Goal: Transaction & Acquisition: Download file/media

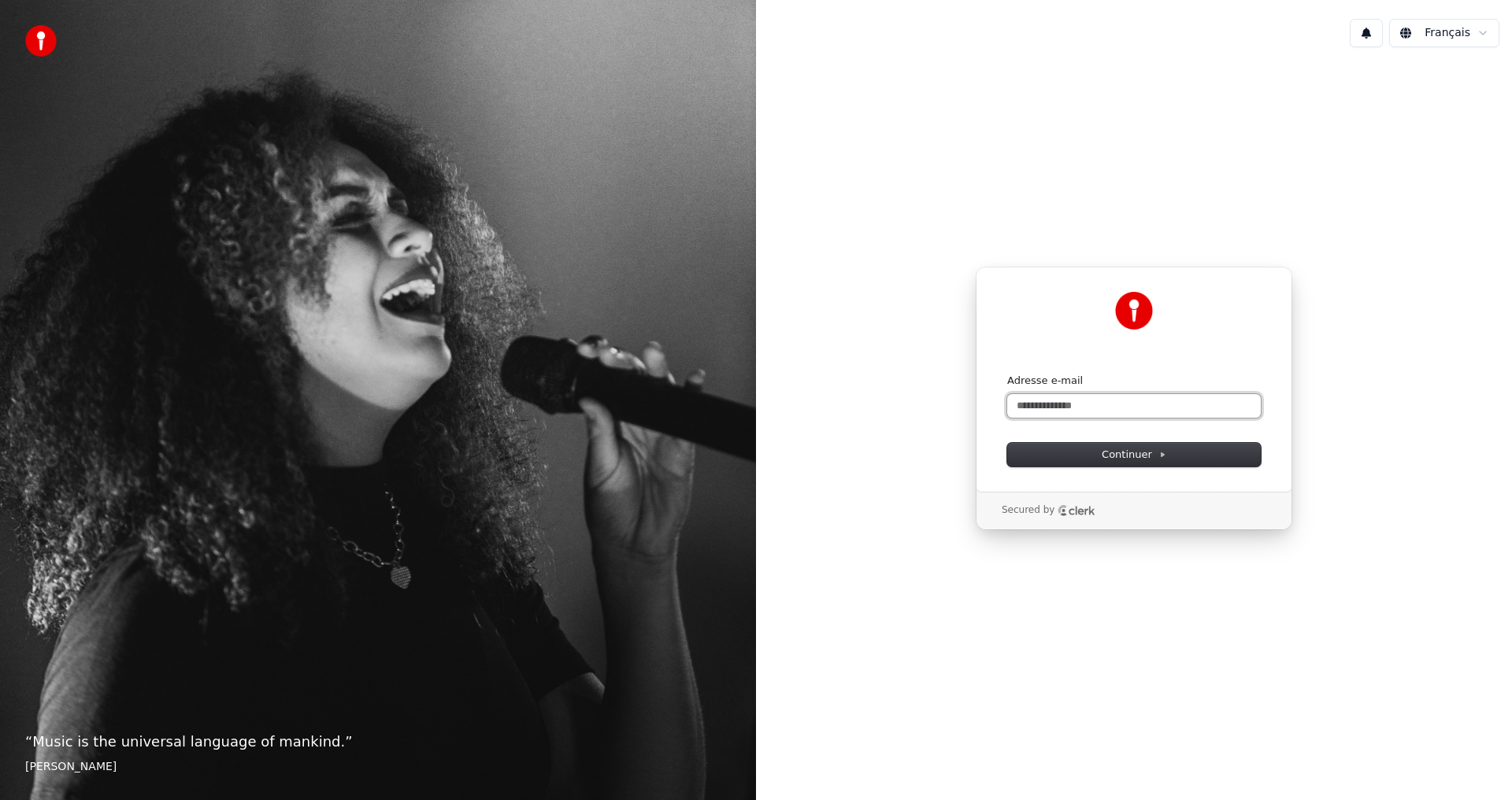
click at [1054, 411] on input "Adresse e-mail" at bounding box center [1134, 406] width 253 height 24
click at [1007, 374] on button "submit" at bounding box center [1007, 374] width 0 height 0
type input "**********"
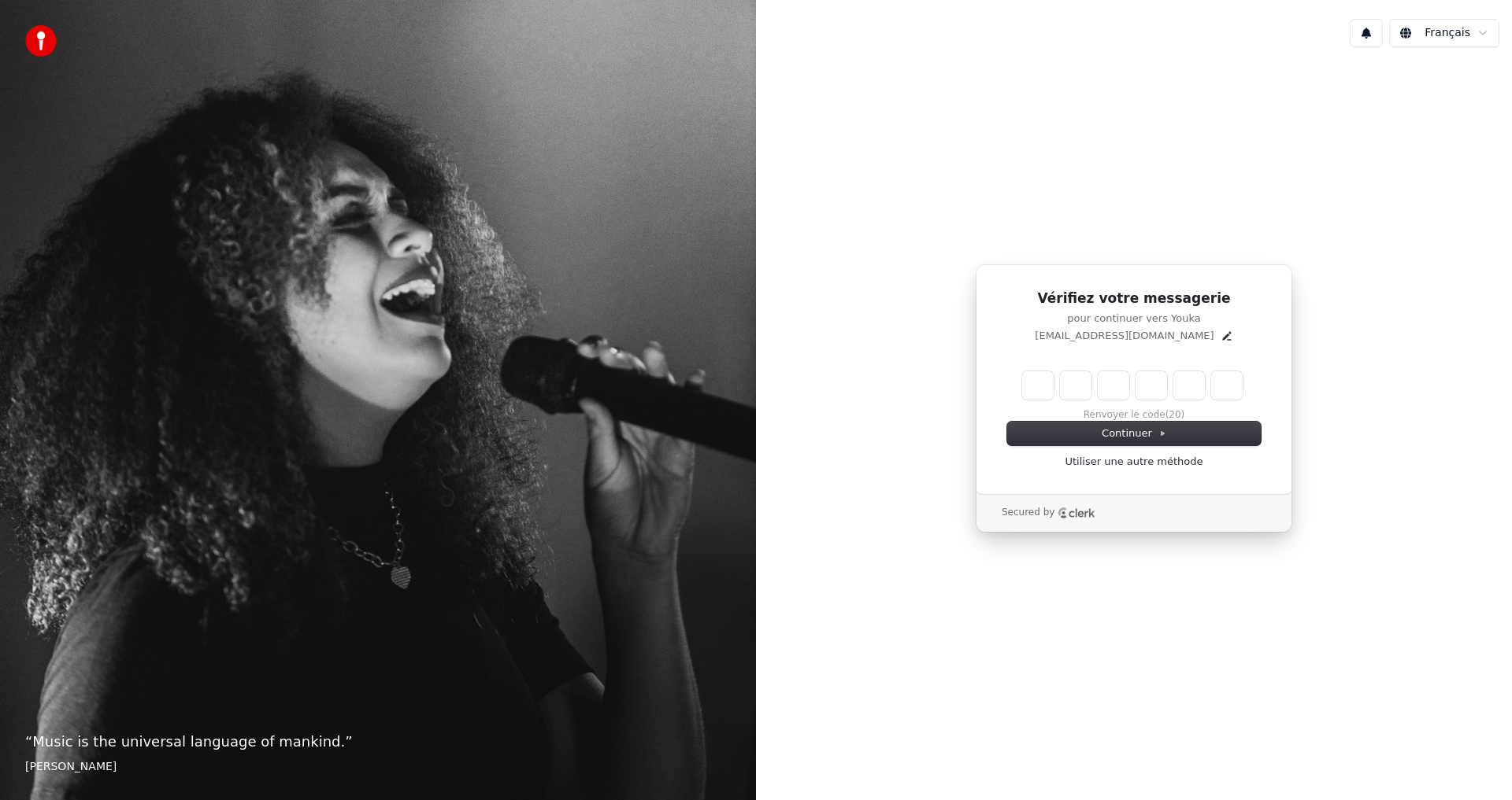
type input "*"
type input "**"
type input "*"
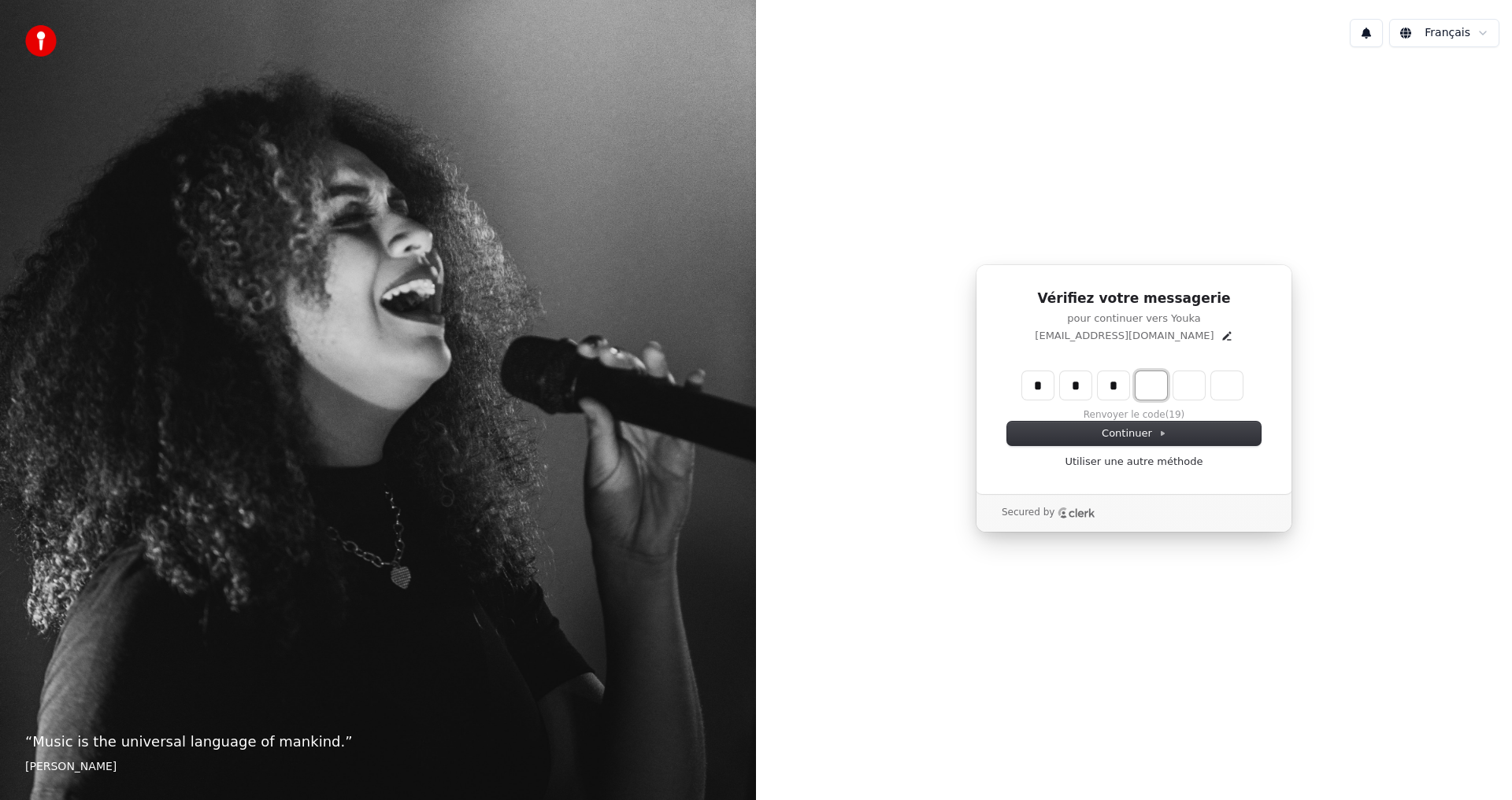
type input "***"
type input "*"
type input "****"
type input "*"
type input "******"
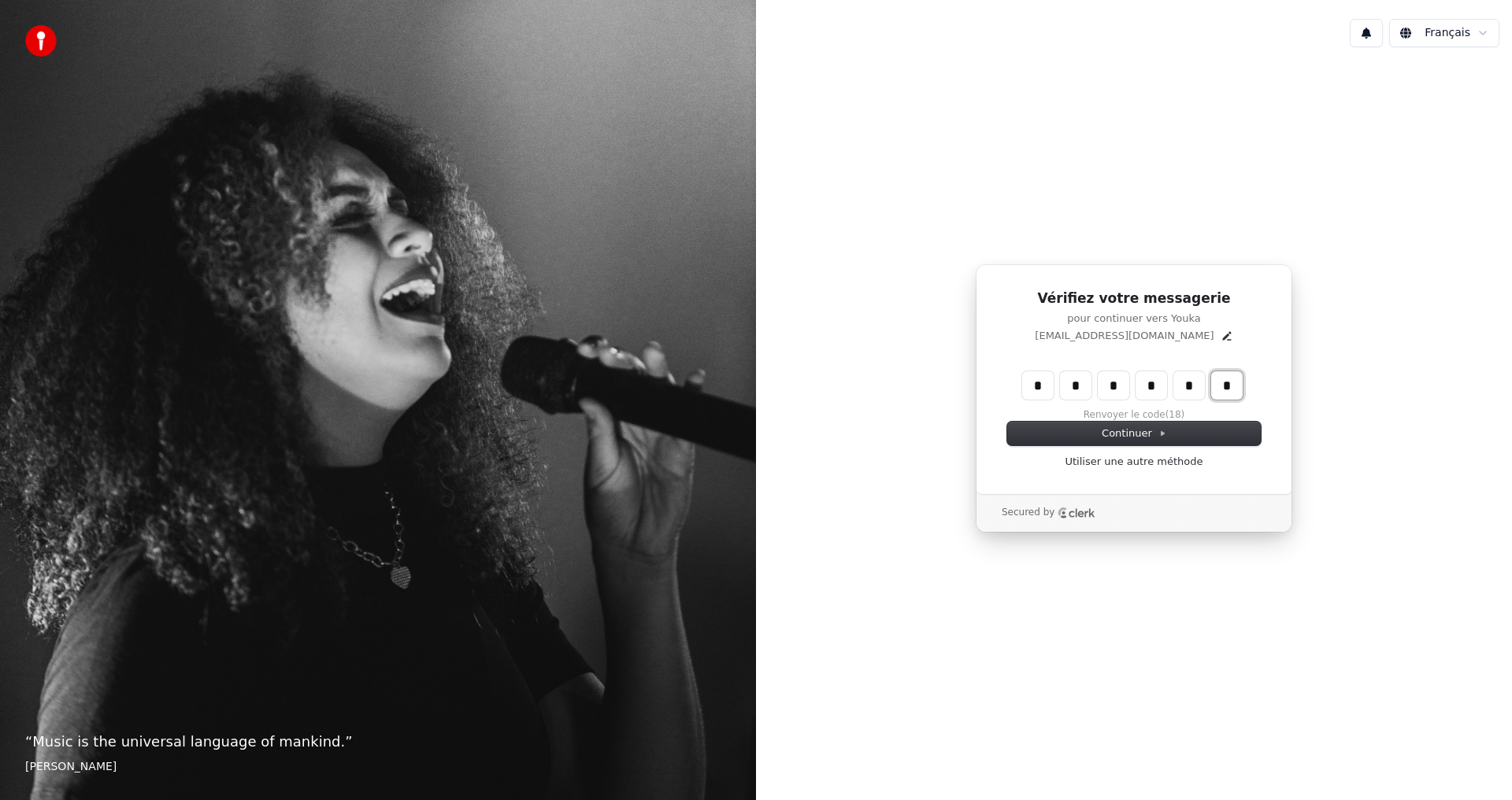
type input "*"
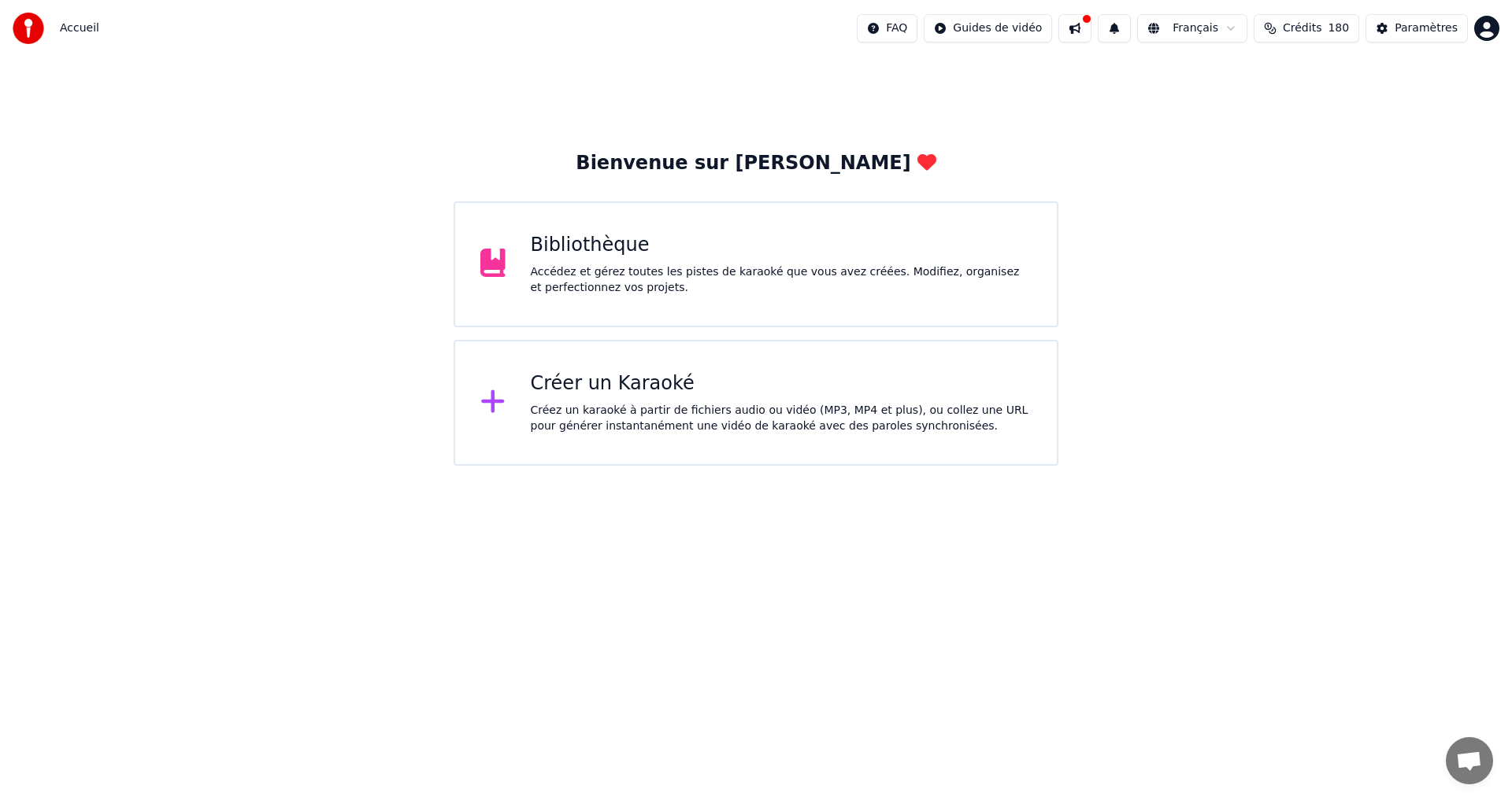
click at [615, 286] on div "Accédez et gérez toutes les pistes de karaoké que vous avez créées. Modifiez, o…" at bounding box center [781, 280] width 501 height 32
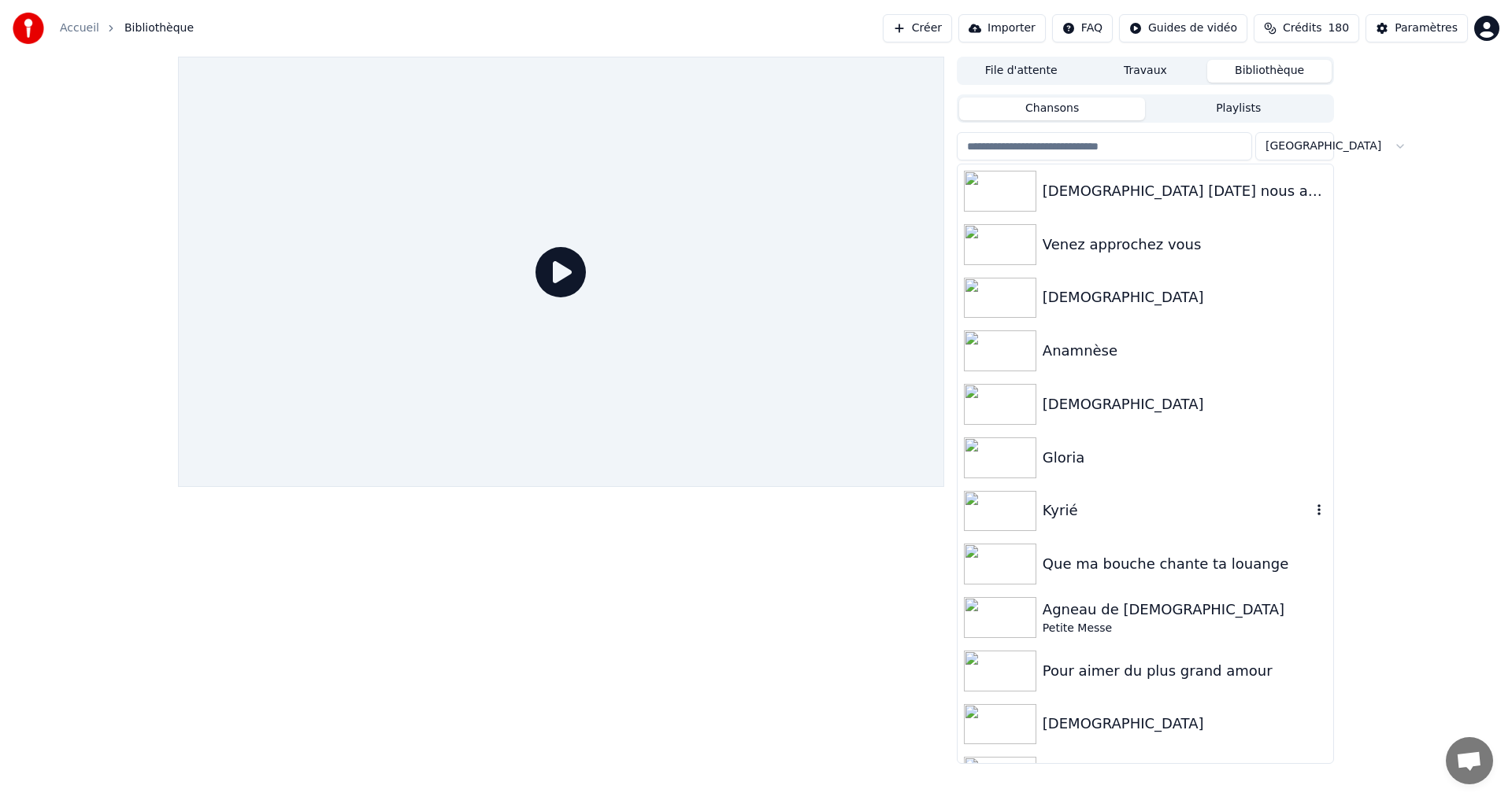
click at [1065, 510] on div "Kyrié" at bounding box center [1176, 510] width 268 height 22
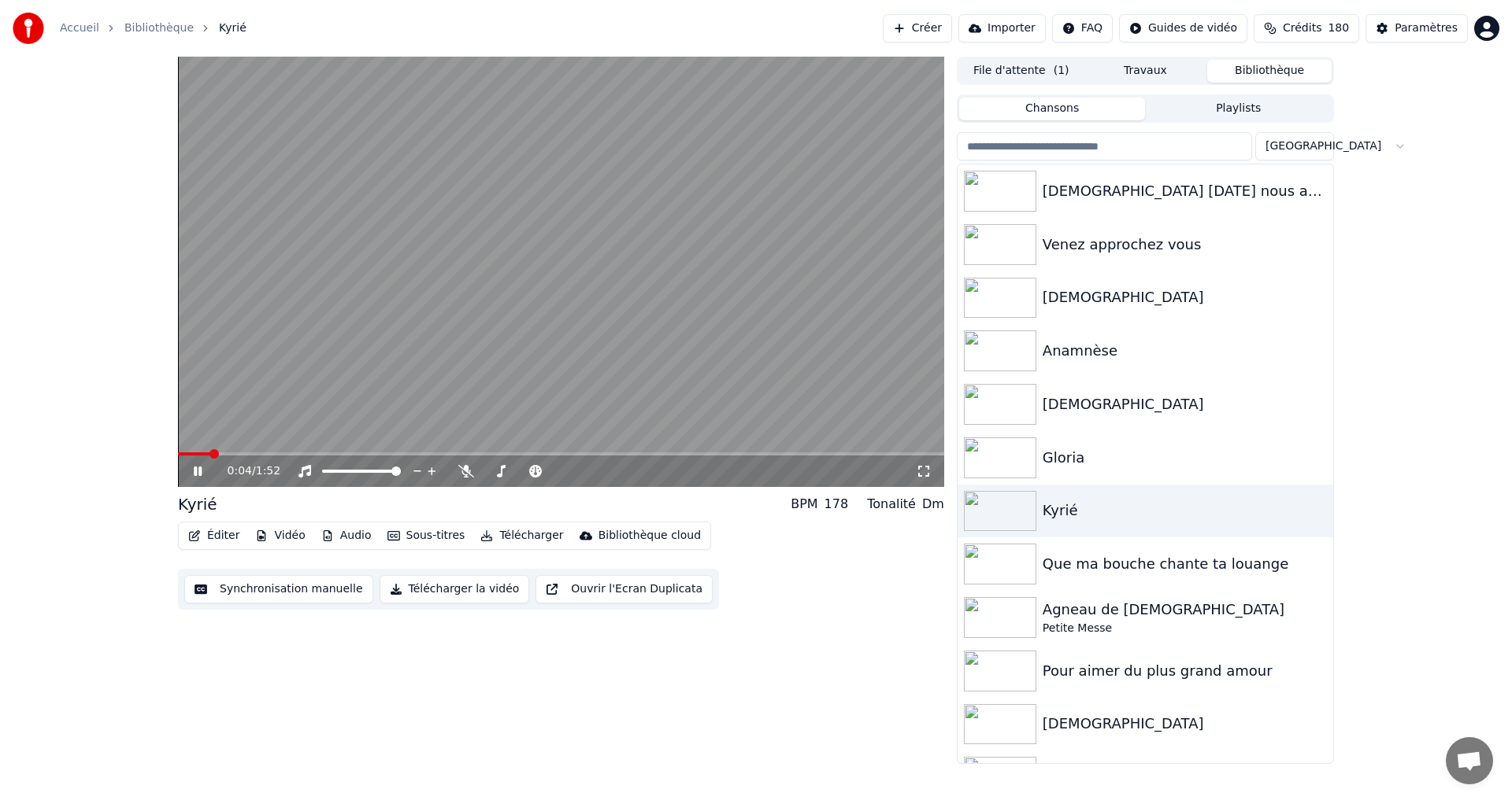
click at [195, 471] on icon at bounding box center [198, 472] width 8 height 10
click at [464, 473] on icon at bounding box center [465, 471] width 15 height 12
click at [515, 467] on span at bounding box center [516, 472] width 10 height 10
click at [614, 470] on icon at bounding box center [614, 471] width 15 height 15
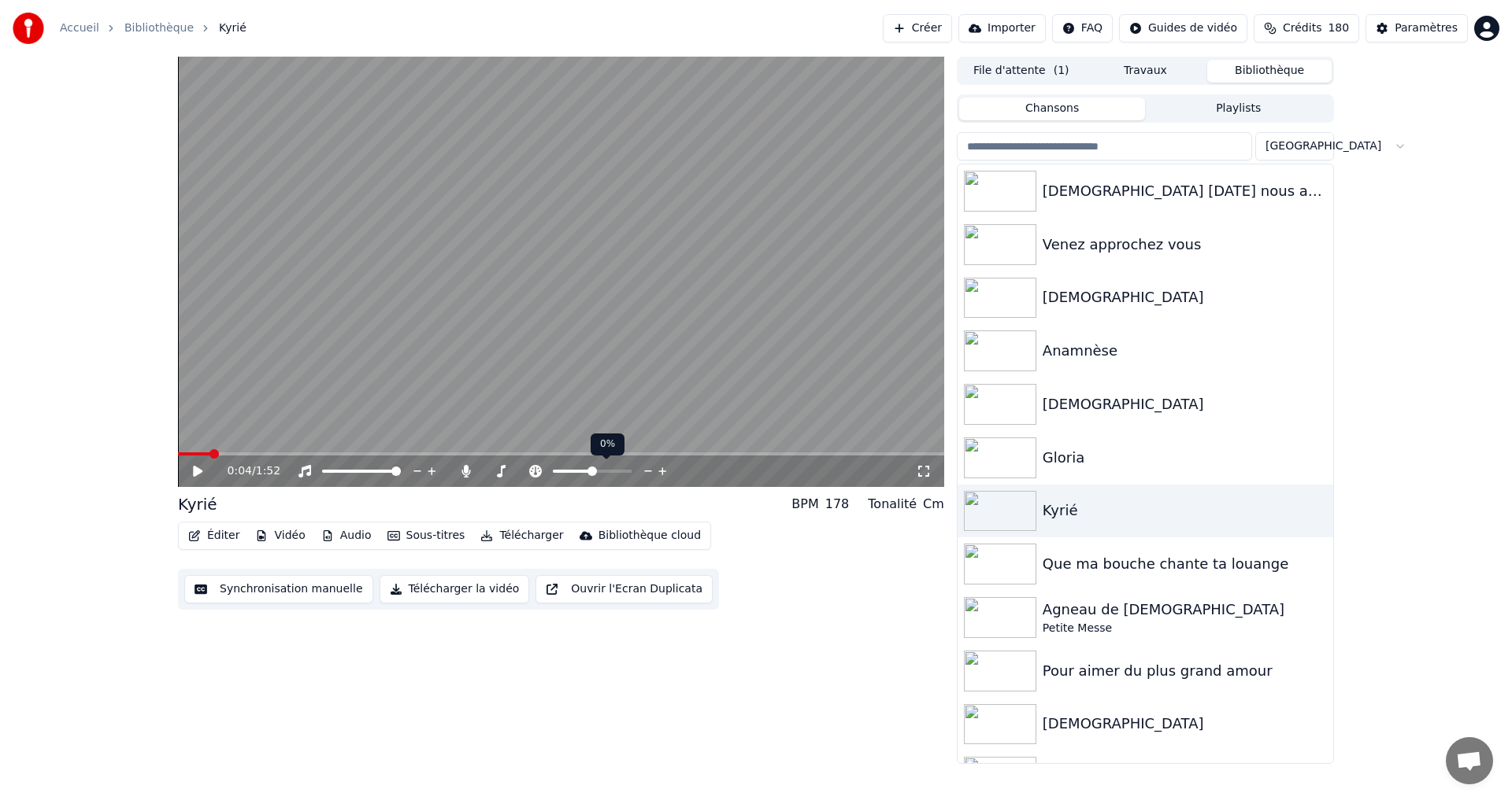
click at [660, 473] on icon at bounding box center [663, 471] width 15 height 15
click at [661, 473] on icon at bounding box center [663, 471] width 15 height 15
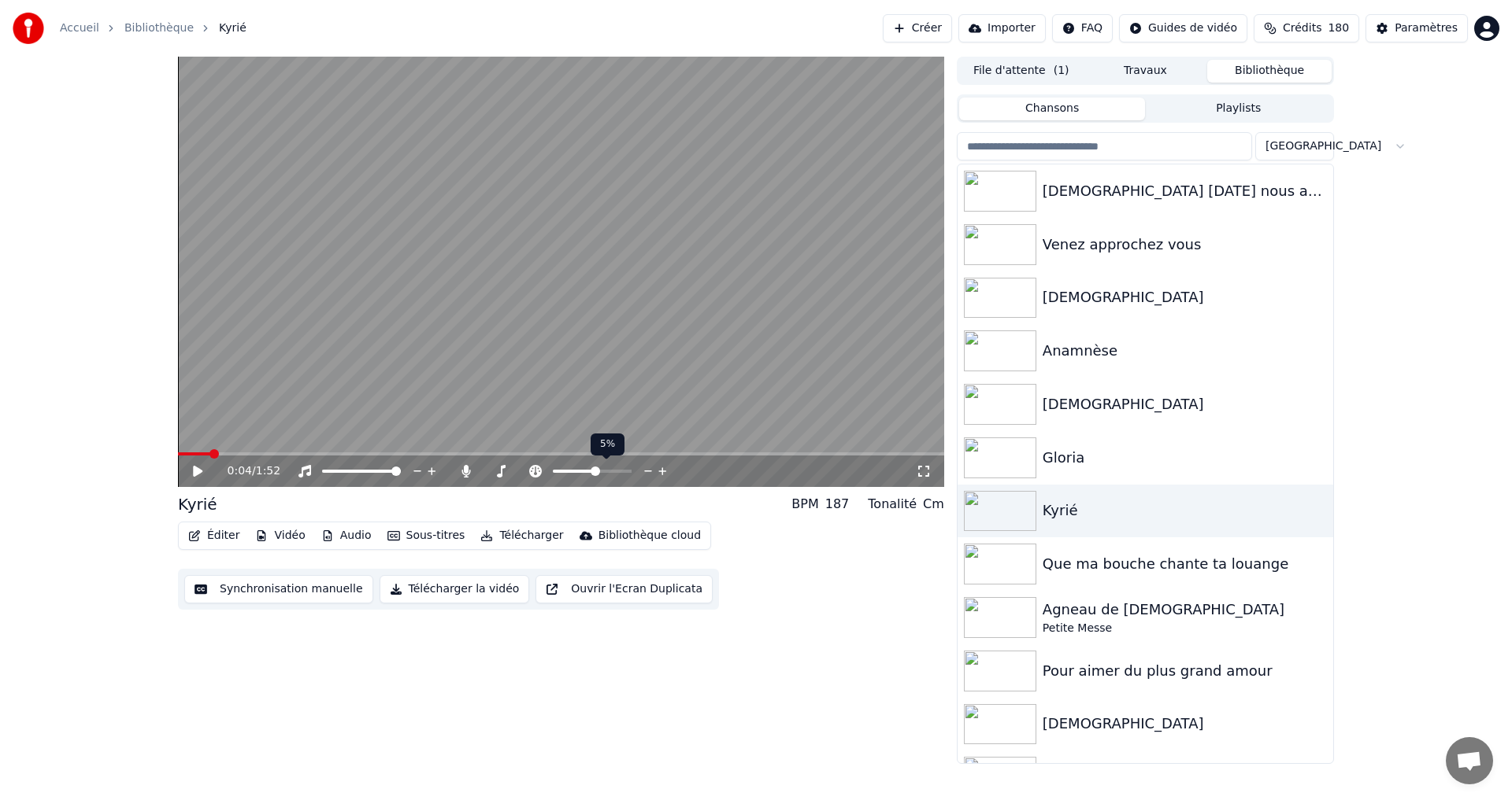
click at [661, 473] on icon at bounding box center [663, 471] width 15 height 15
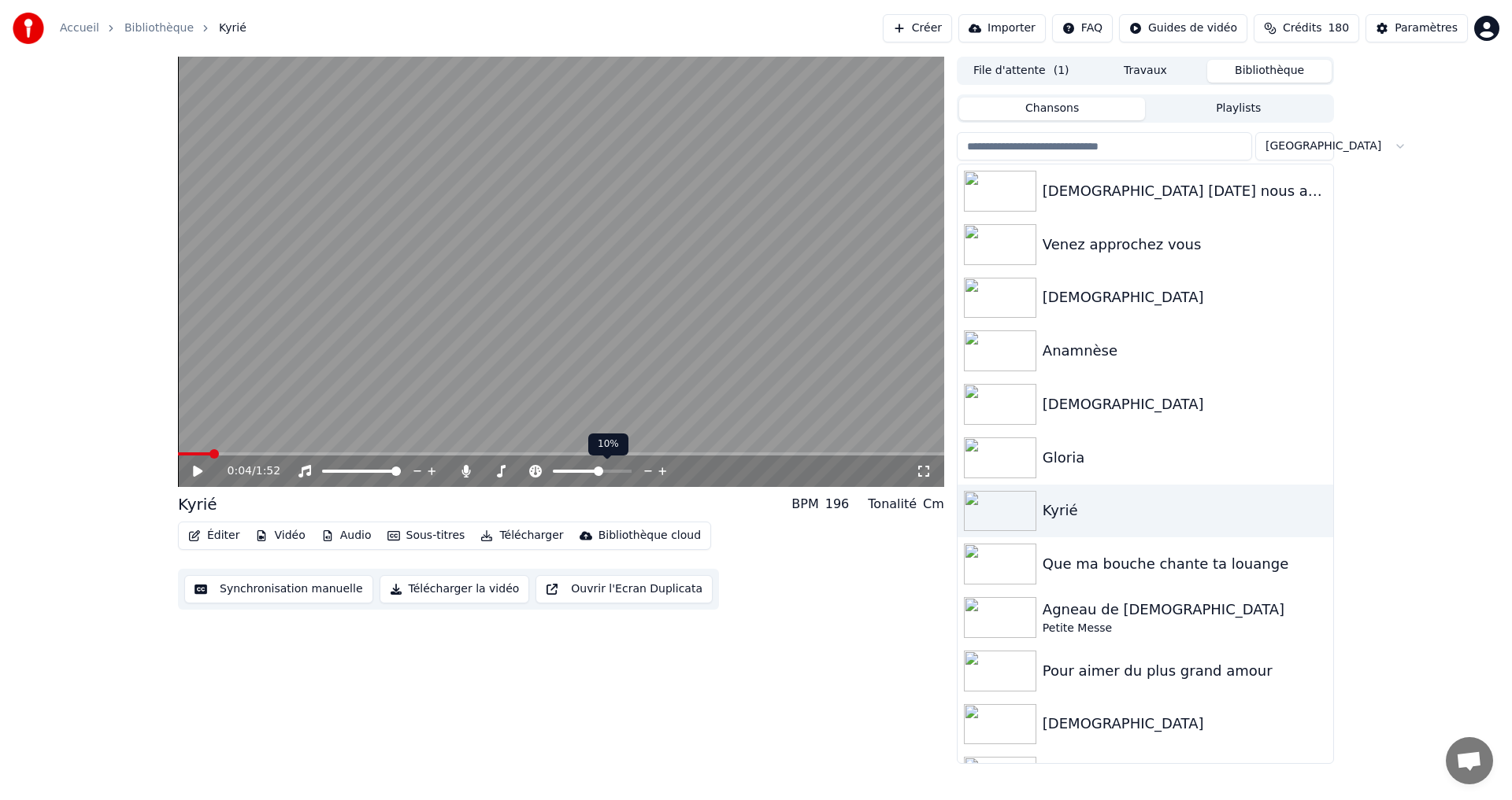
click at [661, 473] on icon at bounding box center [663, 471] width 15 height 15
click at [646, 472] on icon at bounding box center [648, 472] width 8 height 2
click at [1056, 508] on div "Kyrié" at bounding box center [1176, 510] width 268 height 22
click at [1001, 515] on img at bounding box center [999, 512] width 73 height 41
click at [195, 473] on icon at bounding box center [198, 472] width 10 height 11
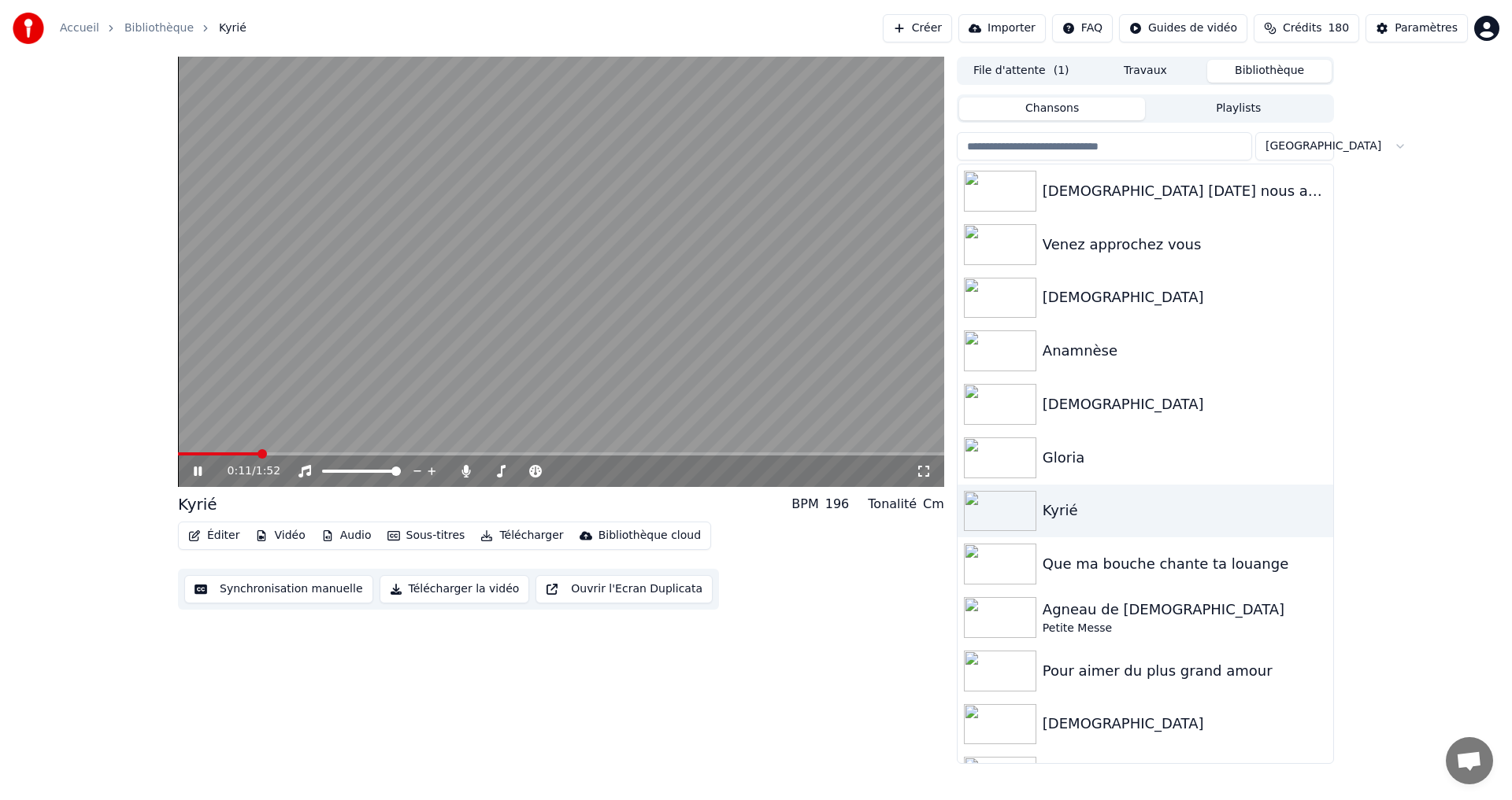
click at [177, 454] on div "0:11 / 1:52 Kyrié BPM 196 Tonalité Cm Éditer Vidéo Audio Sous-titres Télécharge…" at bounding box center [756, 411] width 1181 height 707
click at [182, 455] on span at bounding box center [218, 454] width 81 height 3
click at [178, 457] on span at bounding box center [183, 455] width 10 height 10
click at [199, 473] on icon at bounding box center [198, 472] width 8 height 10
click at [1069, 460] on div "Gloria" at bounding box center [1176, 458] width 268 height 22
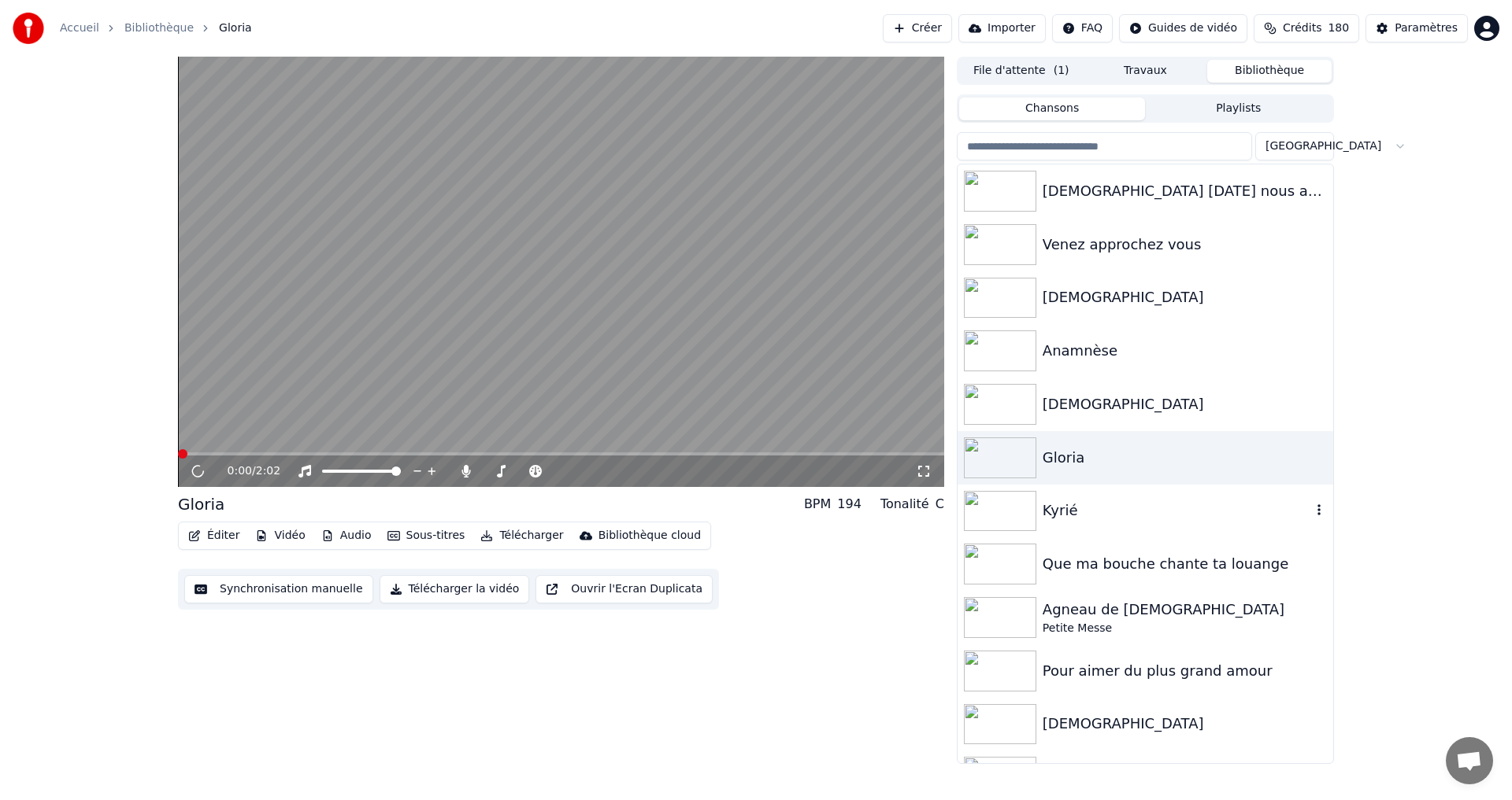
click at [1058, 507] on div "Kyrié" at bounding box center [1176, 510] width 268 height 22
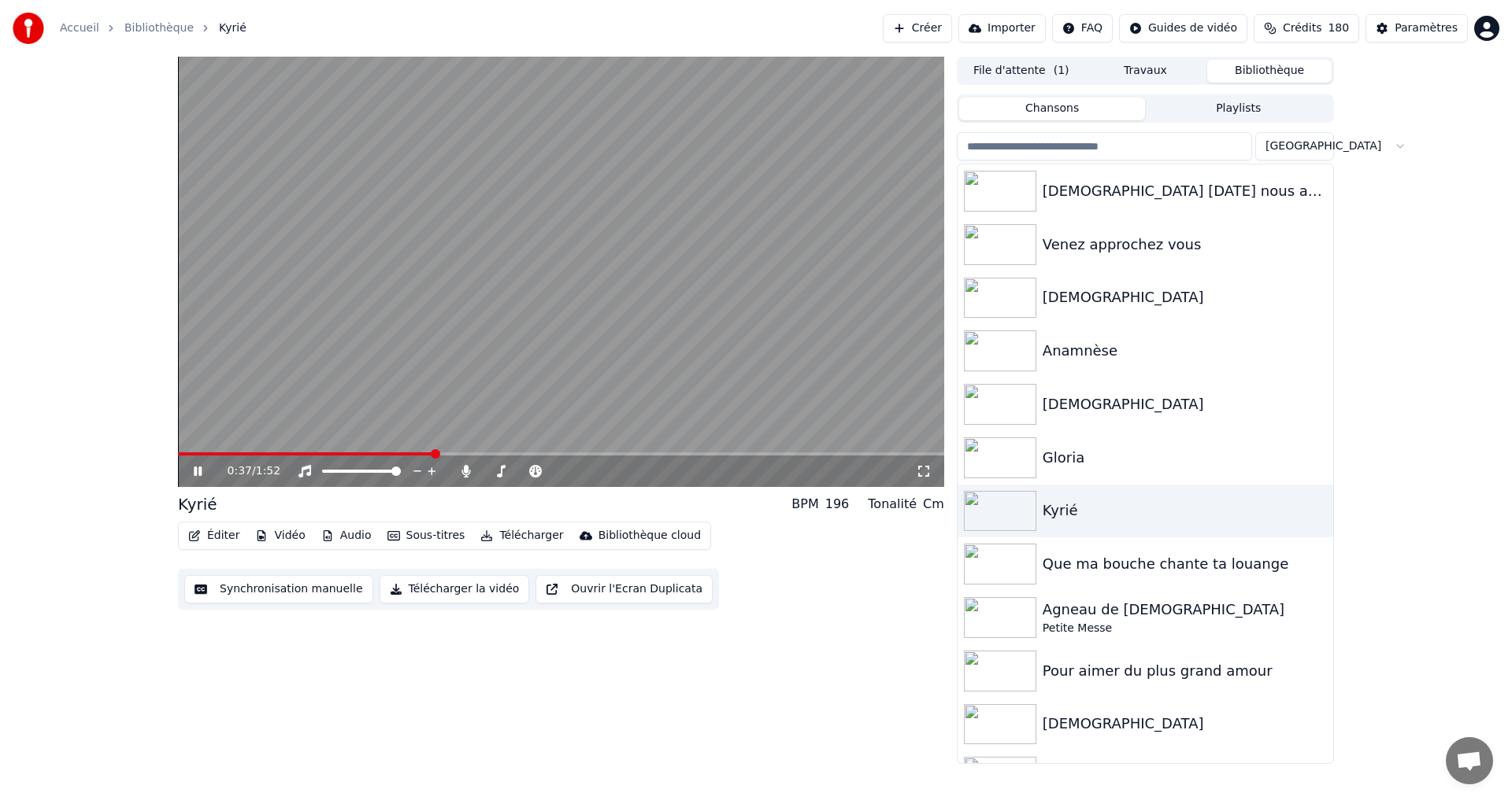
click at [194, 473] on icon at bounding box center [209, 471] width 37 height 12
click at [1243, 77] on button "Bibliothèque" at bounding box center [1269, 71] width 125 height 23
click at [1123, 76] on button "Travaux" at bounding box center [1145, 71] width 125 height 23
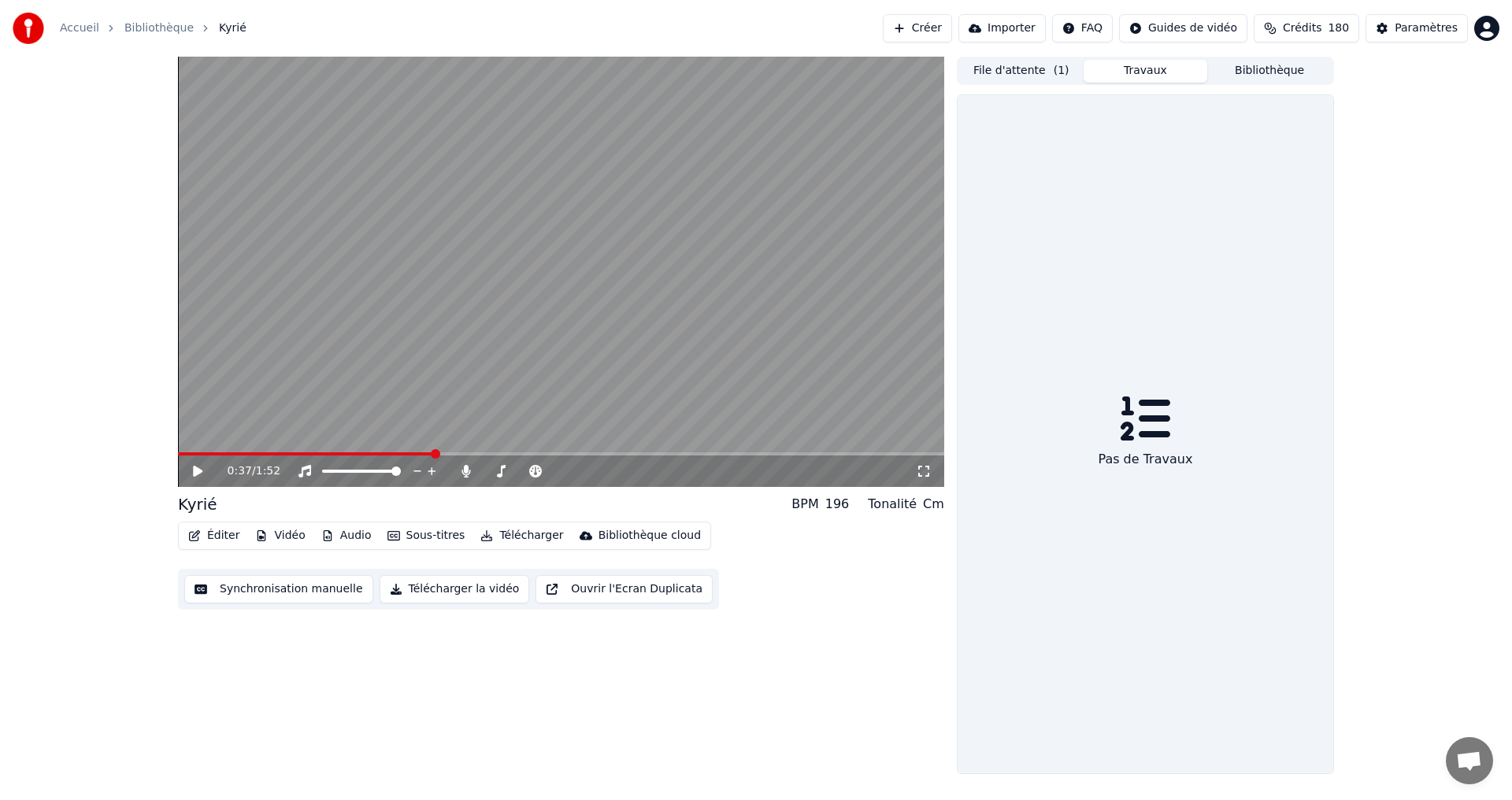
click at [1061, 75] on span "( 1 )" at bounding box center [1061, 70] width 15 height 15
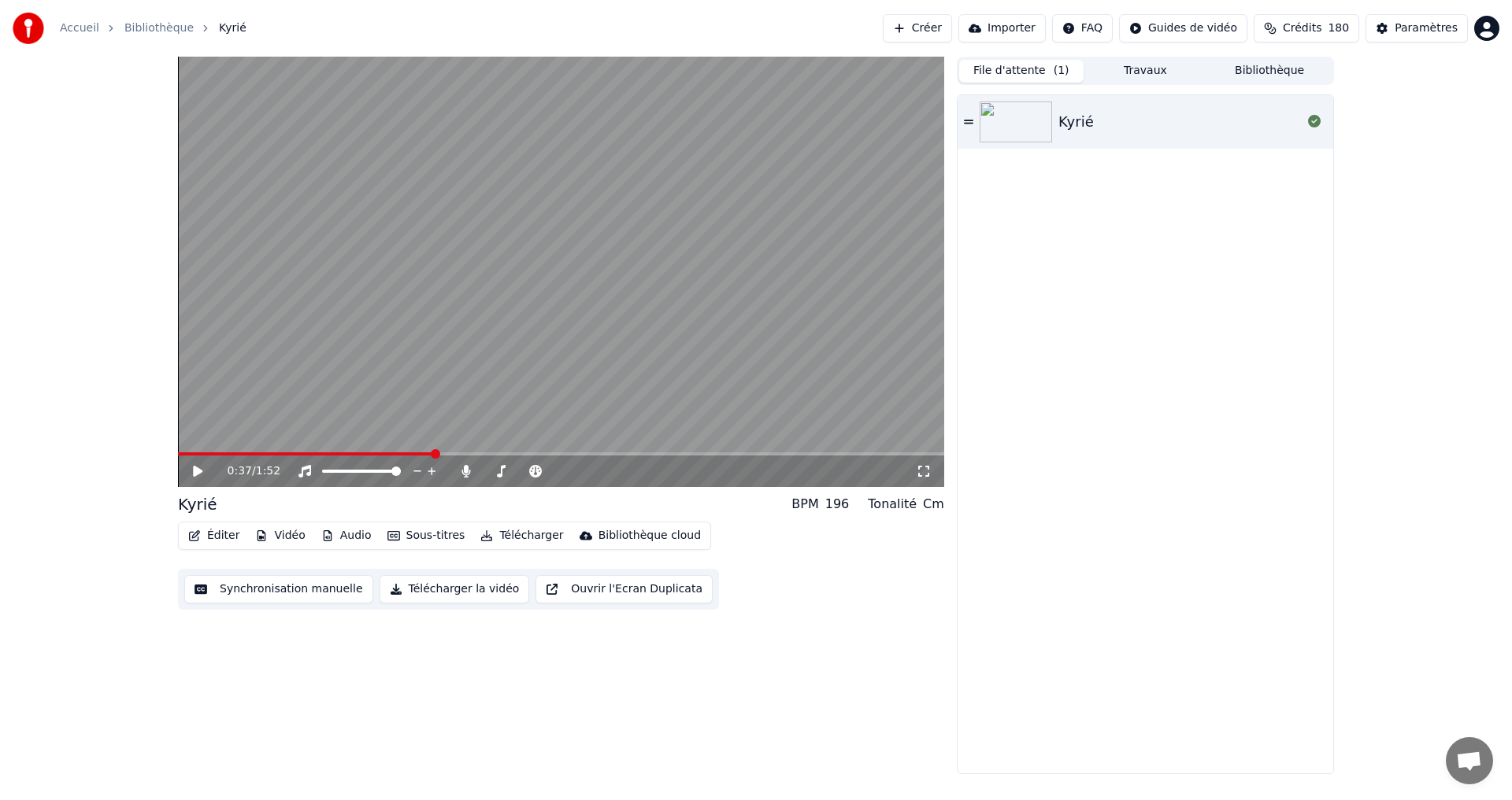
click at [1249, 70] on button "Bibliothèque" at bounding box center [1269, 71] width 125 height 23
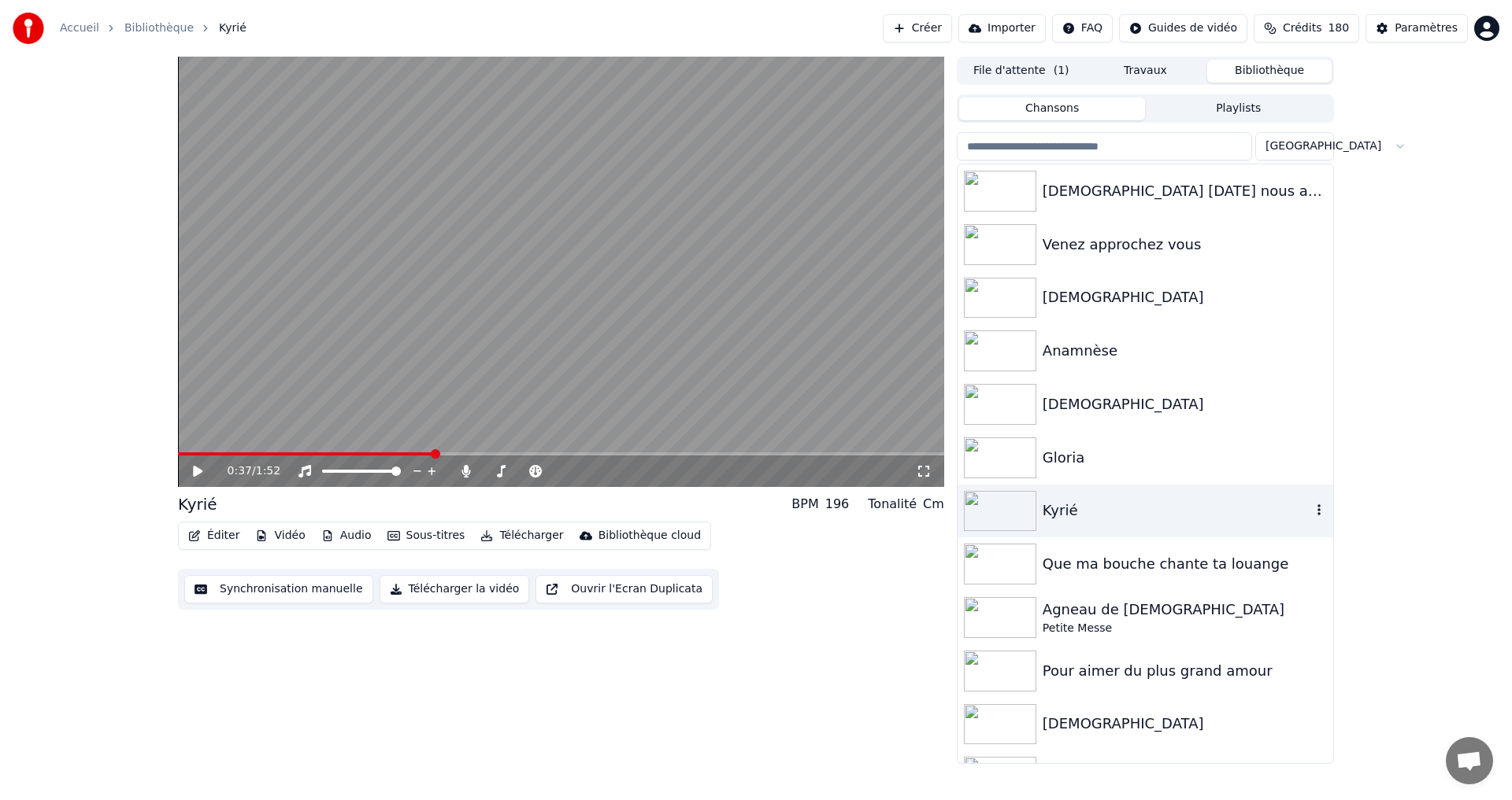
click at [1054, 512] on div "Kyrié" at bounding box center [1176, 510] width 268 height 22
click at [178, 450] on span at bounding box center [183, 455] width 10 height 10
click at [199, 471] on icon at bounding box center [198, 472] width 10 height 11
click at [198, 471] on icon at bounding box center [209, 471] width 37 height 12
click at [1006, 69] on button "File d'attente ( 1 )" at bounding box center [1021, 71] width 125 height 23
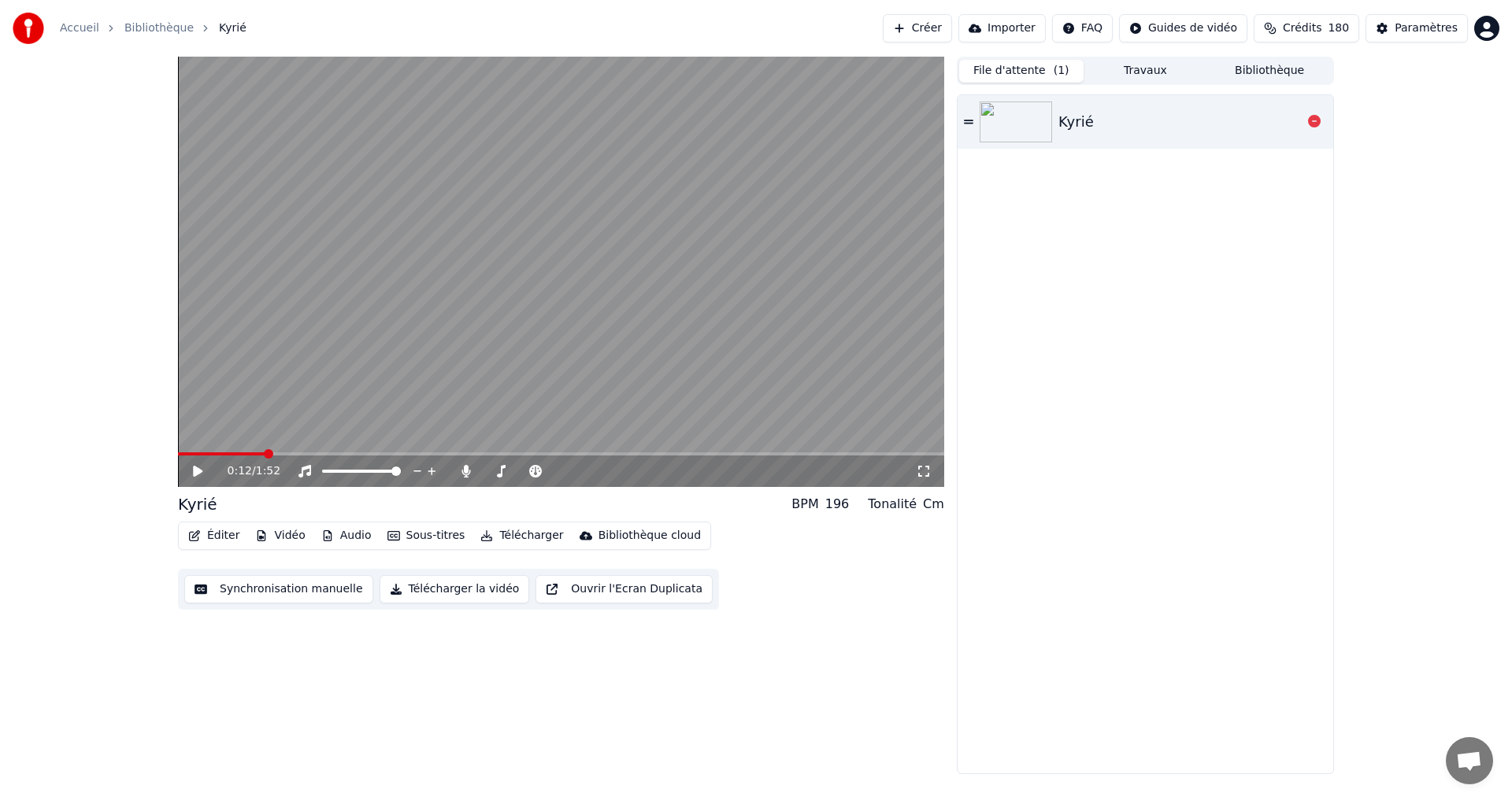
click at [1077, 125] on div "Kyrié" at bounding box center [1075, 121] width 35 height 22
click at [197, 472] on icon at bounding box center [198, 472] width 8 height 10
click at [73, 28] on link "Accueil" at bounding box center [79, 28] width 39 height 15
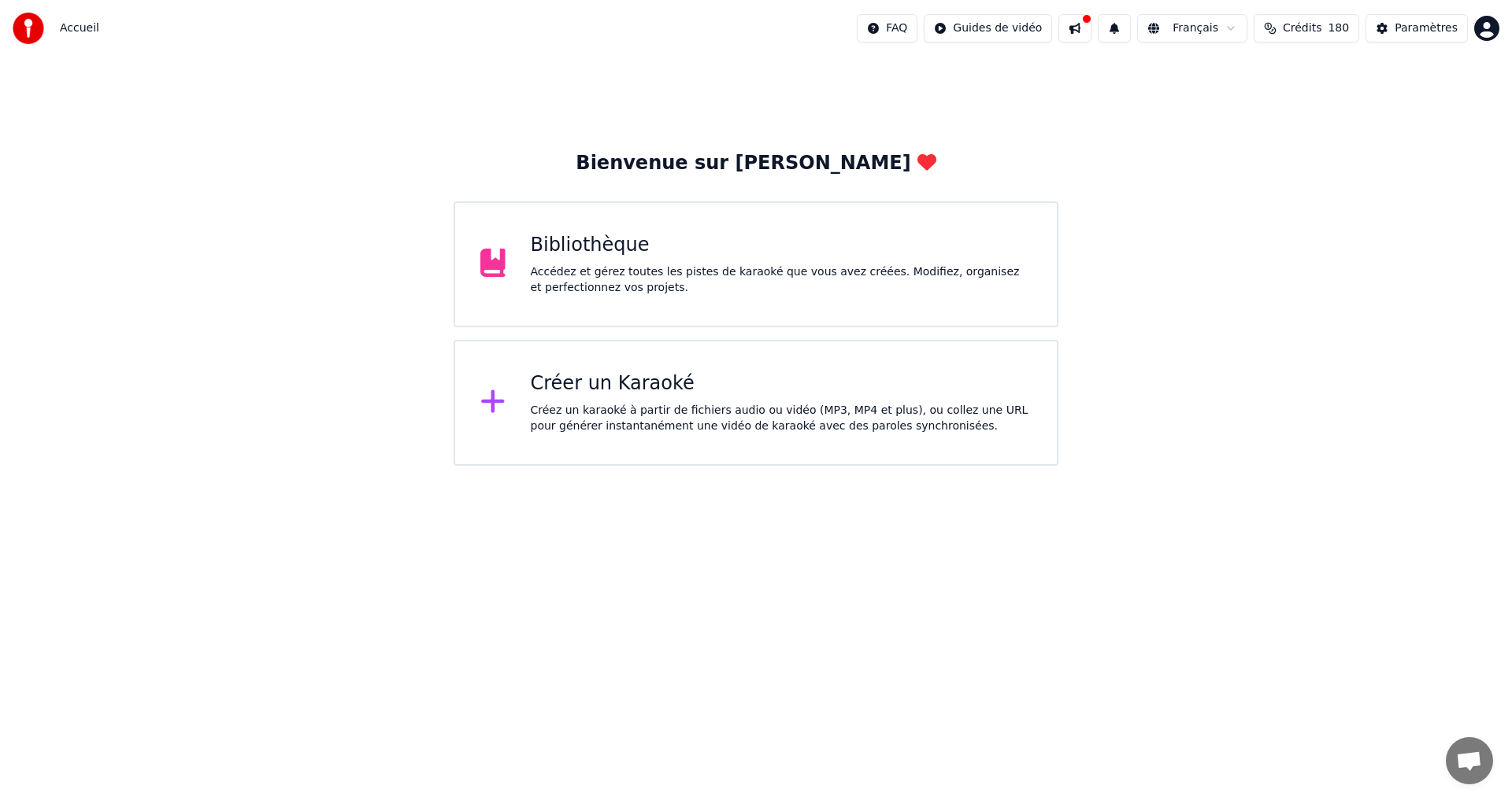
click at [558, 247] on div "Bibliothèque" at bounding box center [781, 245] width 501 height 25
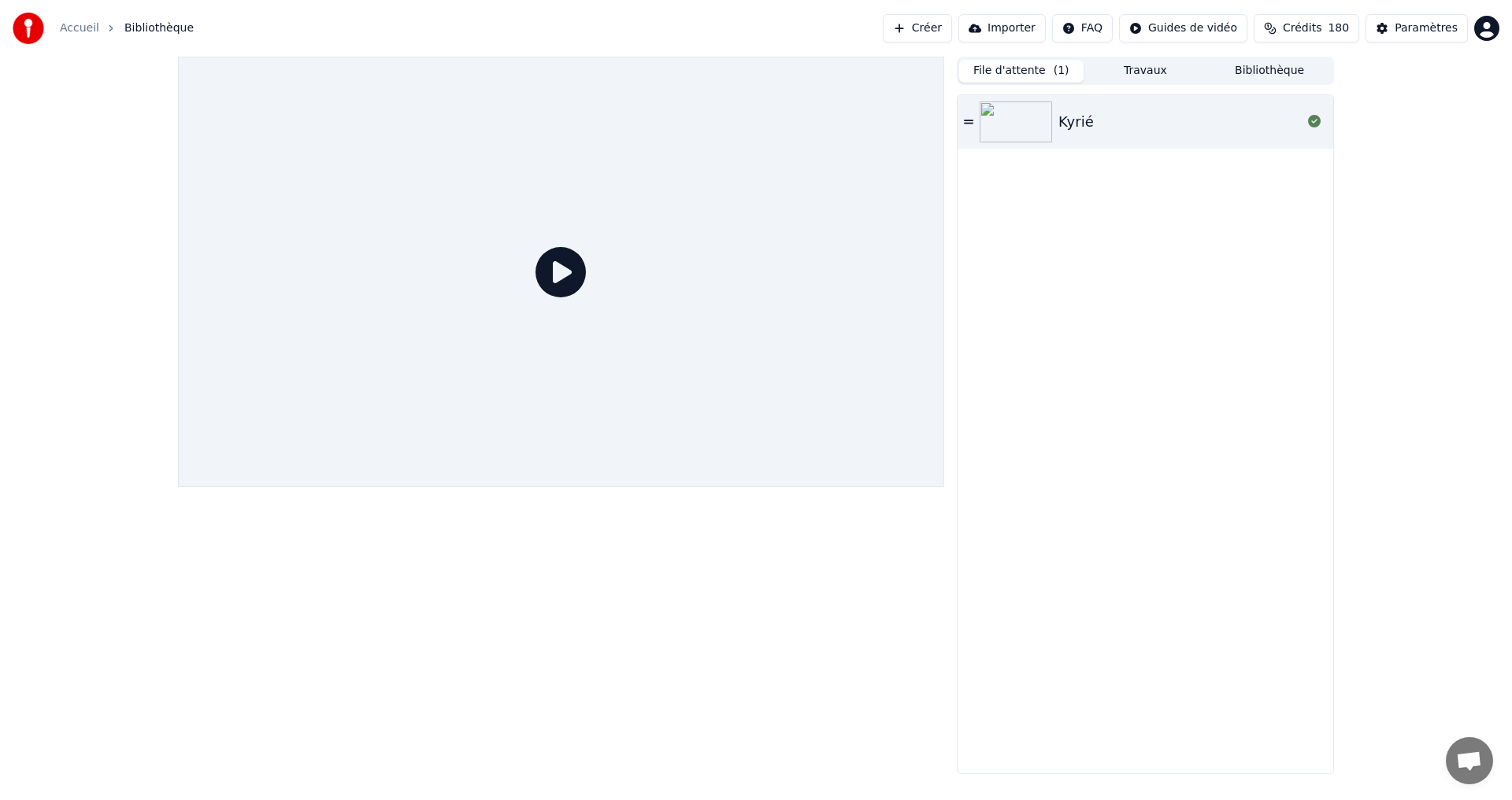
click at [1258, 67] on button "Bibliothèque" at bounding box center [1269, 71] width 125 height 23
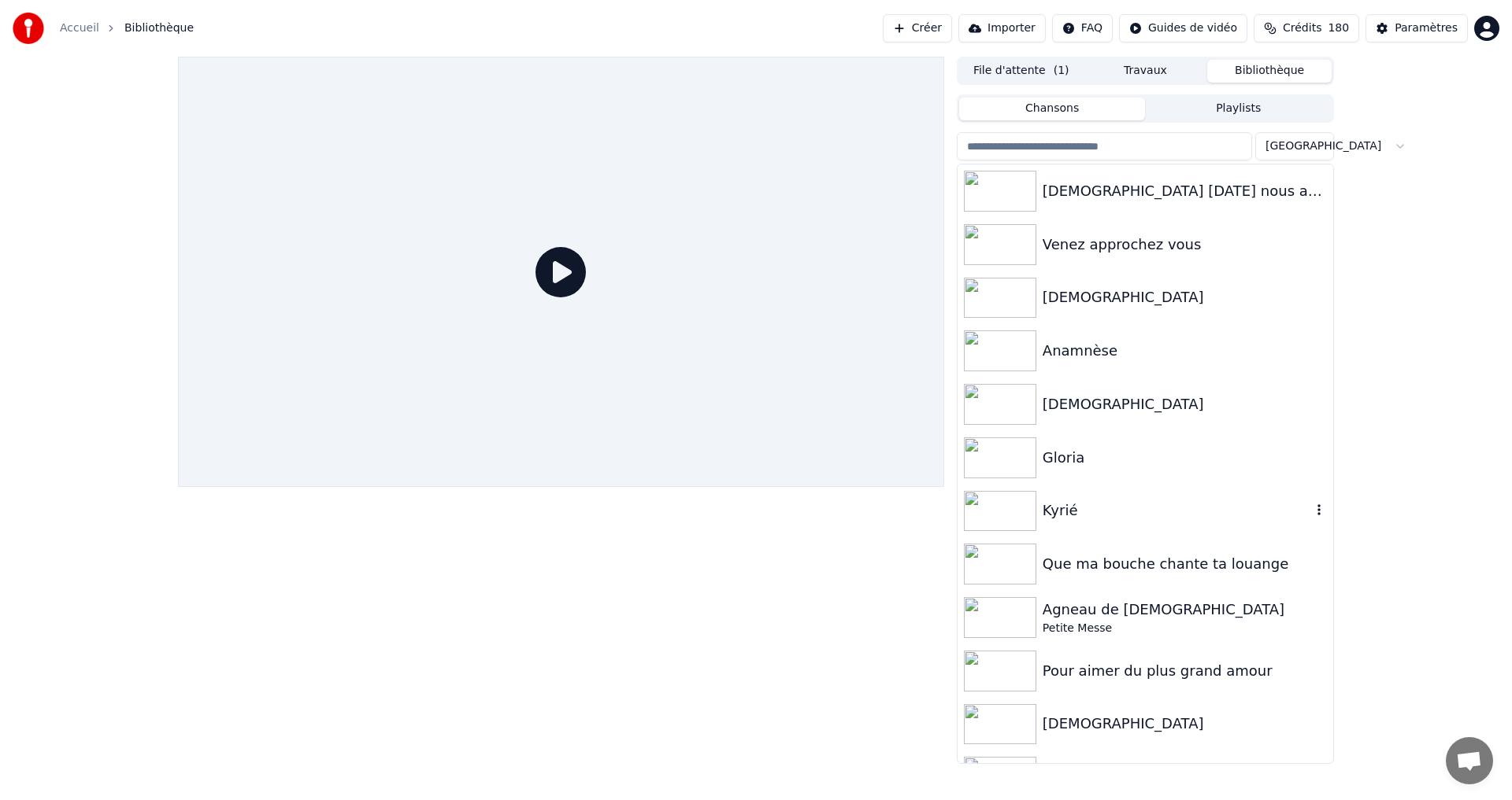
click at [1068, 509] on div "Kyrié" at bounding box center [1176, 510] width 268 height 22
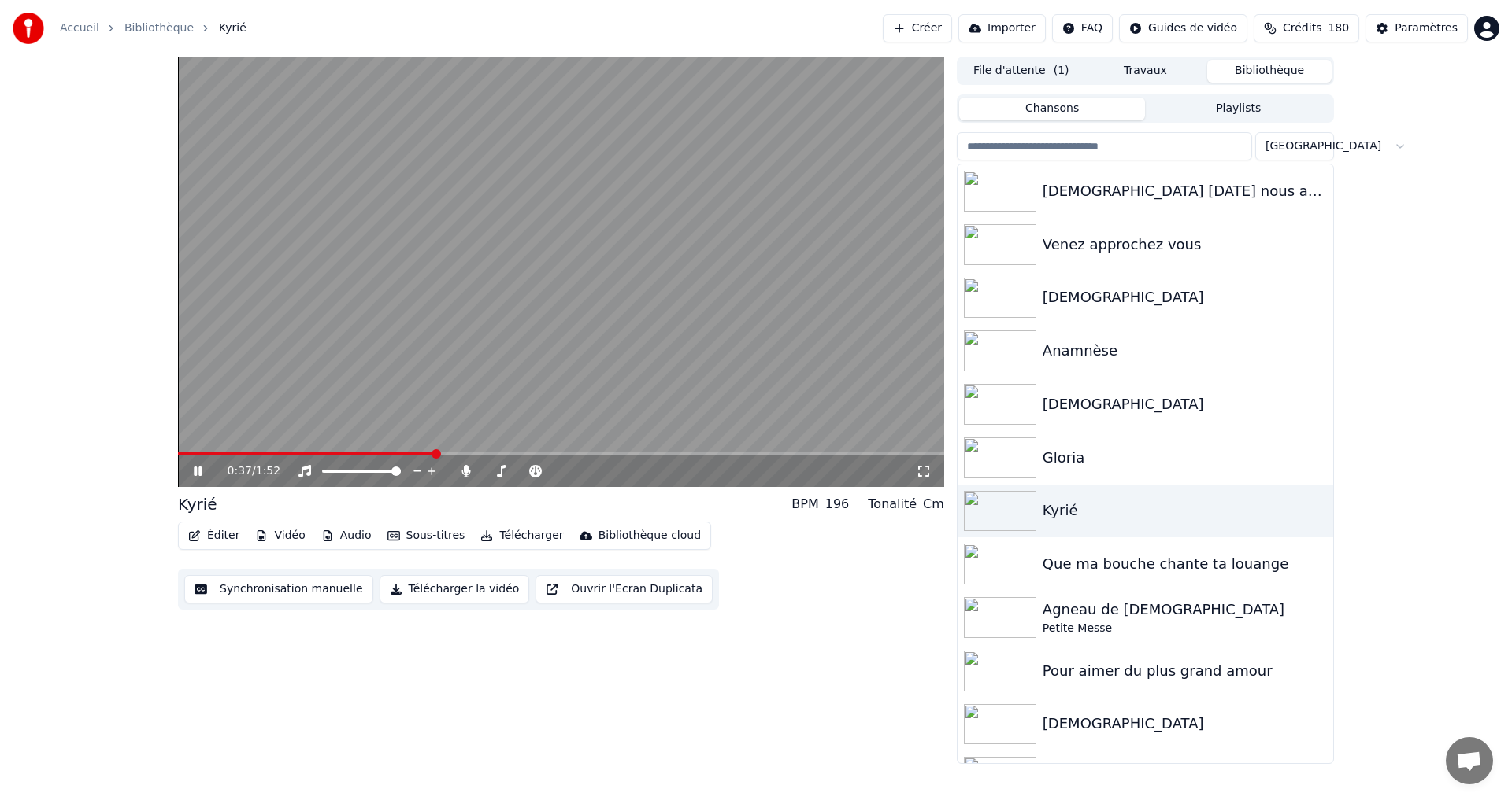
click at [196, 475] on icon at bounding box center [198, 472] width 8 height 10
click at [218, 536] on button "Éditer" at bounding box center [214, 535] width 64 height 22
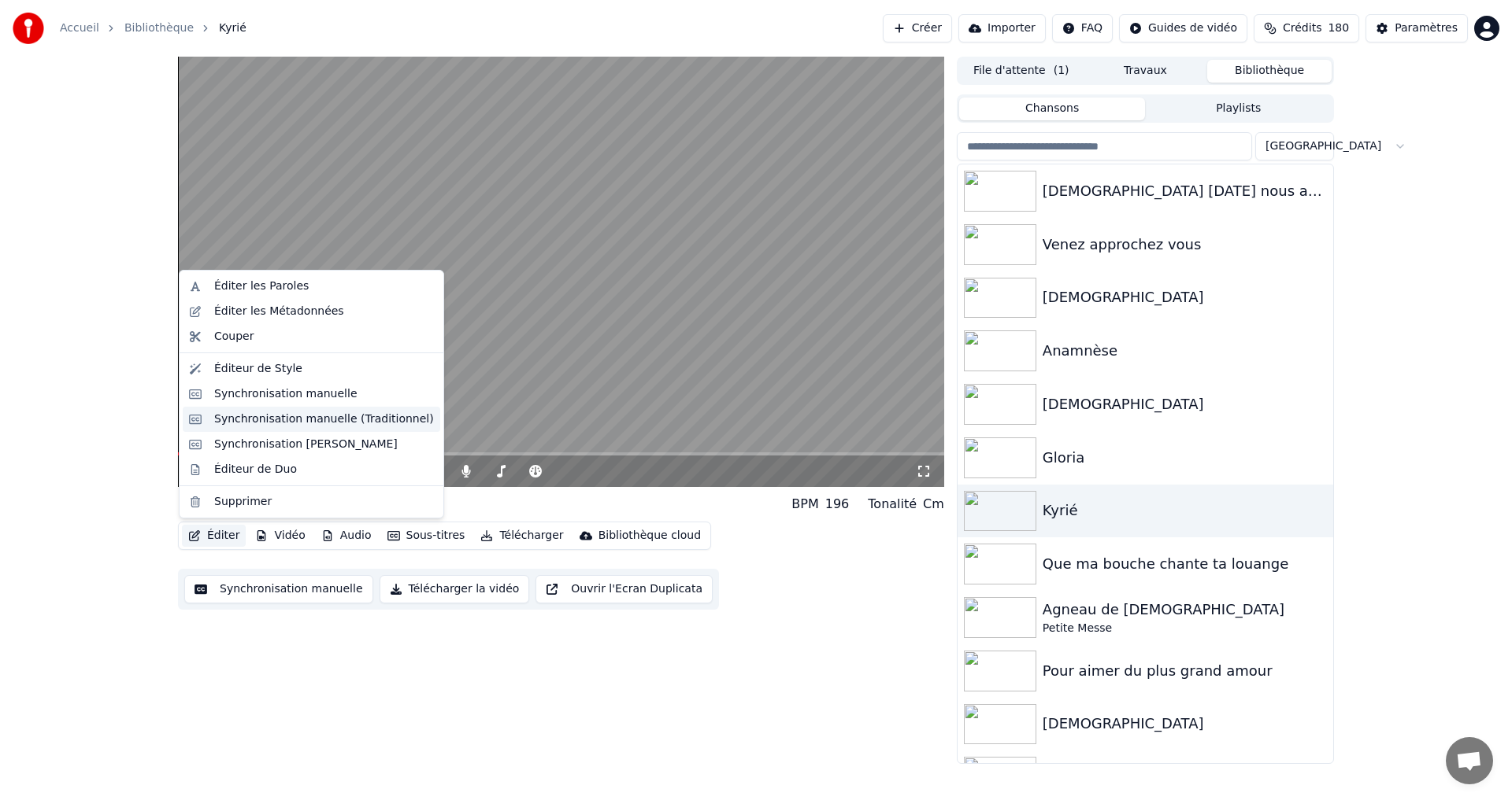
click at [264, 421] on div "Synchronisation manuelle (Traditionnel)" at bounding box center [324, 419] width 220 height 15
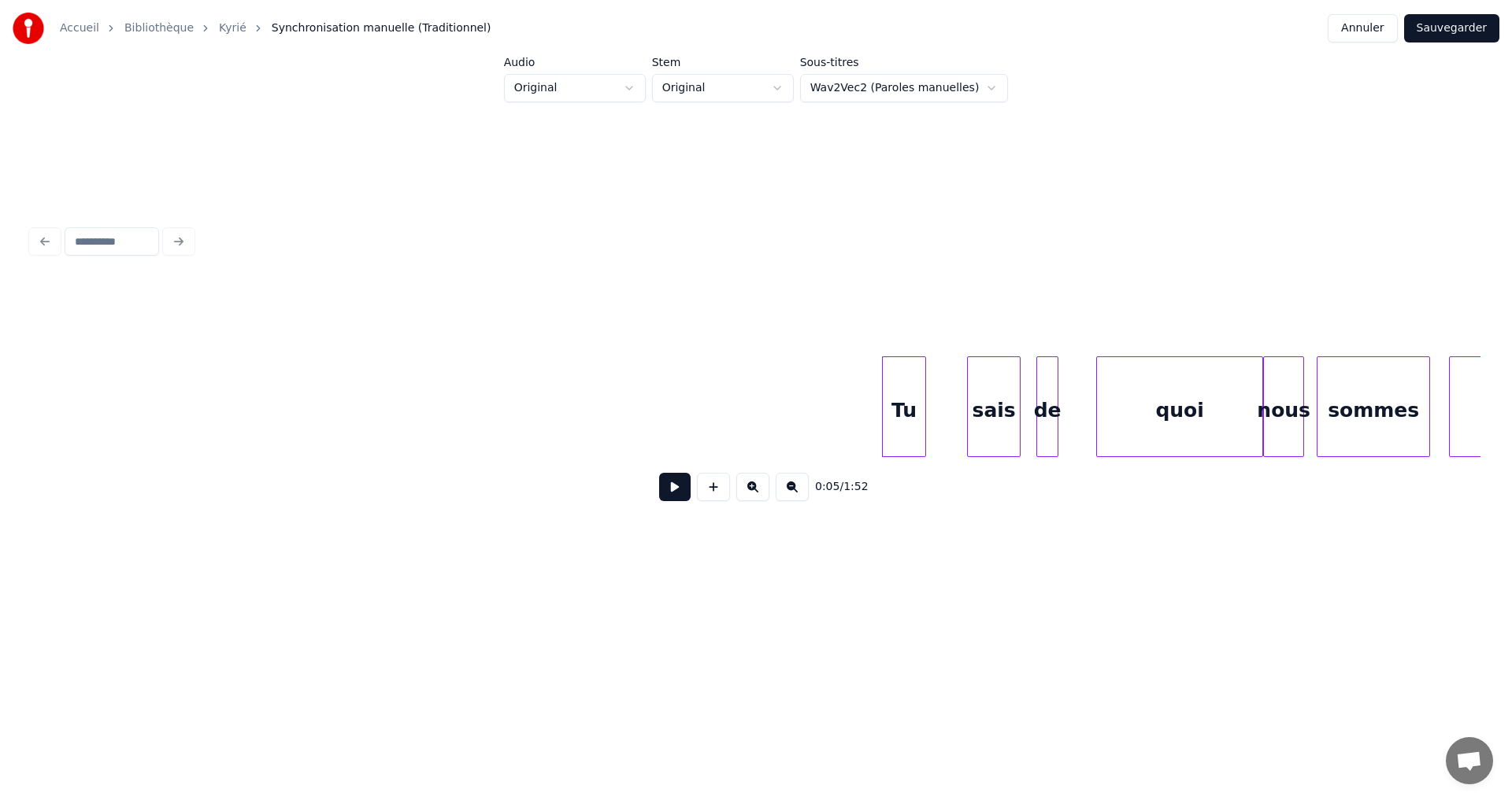
click at [659, 499] on button at bounding box center [675, 487] width 32 height 29
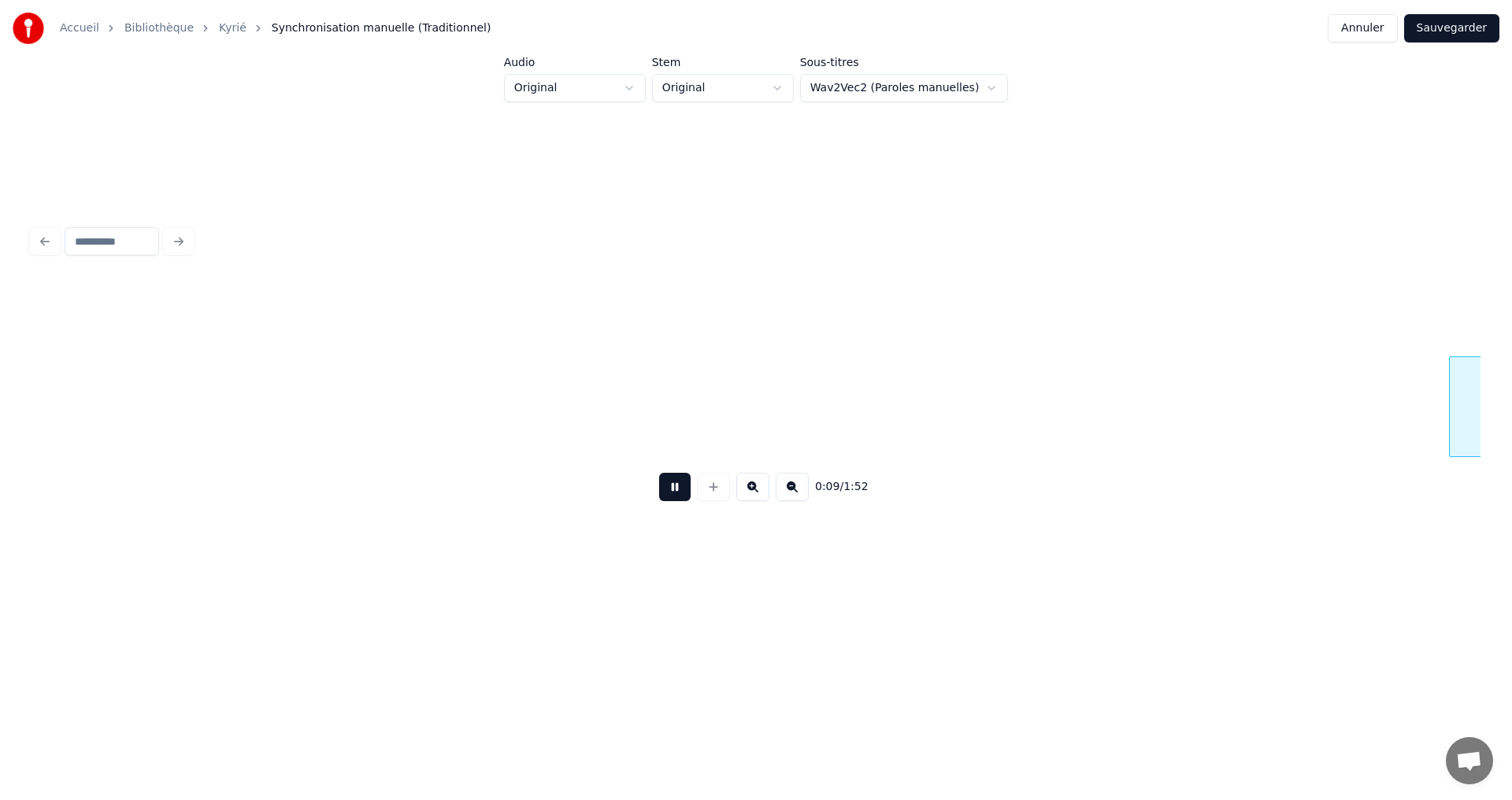
scroll to position [0, 1449]
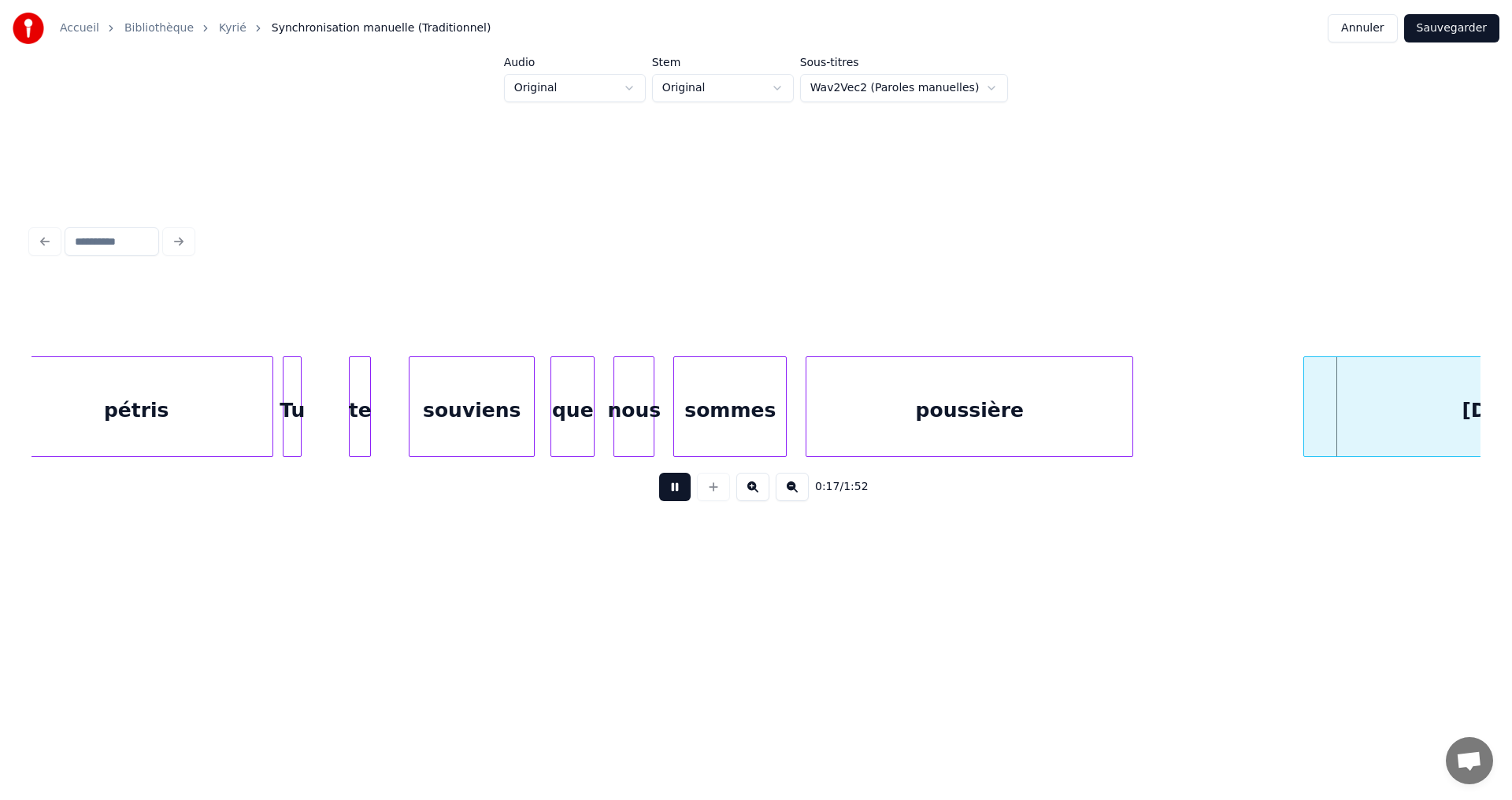
click at [669, 492] on button at bounding box center [675, 487] width 32 height 29
click at [1084, 398] on div at bounding box center [1083, 407] width 5 height 99
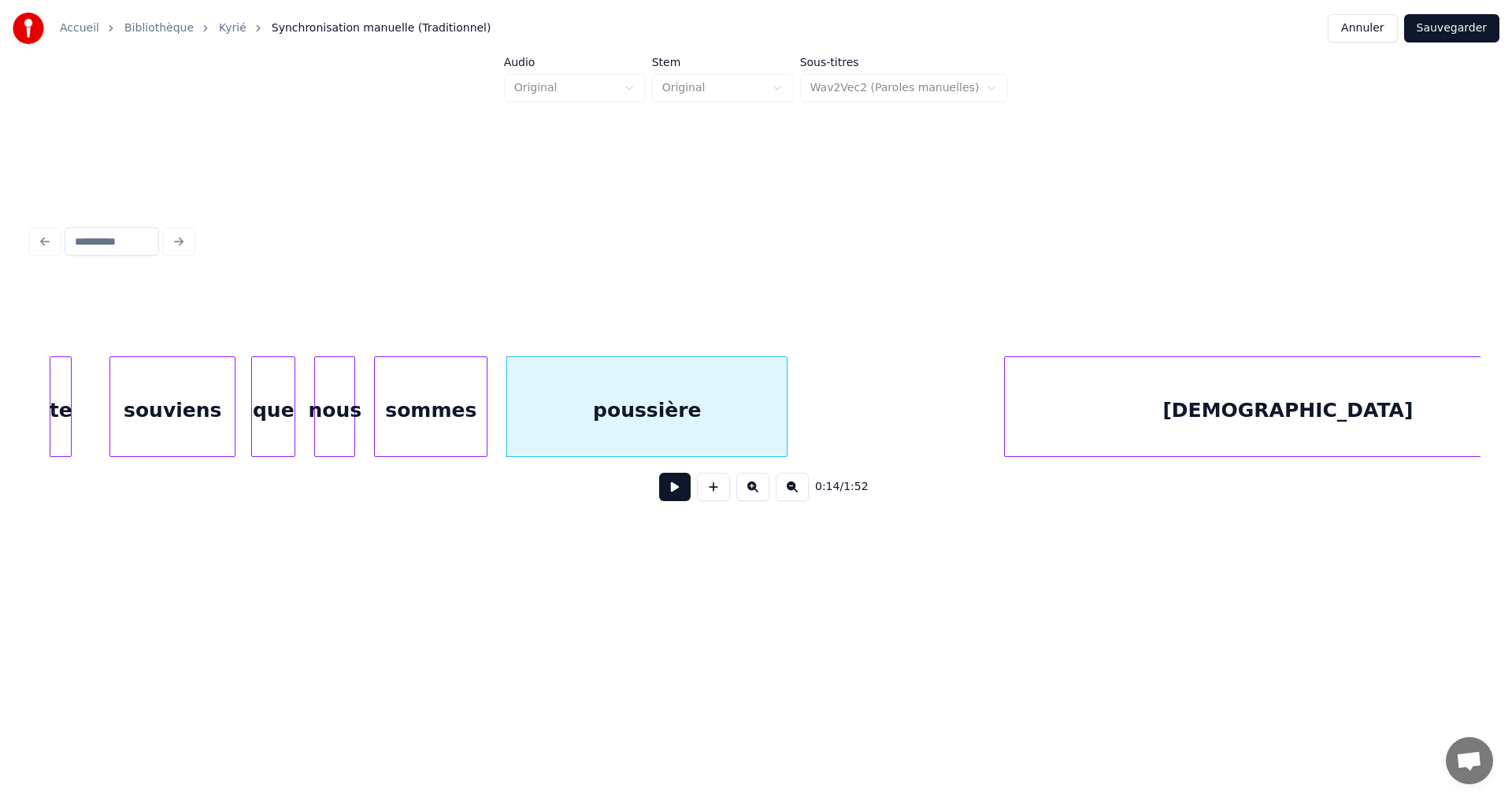
scroll to position [0, 1796]
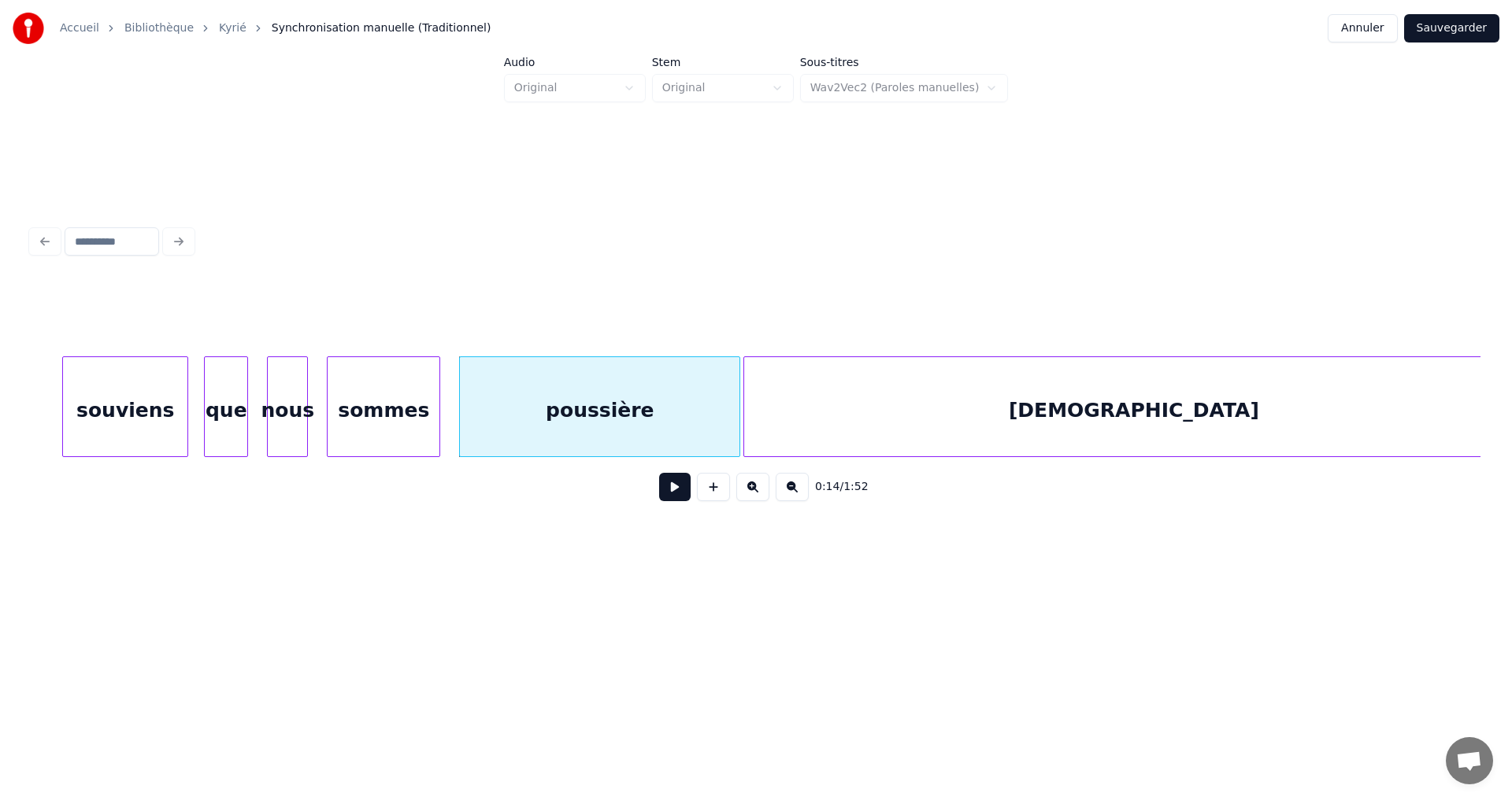
click at [746, 403] on div at bounding box center [747, 407] width 5 height 99
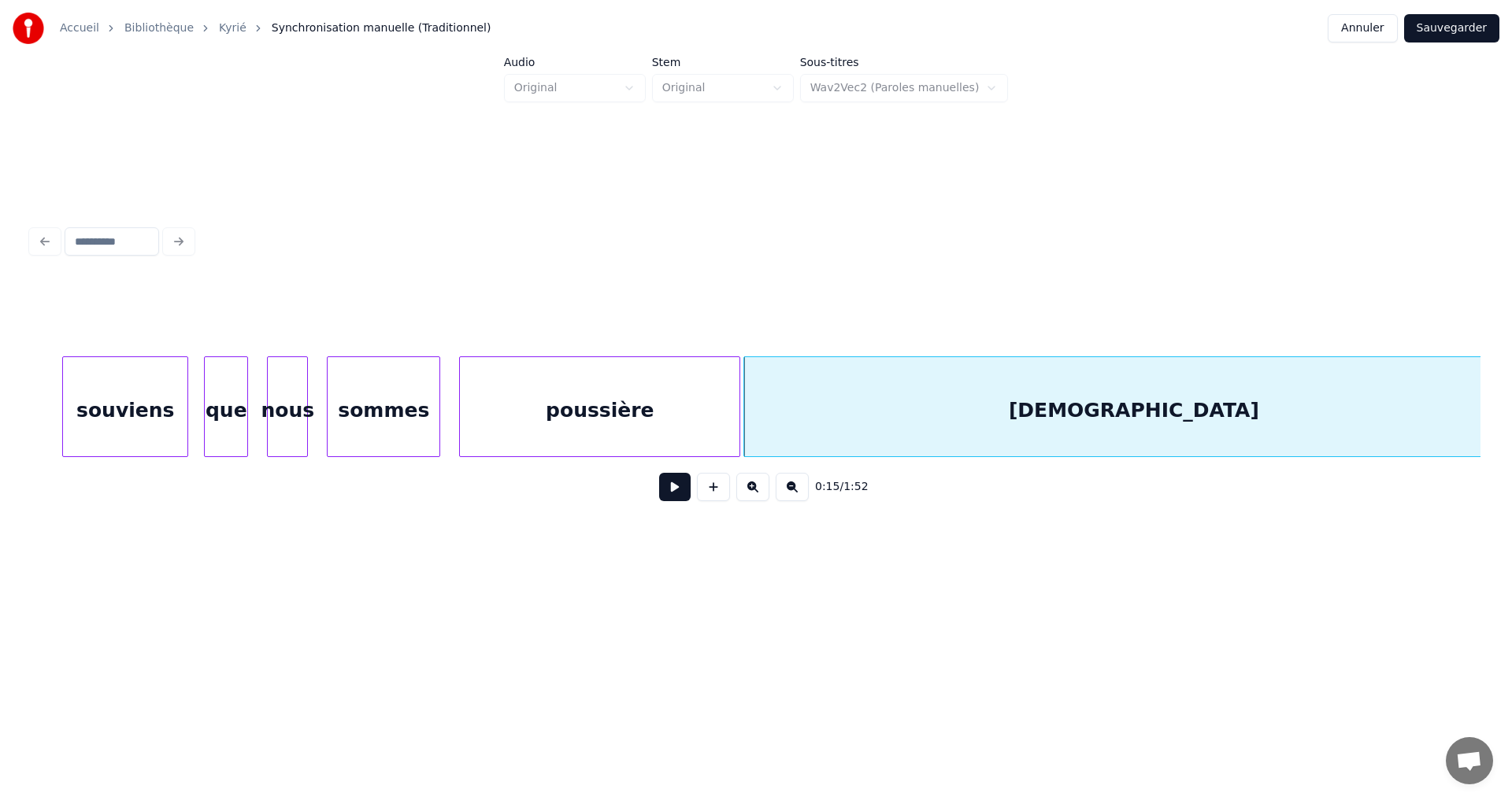
click at [660, 495] on button at bounding box center [675, 487] width 32 height 29
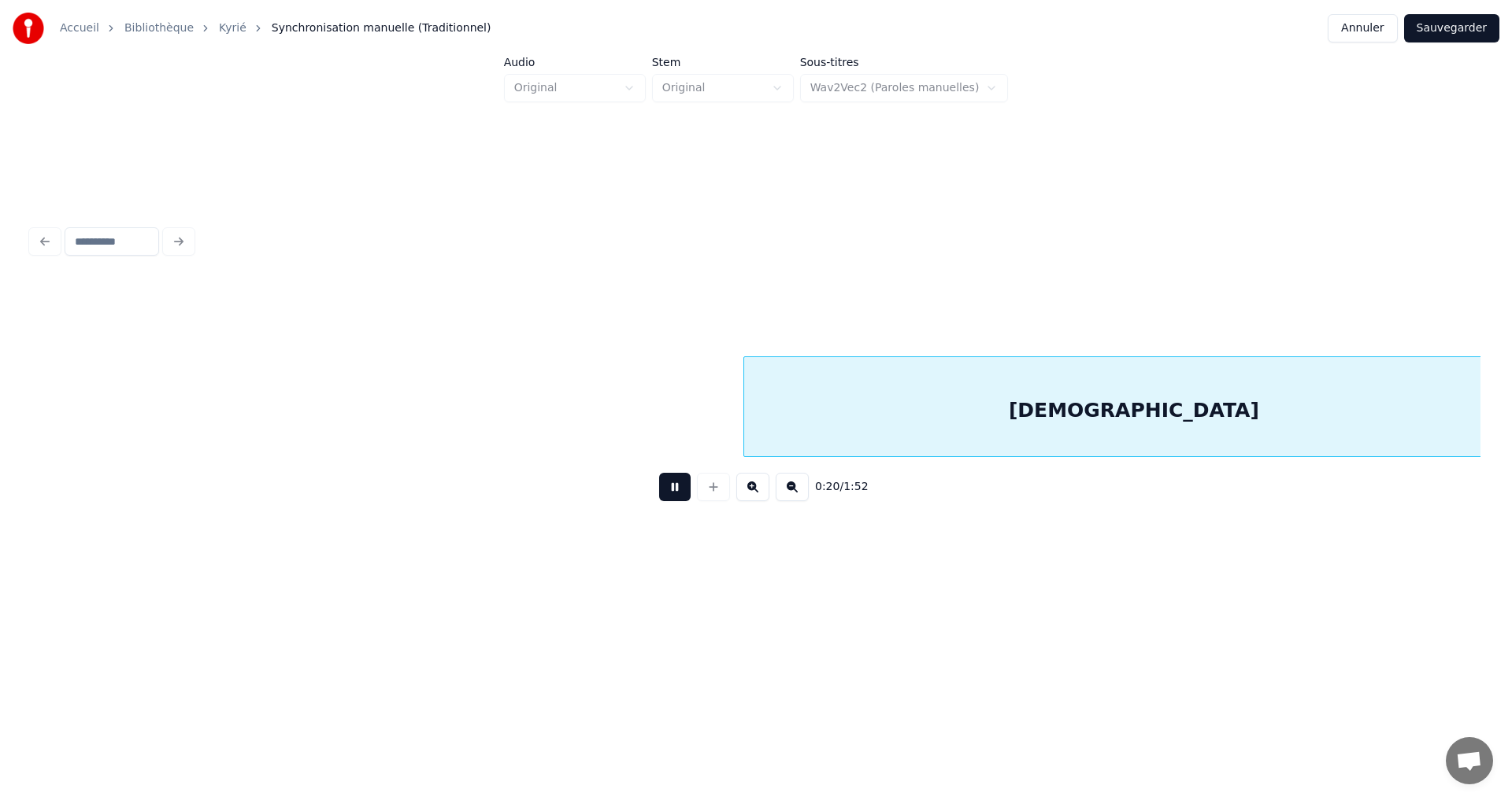
scroll to position [0, 3246]
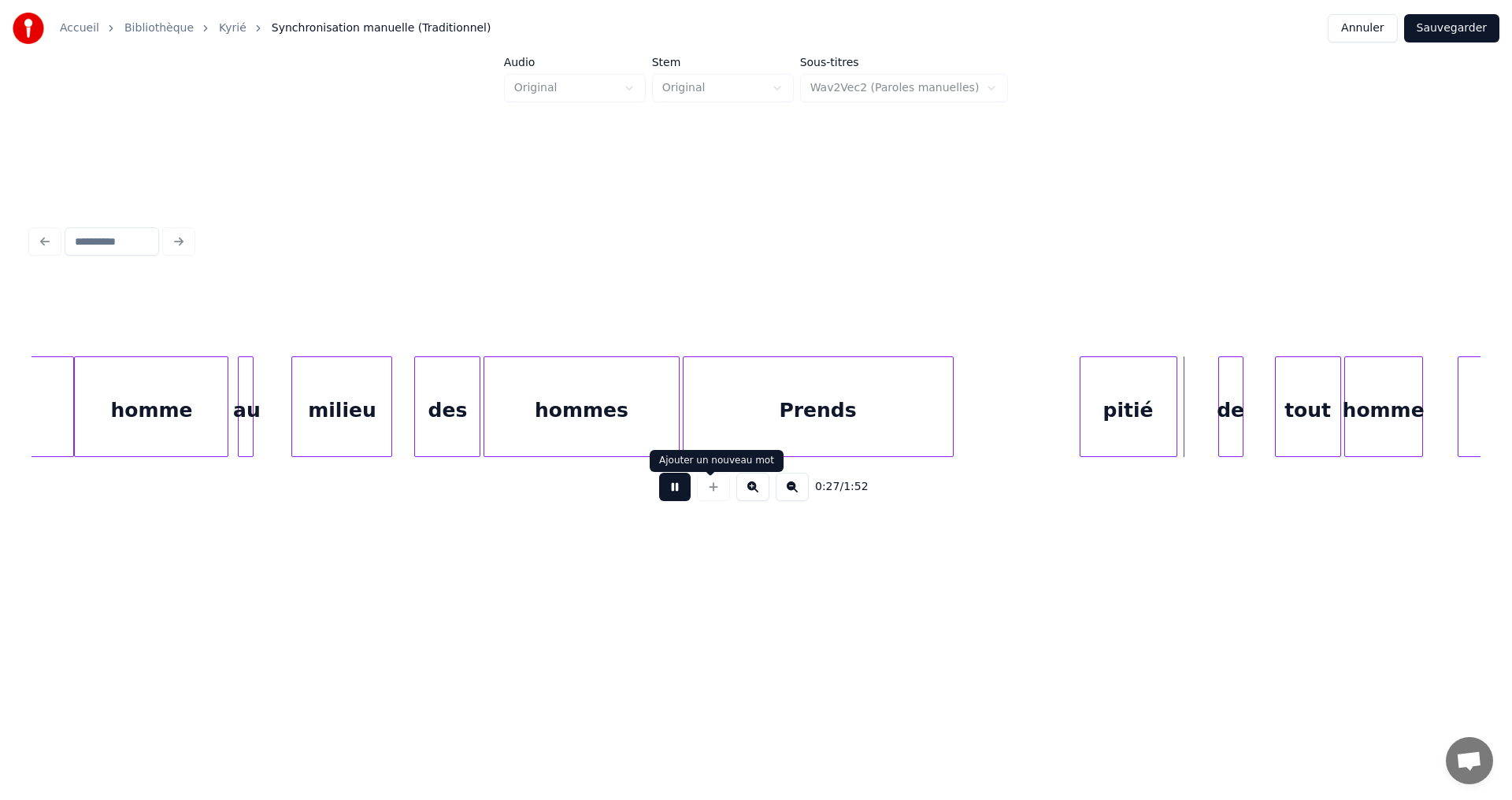
click at [663, 498] on button at bounding box center [675, 487] width 32 height 29
click at [937, 383] on div "Prends" at bounding box center [941, 411] width 269 height 107
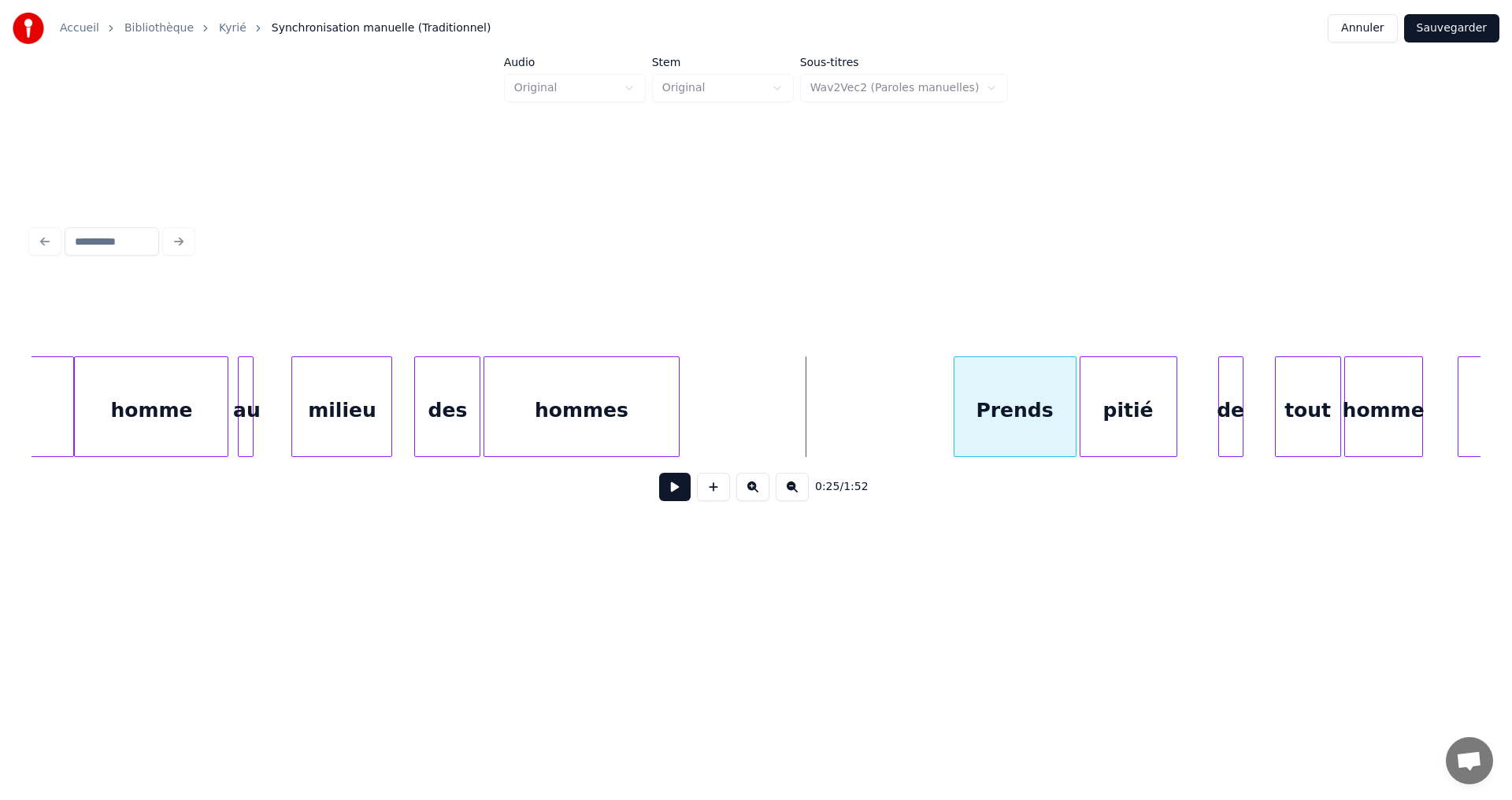
click at [954, 393] on div at bounding box center [957, 407] width 5 height 99
click at [206, 324] on div at bounding box center [756, 317] width 1448 height 79
click at [672, 495] on button at bounding box center [675, 487] width 32 height 29
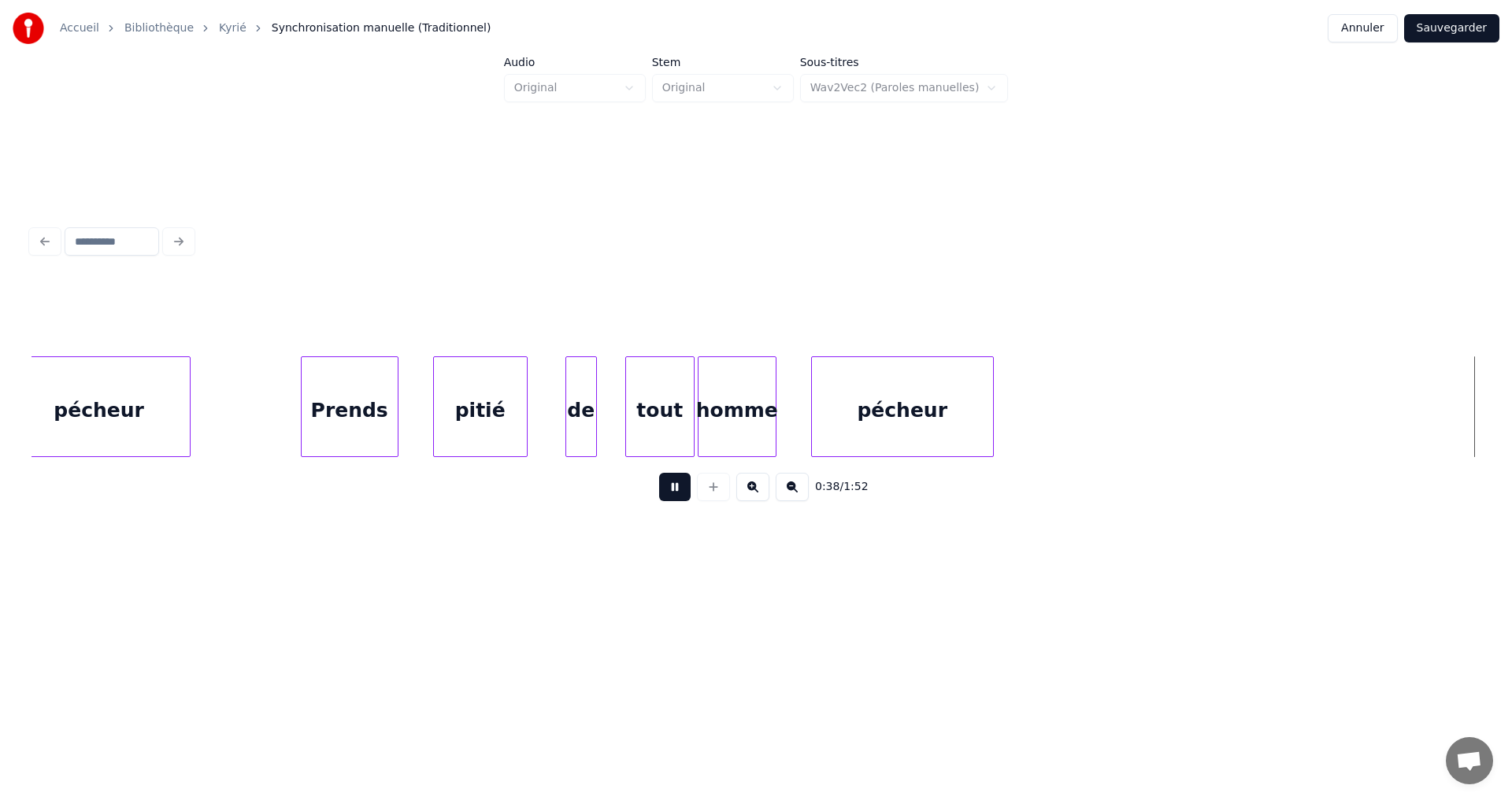
scroll to position [0, 6146]
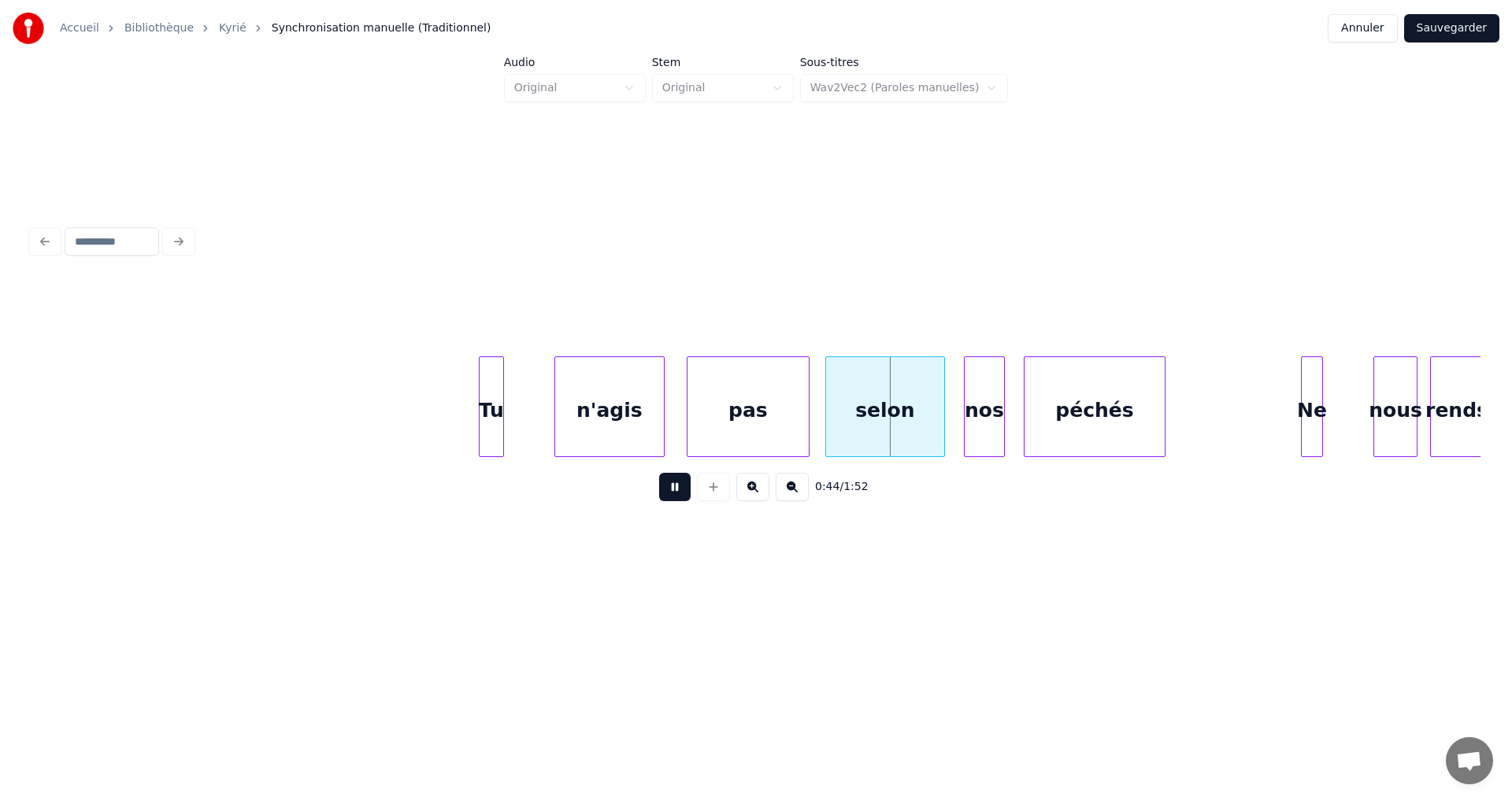
click at [660, 498] on button at bounding box center [675, 487] width 32 height 29
click at [509, 405] on div at bounding box center [510, 407] width 5 height 99
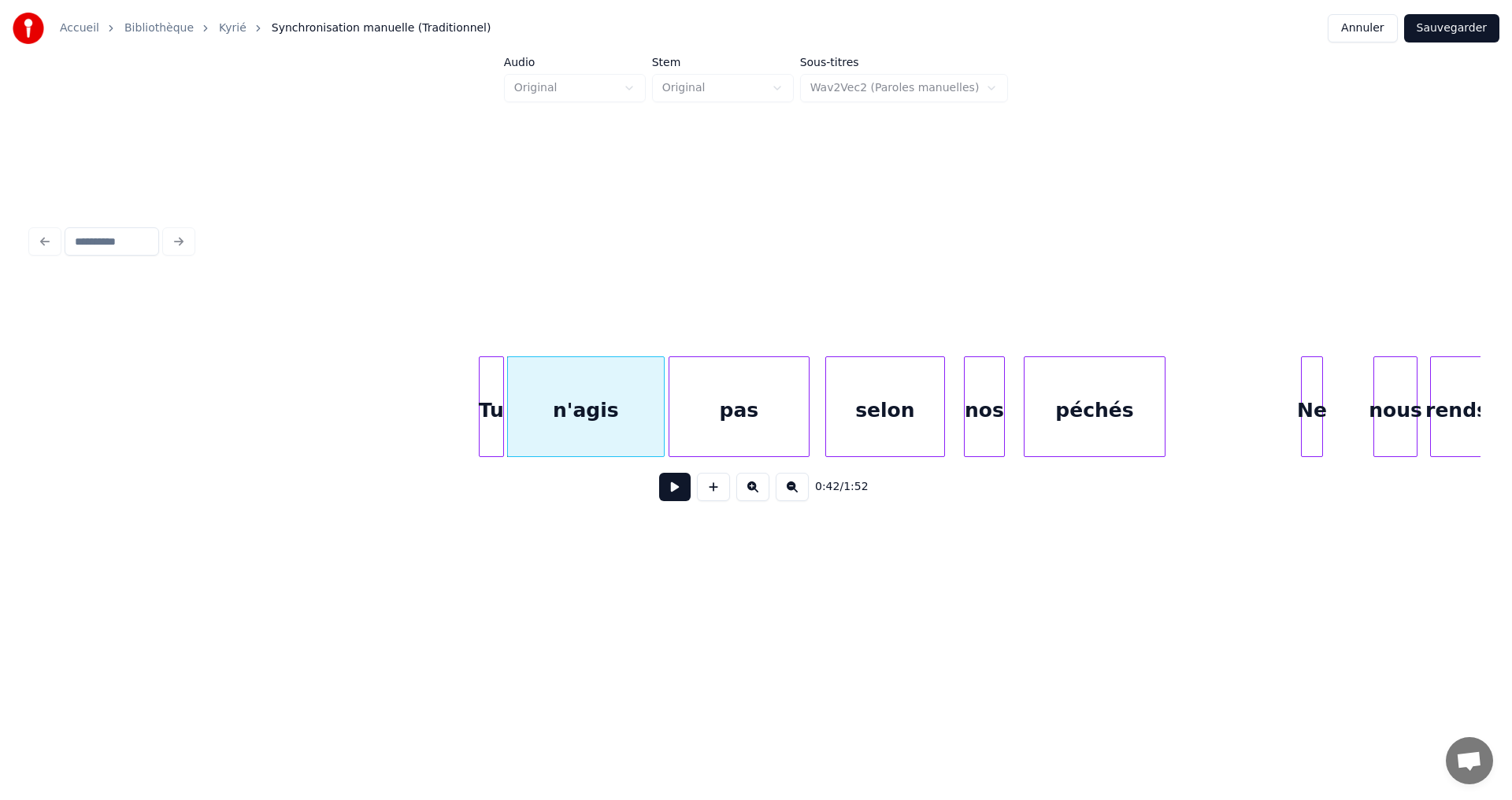
click at [670, 405] on div at bounding box center [672, 407] width 5 height 99
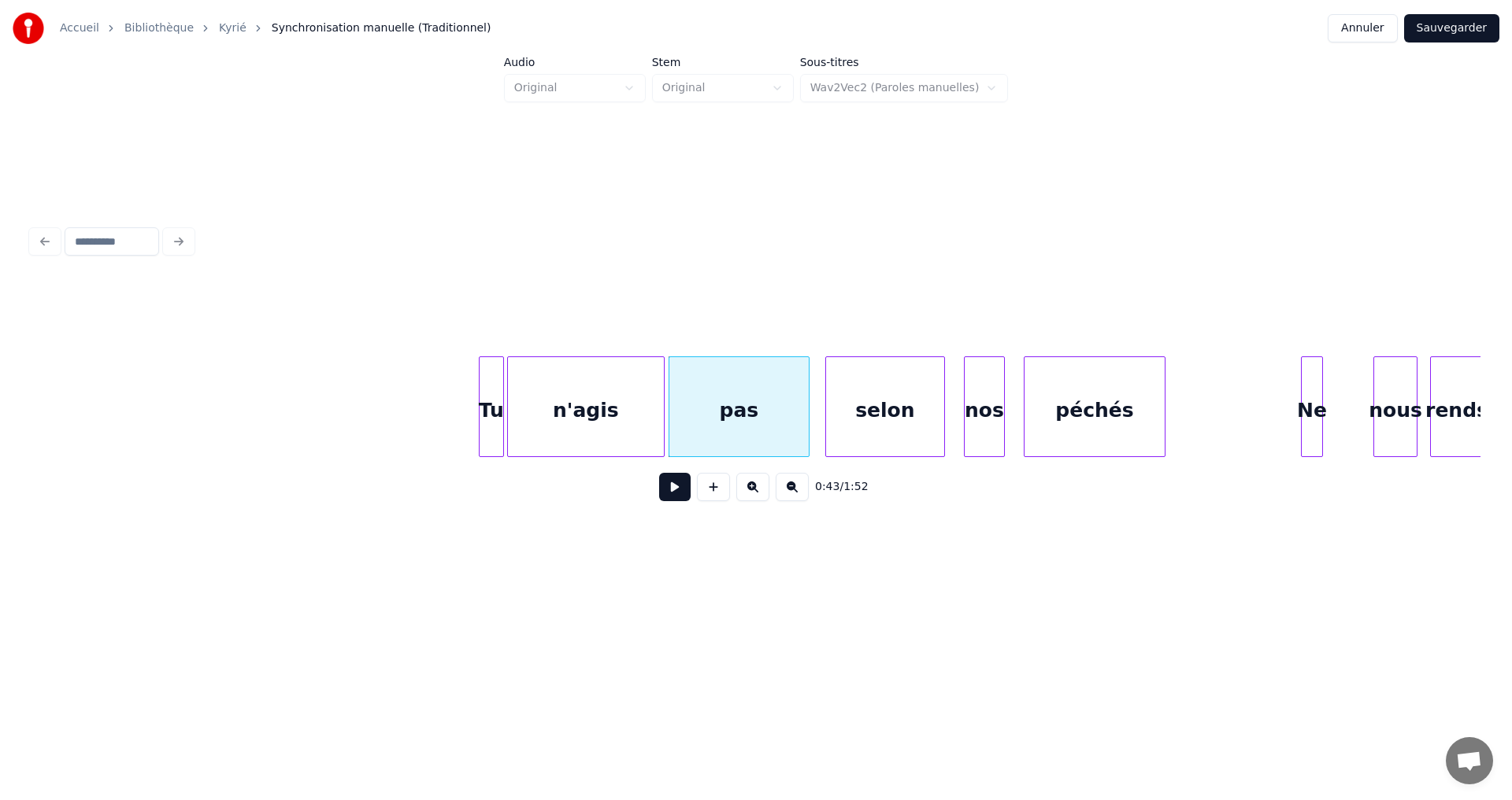
click at [675, 496] on button at bounding box center [675, 487] width 32 height 29
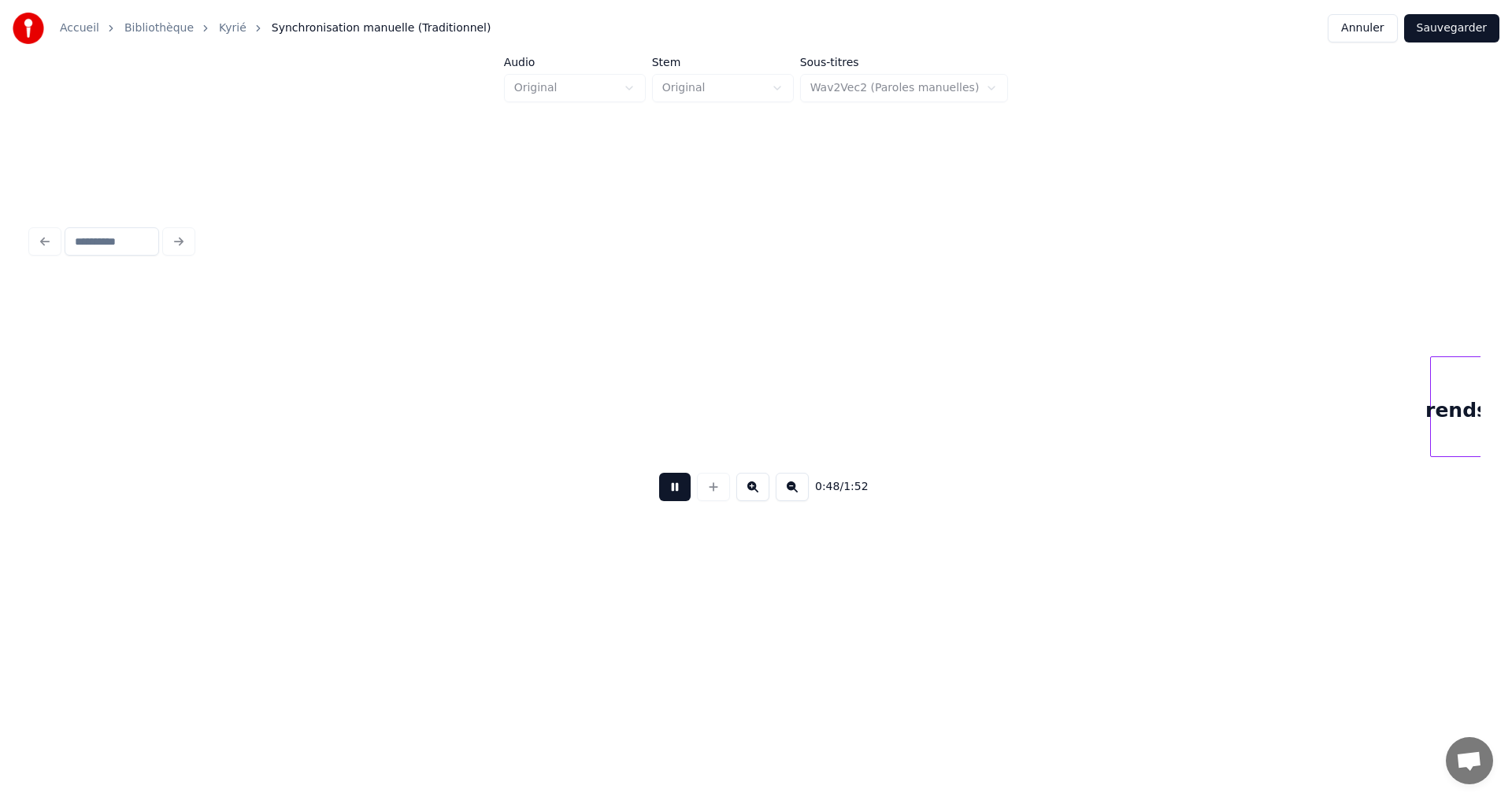
scroll to position [0, 7597]
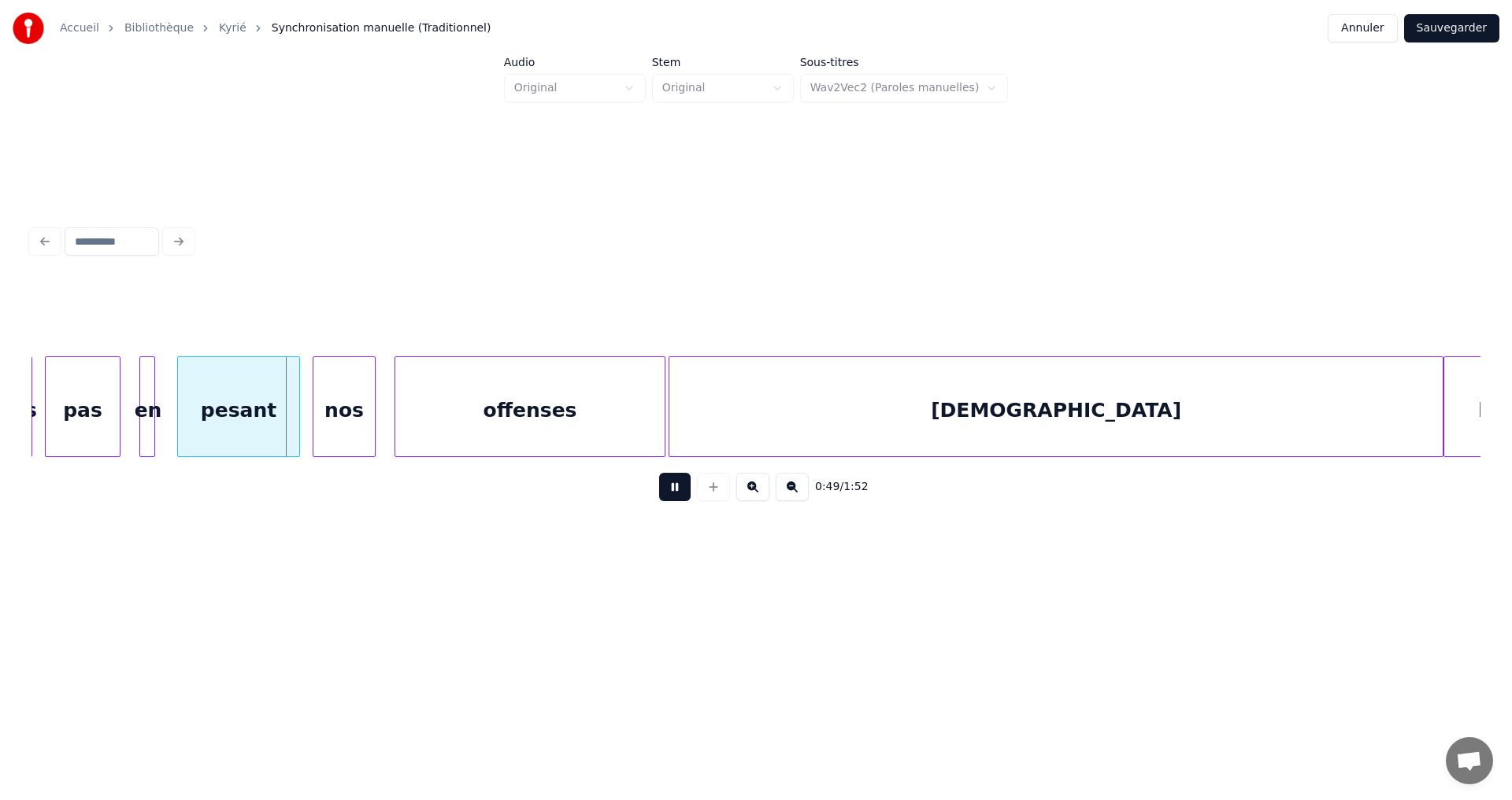
click at [663, 495] on button at bounding box center [675, 487] width 32 height 29
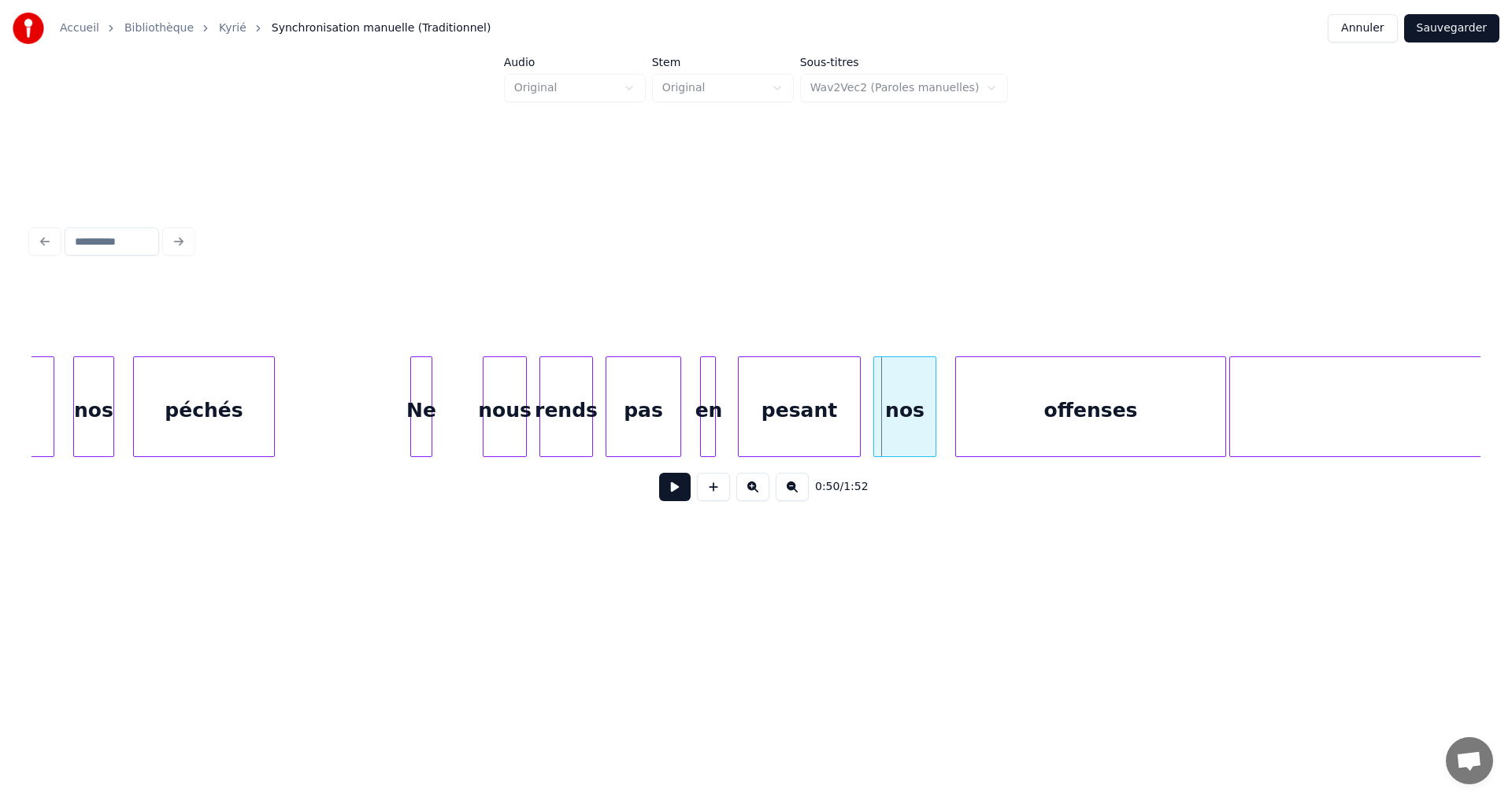
scroll to position [0, 7029]
click at [445, 397] on div at bounding box center [445, 407] width 5 height 99
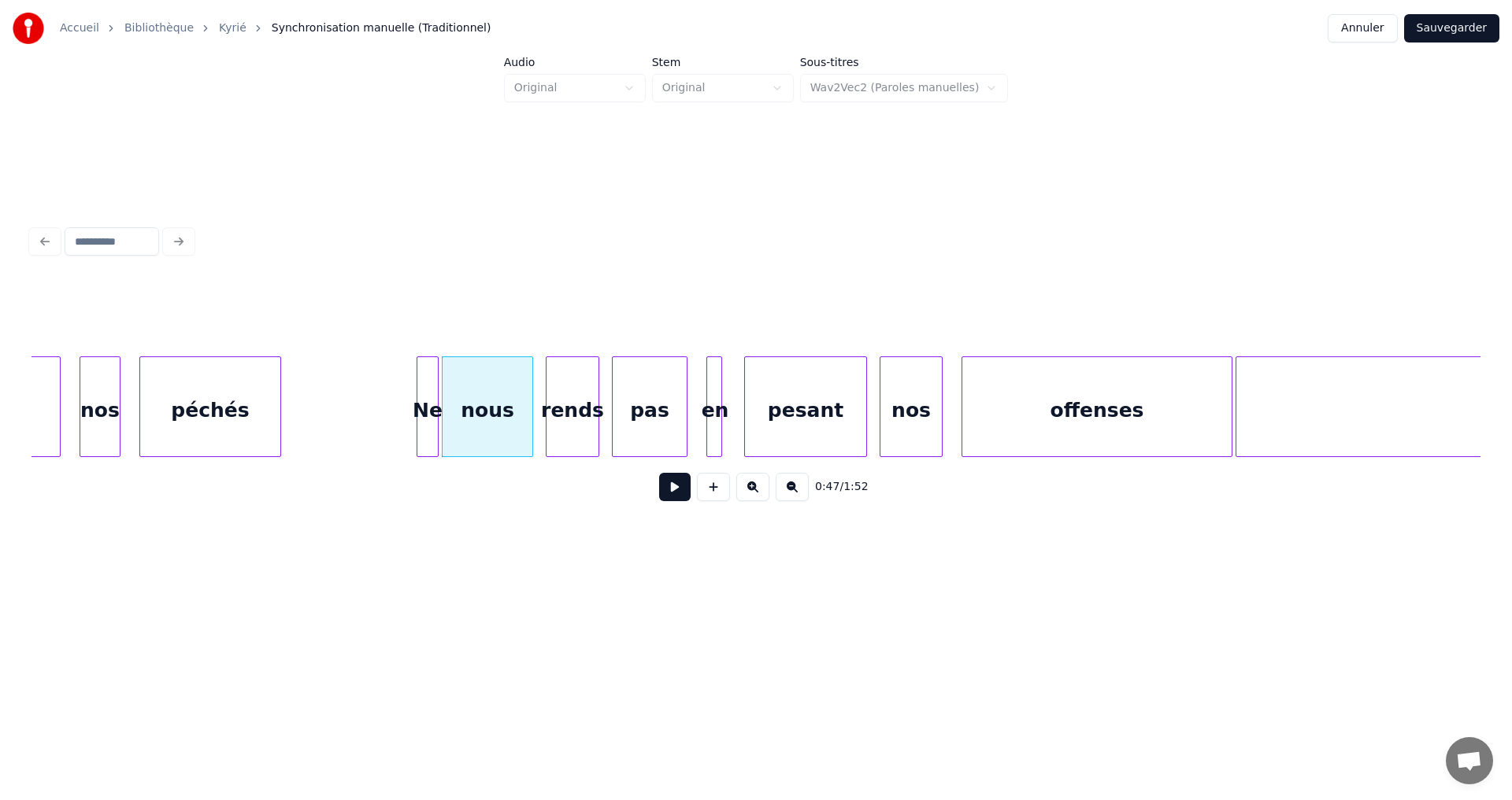
click at [664, 495] on button at bounding box center [675, 487] width 32 height 29
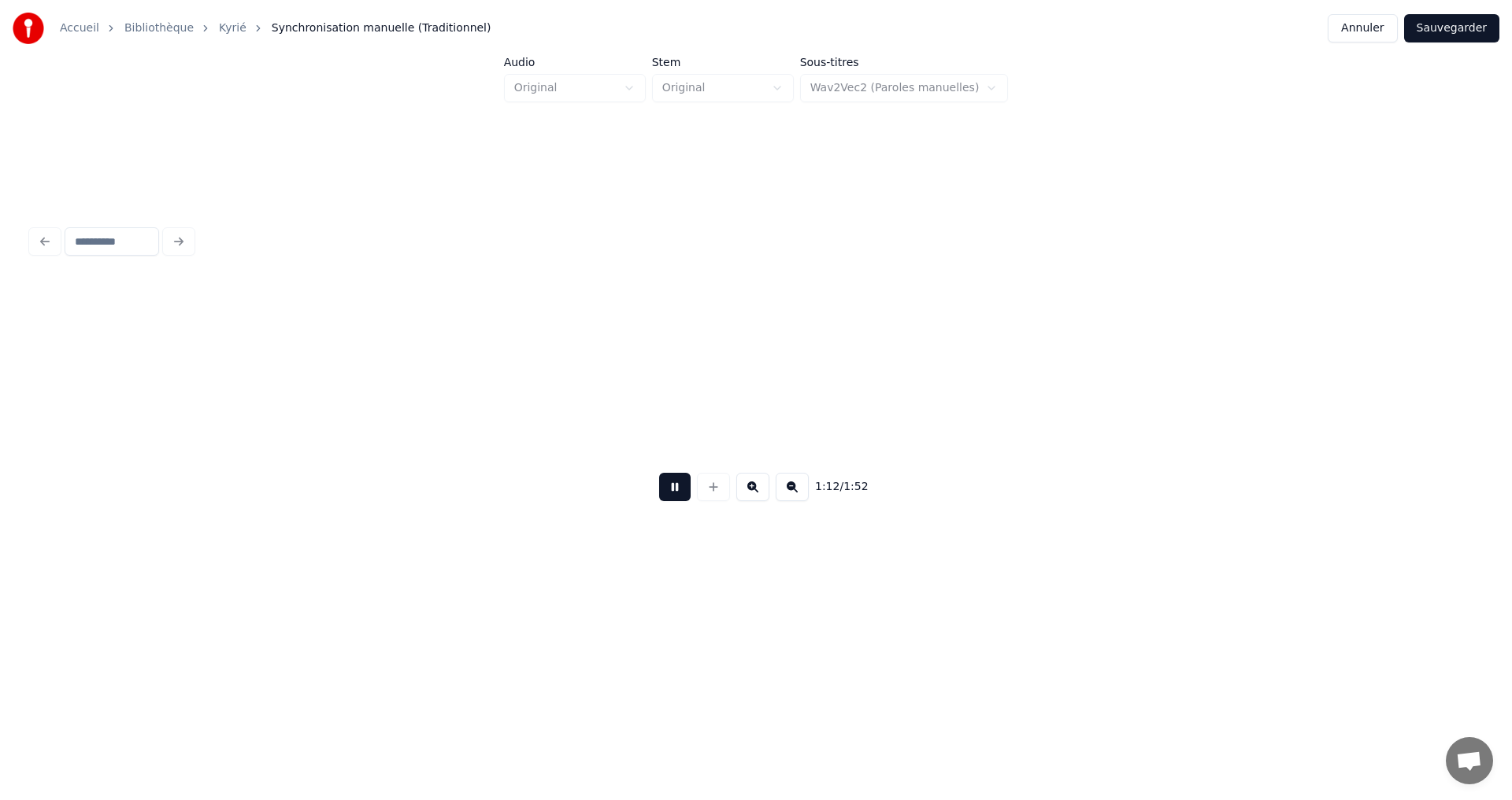
scroll to position [0, 11383]
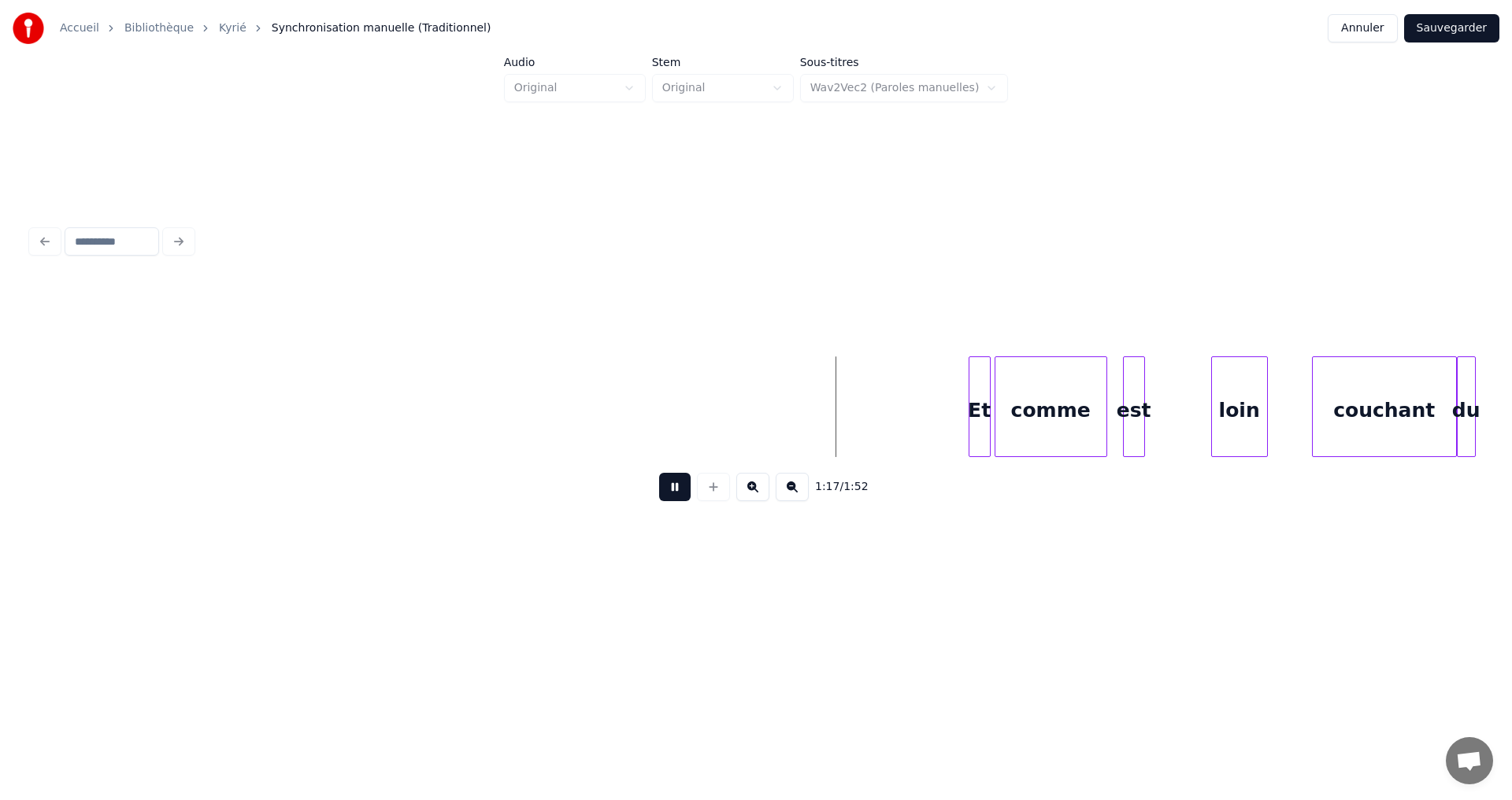
click at [997, 401] on div at bounding box center [998, 407] width 5 height 99
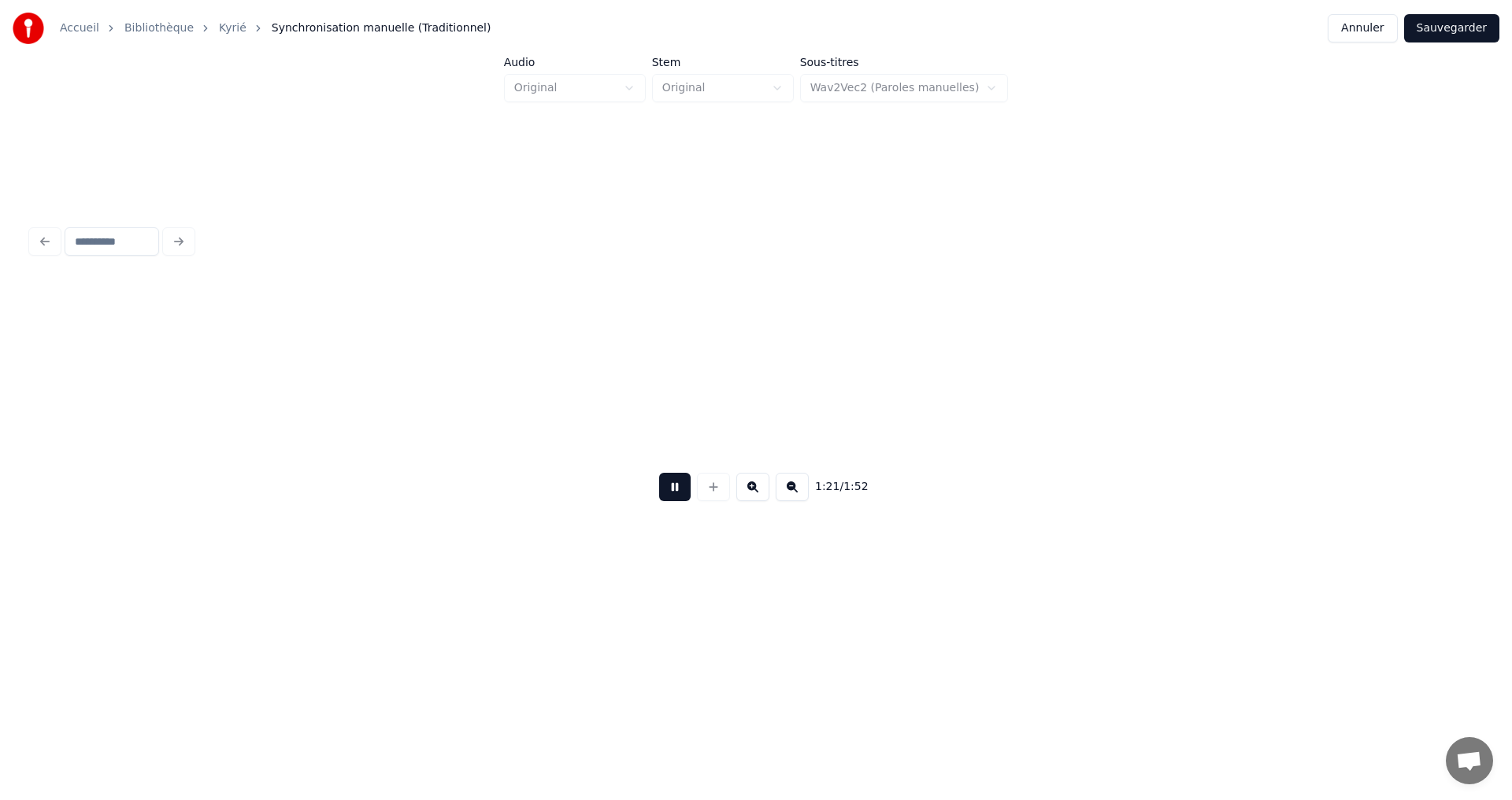
scroll to position [0, 12833]
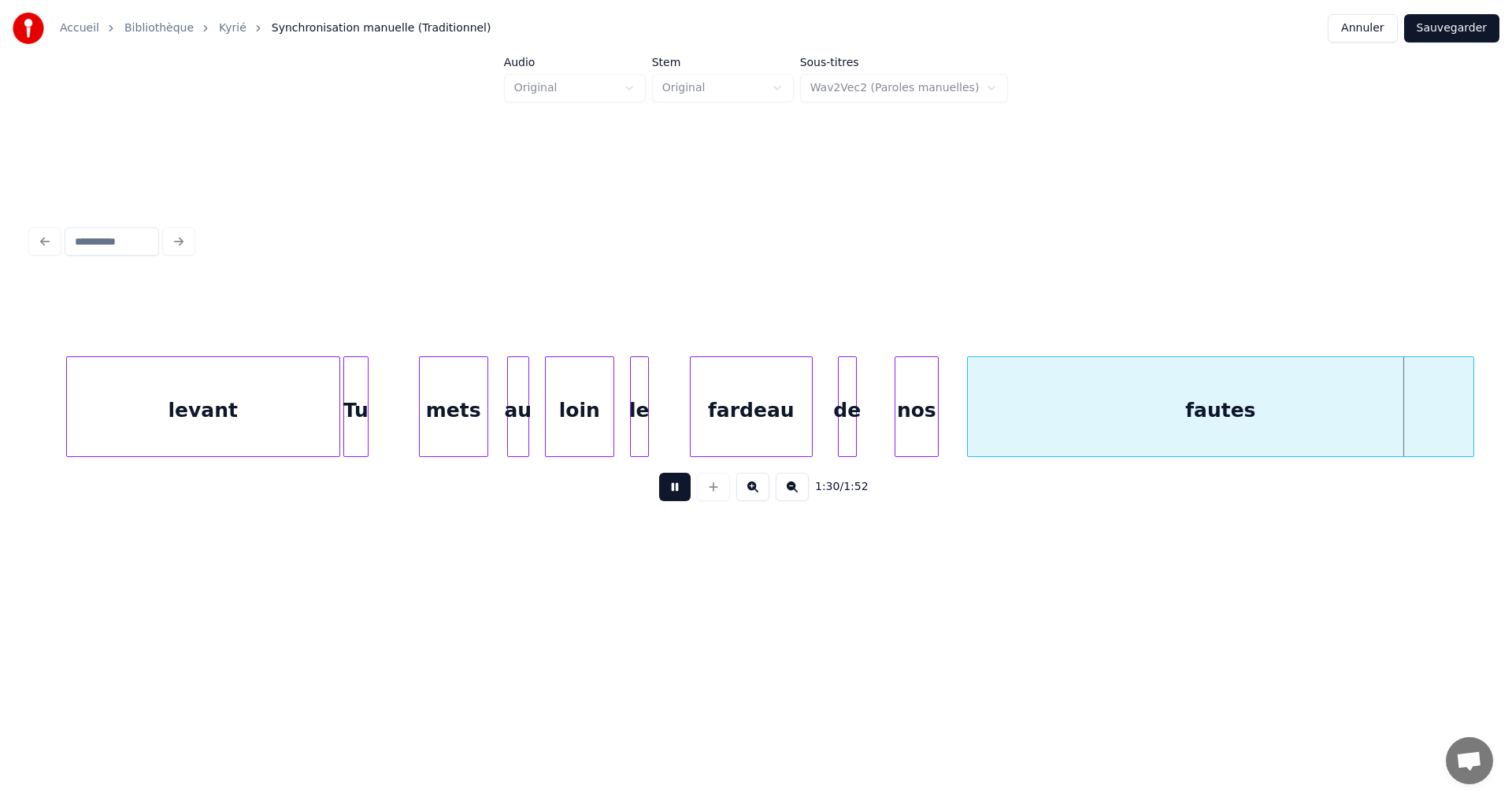
click at [669, 492] on button at bounding box center [675, 487] width 32 height 29
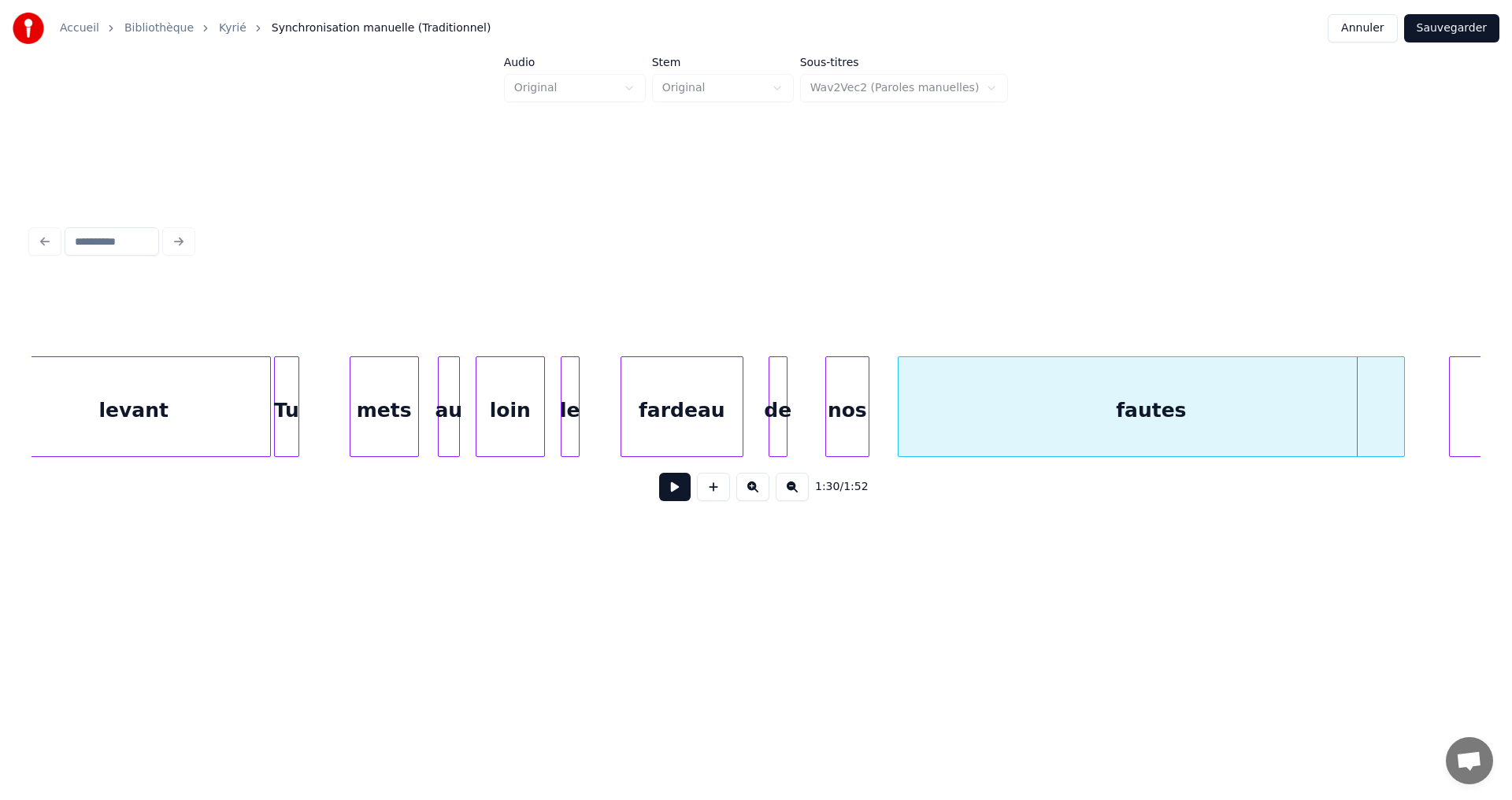
scroll to position [0, 12927]
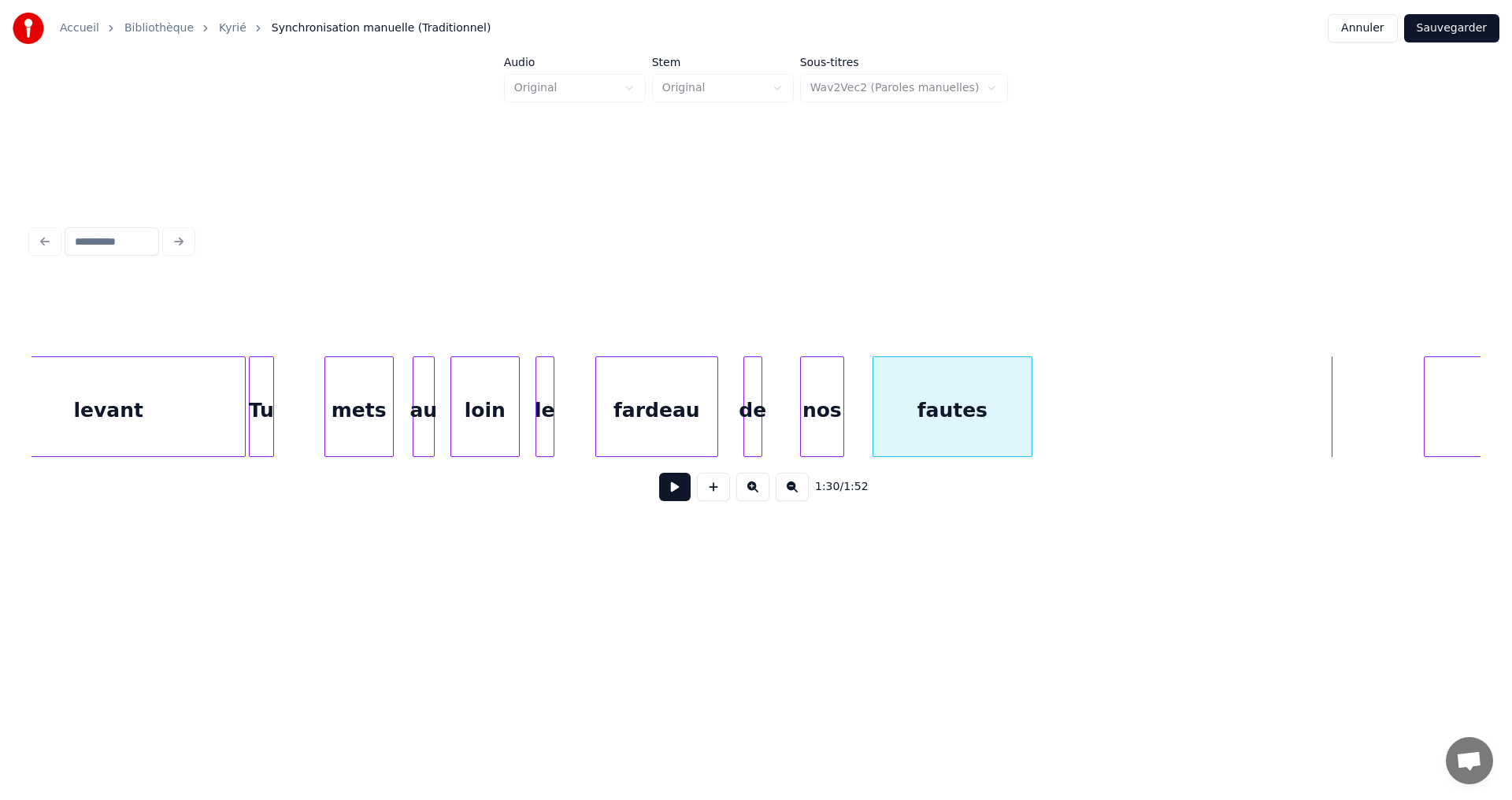
click at [1030, 400] on div at bounding box center [1029, 407] width 5 height 99
click at [1084, 390] on div at bounding box center [1087, 407] width 5 height 99
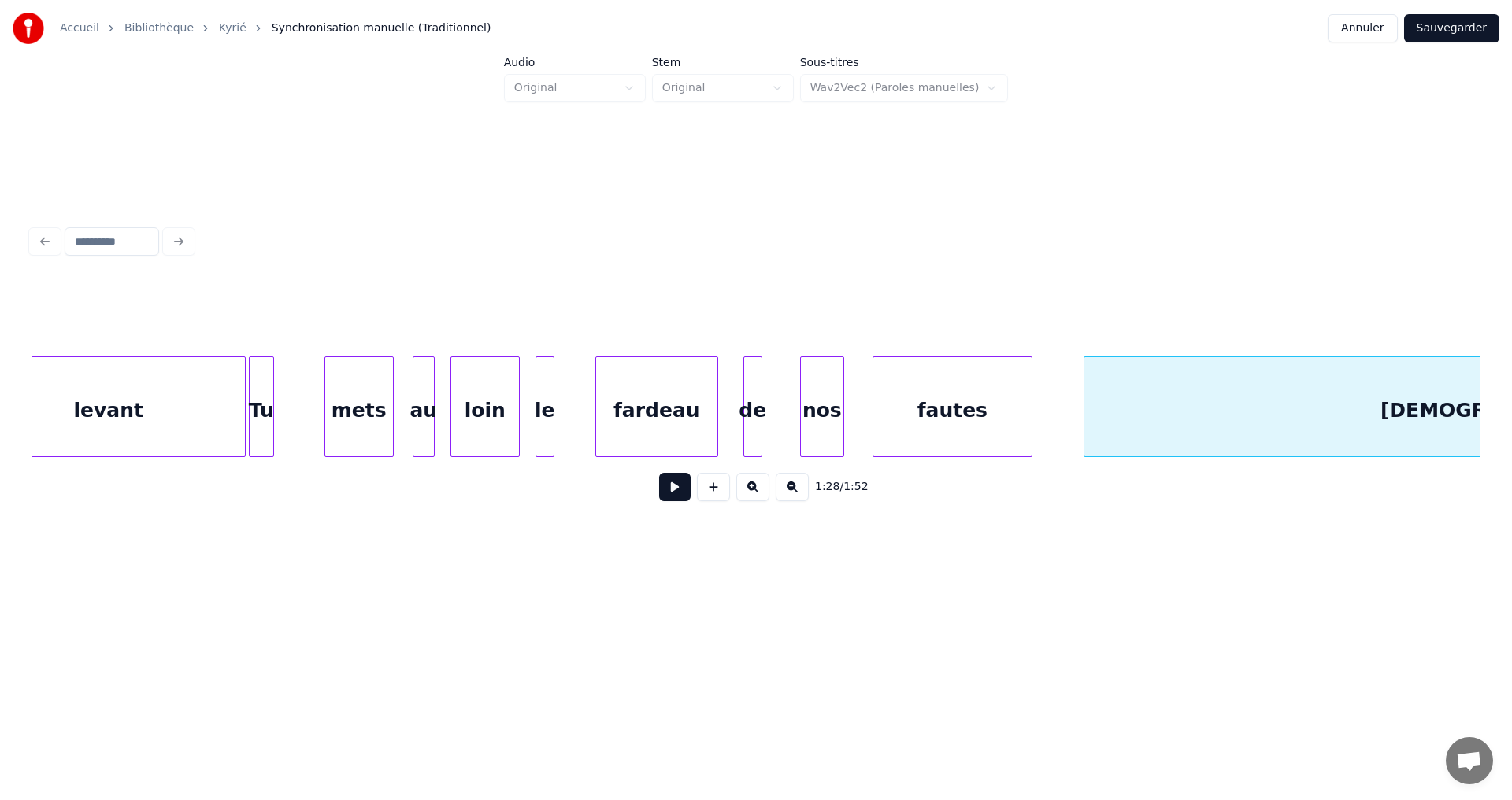
click at [552, 370] on div at bounding box center [551, 407] width 5 height 99
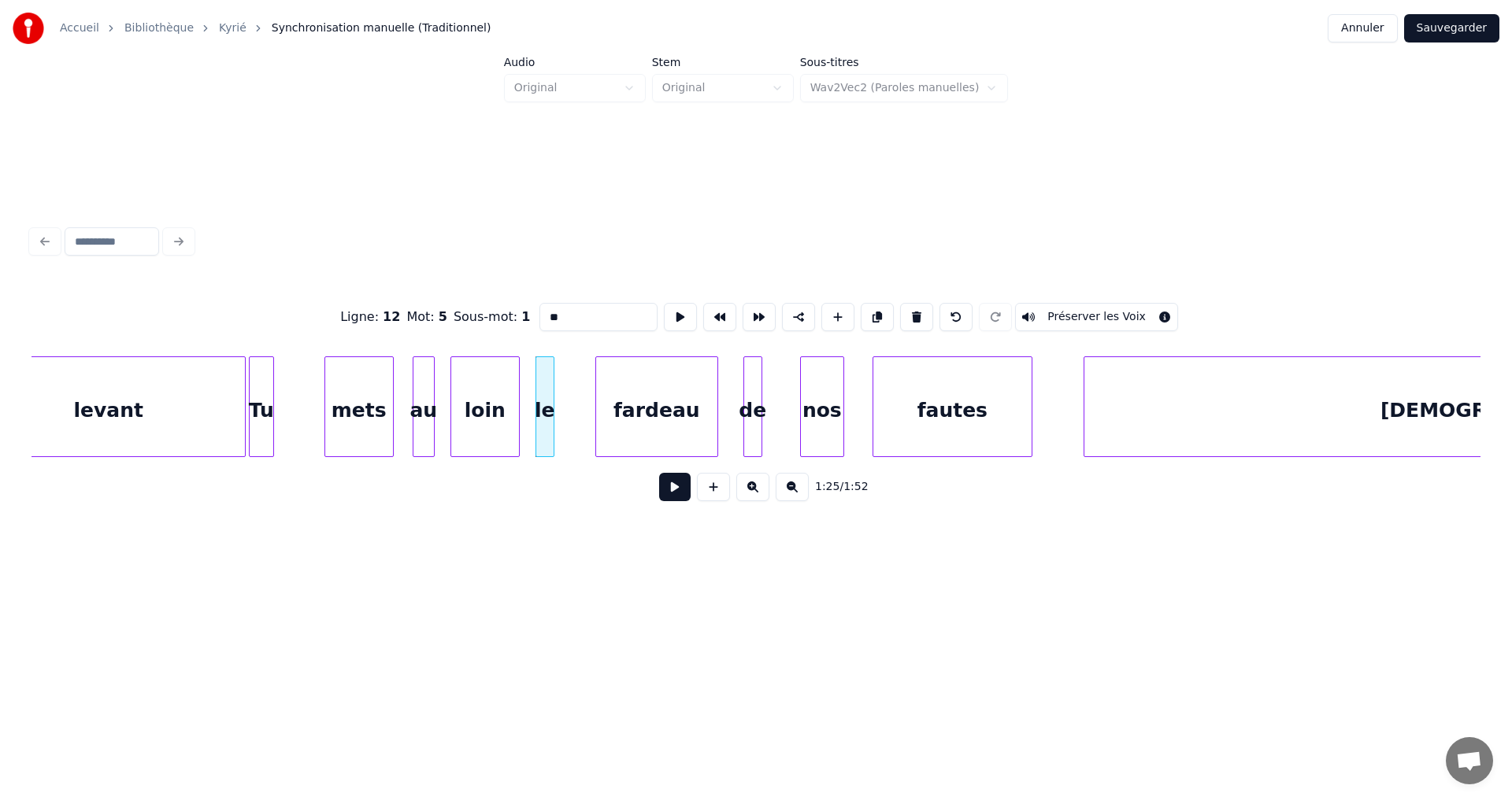
click at [668, 495] on button at bounding box center [675, 487] width 32 height 29
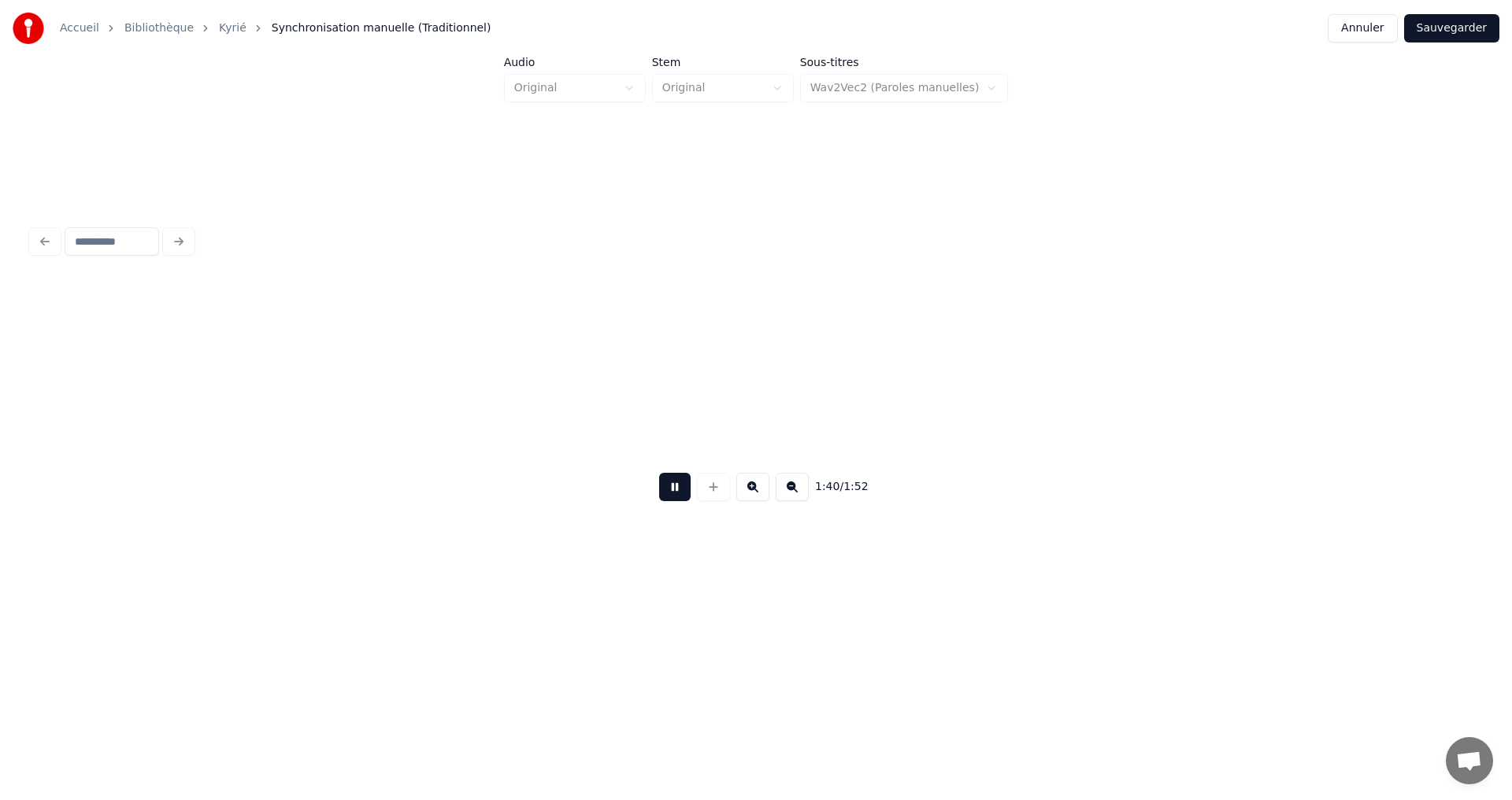
scroll to position [0, 15828]
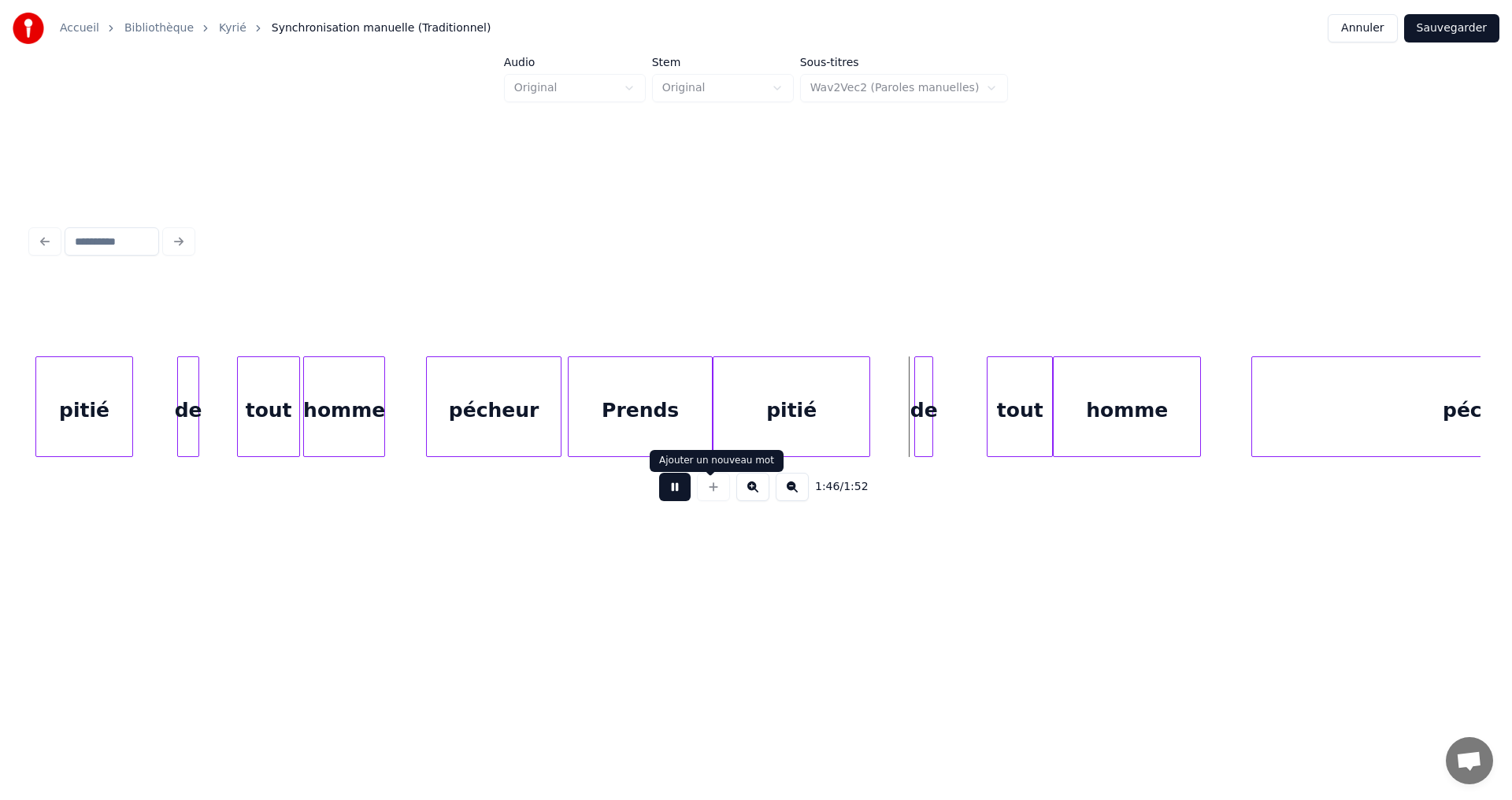
click at [666, 491] on button at bounding box center [675, 487] width 32 height 29
click at [42, 377] on div "pitié" at bounding box center [84, 411] width 96 height 107
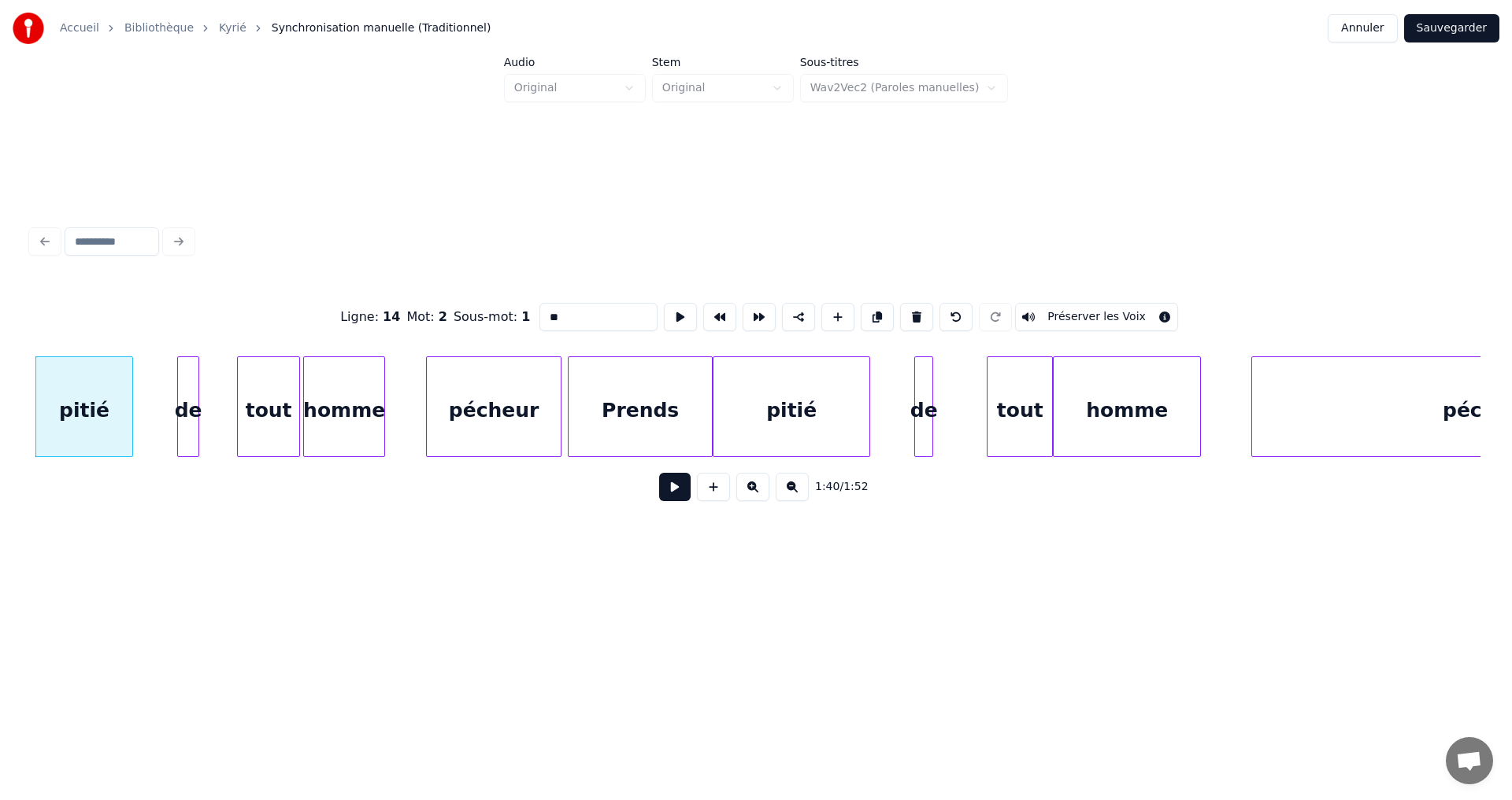
type input "*****"
click at [664, 498] on button at bounding box center [675, 487] width 32 height 29
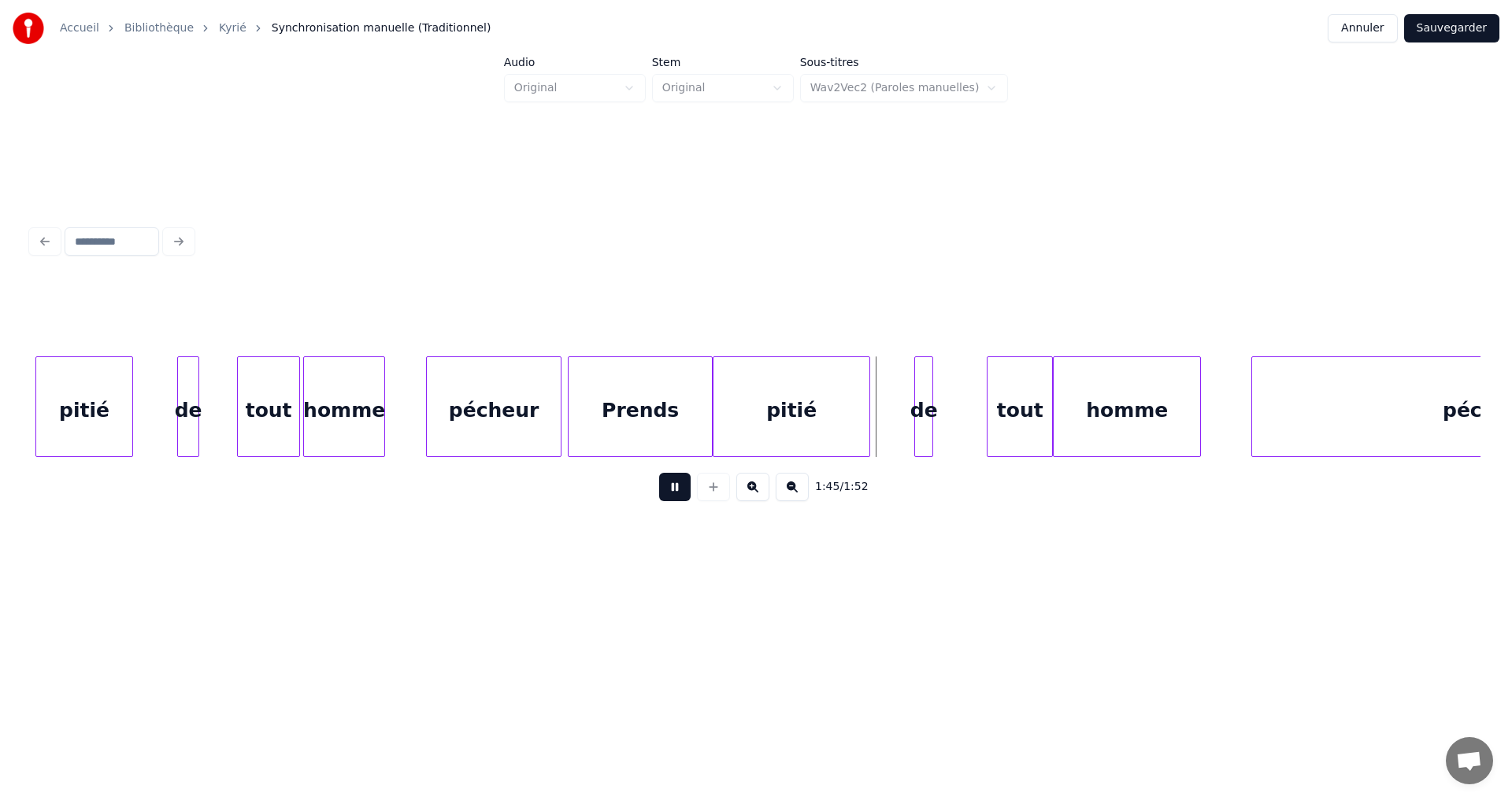
click at [665, 495] on button at bounding box center [675, 487] width 32 height 29
click at [973, 395] on div "de" at bounding box center [975, 411] width 17 height 107
click at [910, 389] on div "pitié" at bounding box center [884, 411] width 156 height 107
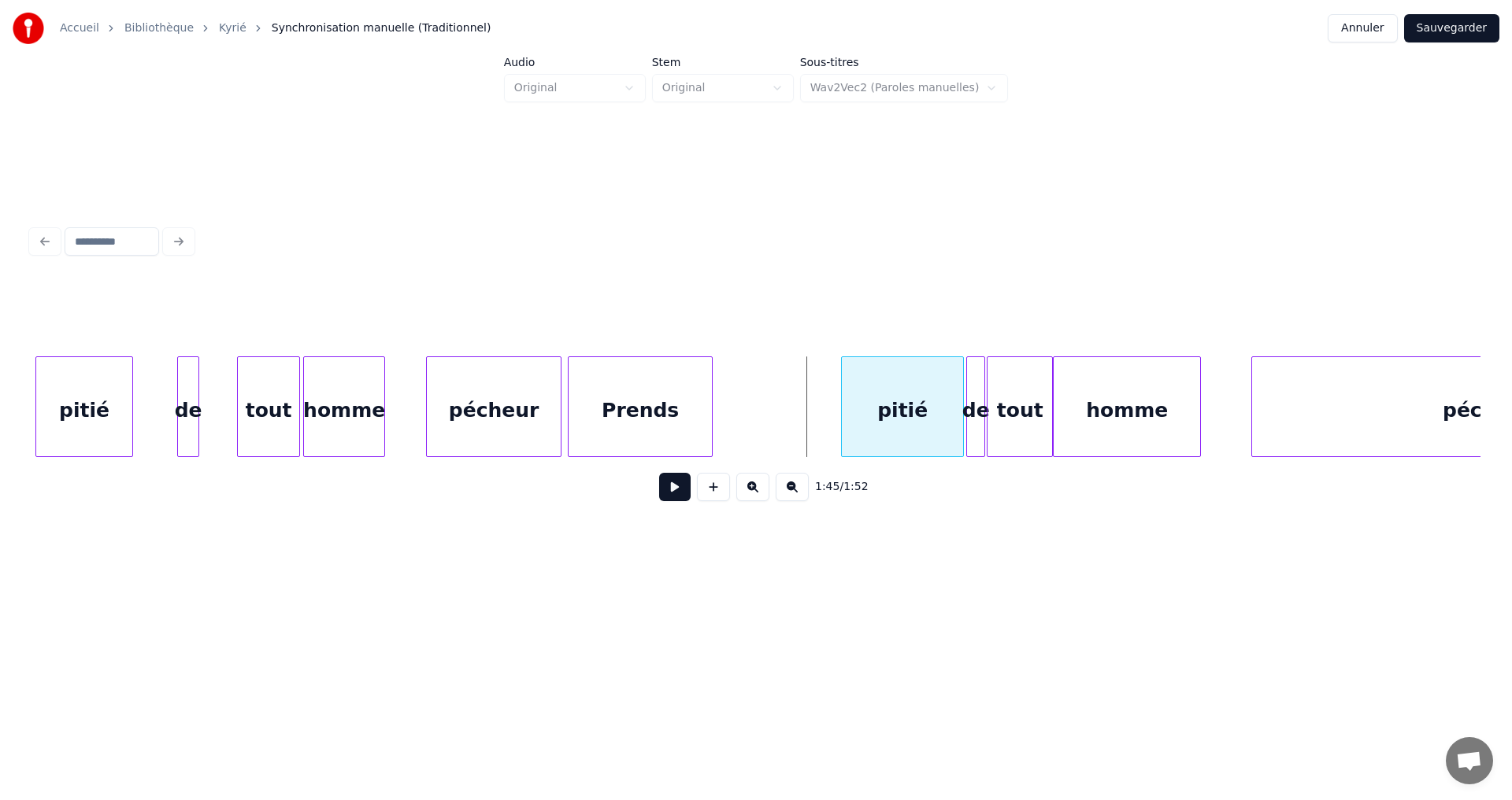
click at [843, 397] on div at bounding box center [844, 407] width 5 height 99
click at [792, 385] on div "Prends" at bounding box center [765, 411] width 143 height 107
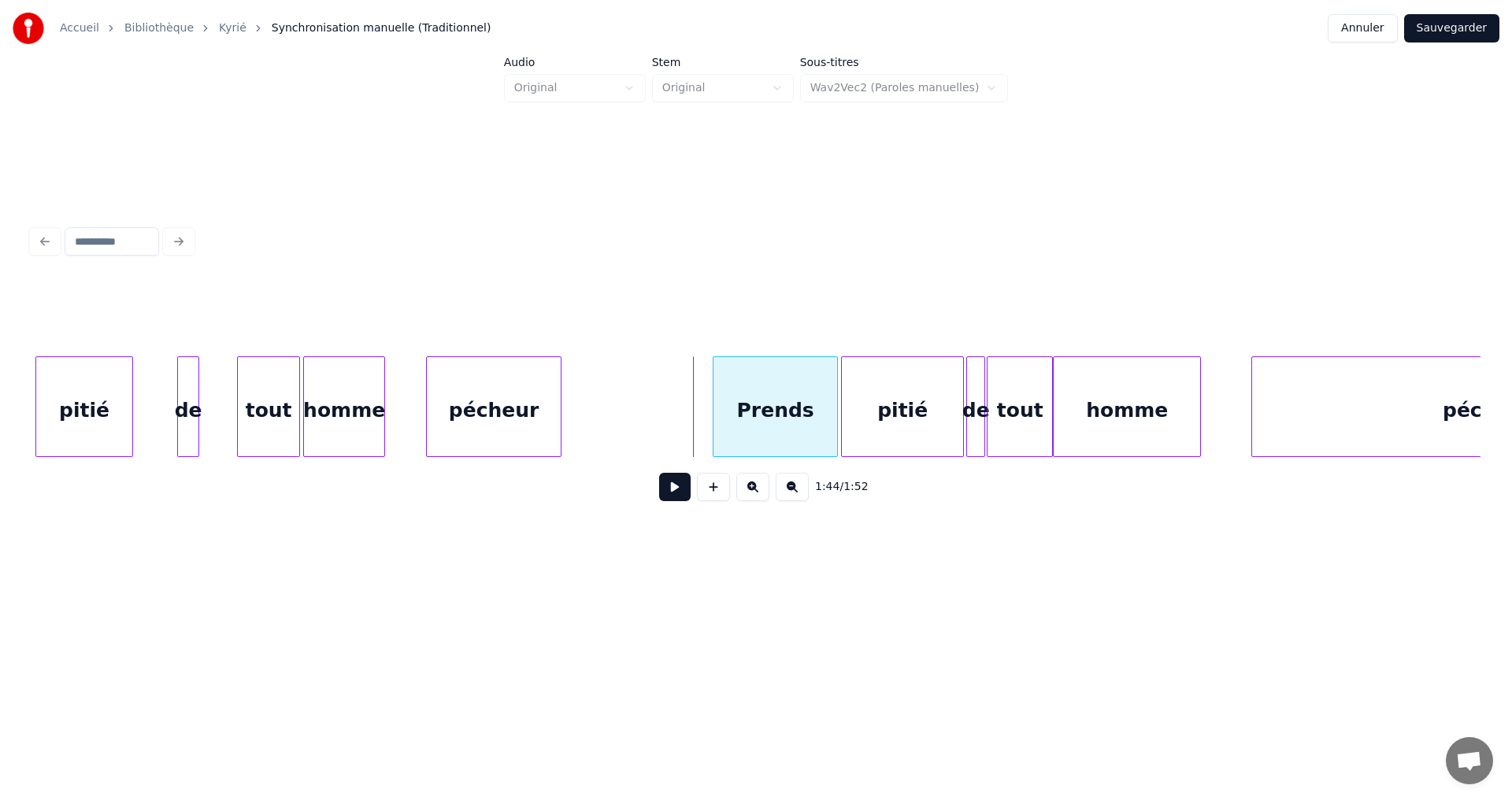
click at [714, 393] on div at bounding box center [716, 407] width 5 height 99
click at [642, 386] on div at bounding box center [642, 407] width 5 height 99
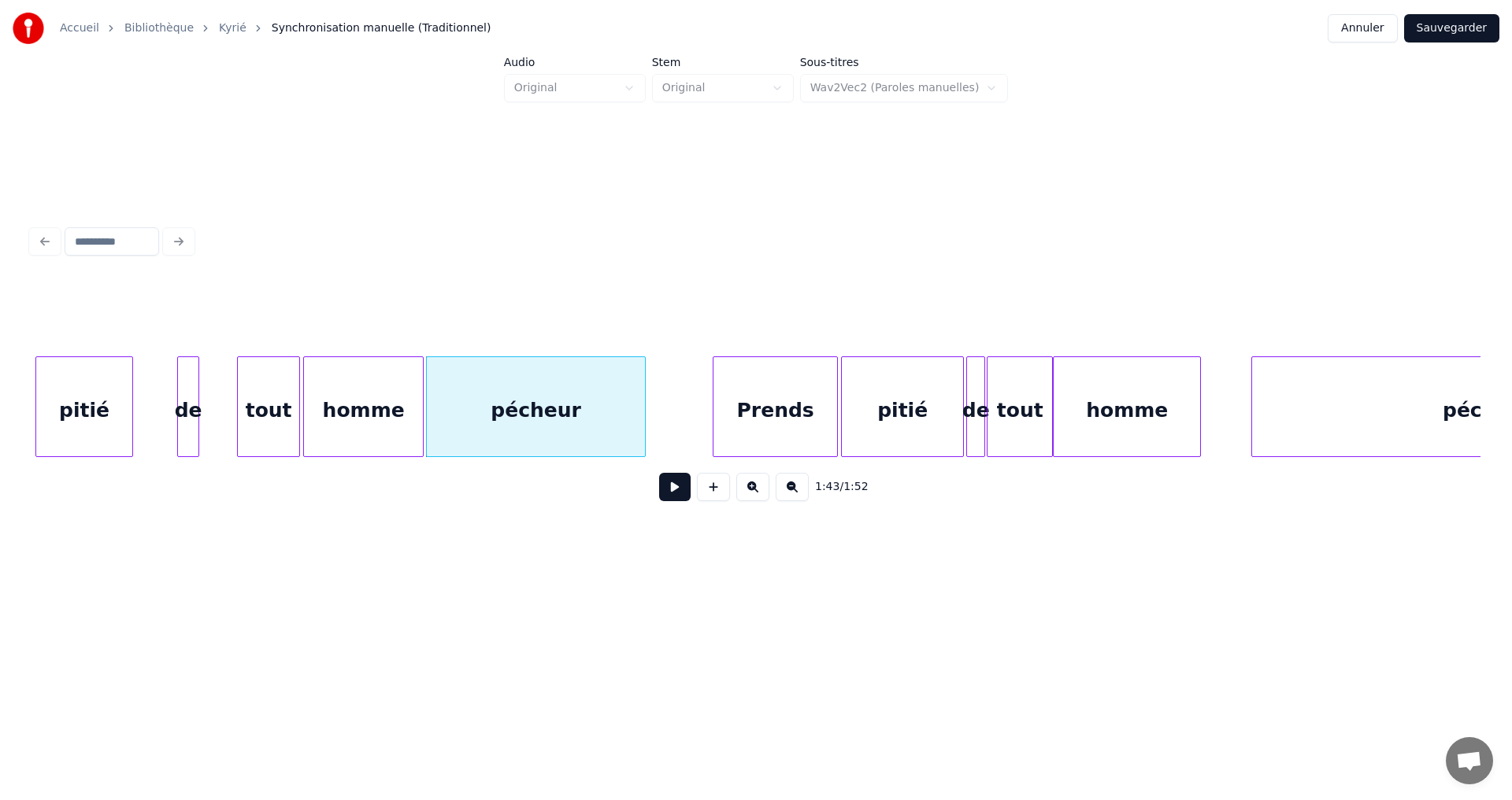
click at [423, 380] on div at bounding box center [421, 407] width 5 height 99
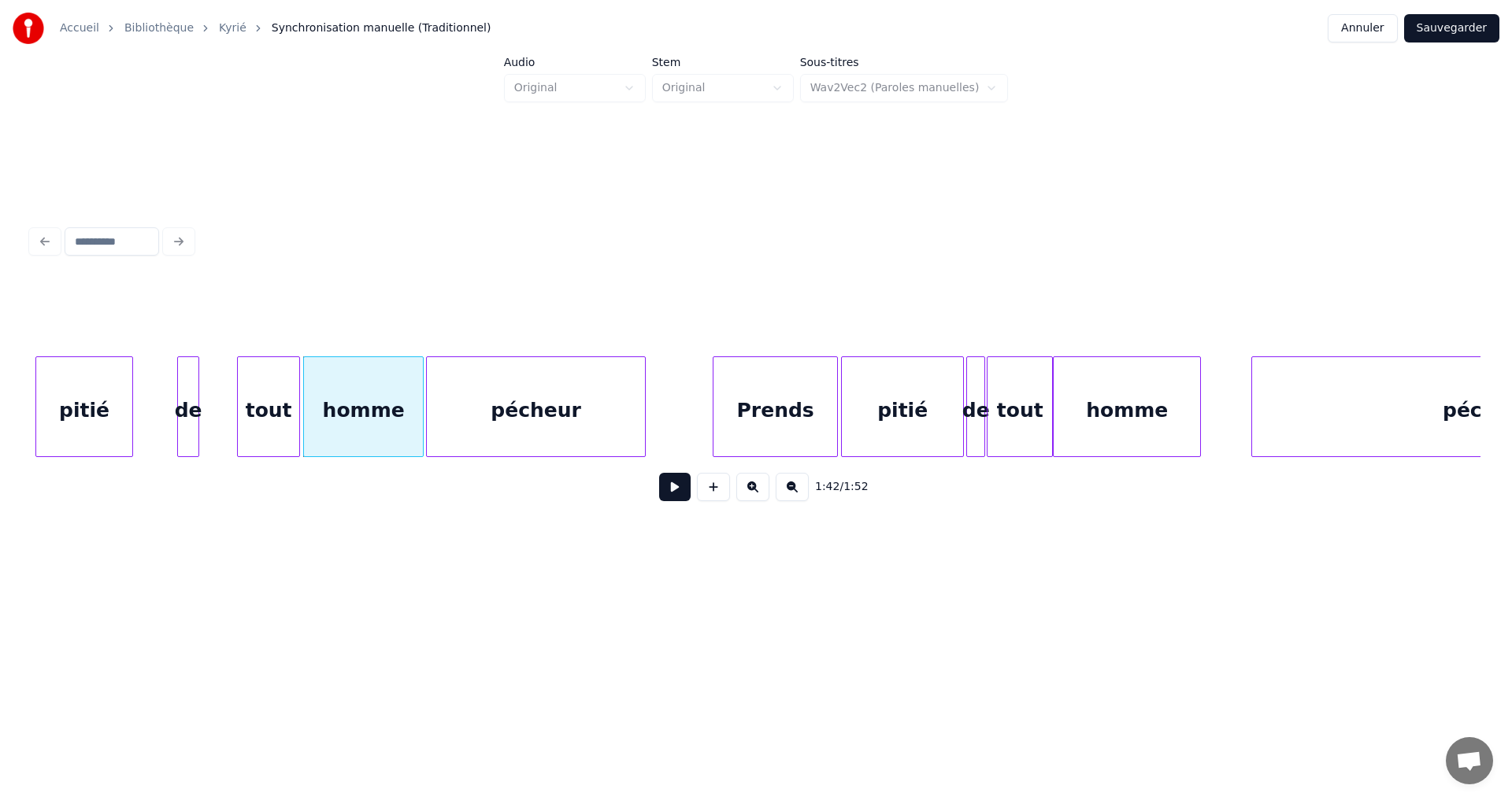
click at [564, 380] on div "pécheur" at bounding box center [536, 411] width 218 height 107
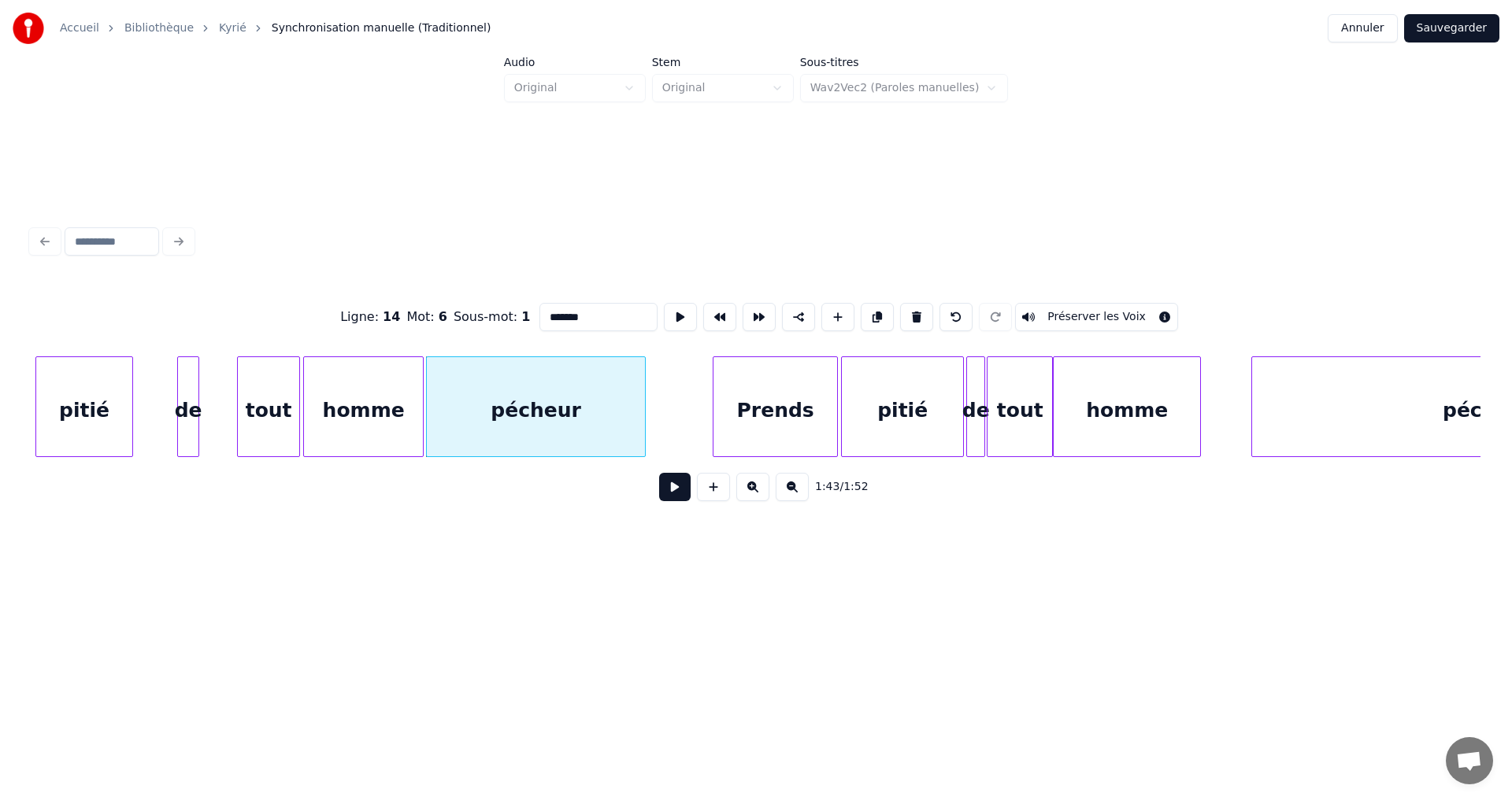
click at [661, 484] on button at bounding box center [675, 487] width 32 height 29
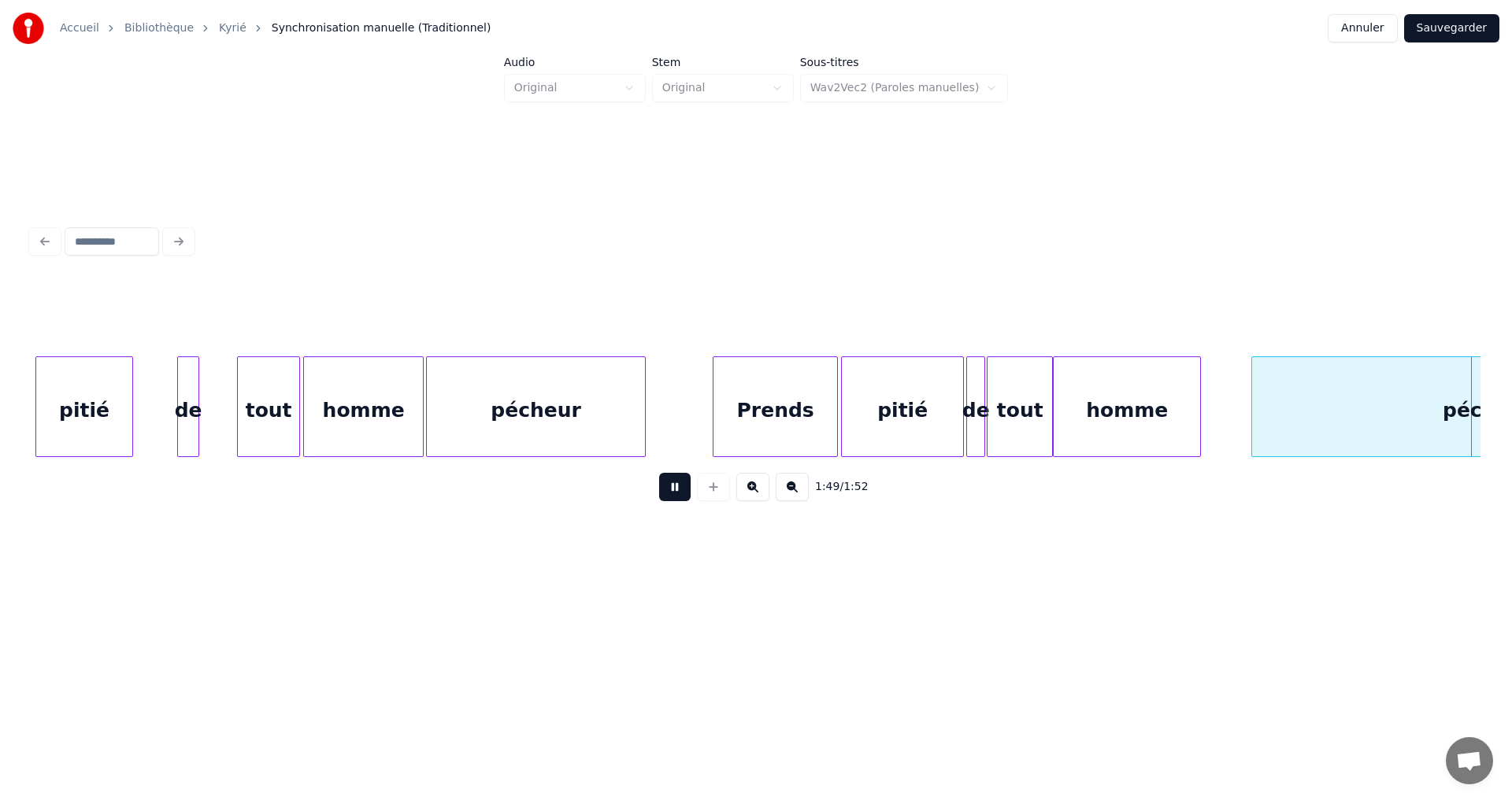
scroll to position [0, 16298]
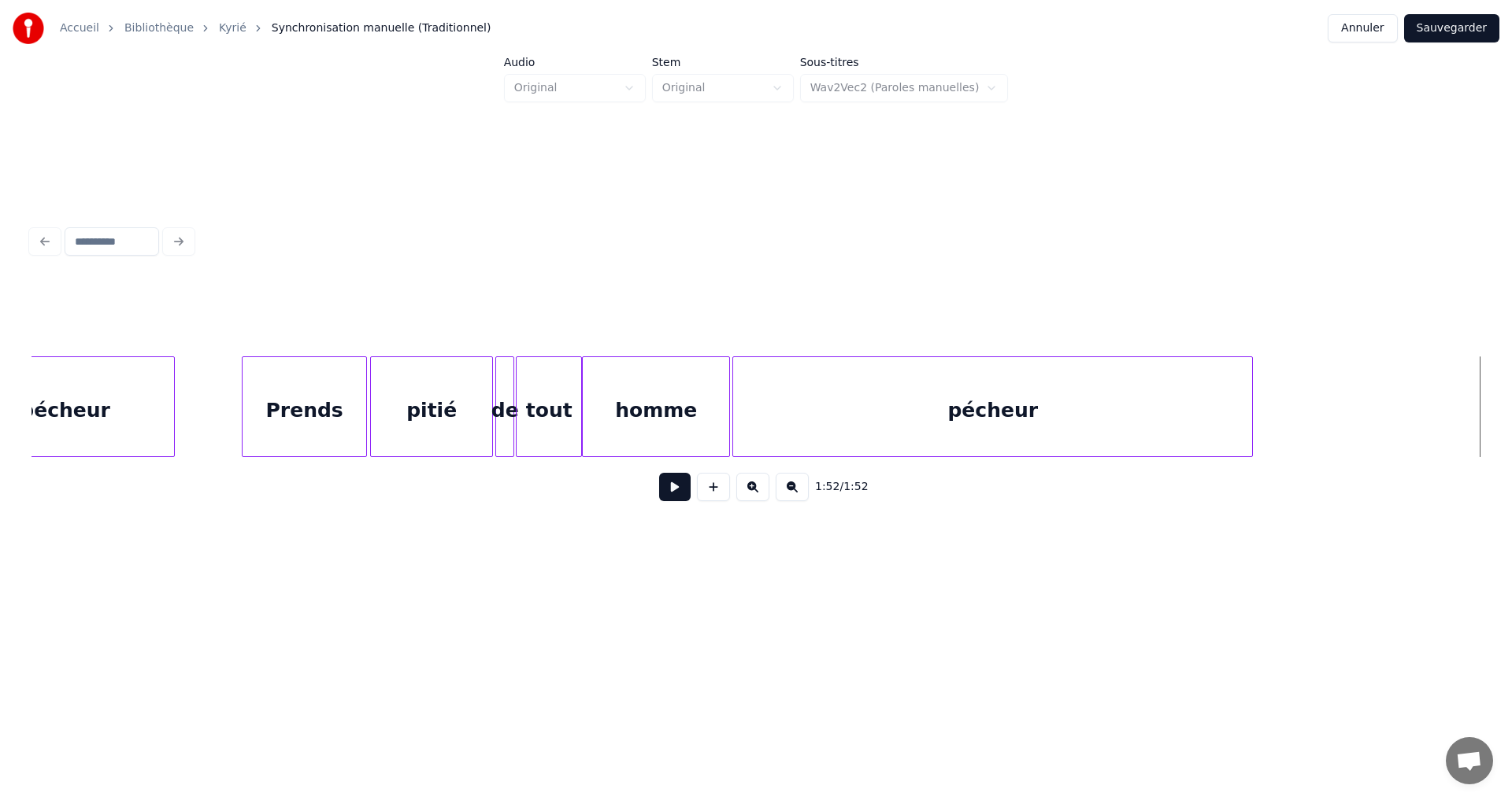
click at [734, 378] on div at bounding box center [735, 407] width 5 height 99
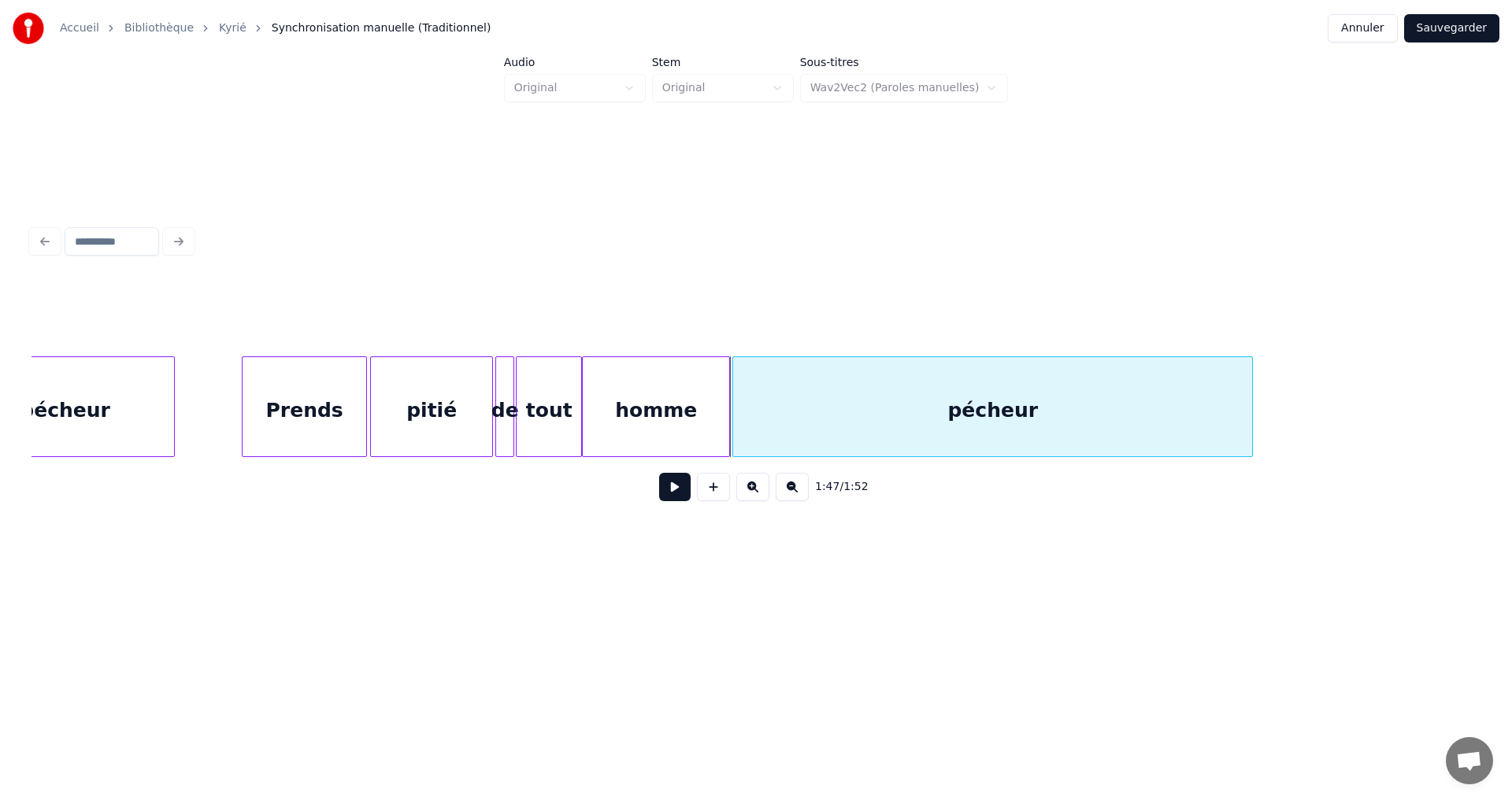
click at [1456, 30] on button "Sauvegarder" at bounding box center [1451, 28] width 95 height 29
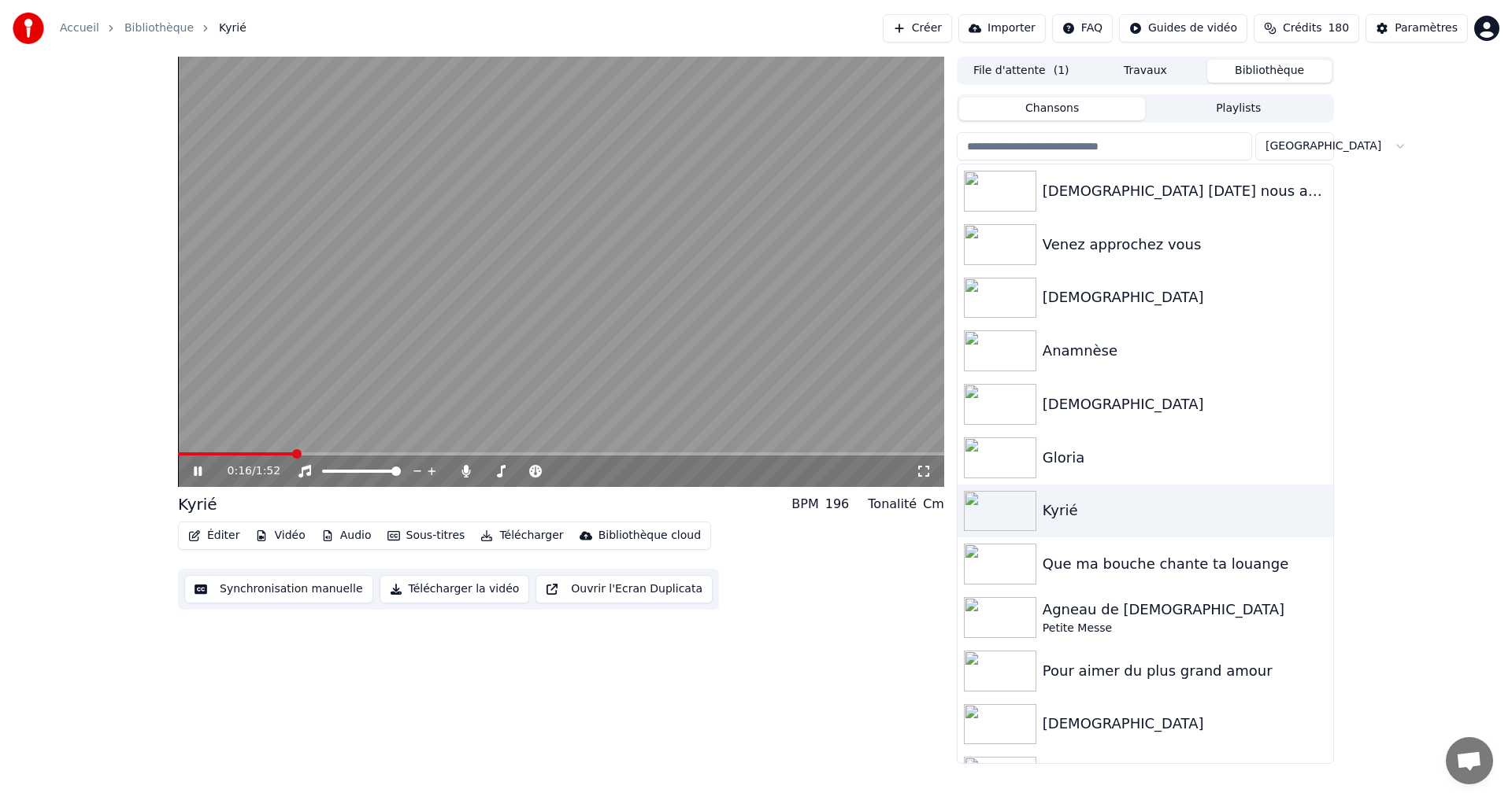
click at [200, 468] on icon at bounding box center [198, 472] width 8 height 10
click at [1132, 69] on button "Travaux" at bounding box center [1145, 71] width 125 height 23
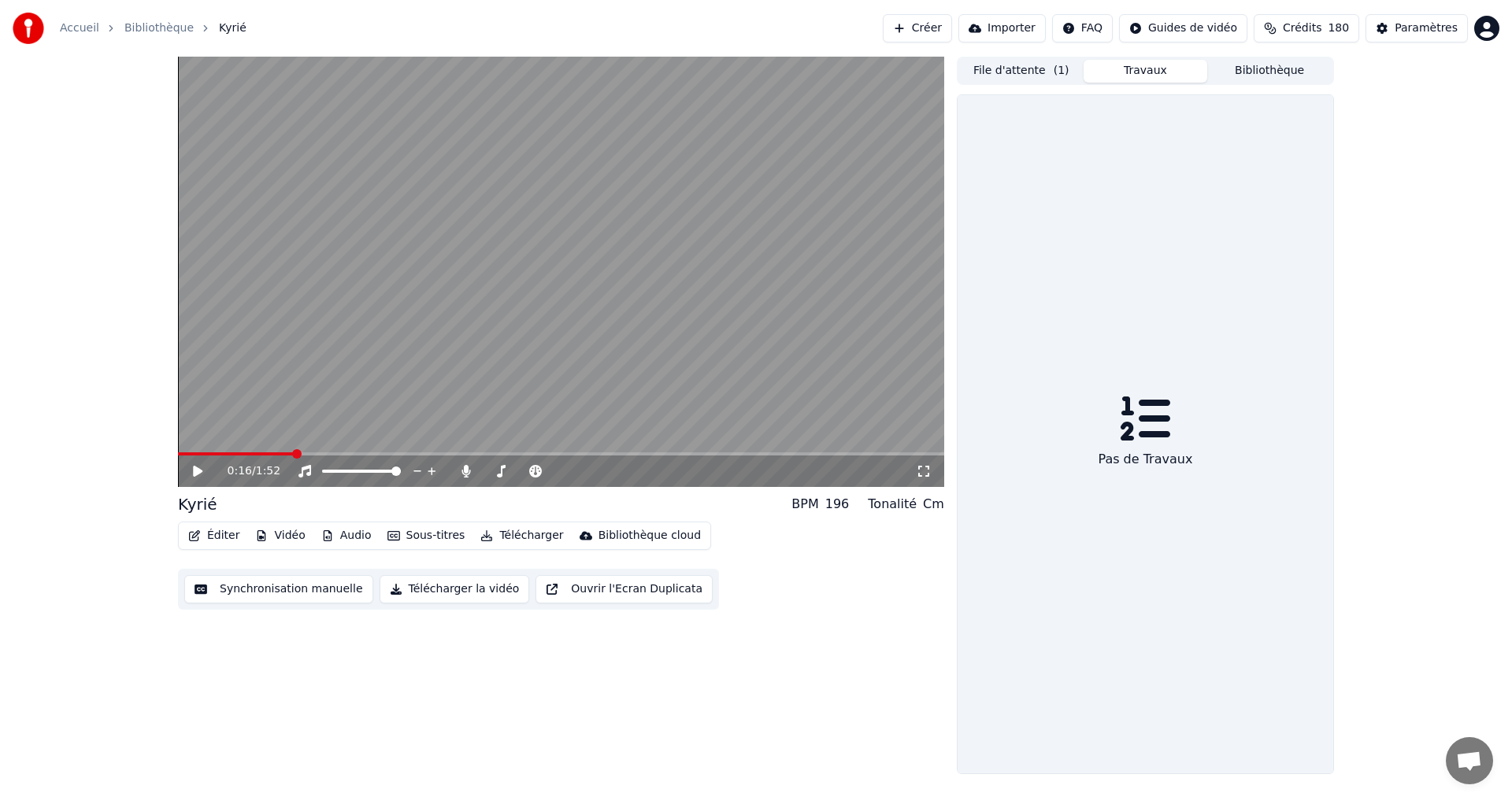
click at [1056, 69] on span "( 1 )" at bounding box center [1061, 70] width 15 height 15
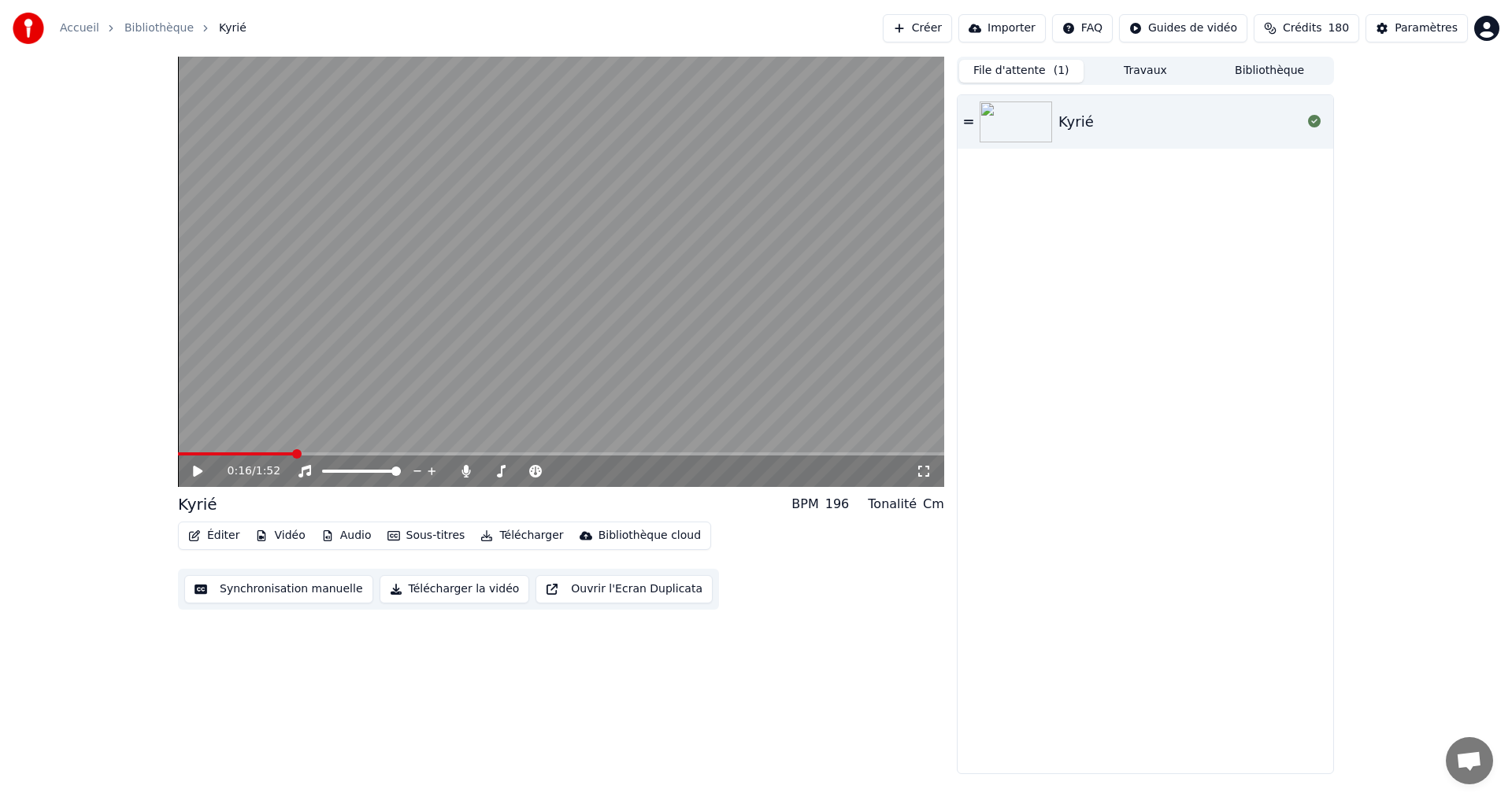
click at [1126, 69] on button "Travaux" at bounding box center [1145, 71] width 125 height 23
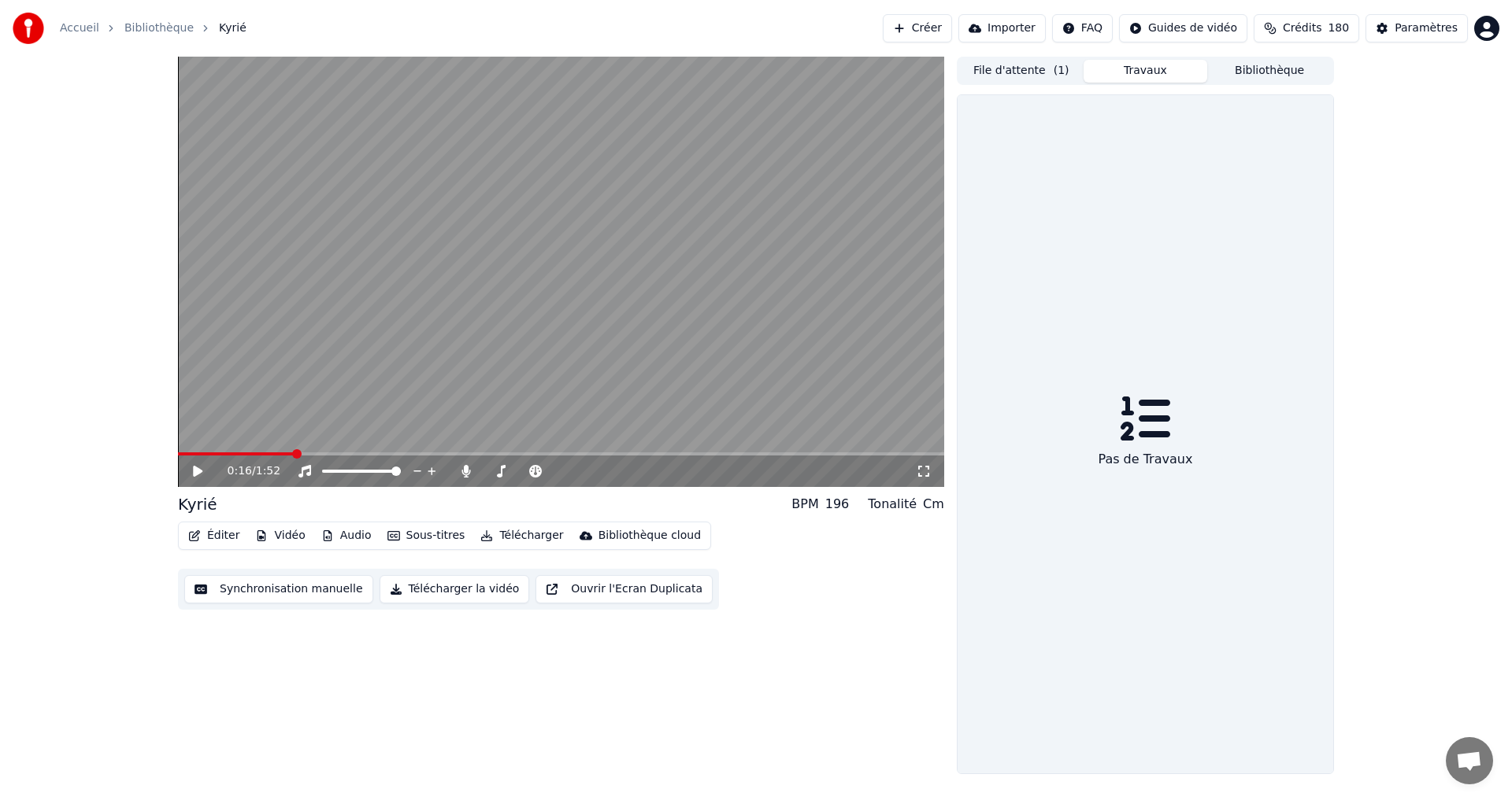
click at [1253, 69] on button "Bibliothèque" at bounding box center [1269, 71] width 125 height 23
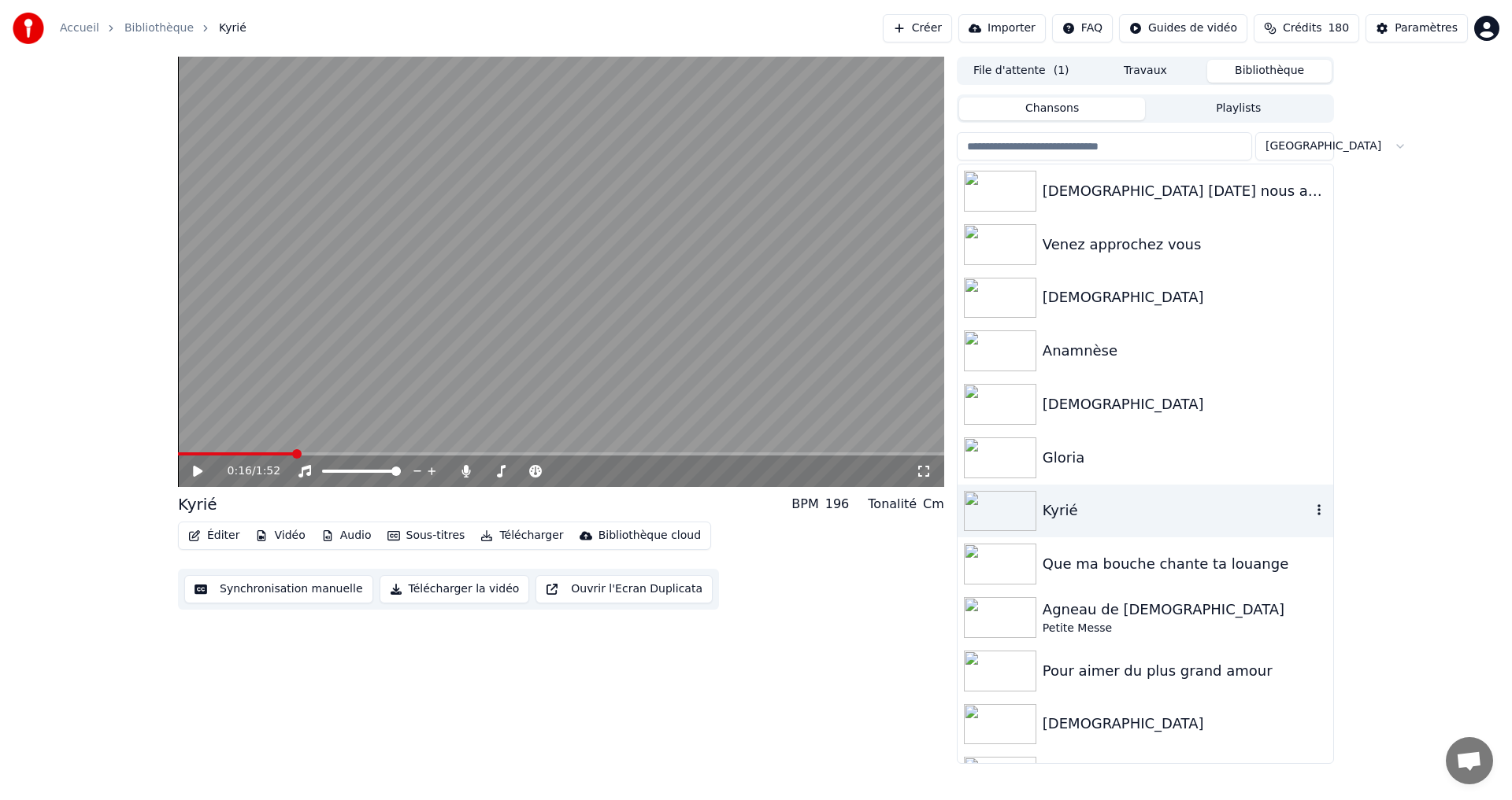
click at [1067, 509] on div "Kyrié" at bounding box center [1176, 510] width 268 height 22
click at [1317, 512] on icon "button" at bounding box center [1319, 511] width 3 height 11
click at [994, 518] on img at bounding box center [999, 512] width 73 height 41
click at [178, 453] on span at bounding box center [183, 455] width 10 height 10
click at [197, 475] on icon at bounding box center [198, 472] width 10 height 11
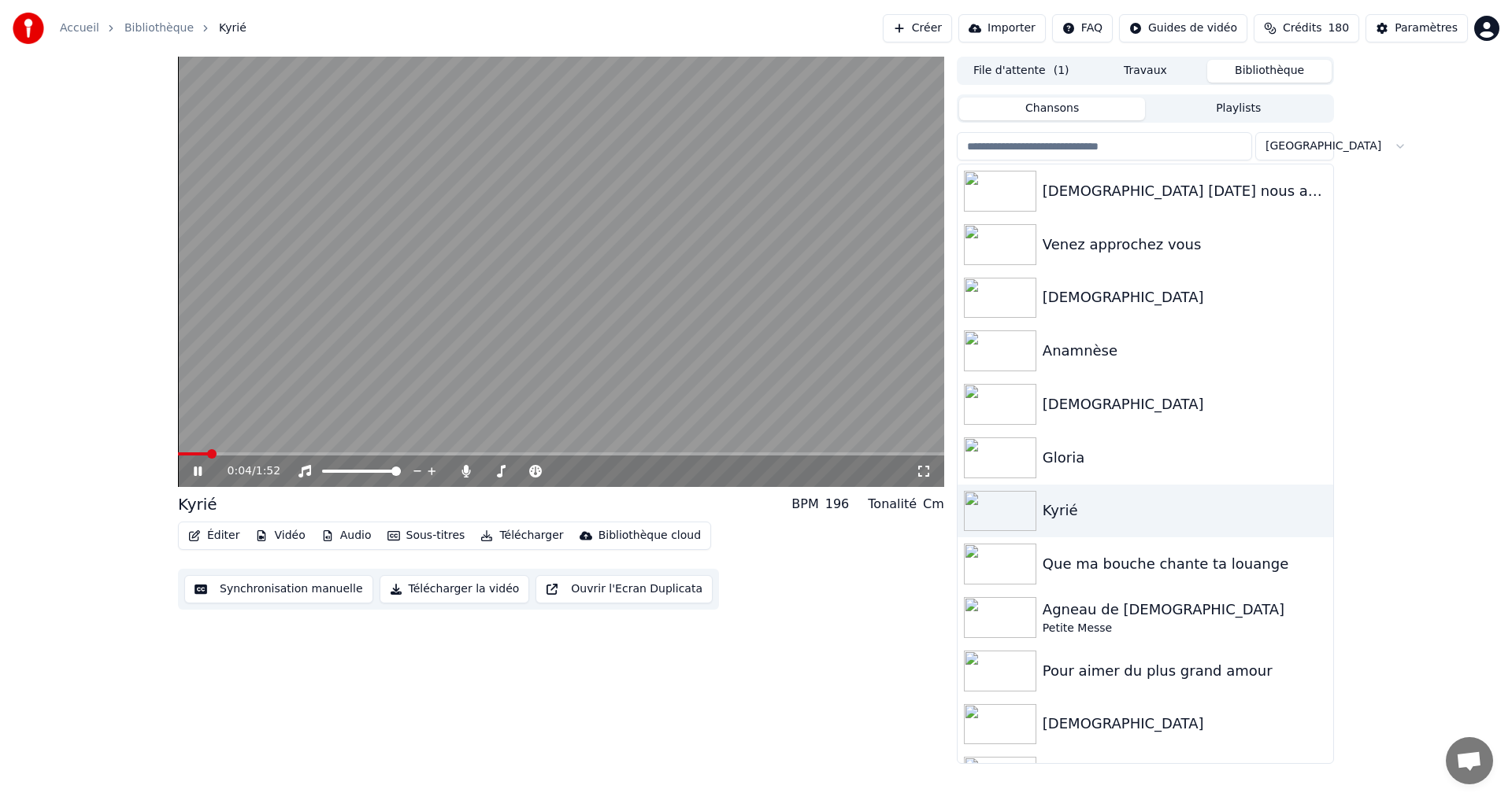
click at [195, 474] on icon at bounding box center [198, 472] width 8 height 10
click at [209, 532] on button "Éditer" at bounding box center [214, 535] width 64 height 22
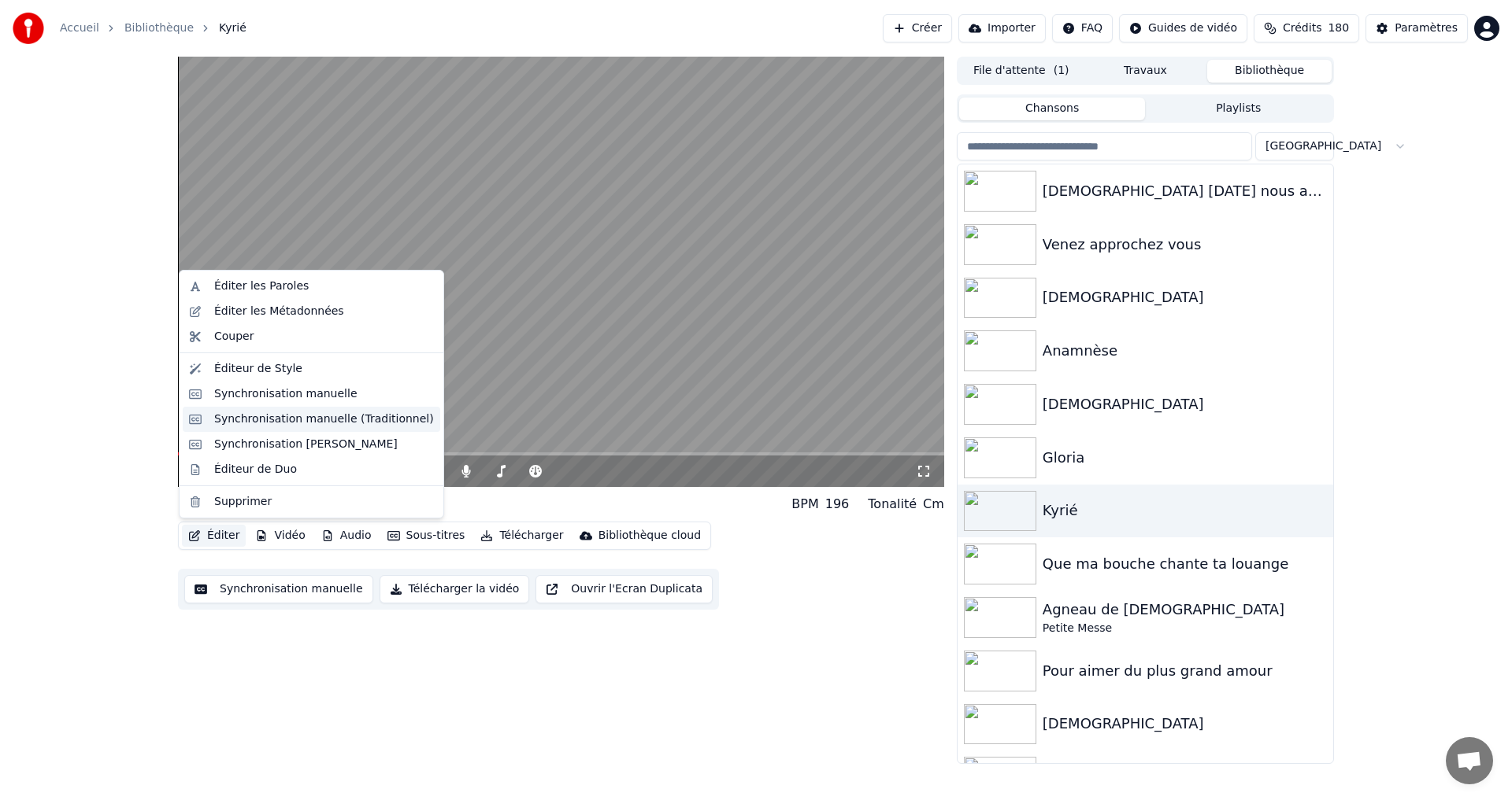
click at [273, 420] on div "Synchronisation manuelle (Traditionnel)" at bounding box center [324, 419] width 220 height 15
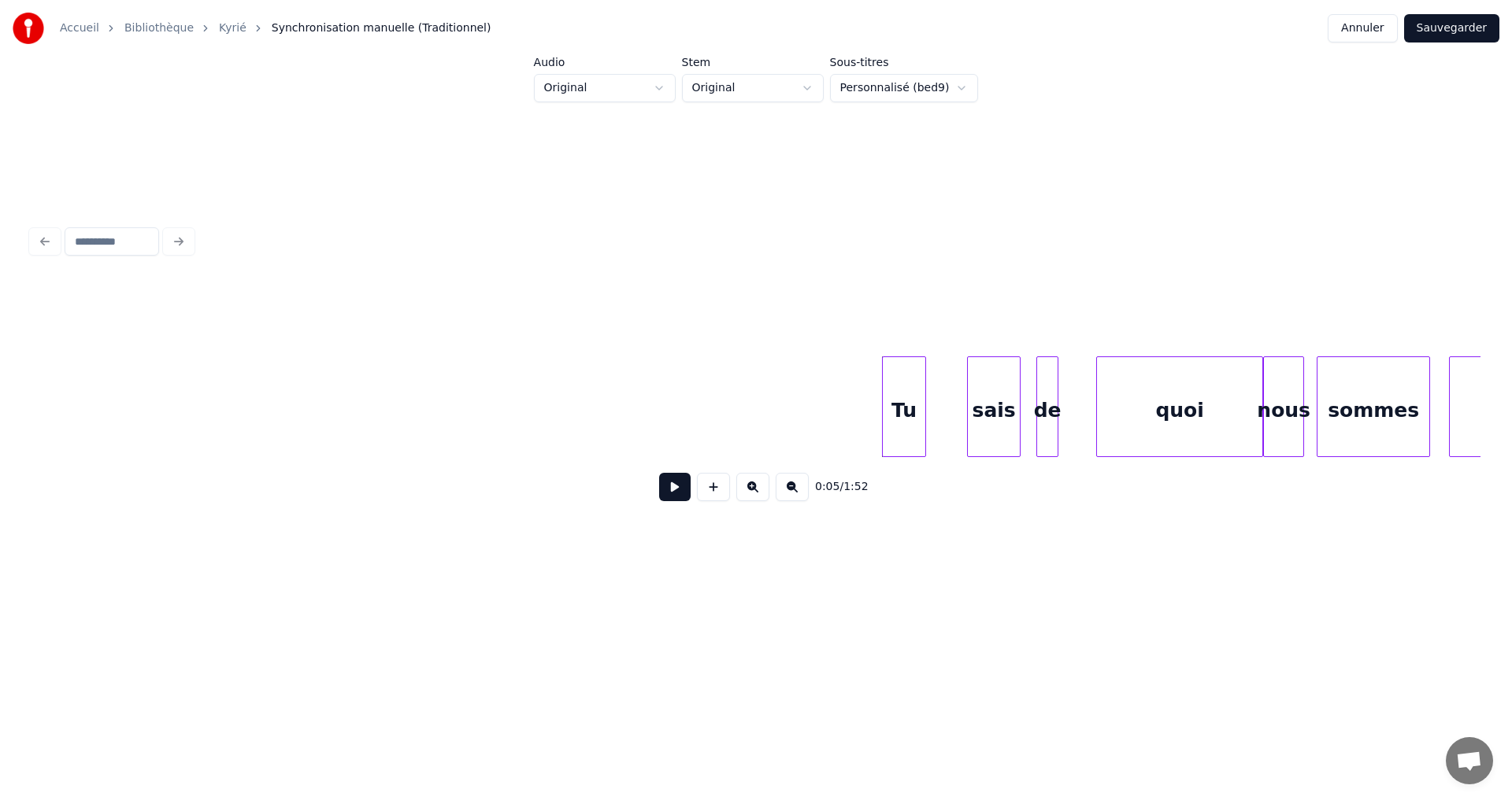
click at [660, 494] on button at bounding box center [675, 487] width 32 height 29
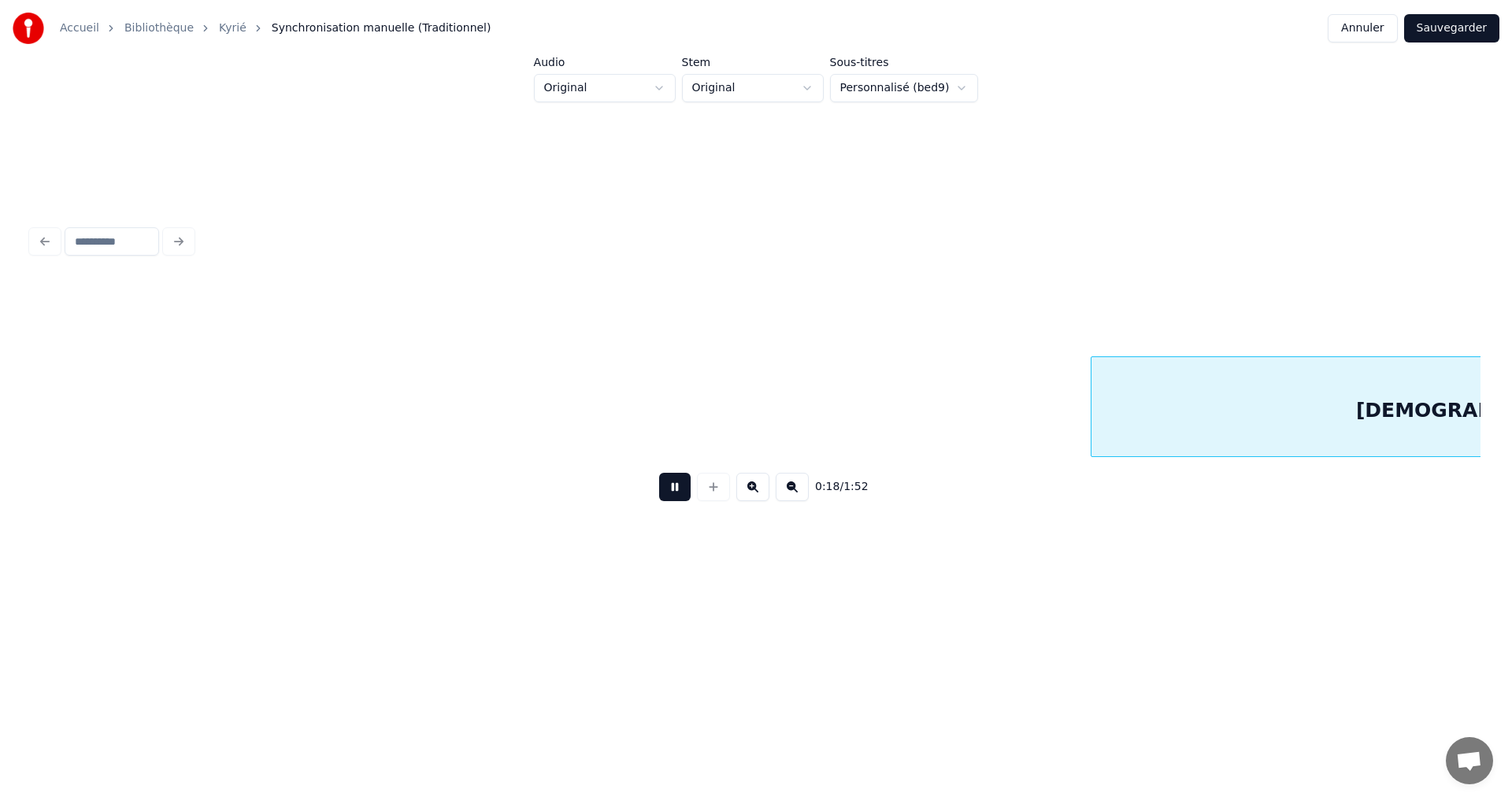
scroll to position [0, 2898]
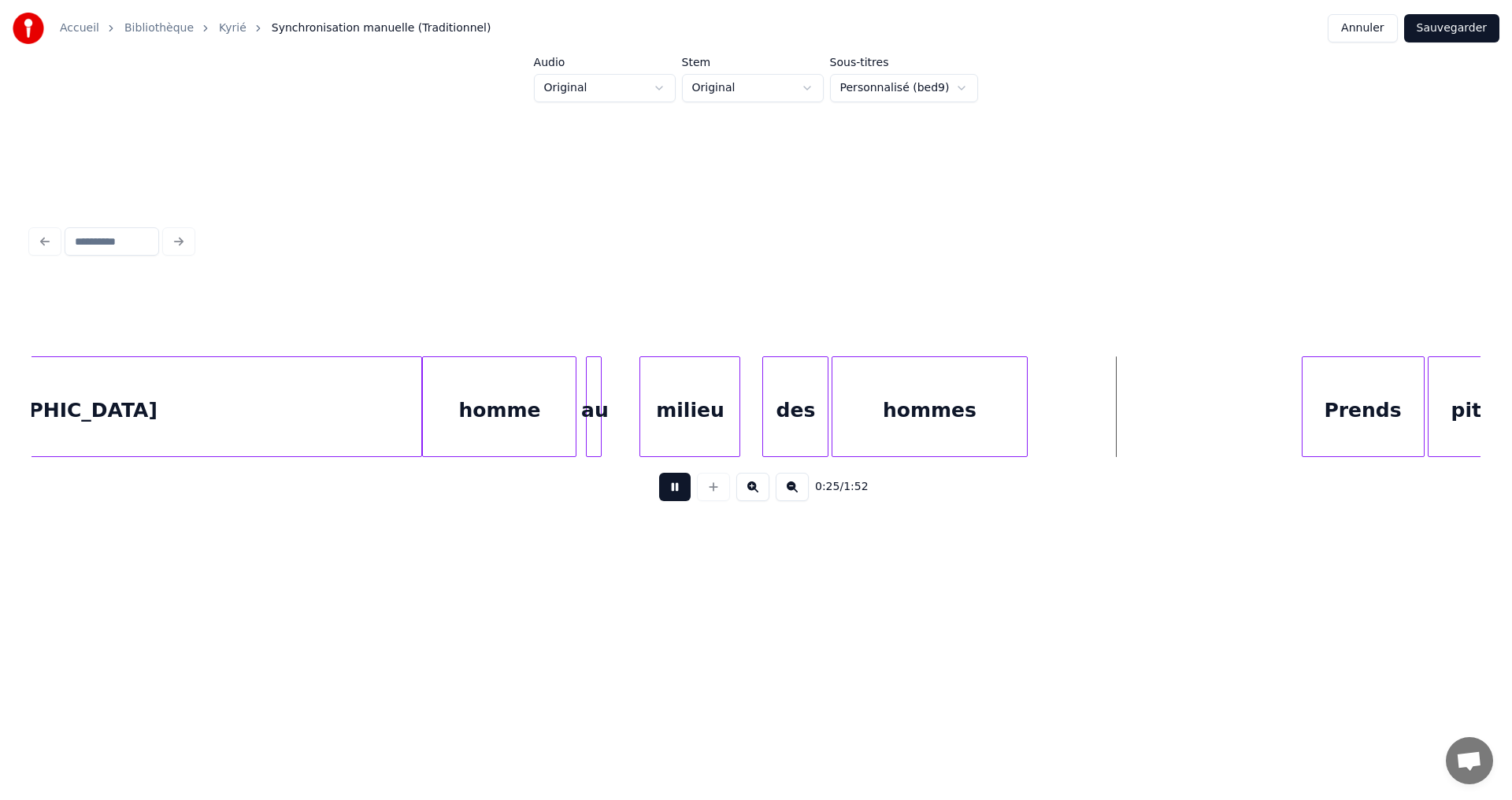
click at [667, 499] on button at bounding box center [675, 487] width 32 height 29
click at [1443, 30] on button "Sauvegarder" at bounding box center [1451, 28] width 95 height 29
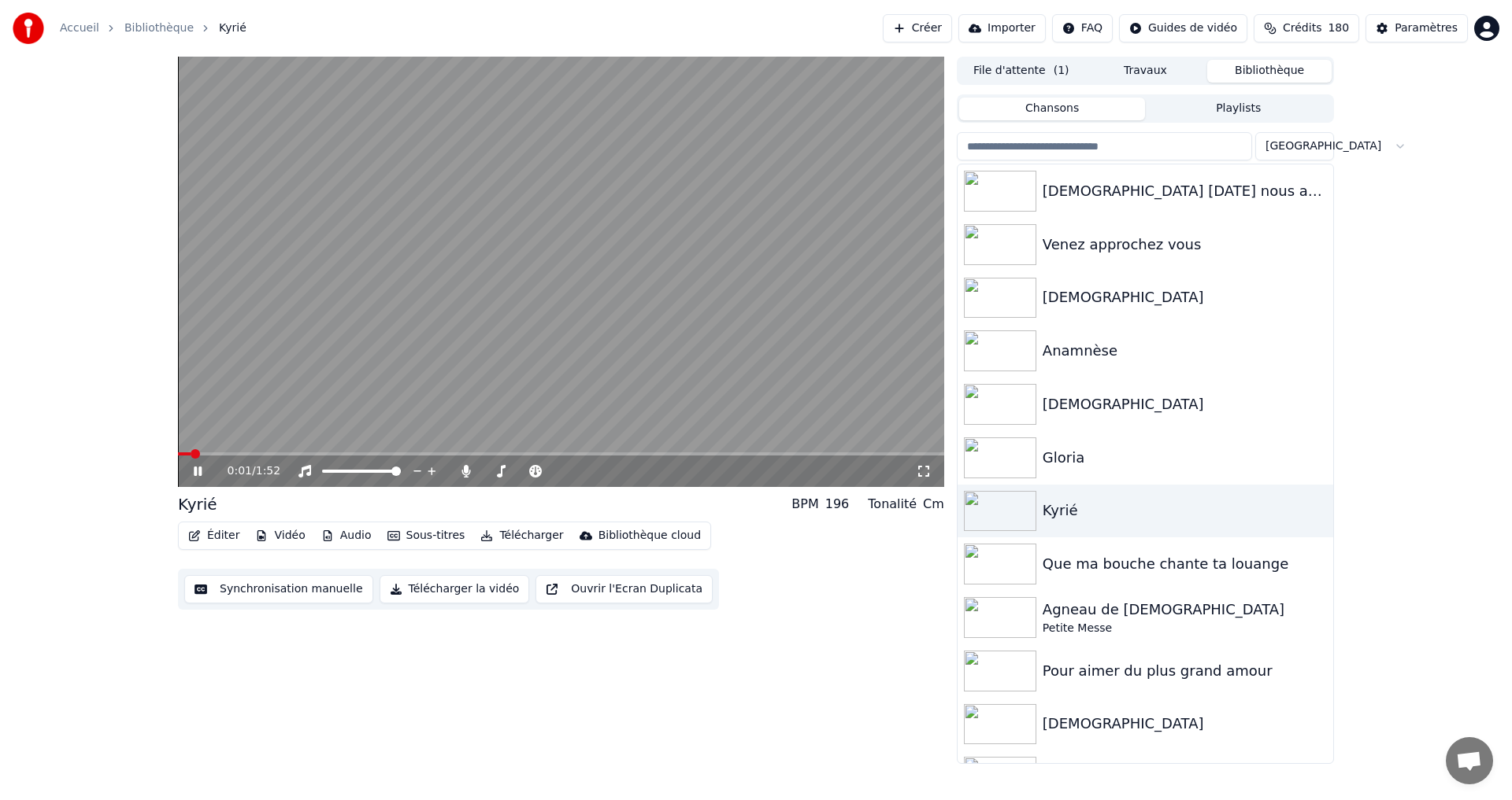
click at [198, 471] on icon at bounding box center [209, 471] width 37 height 12
click at [517, 534] on button "Télécharger" at bounding box center [522, 535] width 95 height 22
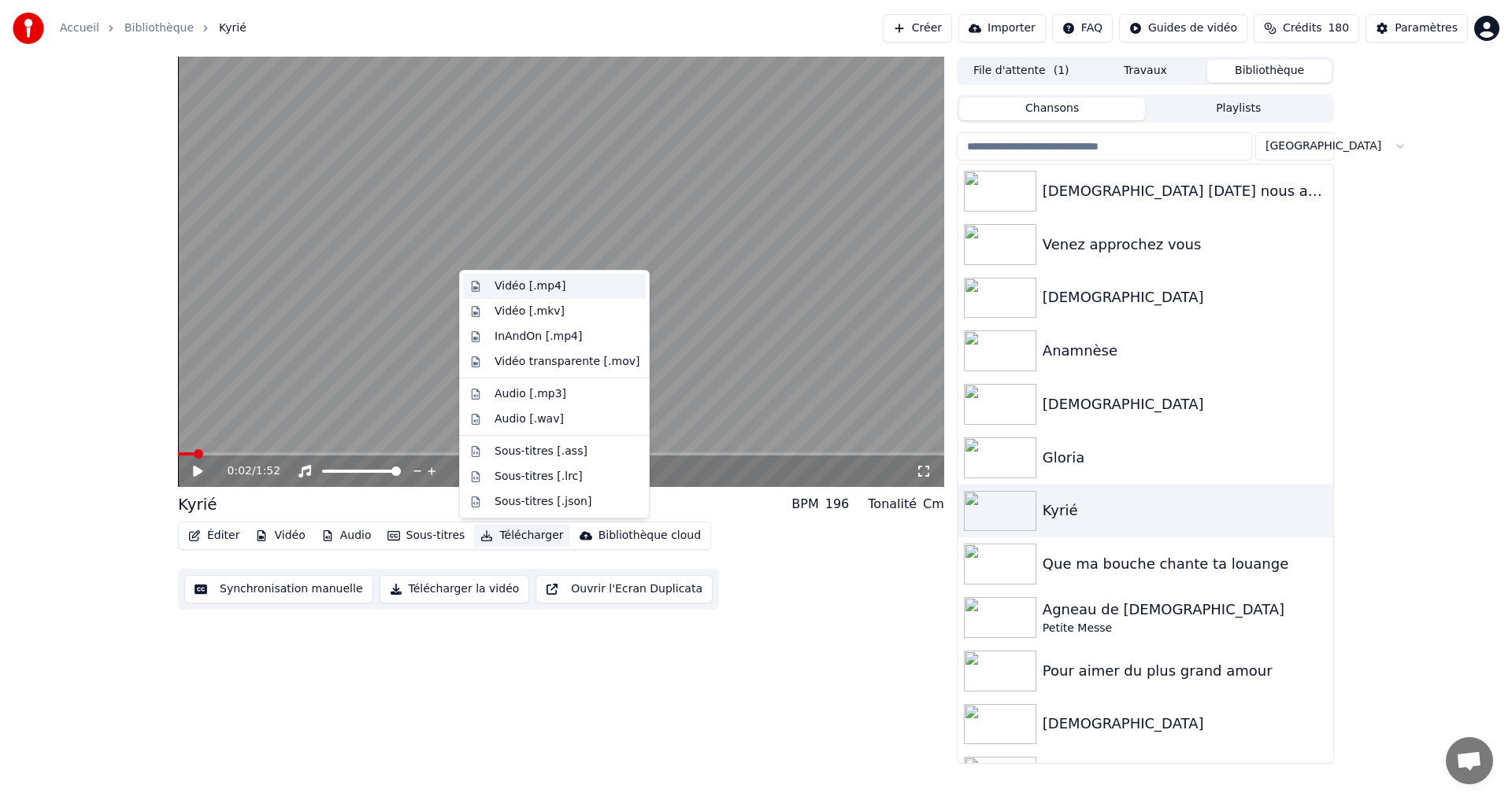
click at [519, 283] on div "Vidéo [.mp4]" at bounding box center [530, 286] width 71 height 15
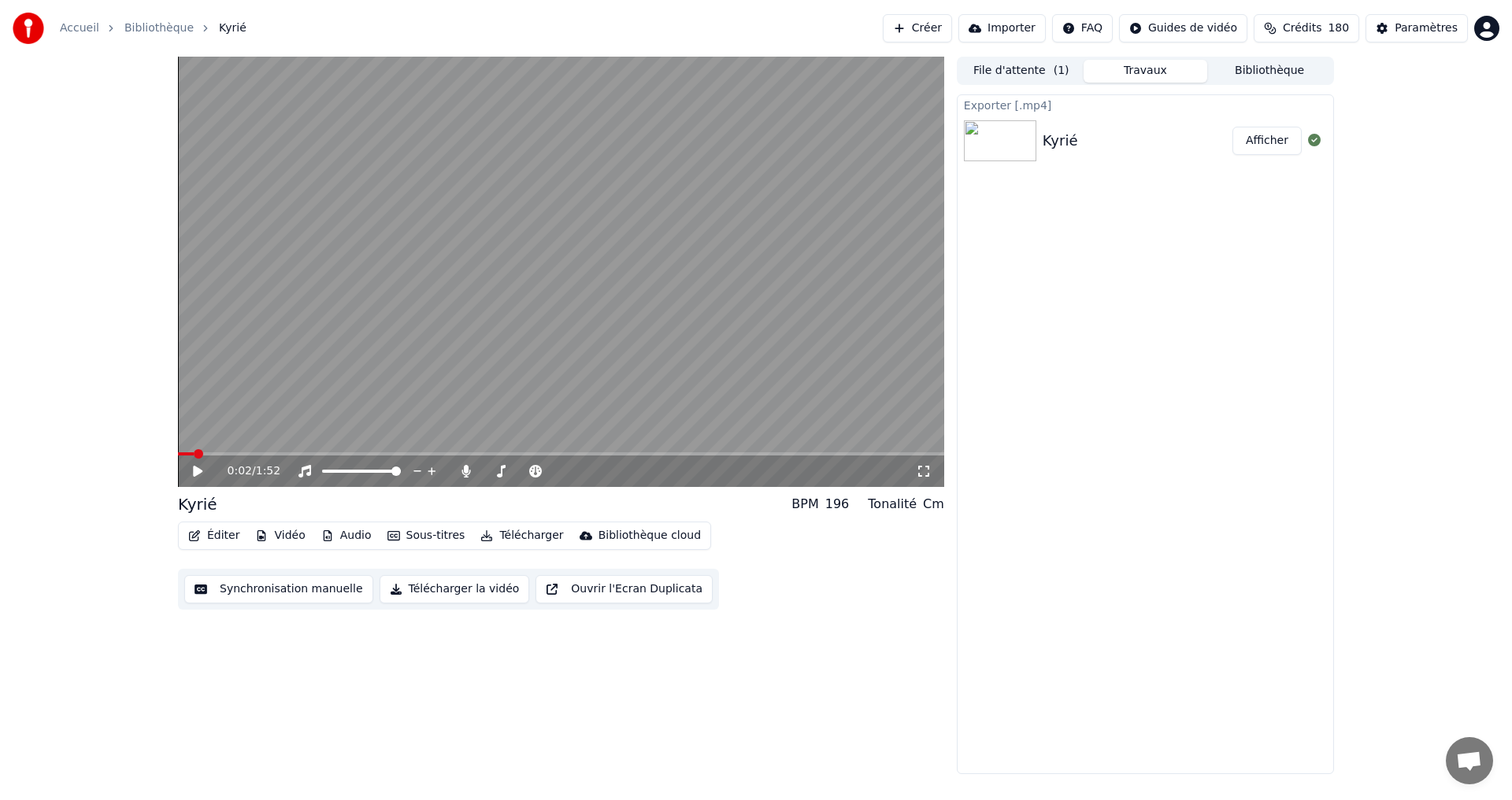
click at [1259, 144] on button "Afficher" at bounding box center [1267, 141] width 69 height 29
click at [1265, 68] on button "Bibliothèque" at bounding box center [1269, 71] width 125 height 23
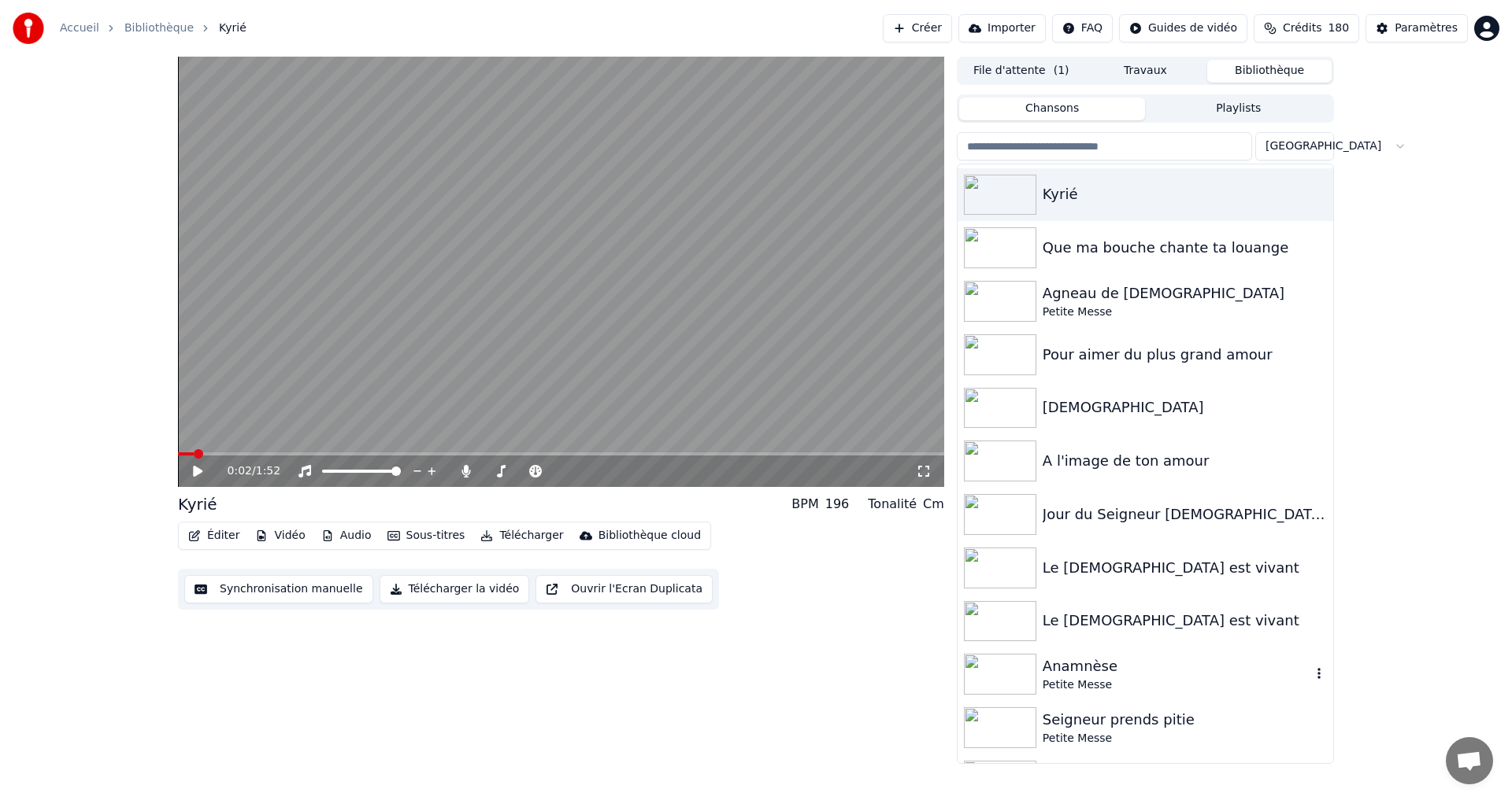
scroll to position [239, 0]
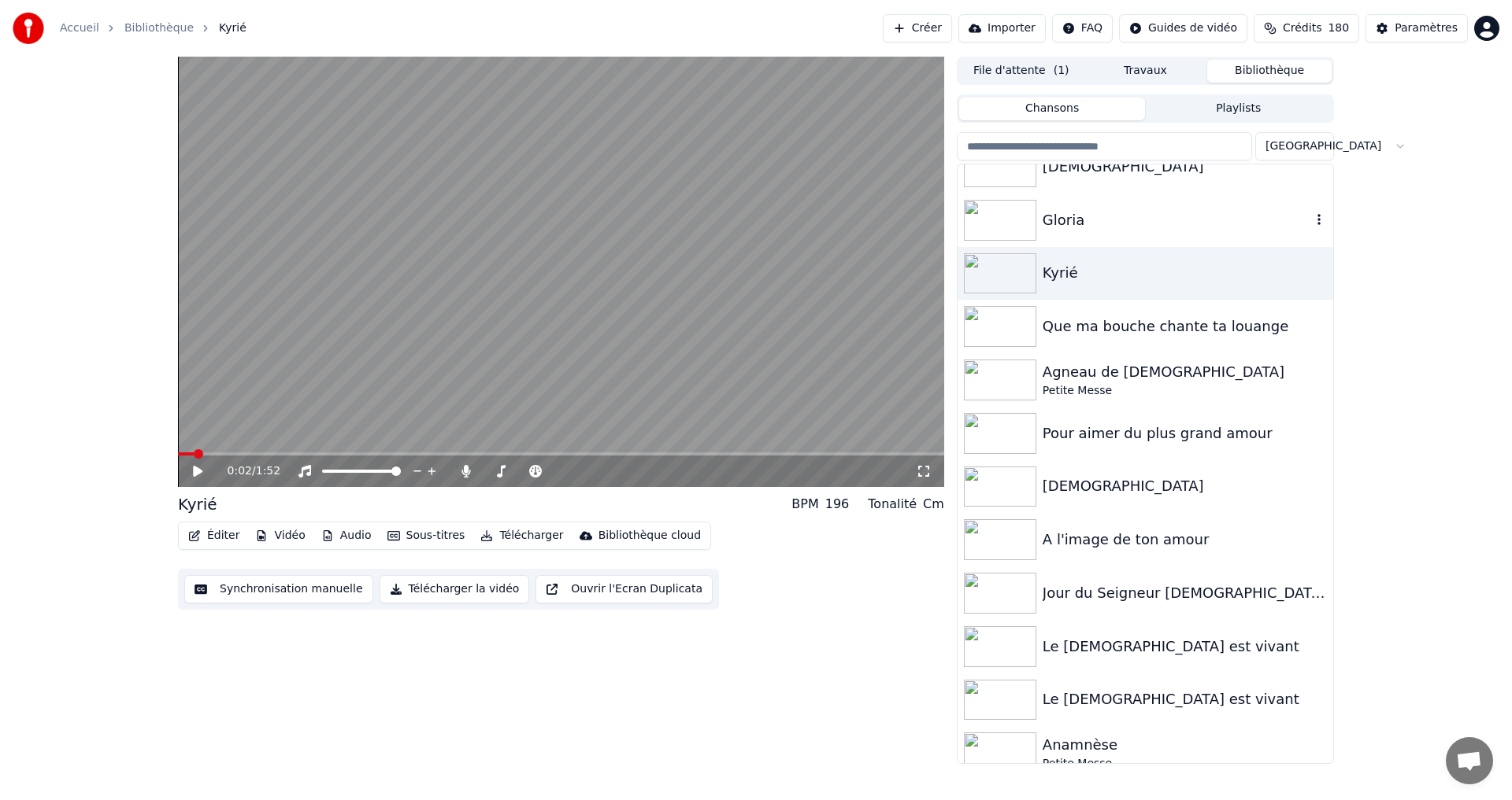
click at [1067, 220] on div "Gloria" at bounding box center [1176, 220] width 268 height 22
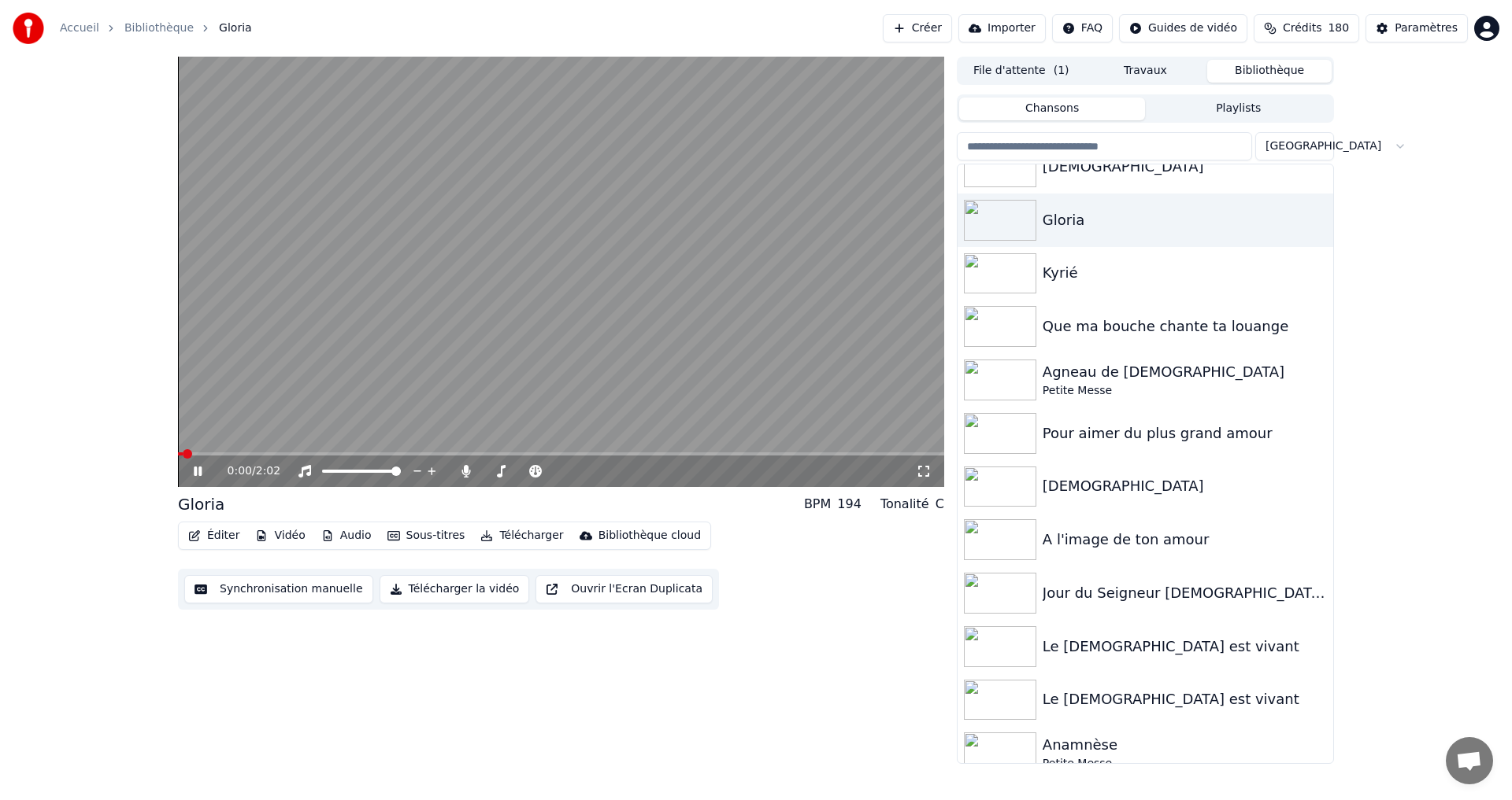
click at [197, 469] on icon at bounding box center [209, 471] width 37 height 12
click at [580, 472] on icon at bounding box center [579, 472] width 8 height 2
click at [579, 472] on icon at bounding box center [579, 472] width 8 height 2
click at [578, 472] on icon at bounding box center [579, 472] width 8 height 2
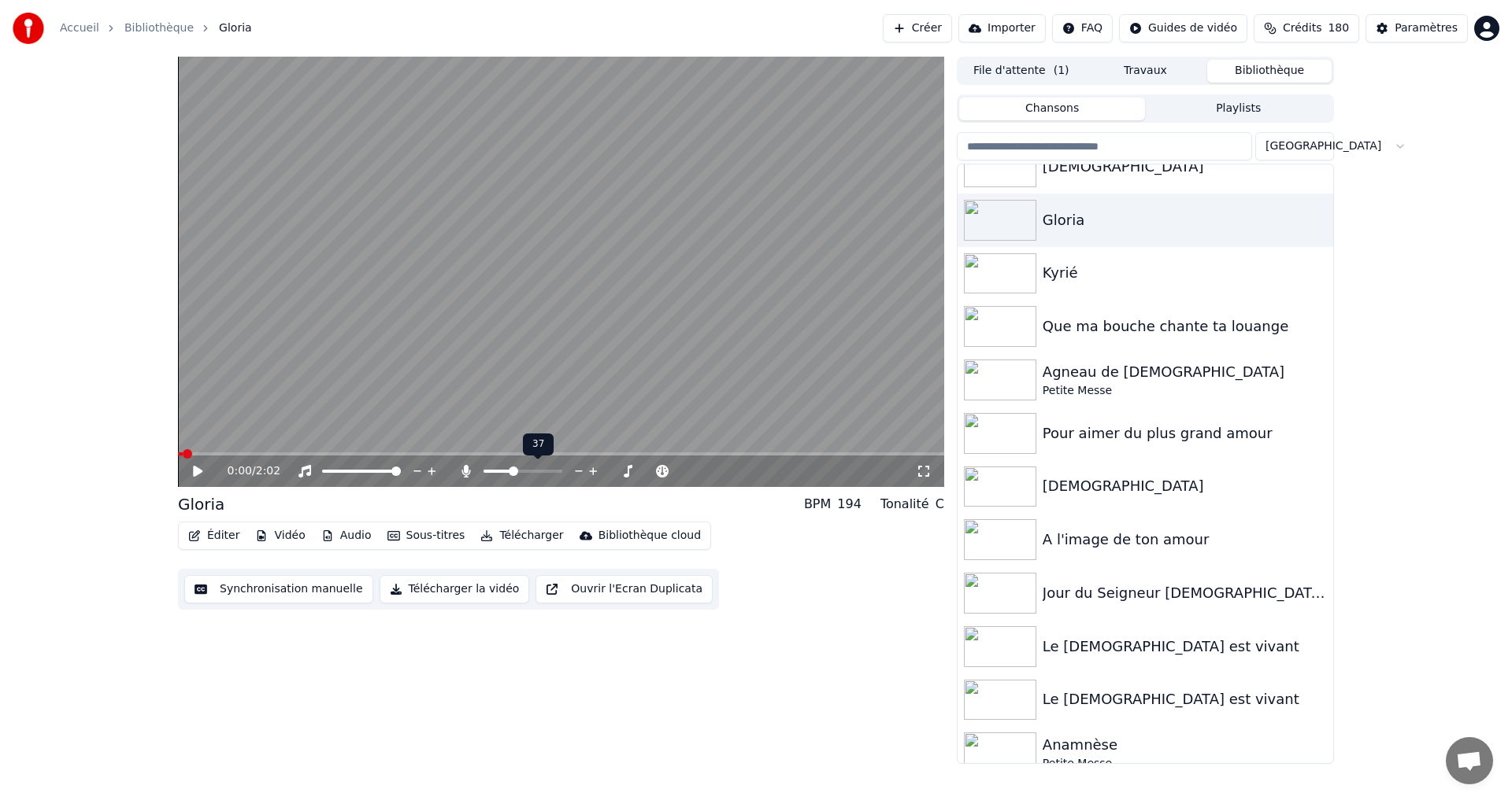
click at [578, 472] on icon at bounding box center [579, 472] width 8 height 2
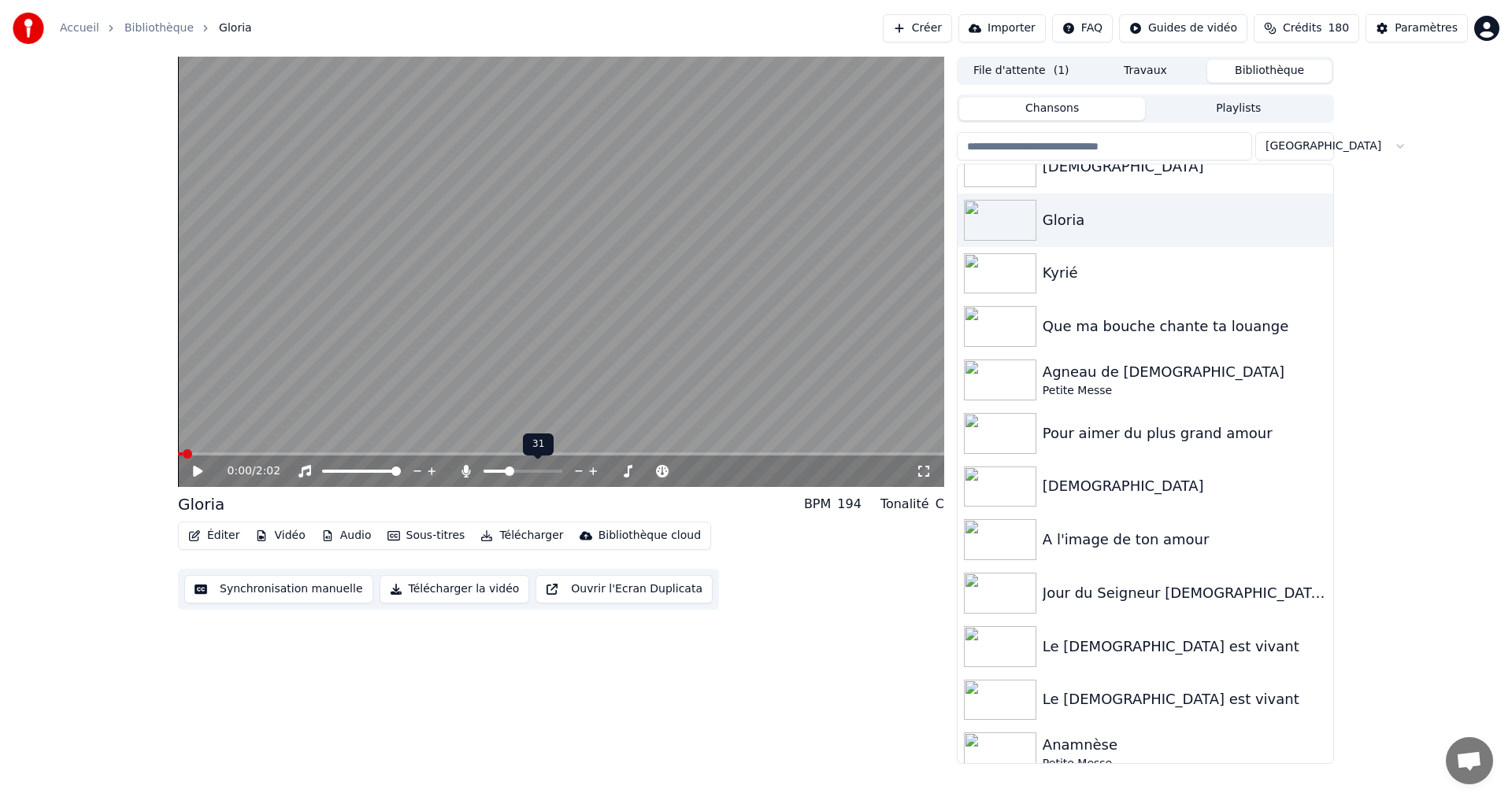
click at [577, 472] on icon at bounding box center [579, 472] width 8 height 2
click at [199, 466] on icon at bounding box center [209, 471] width 37 height 12
click at [194, 473] on icon at bounding box center [209, 471] width 37 height 12
click at [578, 473] on icon at bounding box center [579, 471] width 15 height 15
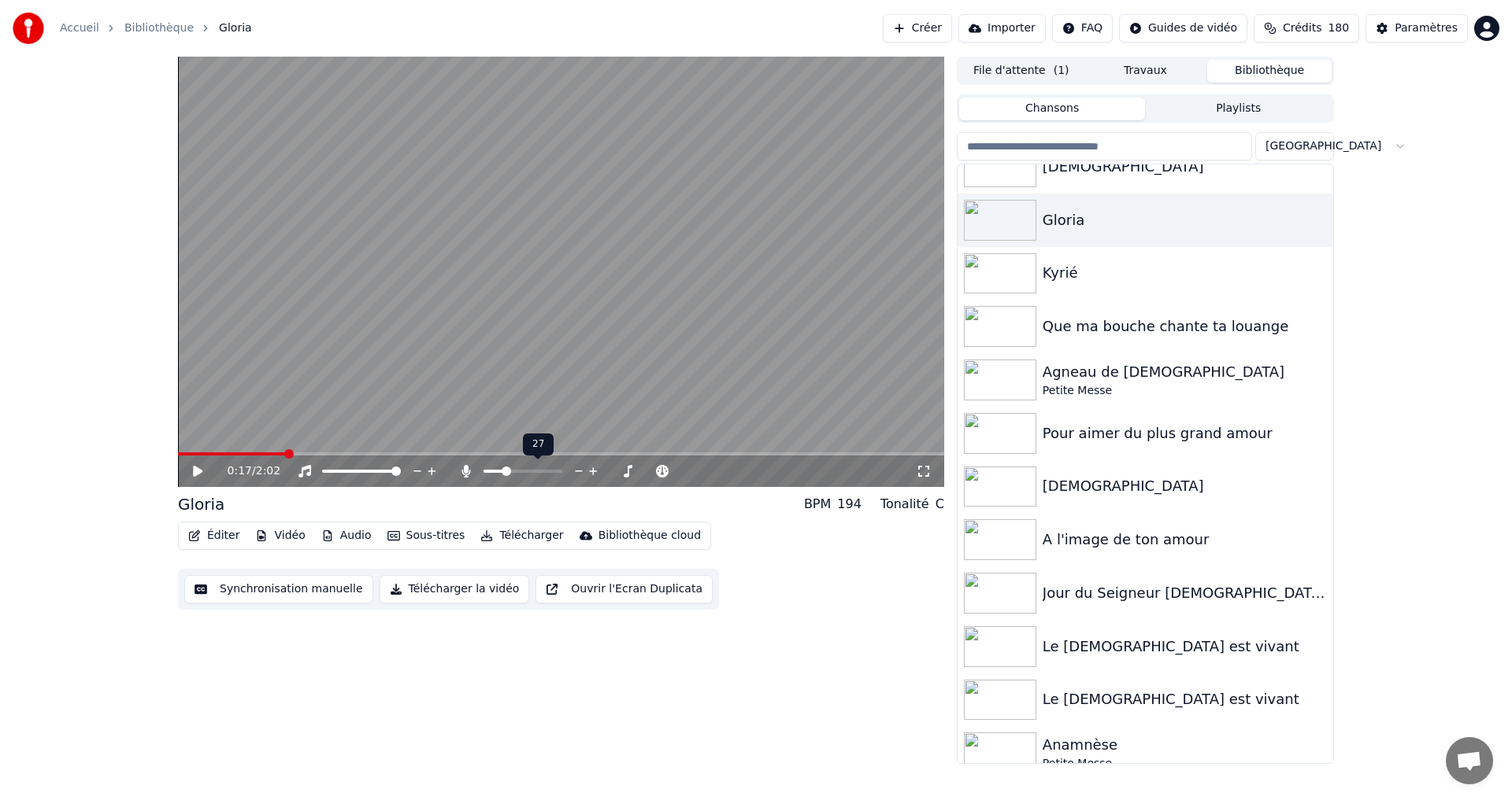
click at [577, 473] on icon at bounding box center [579, 471] width 15 height 15
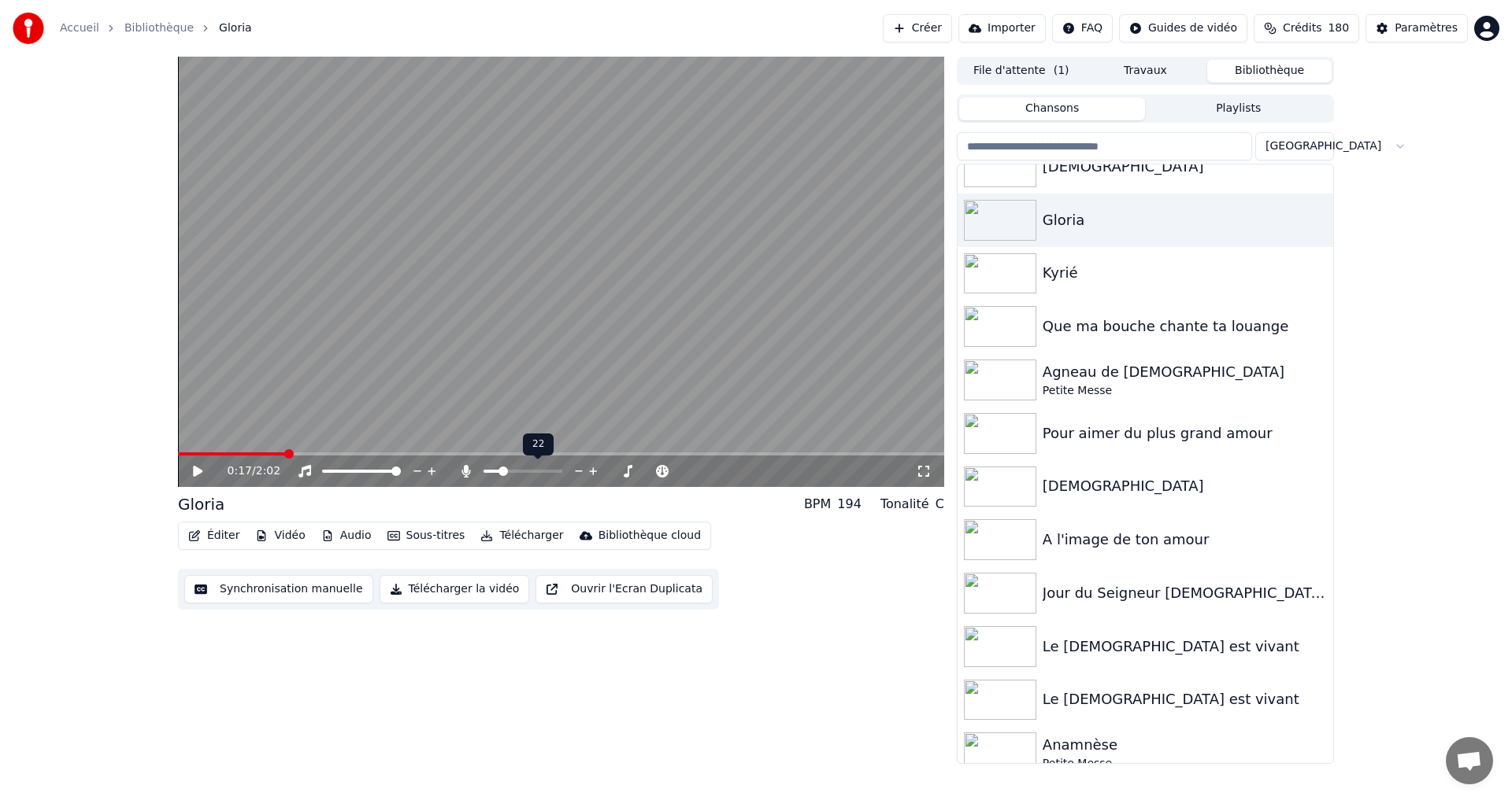
click at [577, 473] on icon at bounding box center [579, 471] width 15 height 15
click at [178, 455] on span at bounding box center [183, 455] width 10 height 10
click at [189, 472] on div "0:00 / 2:02" at bounding box center [561, 471] width 753 height 15
click at [196, 471] on icon at bounding box center [198, 472] width 10 height 11
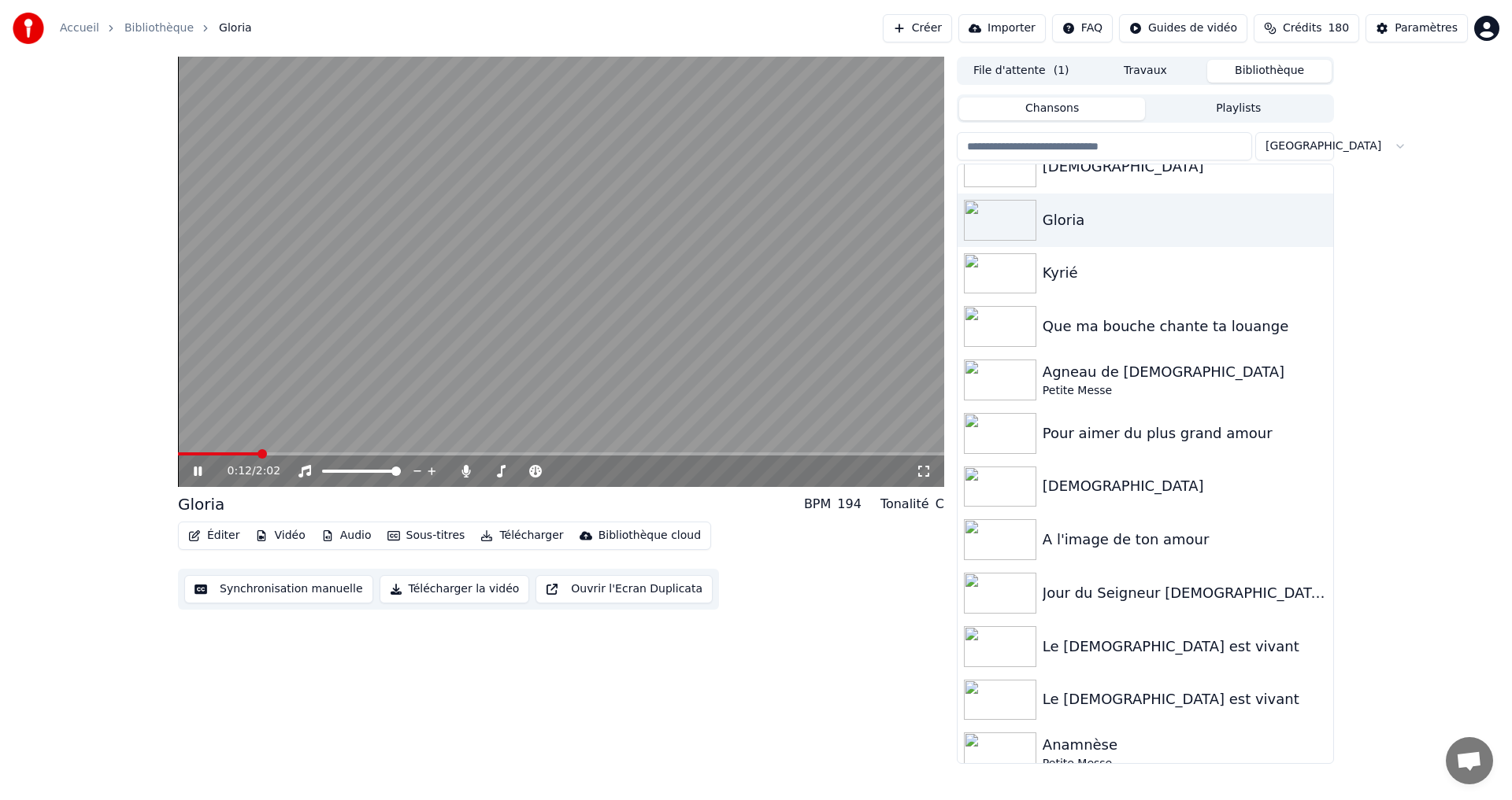
click at [196, 474] on icon at bounding box center [198, 472] width 8 height 10
click at [591, 469] on icon at bounding box center [593, 471] width 15 height 15
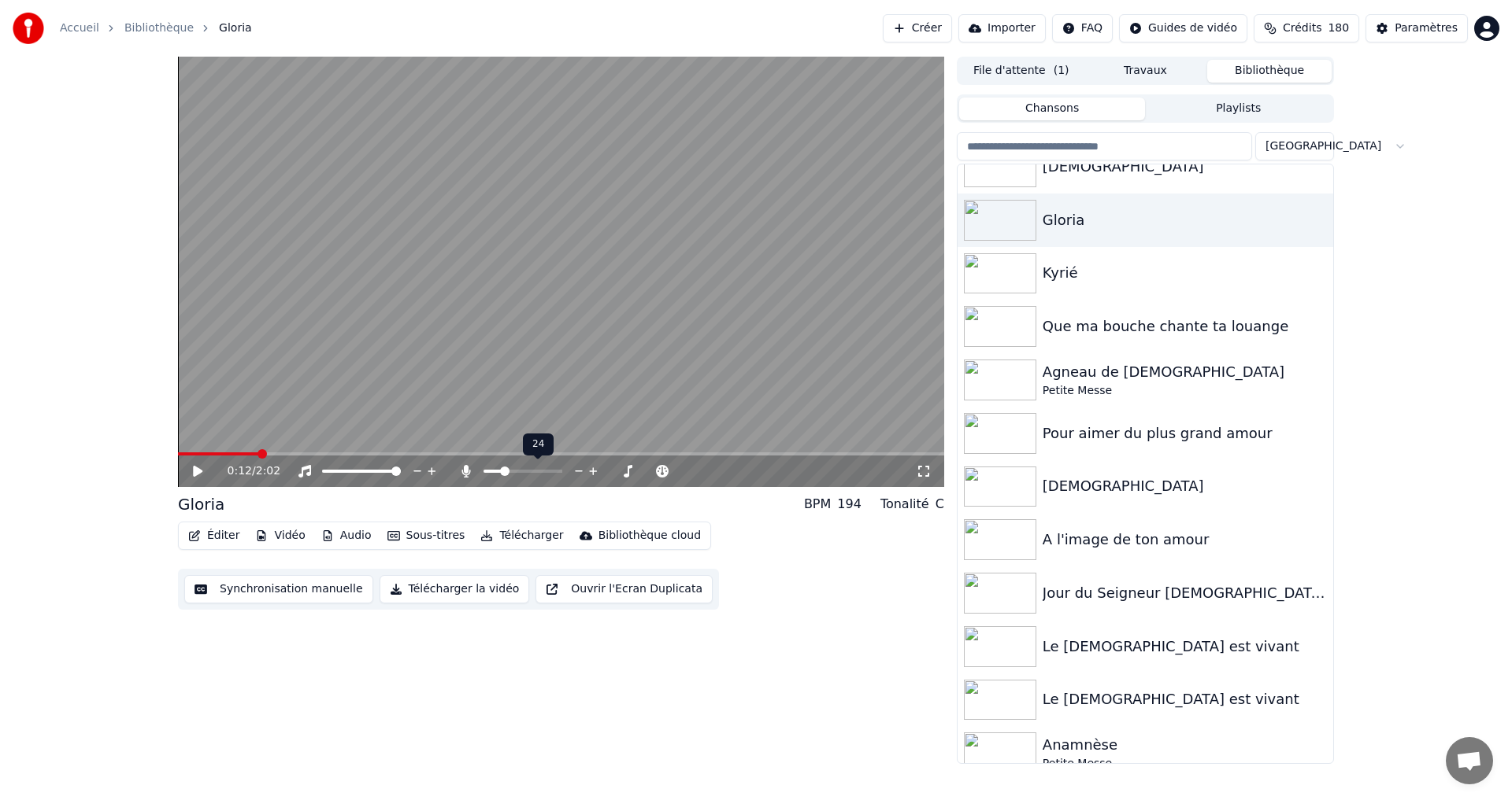
click at [591, 470] on icon at bounding box center [593, 471] width 15 height 15
click at [613, 469] on icon at bounding box center [614, 471] width 15 height 15
click at [648, 473] on icon at bounding box center [648, 471] width 15 height 15
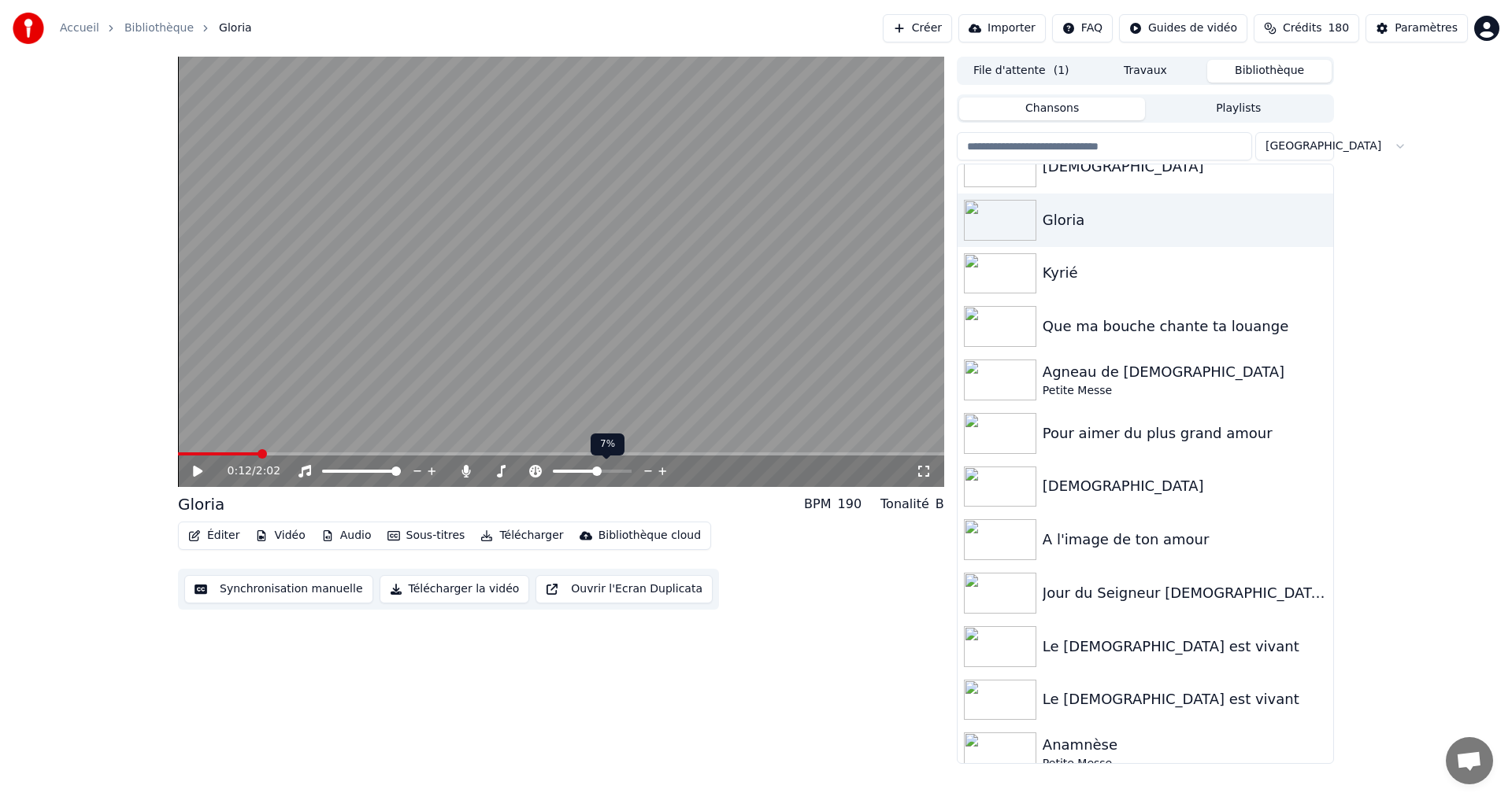
click at [648, 473] on icon at bounding box center [648, 471] width 15 height 15
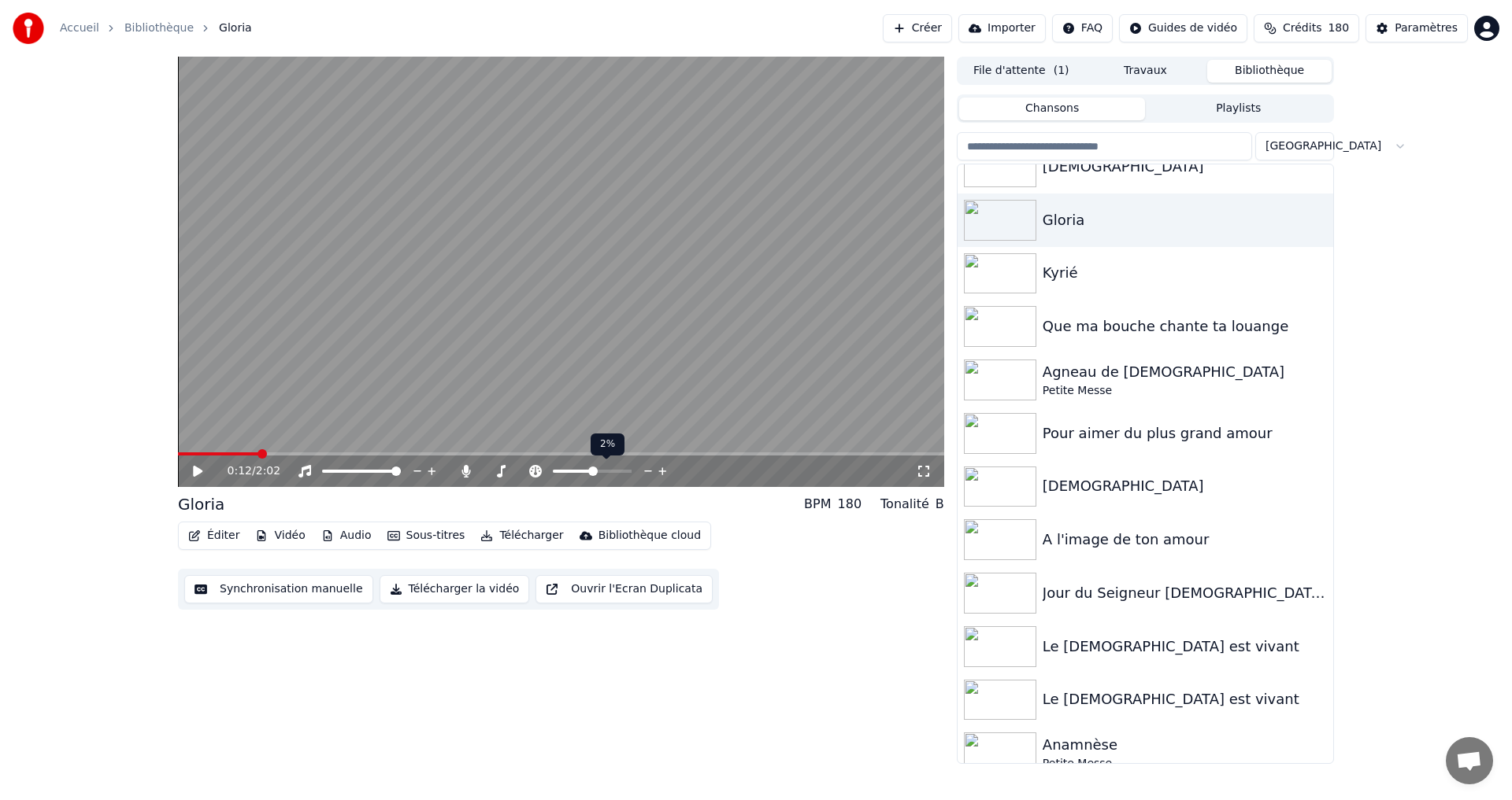
click at [648, 473] on icon at bounding box center [648, 471] width 15 height 15
click at [646, 473] on icon at bounding box center [648, 471] width 15 height 15
click at [180, 455] on span at bounding box center [218, 454] width 81 height 3
click at [195, 468] on icon at bounding box center [198, 472] width 10 height 11
click at [194, 470] on icon at bounding box center [209, 471] width 37 height 12
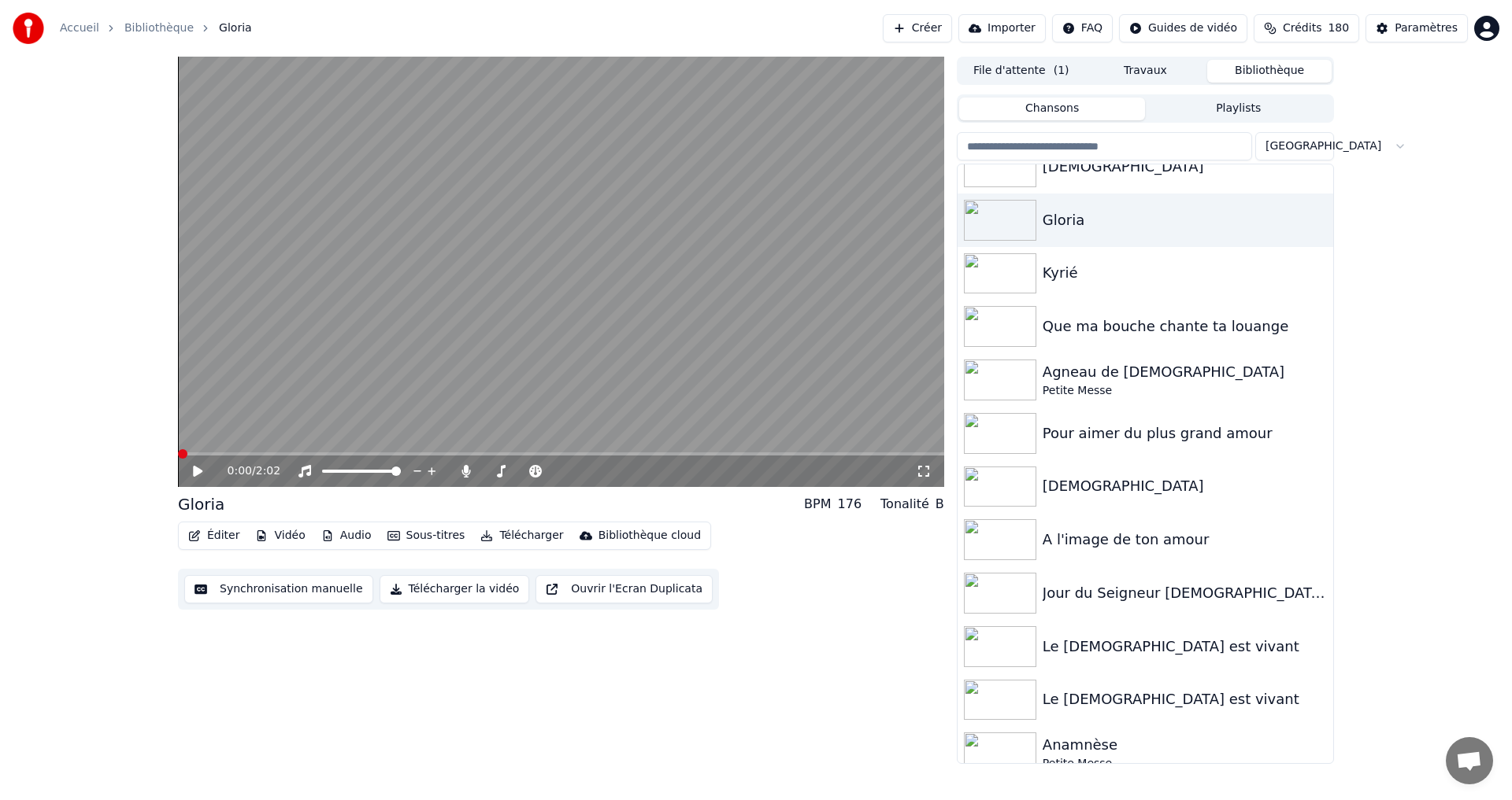
click at [178, 454] on span at bounding box center [183, 455] width 10 height 10
click at [521, 534] on button "Télécharger" at bounding box center [522, 535] width 95 height 22
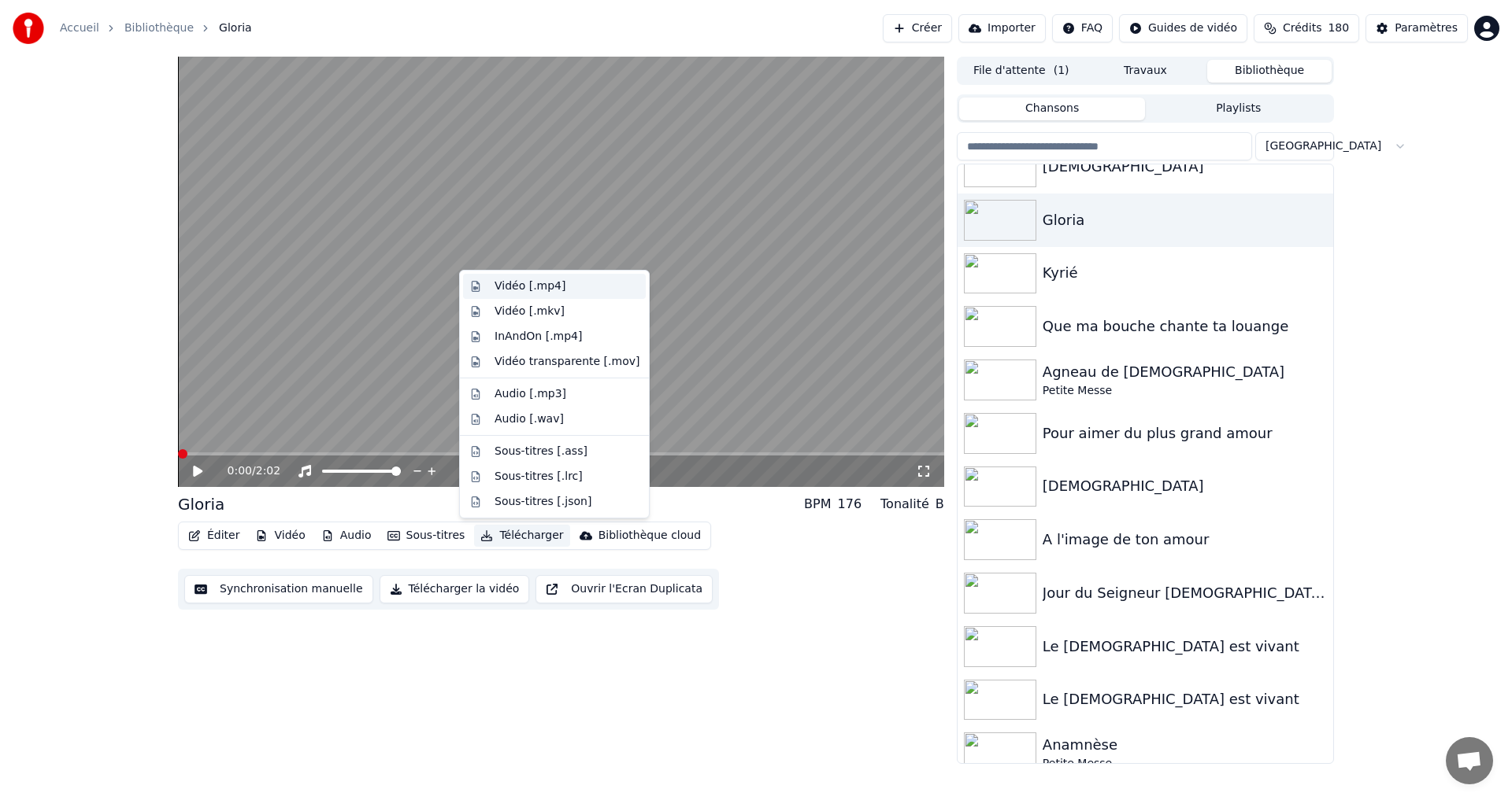
click at [522, 287] on div "Vidéo [.mp4]" at bounding box center [530, 286] width 71 height 15
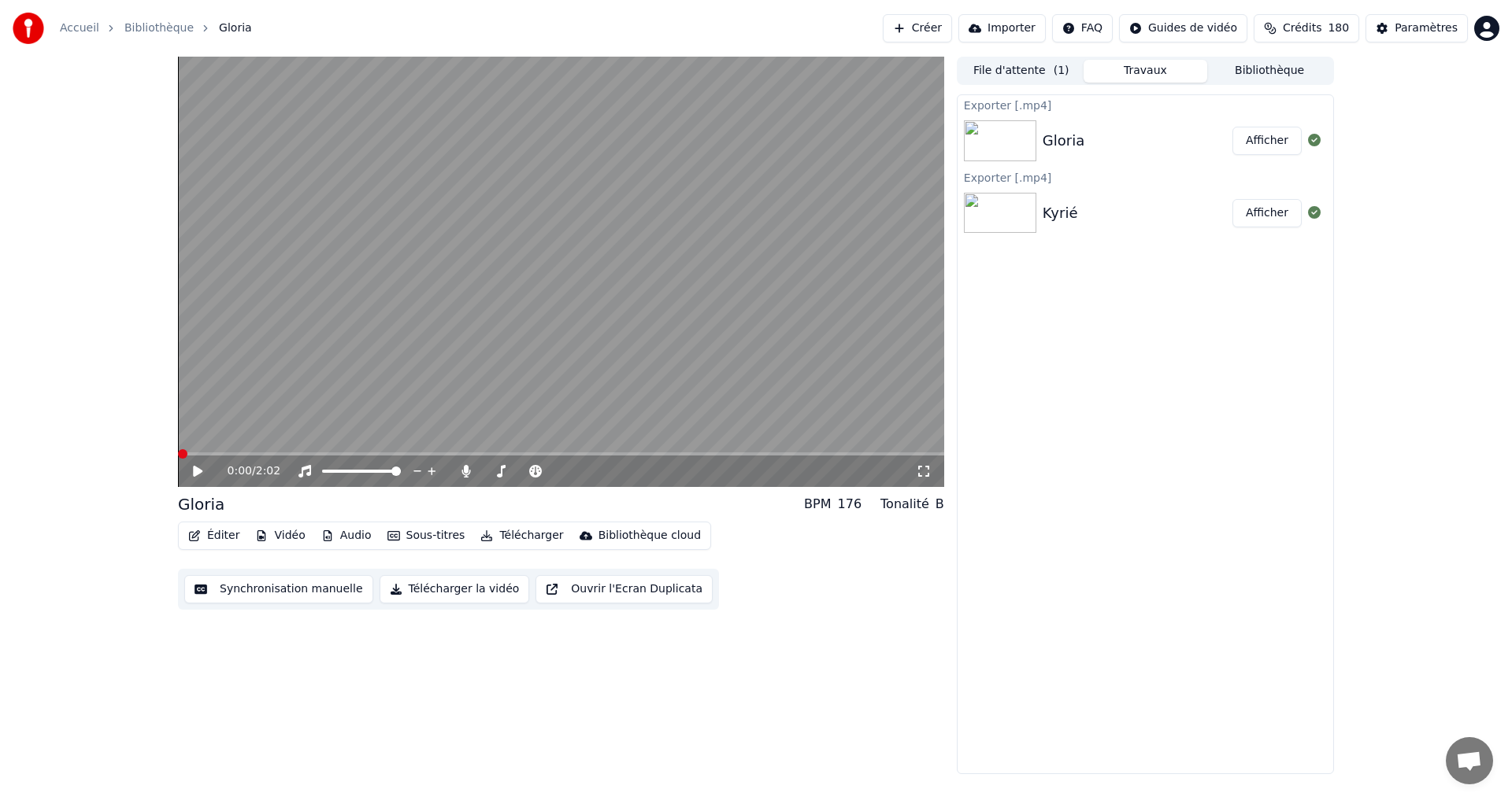
click at [1282, 136] on button "Afficher" at bounding box center [1267, 141] width 69 height 29
click at [1236, 72] on button "Bibliothèque" at bounding box center [1269, 71] width 125 height 23
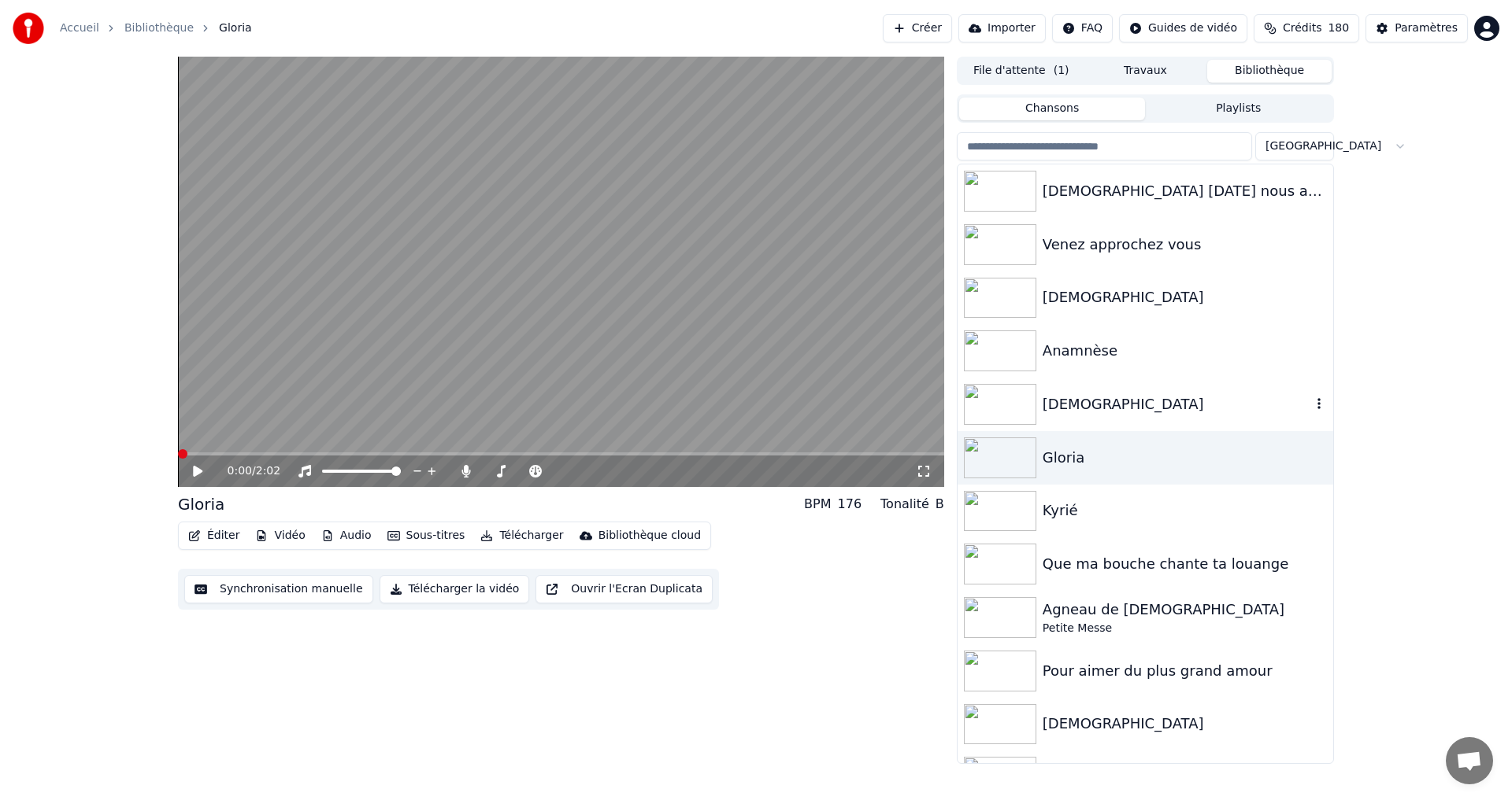
click at [1054, 405] on div "[DEMOGRAPHIC_DATA]" at bounding box center [1176, 404] width 268 height 22
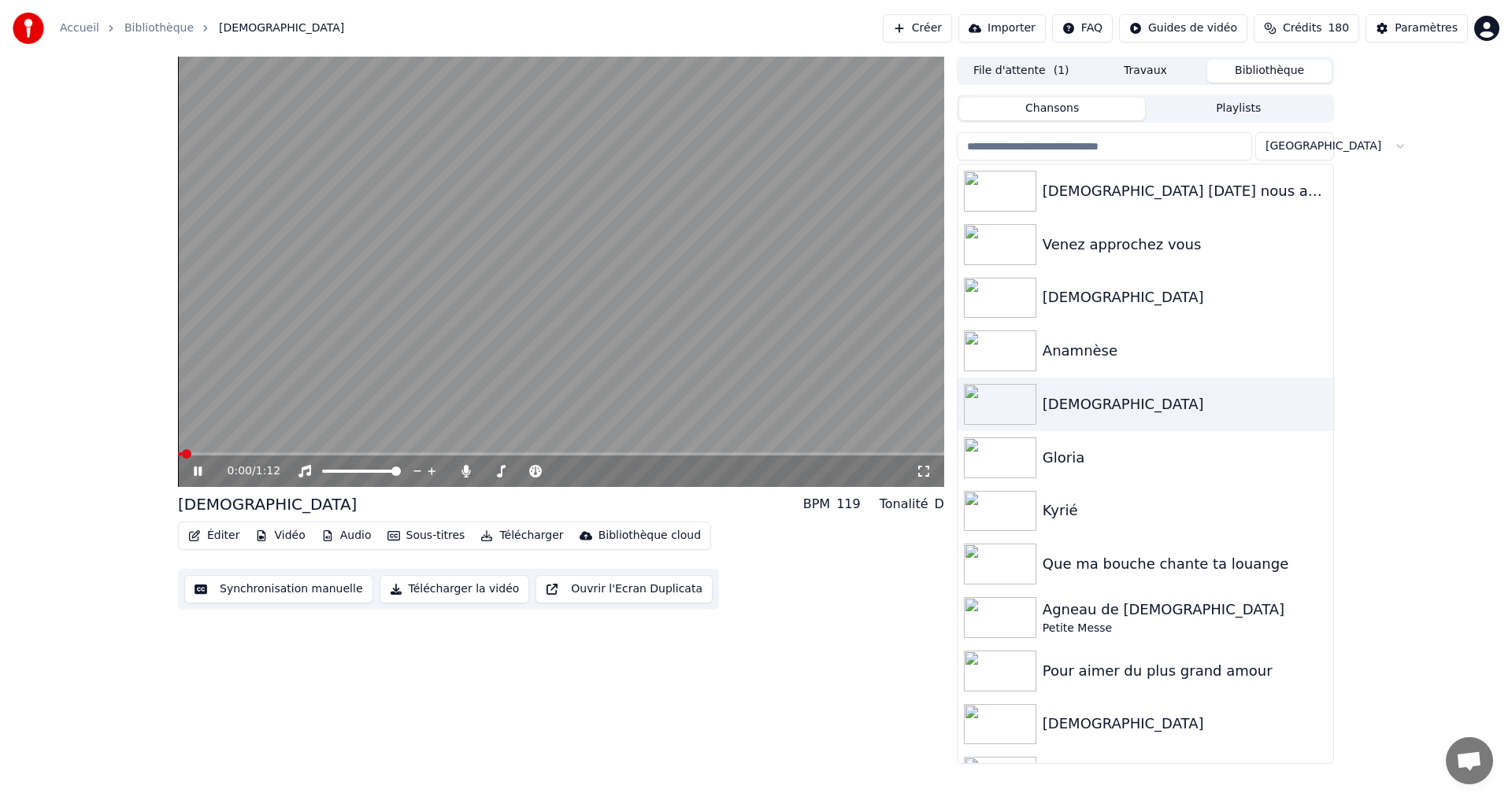
click at [198, 470] on icon at bounding box center [209, 471] width 37 height 12
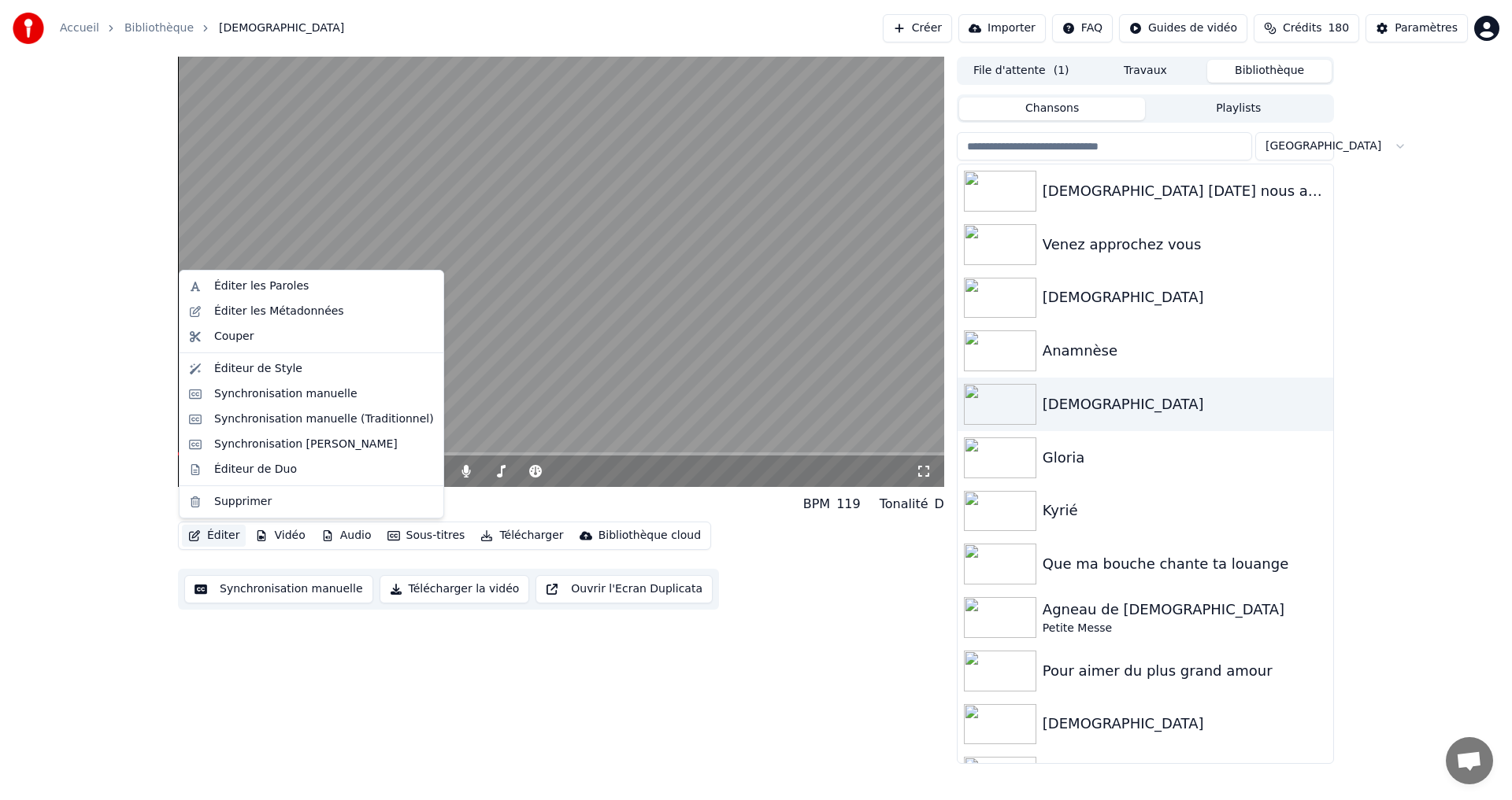
click at [218, 541] on button "Éditer" at bounding box center [214, 535] width 64 height 22
click at [286, 425] on div "Synchronisation manuelle (Traditionnel)" at bounding box center [324, 419] width 220 height 15
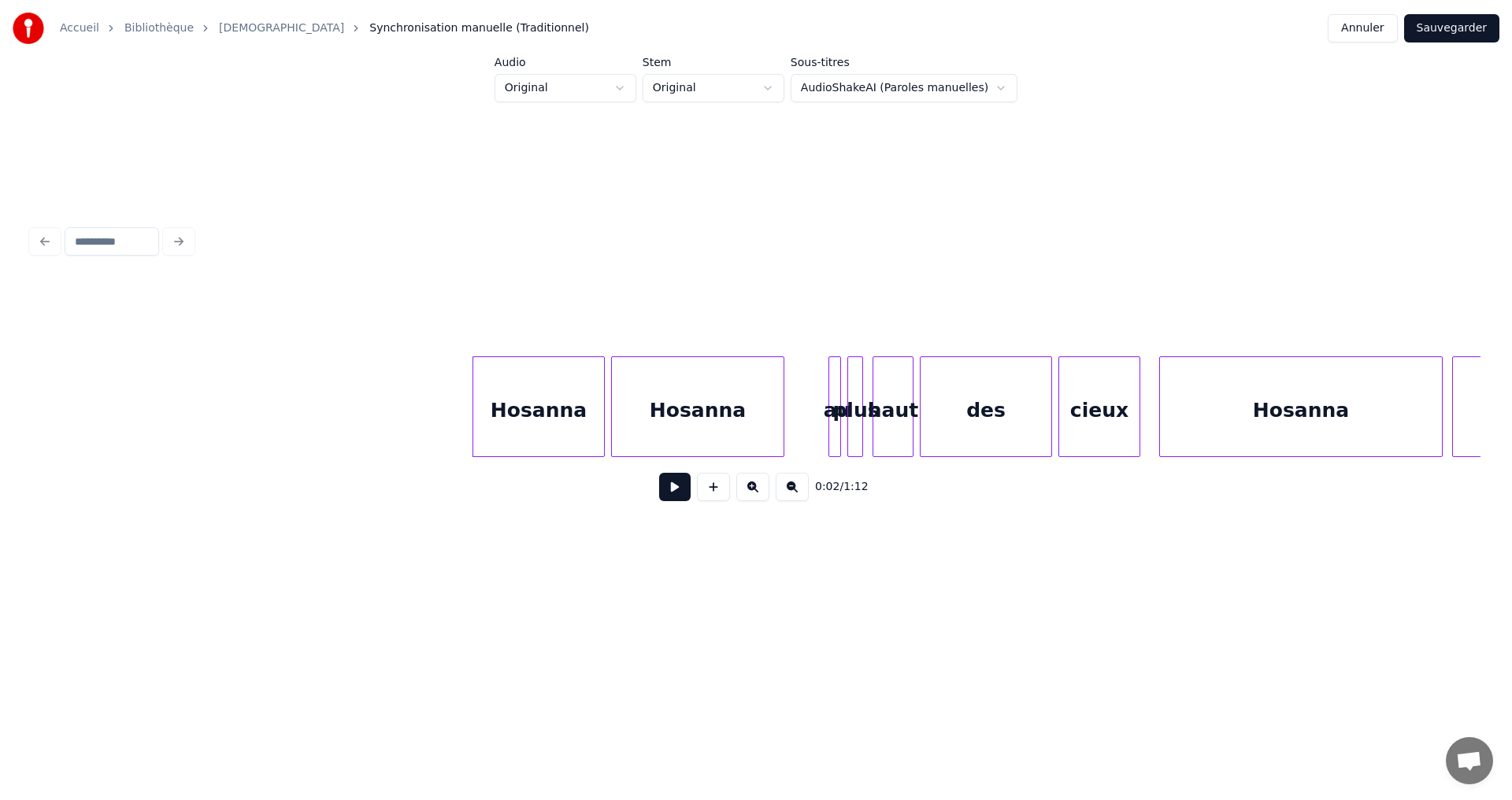
click at [664, 499] on button at bounding box center [675, 487] width 32 height 29
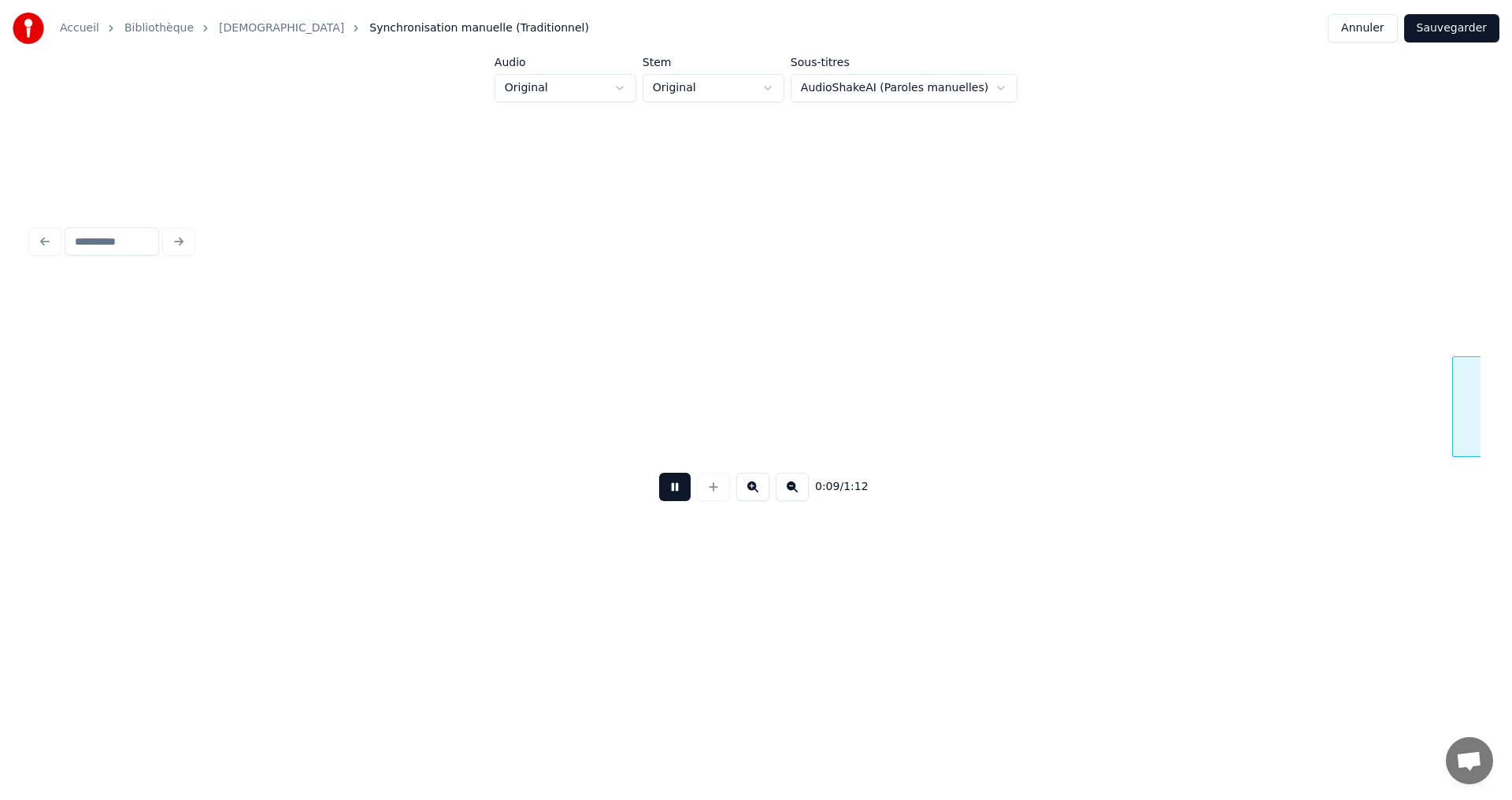
click at [668, 495] on button at bounding box center [675, 487] width 32 height 29
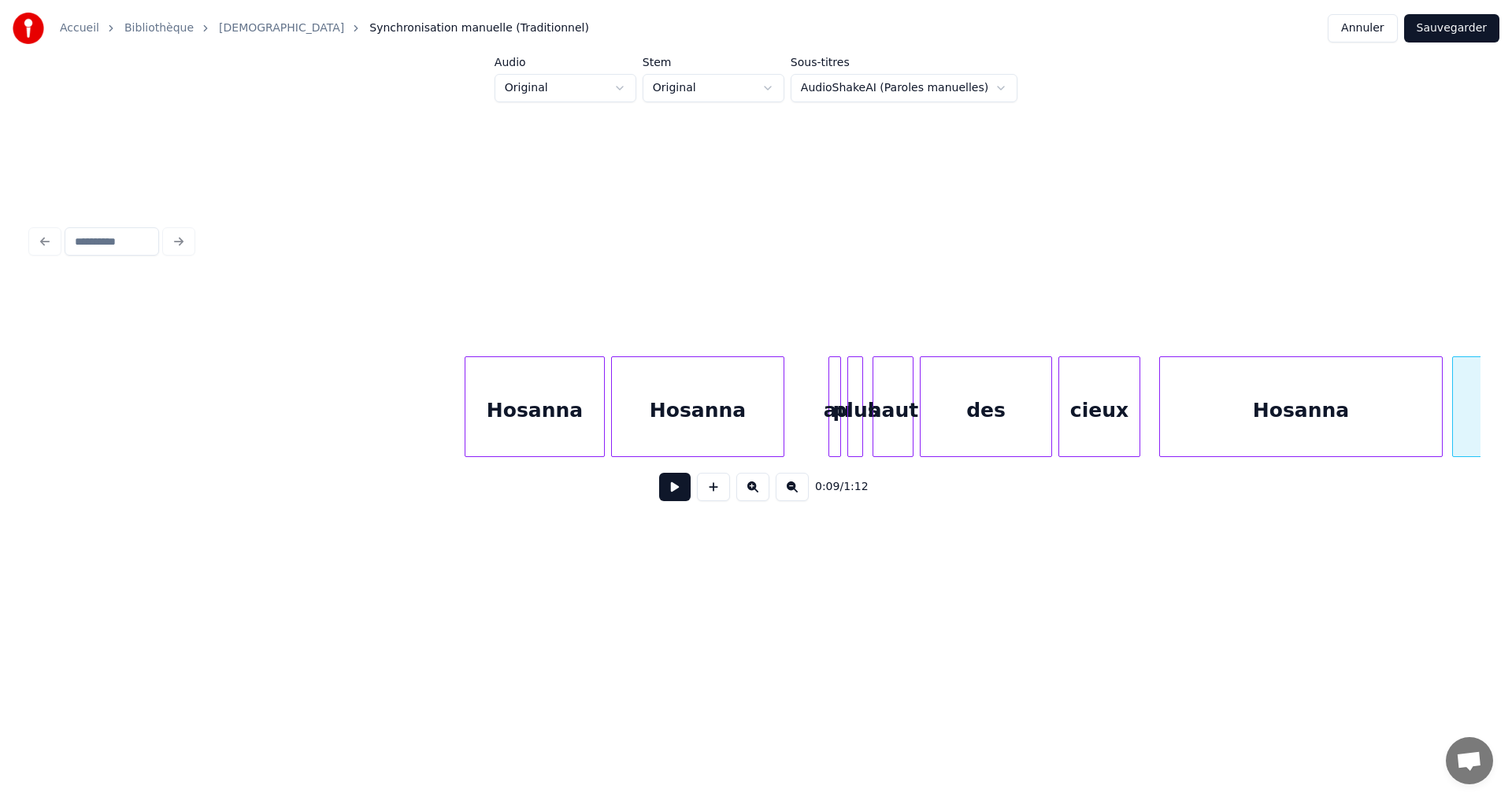
click at [469, 403] on div at bounding box center [468, 407] width 5 height 99
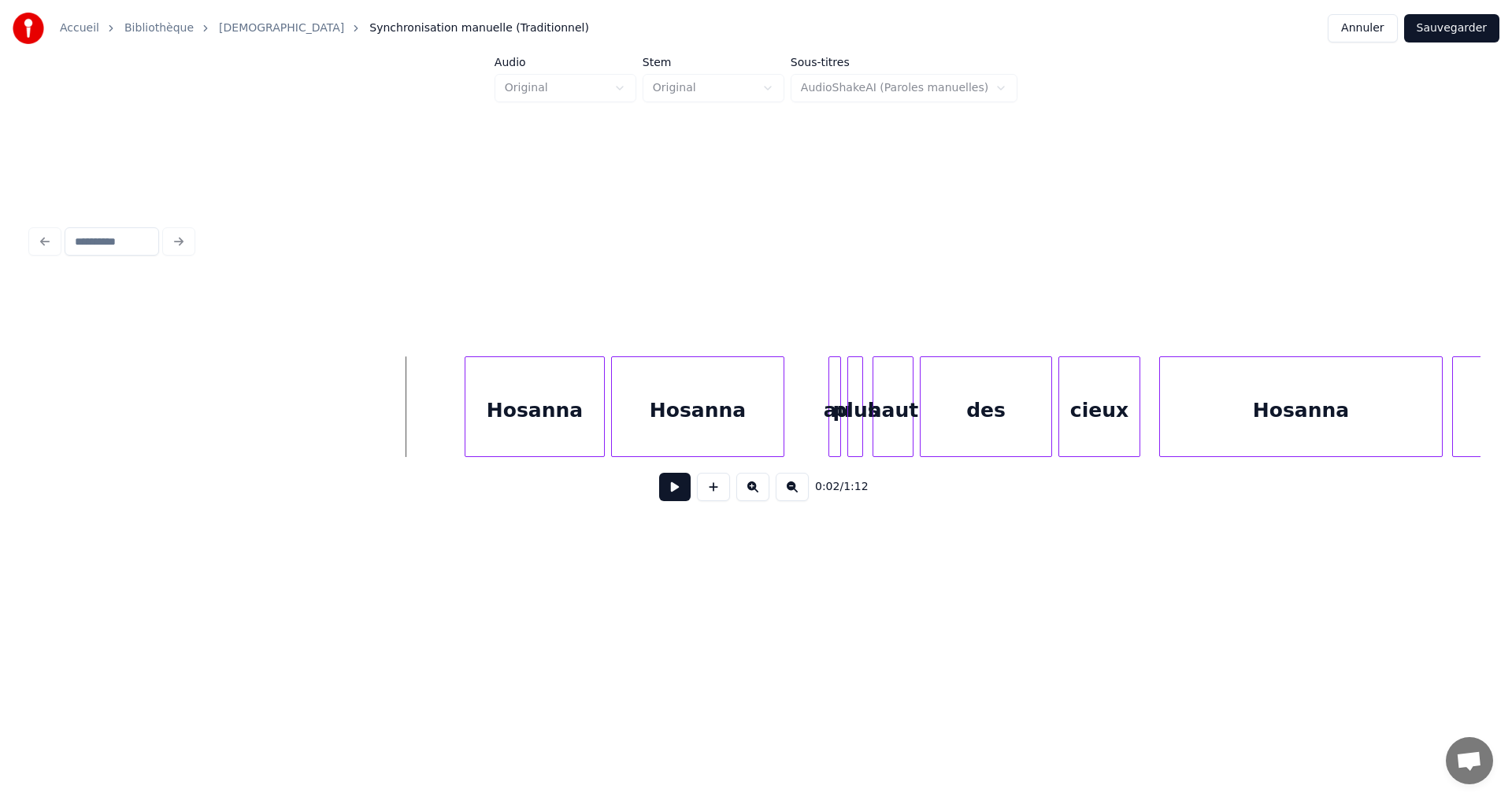
click at [666, 499] on button at bounding box center [675, 487] width 32 height 29
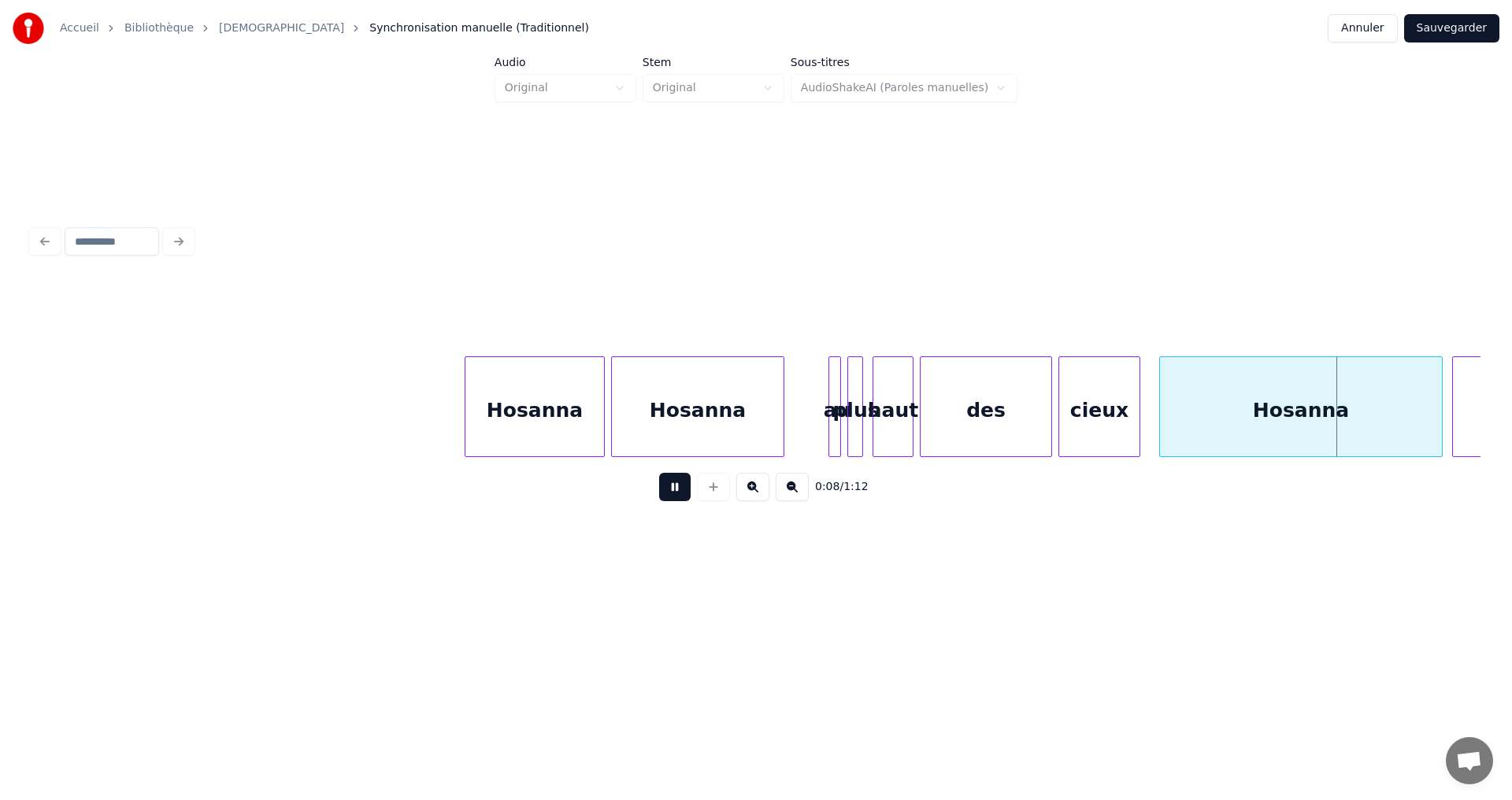
click at [669, 499] on button at bounding box center [675, 487] width 32 height 29
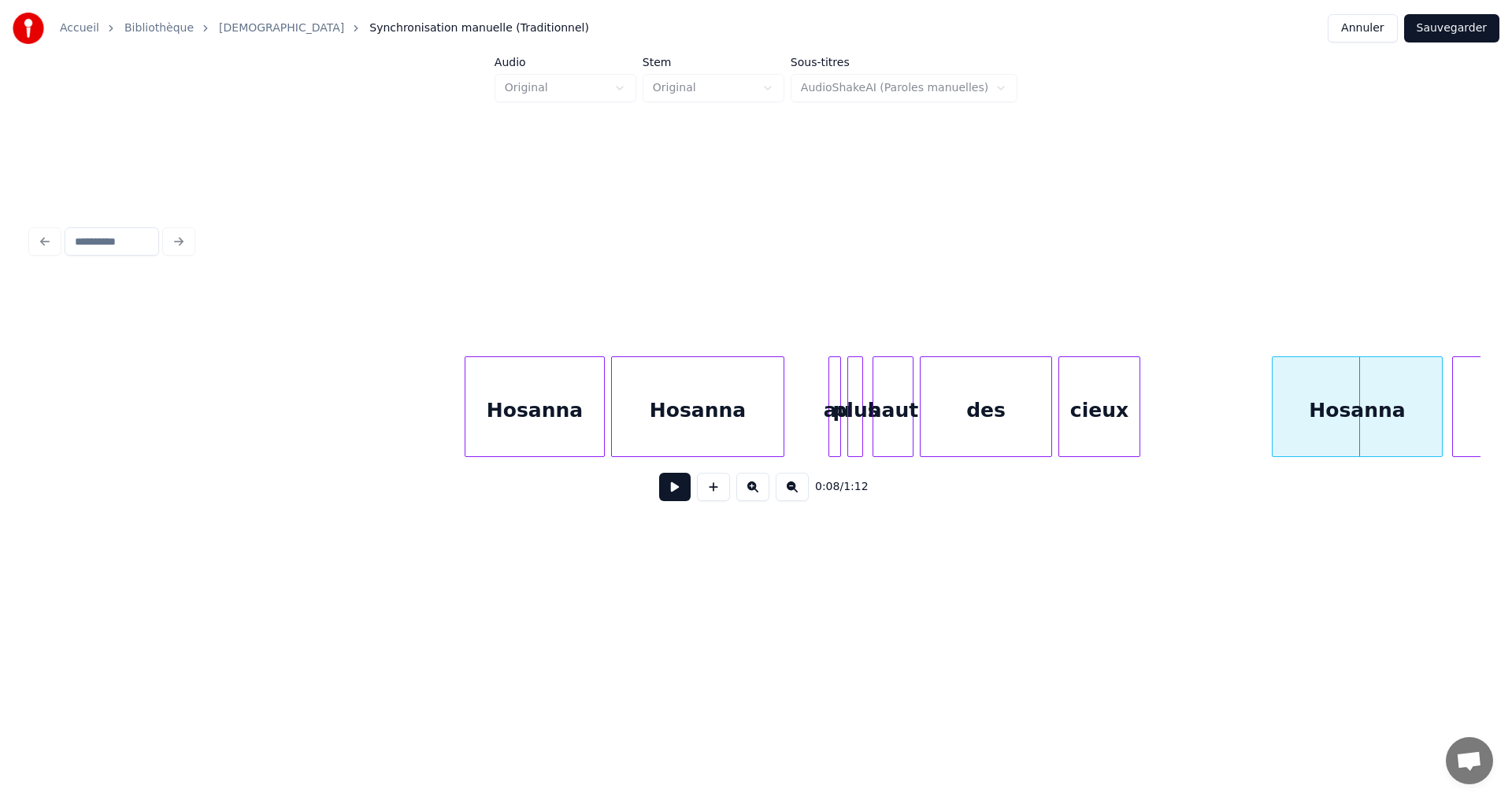
click at [1273, 402] on div at bounding box center [1275, 407] width 5 height 99
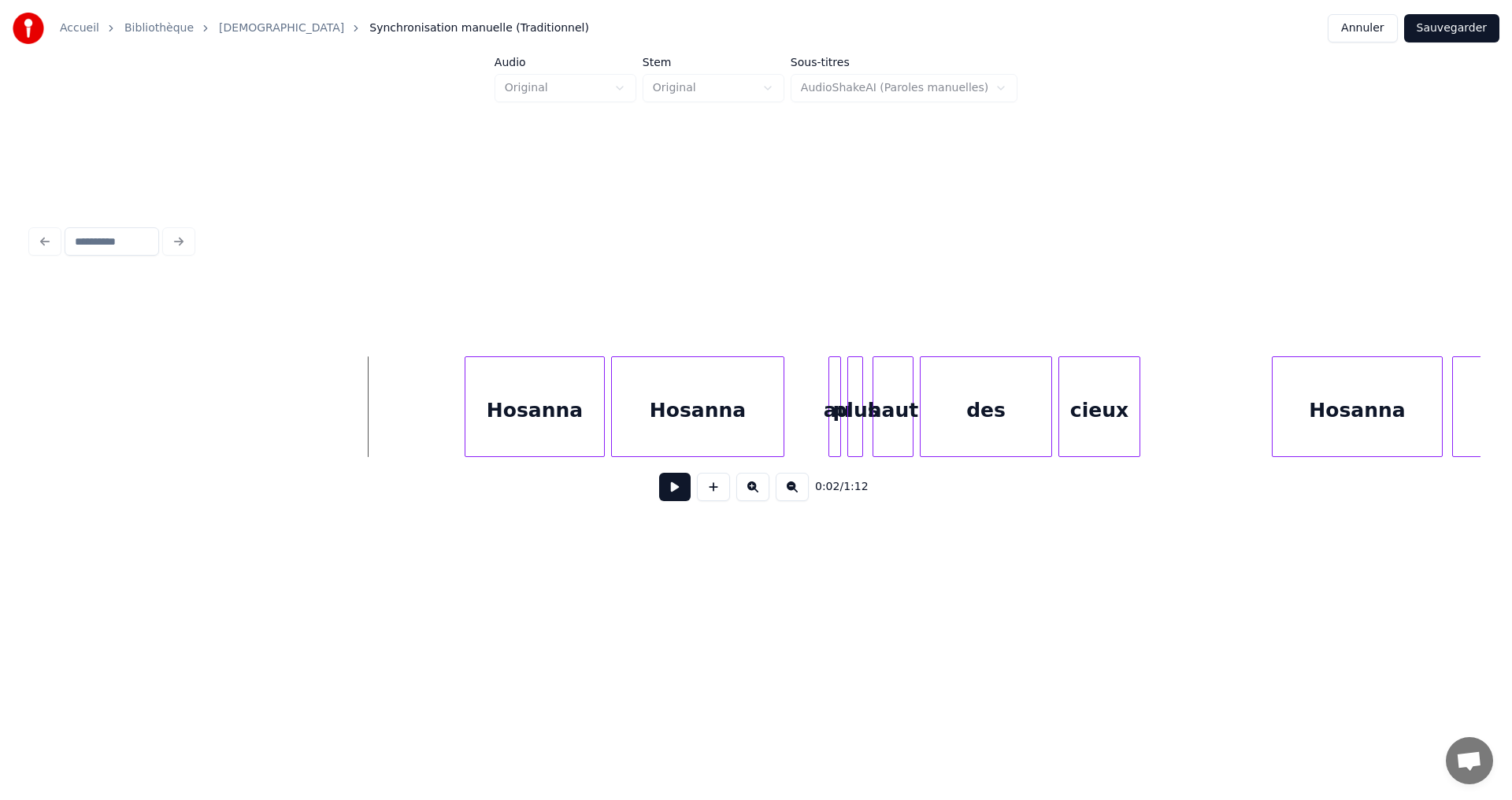
click at [659, 501] on button at bounding box center [675, 487] width 32 height 29
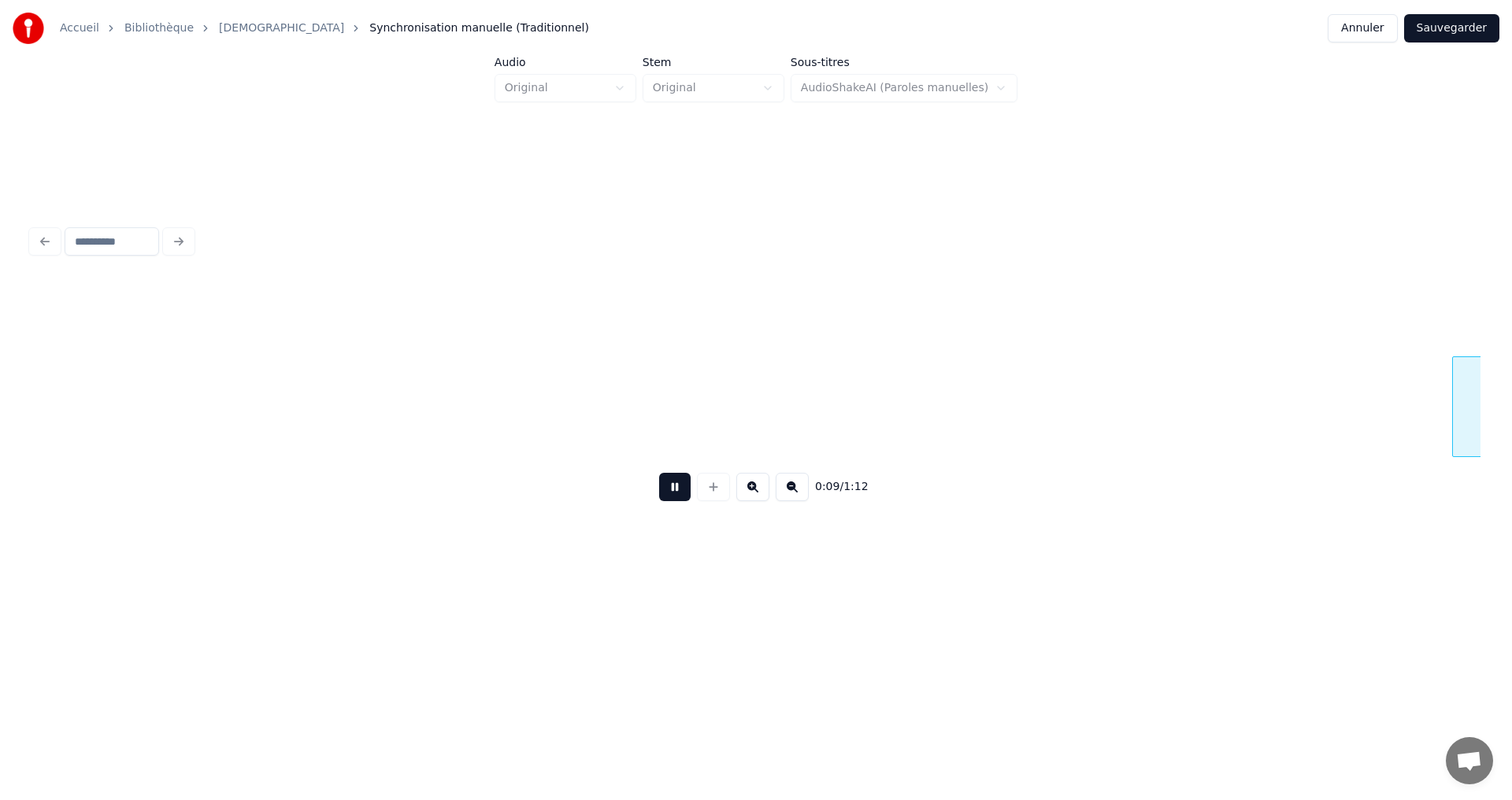
scroll to position [0, 1449]
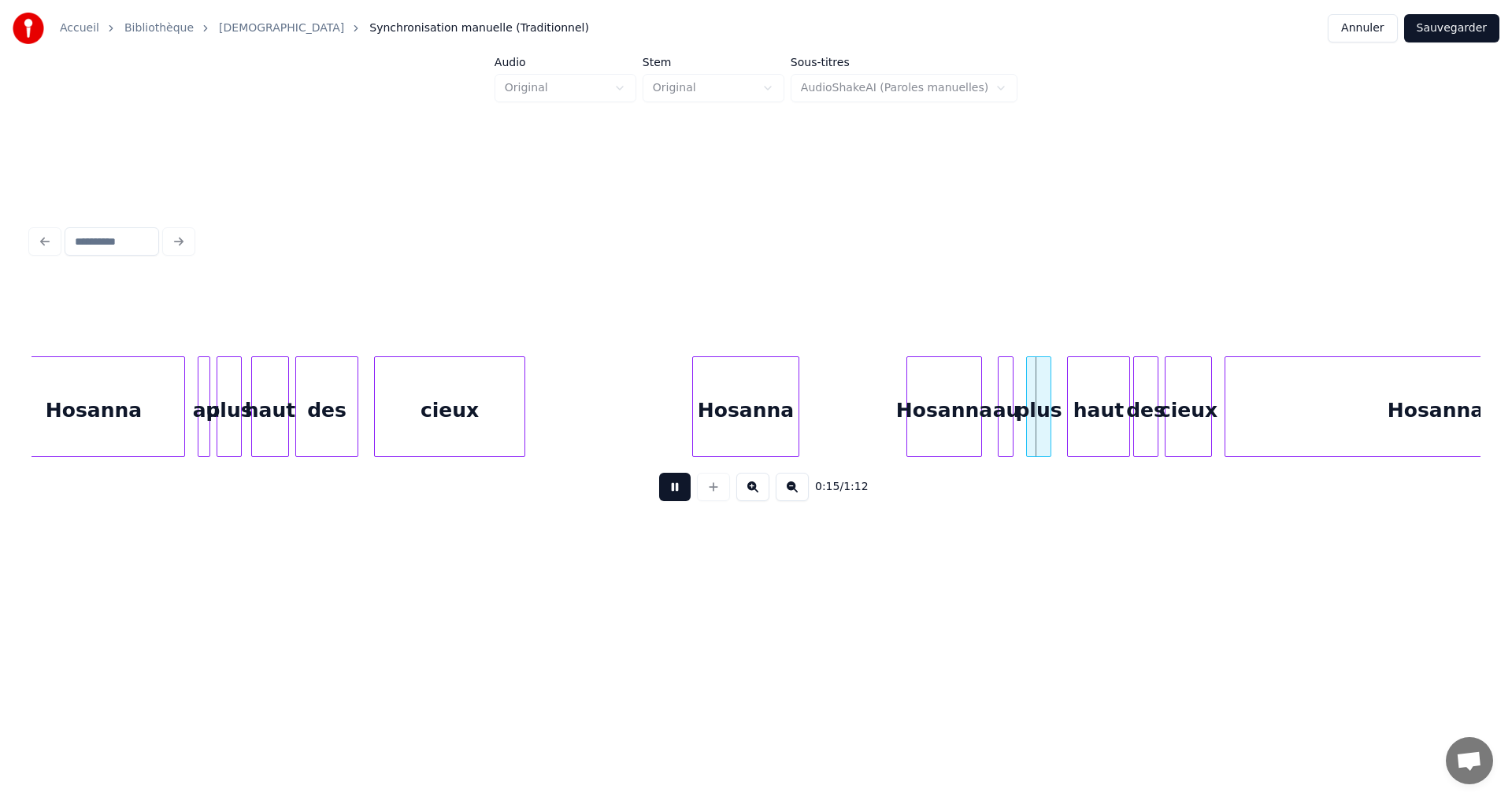
click at [659, 496] on button at bounding box center [675, 487] width 32 height 29
click at [891, 389] on div at bounding box center [893, 407] width 5 height 99
click at [666, 497] on button at bounding box center [675, 487] width 32 height 29
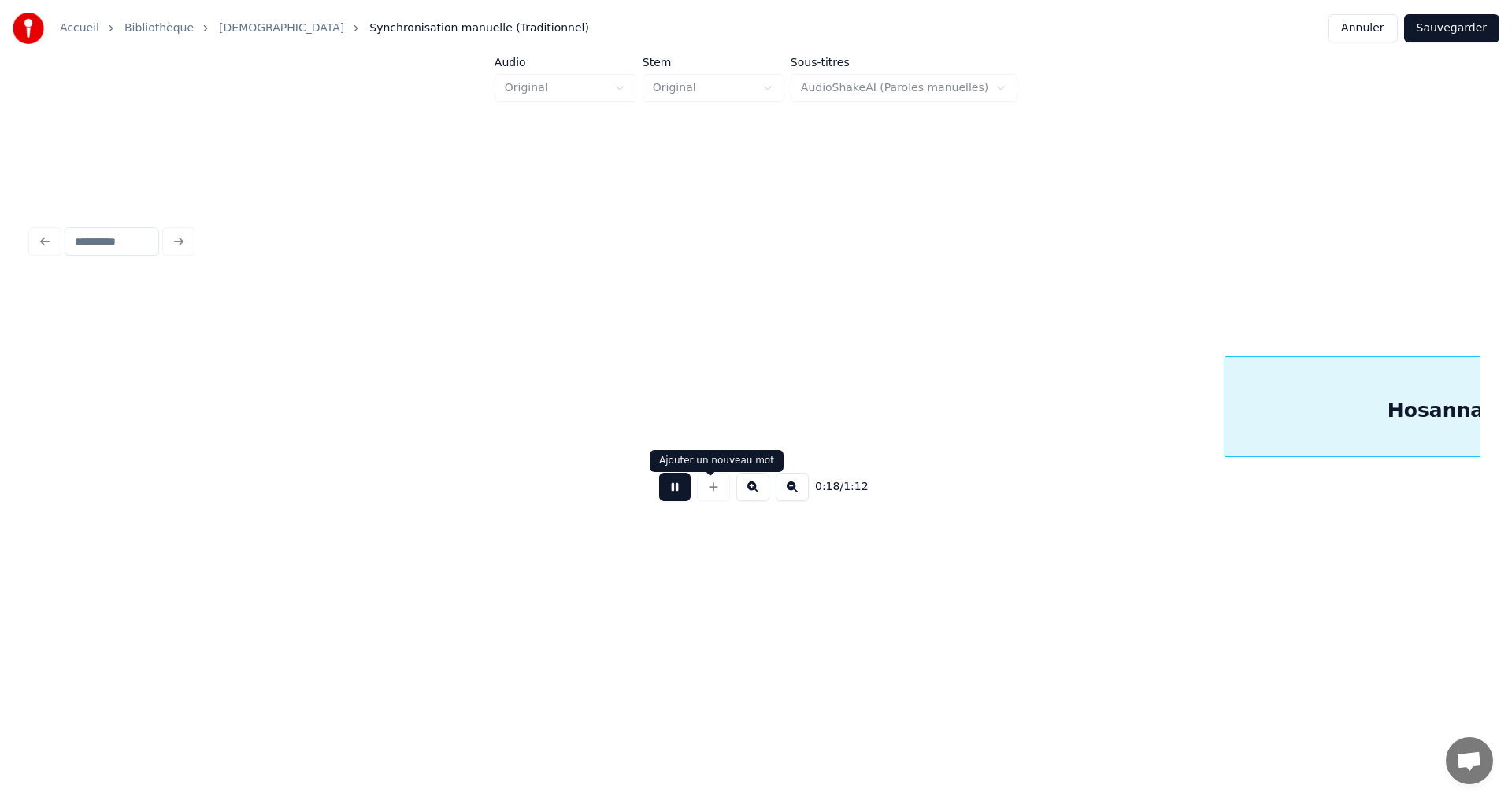
scroll to position [0, 2899]
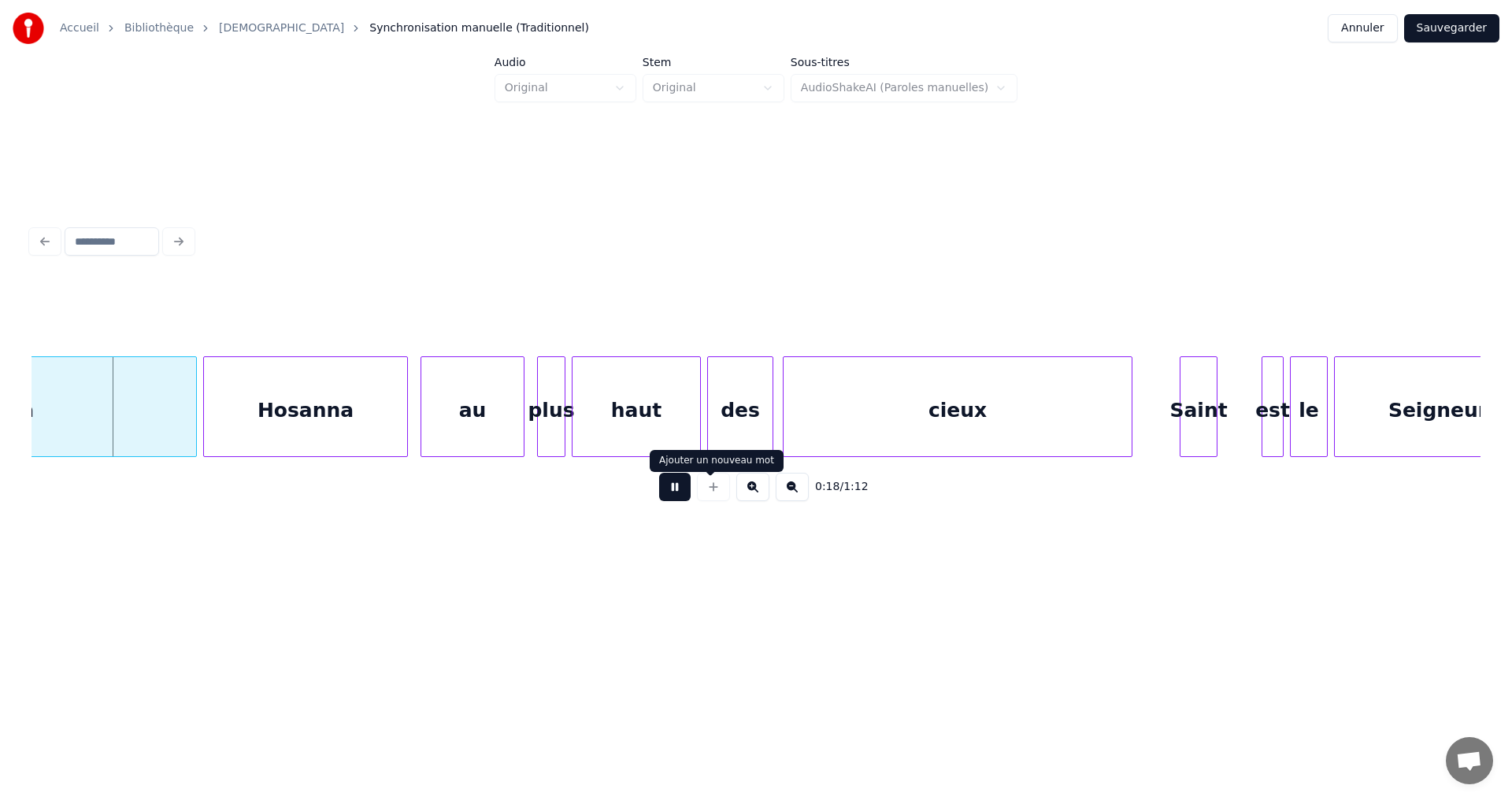
click at [710, 494] on div at bounding box center [713, 487] width 39 height 29
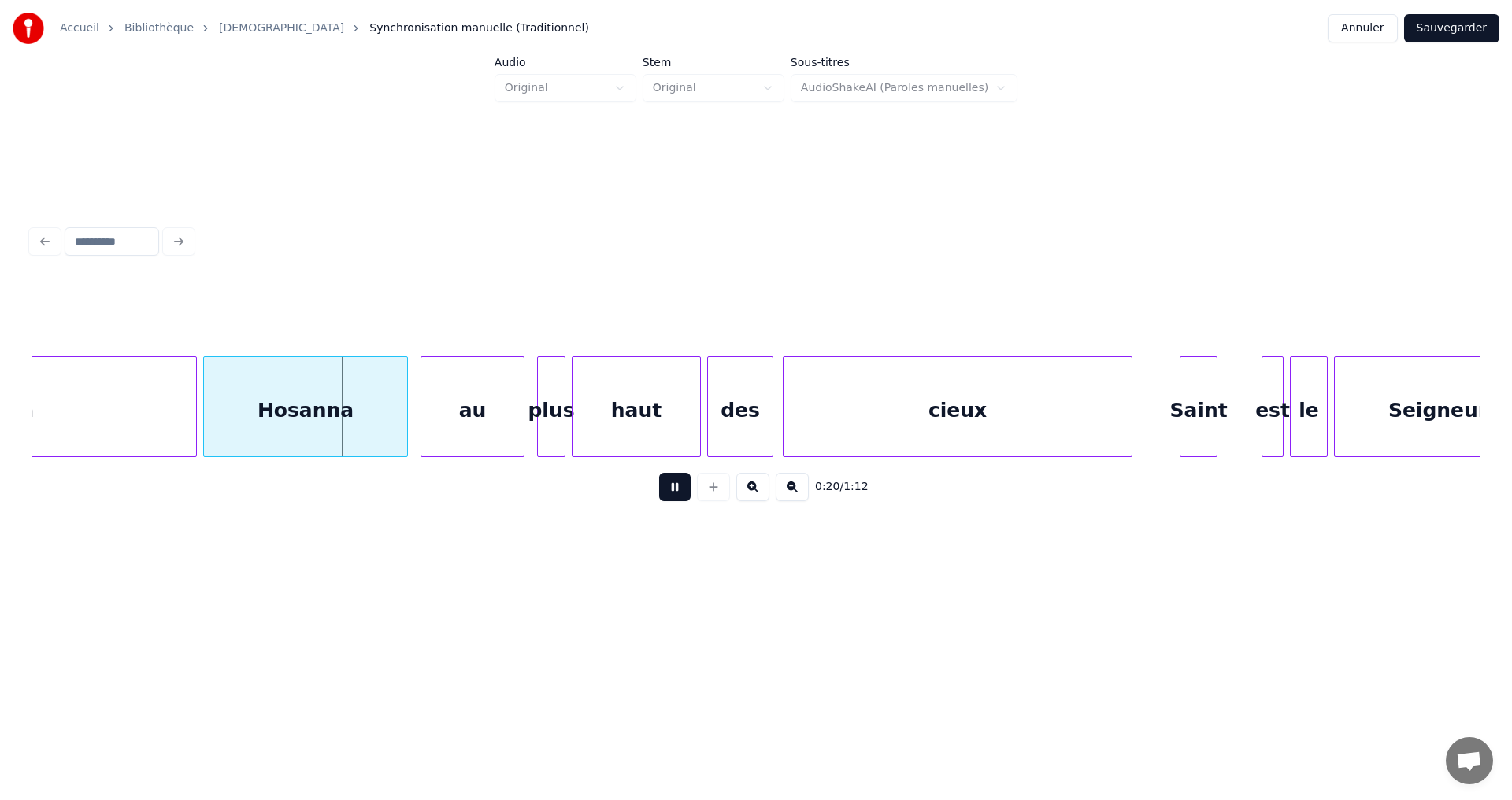
drag, startPoint x: 663, startPoint y: 494, endPoint x: 653, endPoint y: 488, distance: 11.7
click at [663, 495] on button at bounding box center [675, 487] width 32 height 29
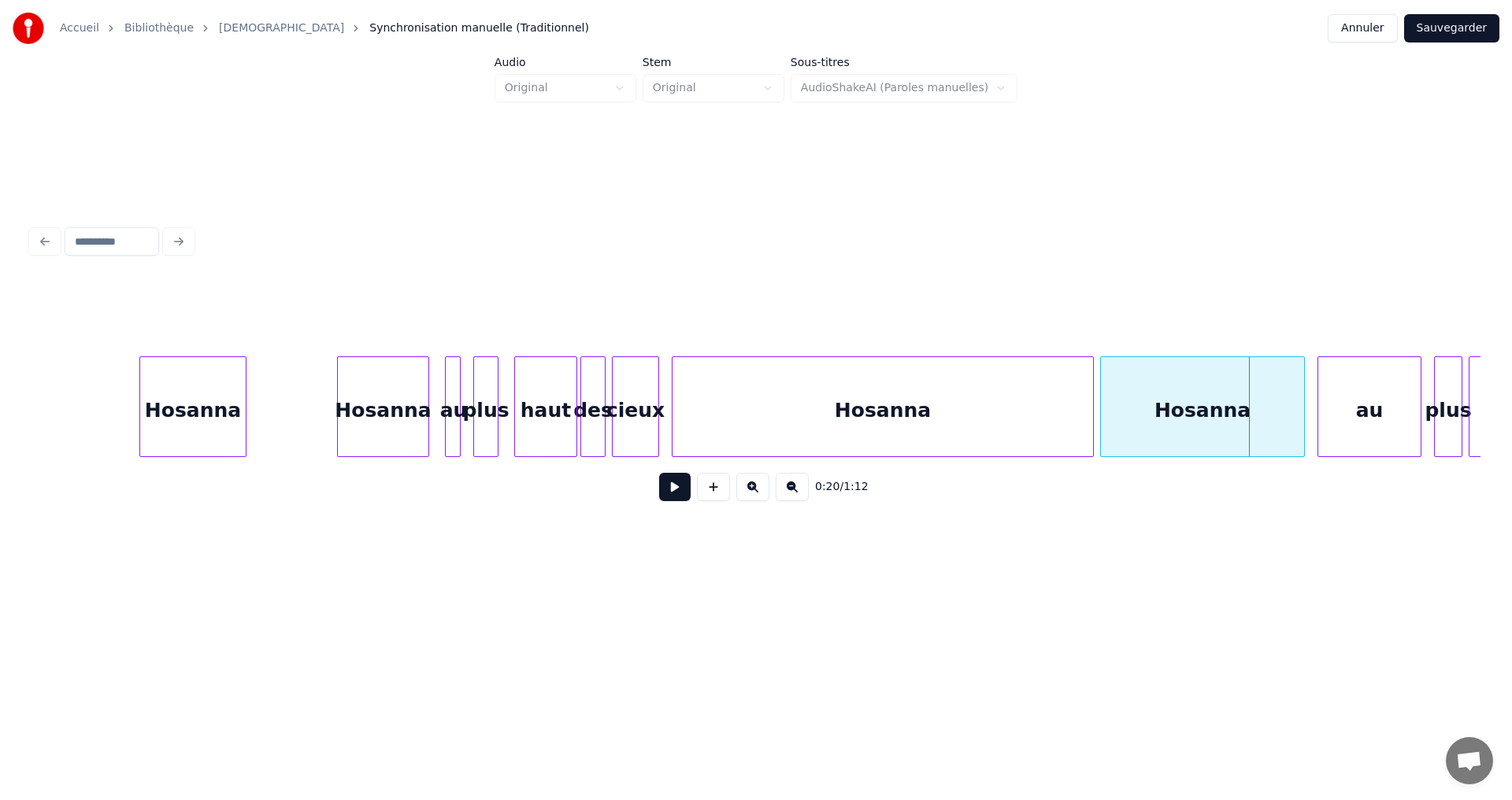
scroll to position [0, 1946]
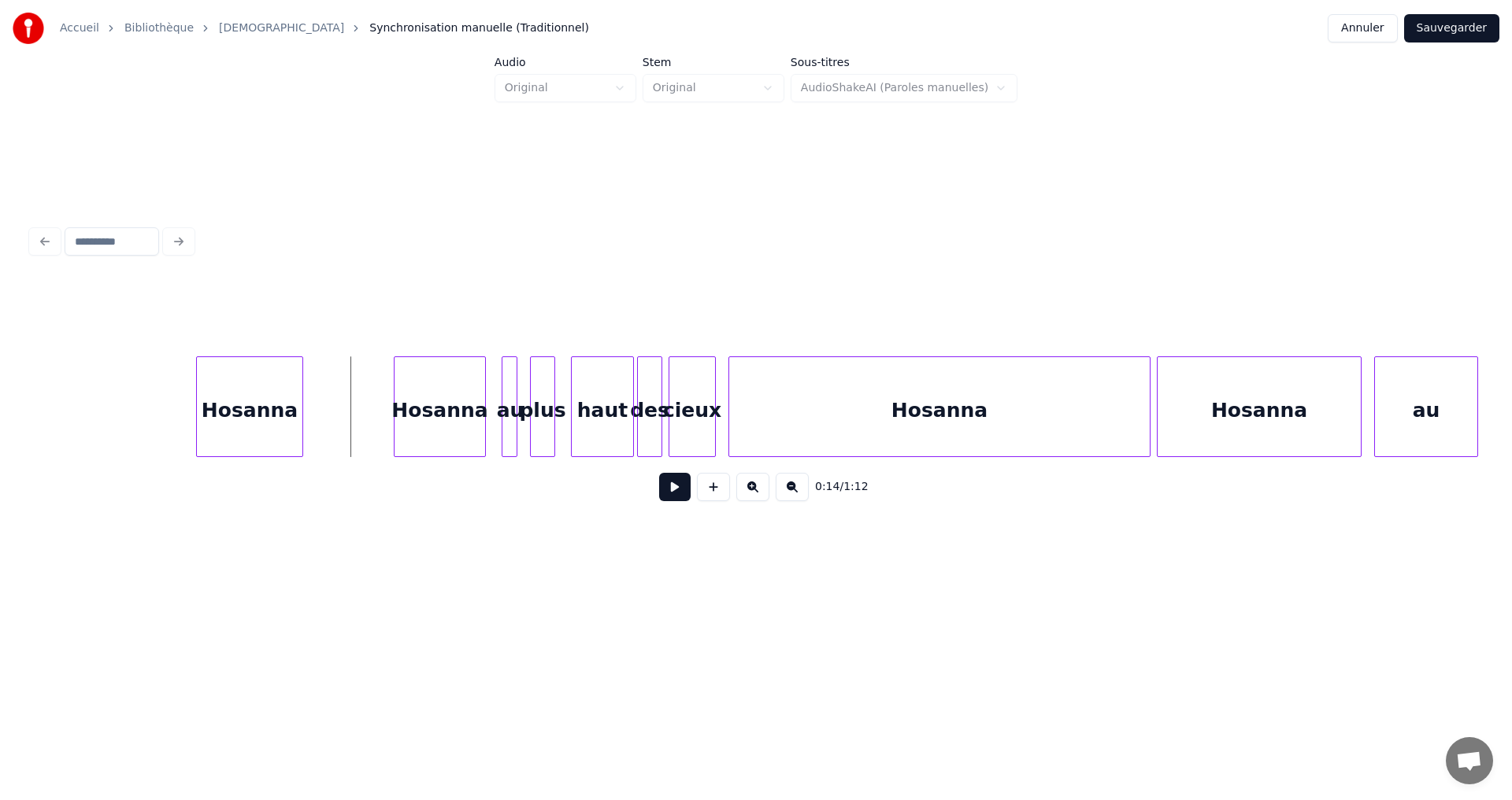
click at [661, 490] on button at bounding box center [675, 487] width 32 height 29
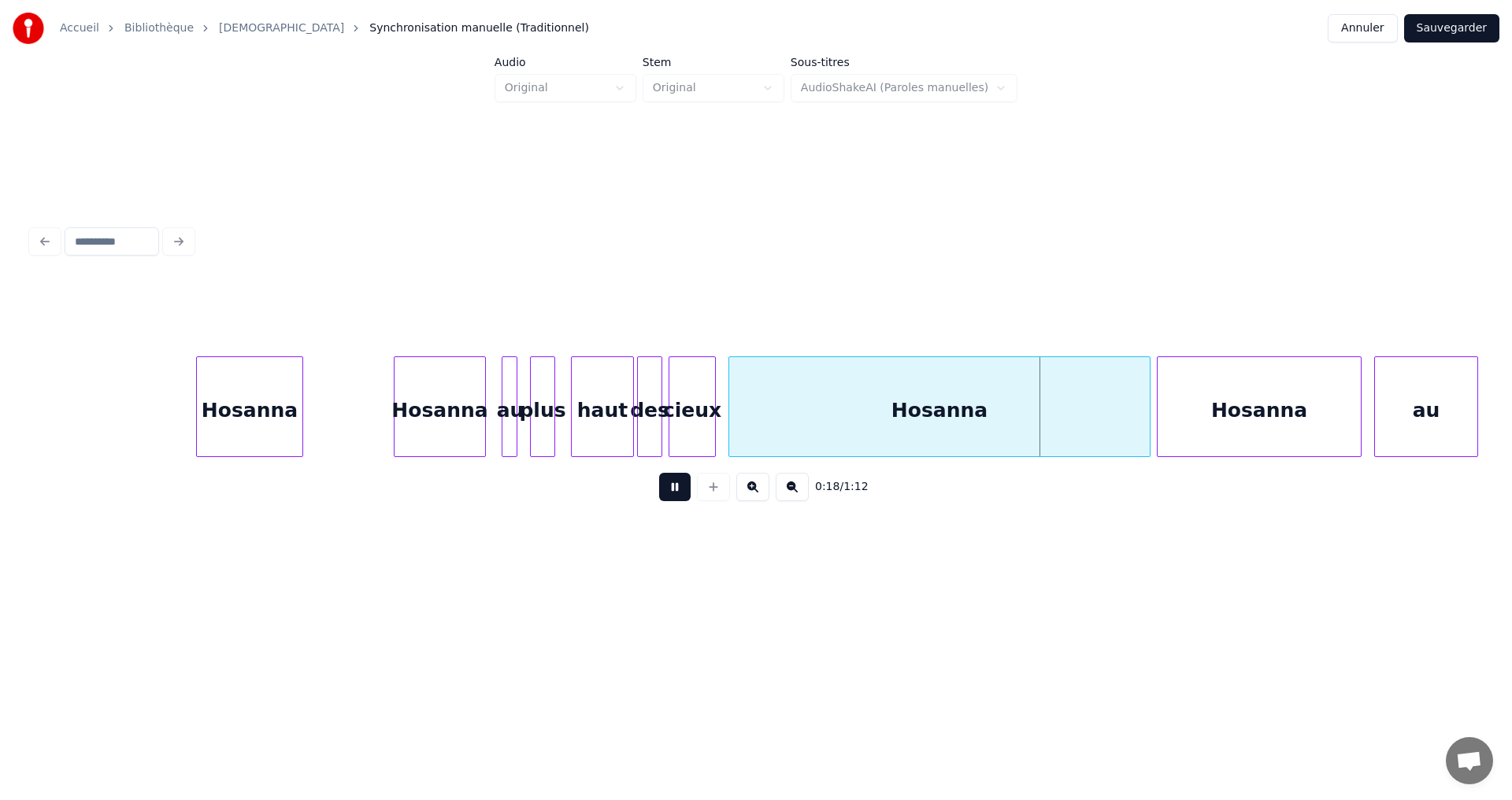
click at [666, 493] on button at bounding box center [675, 487] width 32 height 29
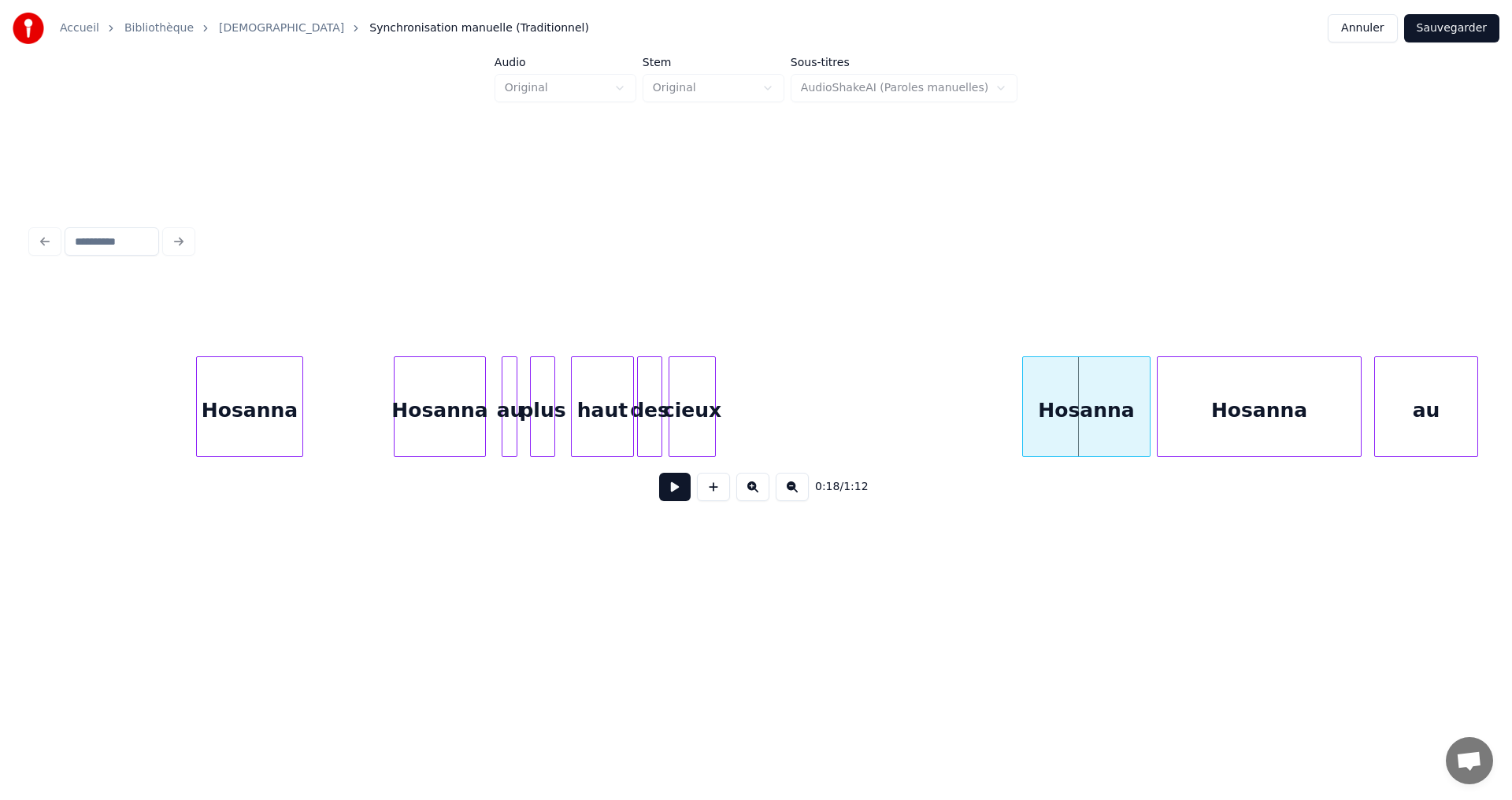
click at [1024, 396] on div at bounding box center [1025, 407] width 5 height 99
click at [862, 384] on div at bounding box center [860, 407] width 5 height 99
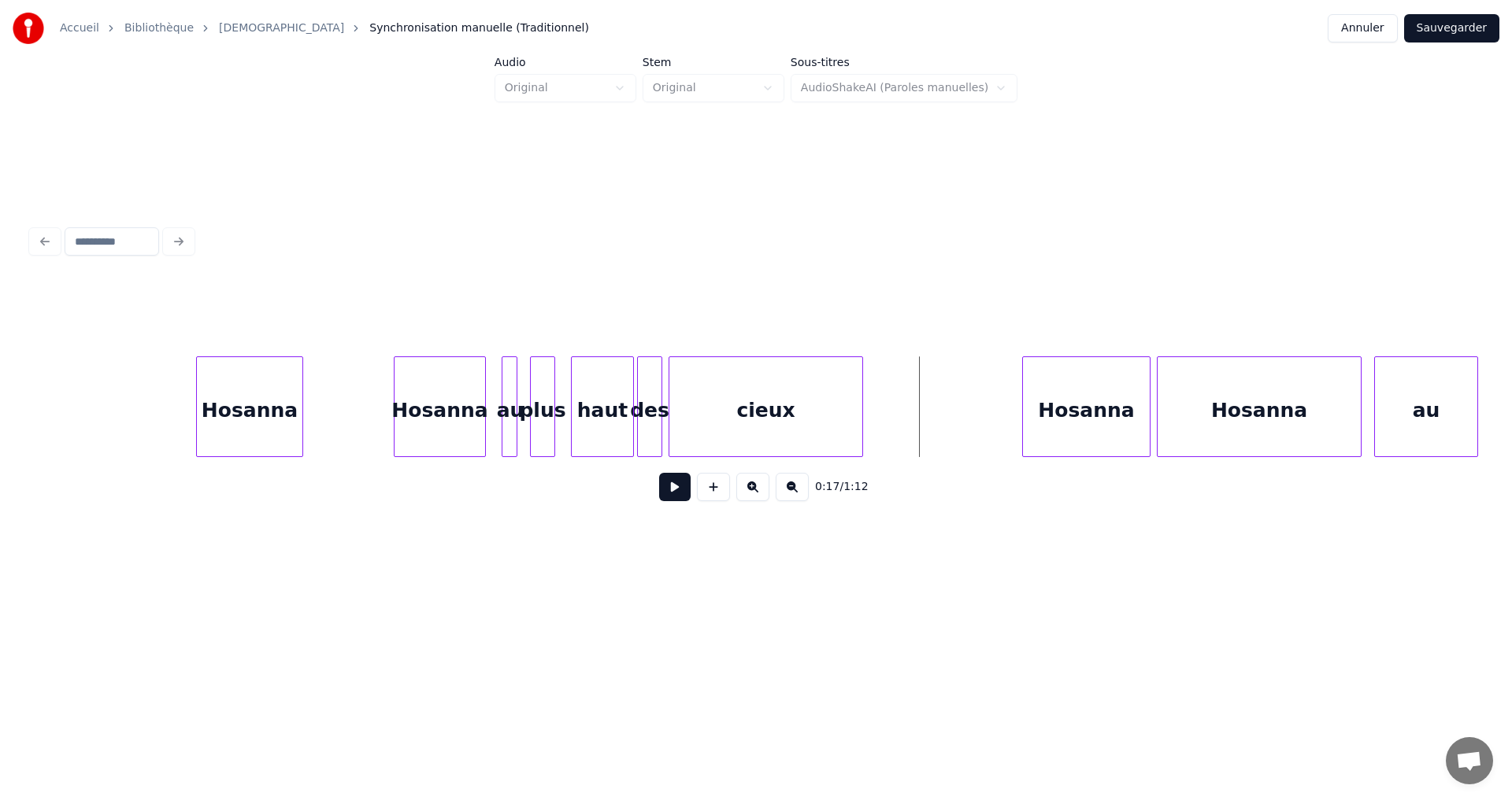
click at [666, 498] on button at bounding box center [675, 487] width 32 height 29
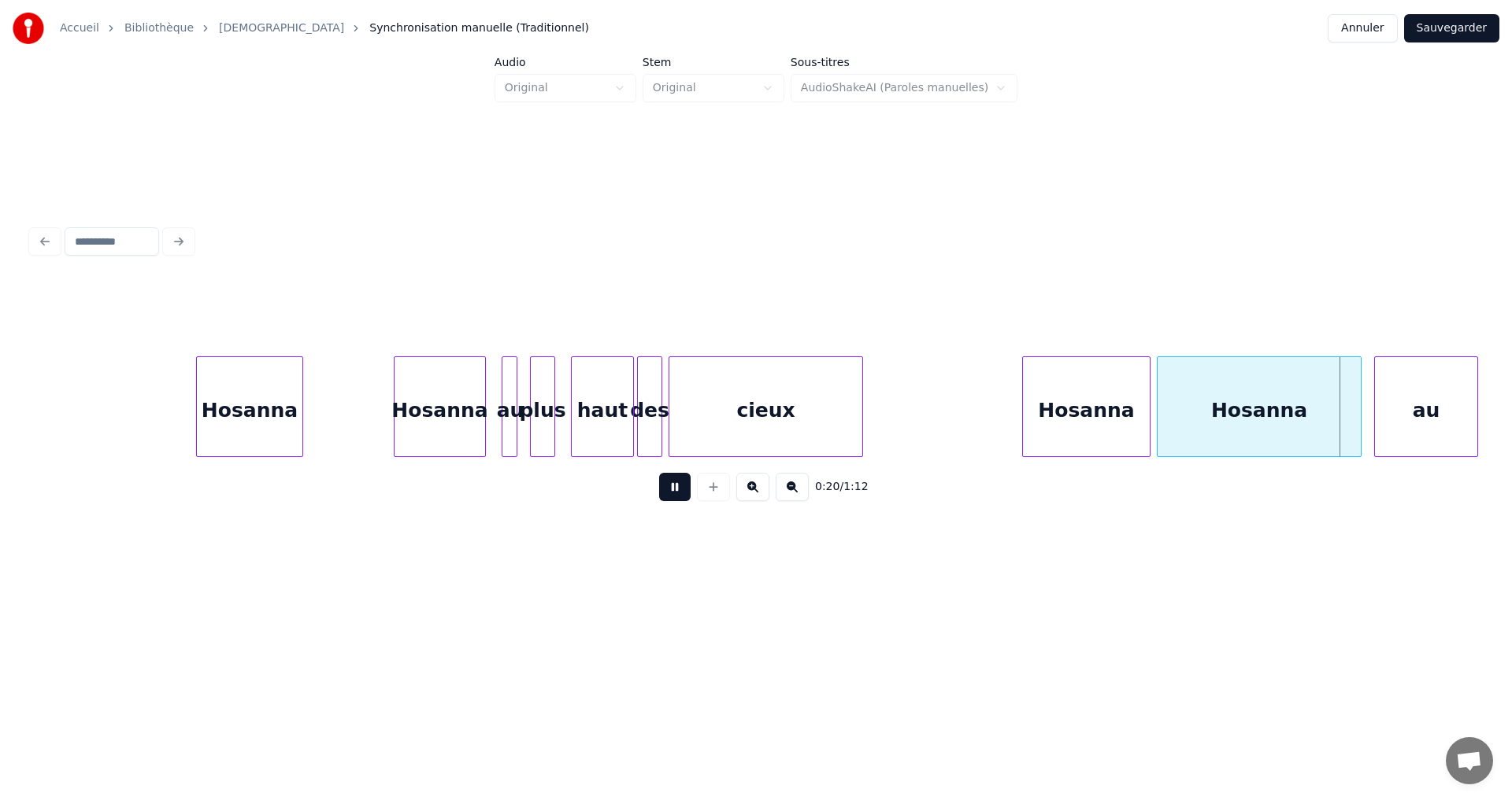
click at [663, 497] on button at bounding box center [675, 487] width 32 height 29
click at [1247, 400] on div at bounding box center [1250, 407] width 5 height 99
click at [1226, 393] on div at bounding box center [1225, 407] width 5 height 99
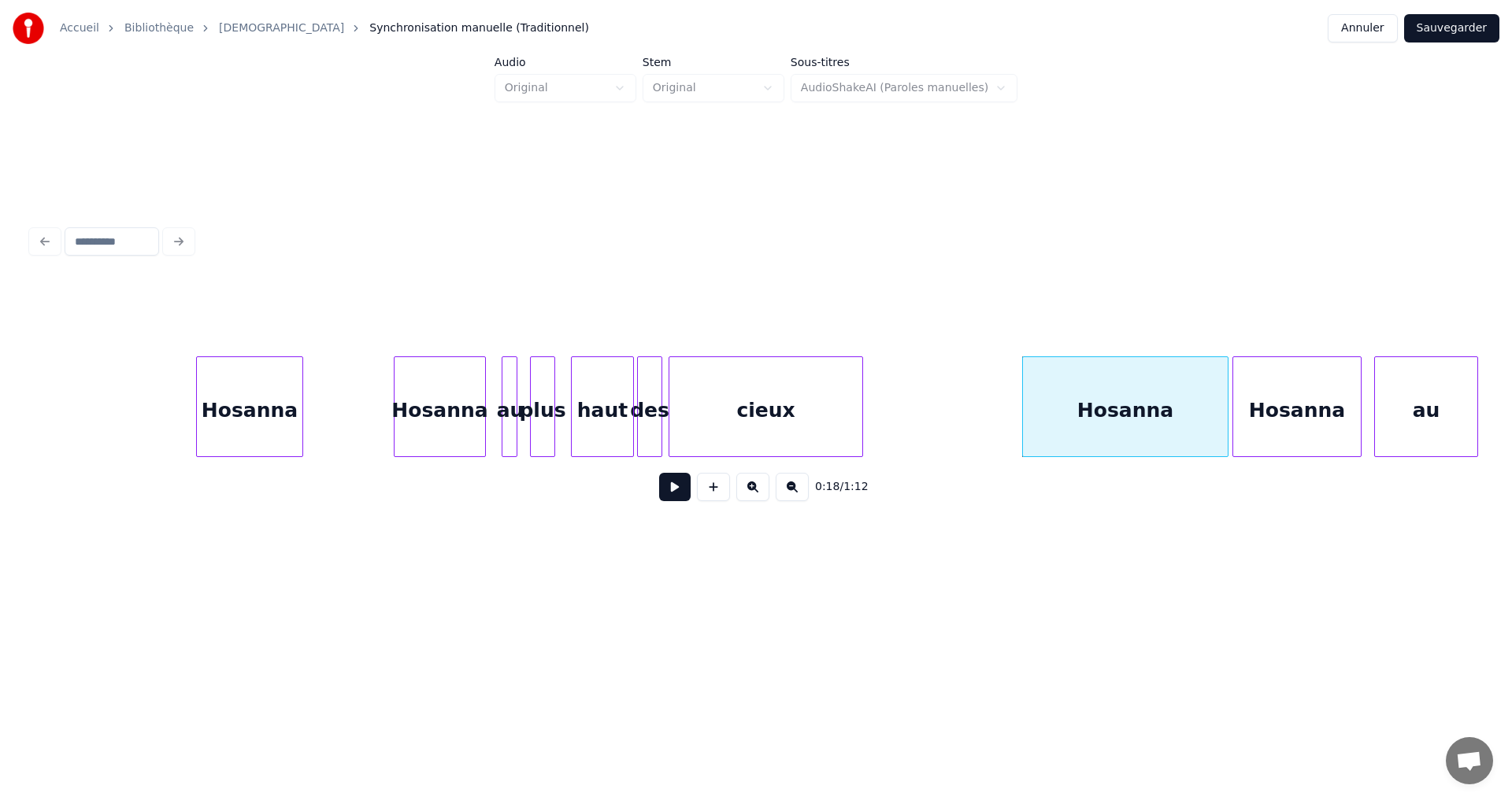
click at [1234, 398] on div at bounding box center [1236, 407] width 5 height 99
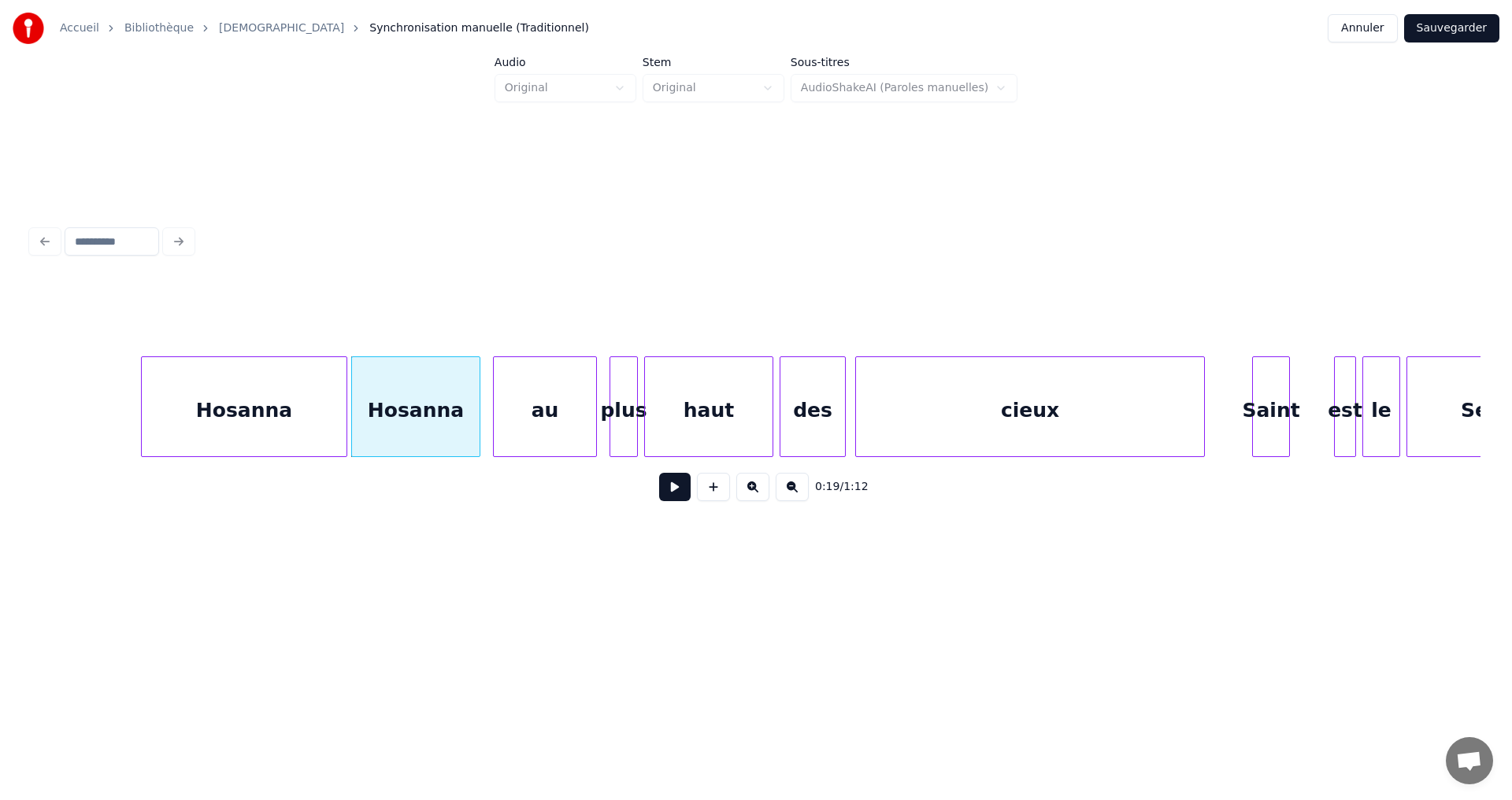
scroll to position [0, 2828]
click at [660, 494] on button at bounding box center [675, 487] width 32 height 29
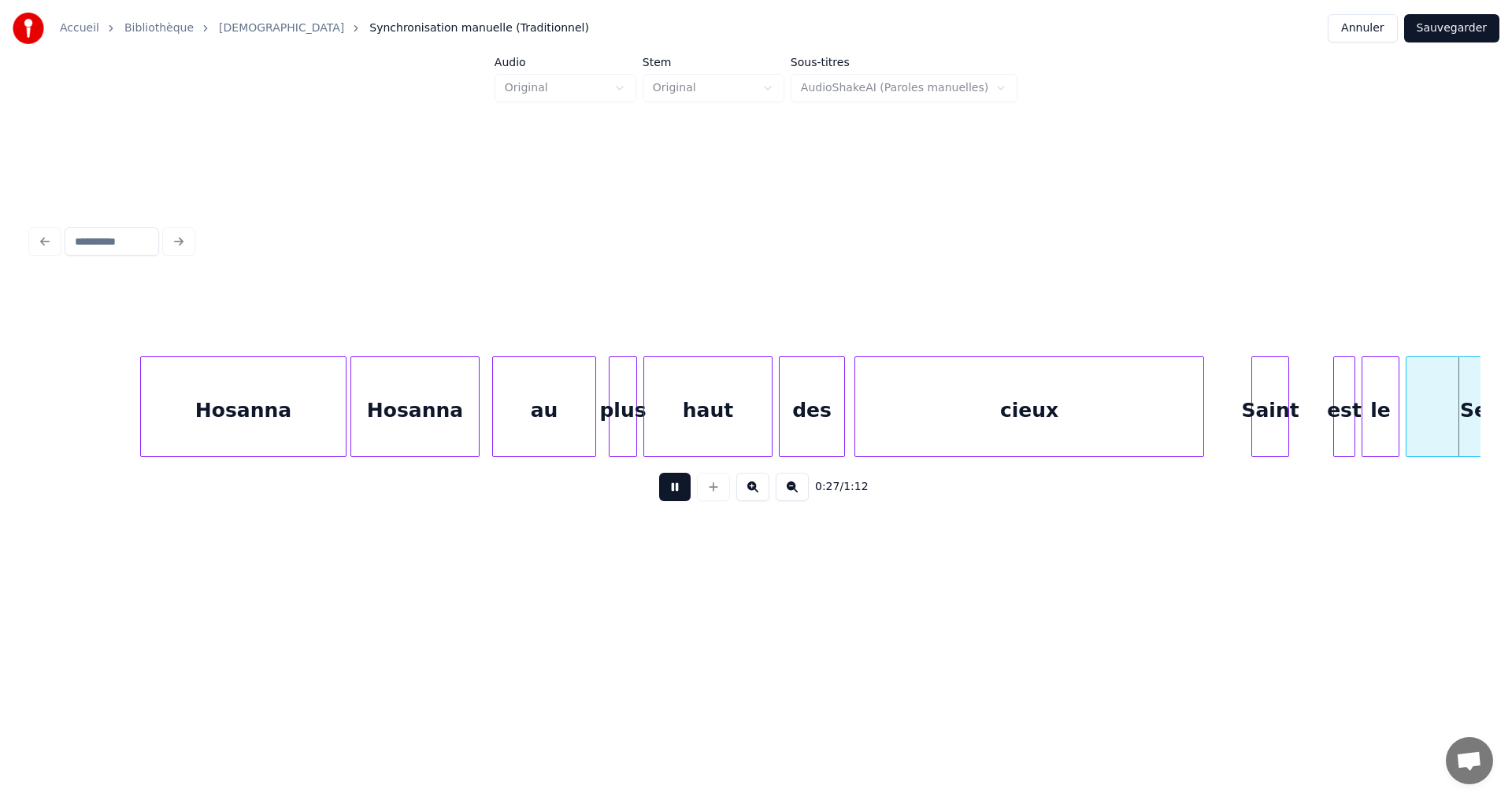
scroll to position [0, 4278]
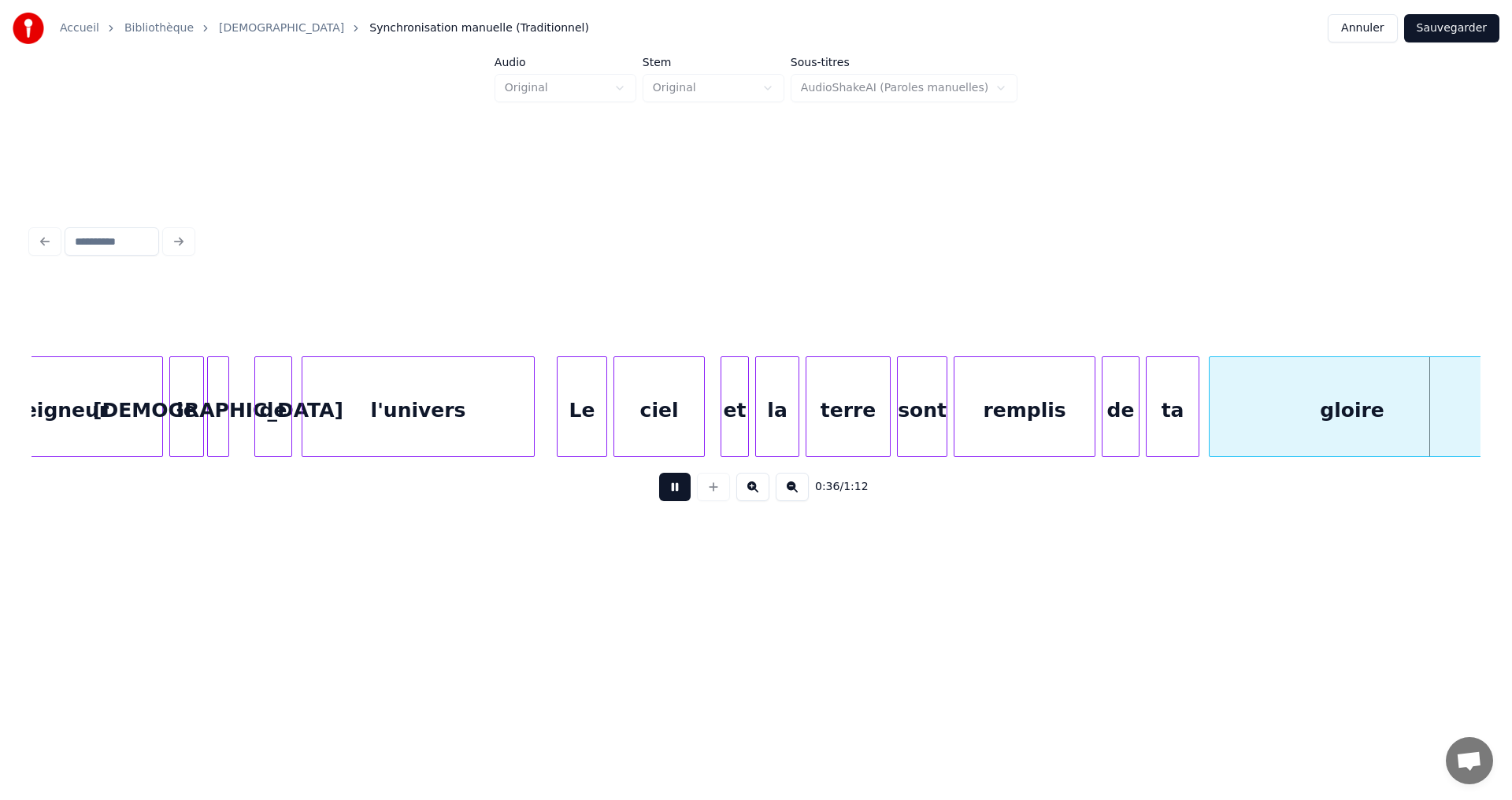
click at [668, 499] on button at bounding box center [675, 487] width 32 height 29
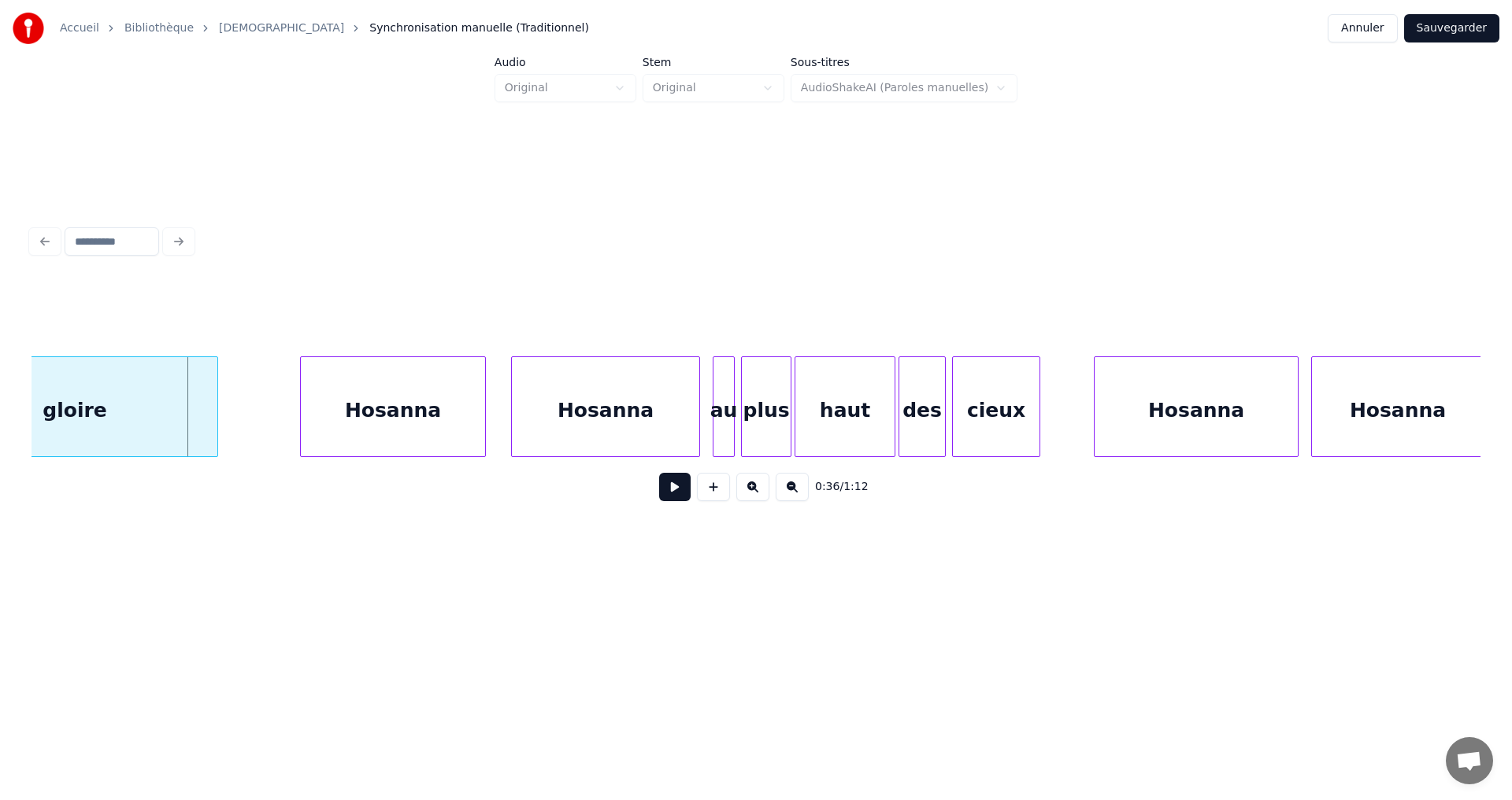
scroll to position [0, 5570]
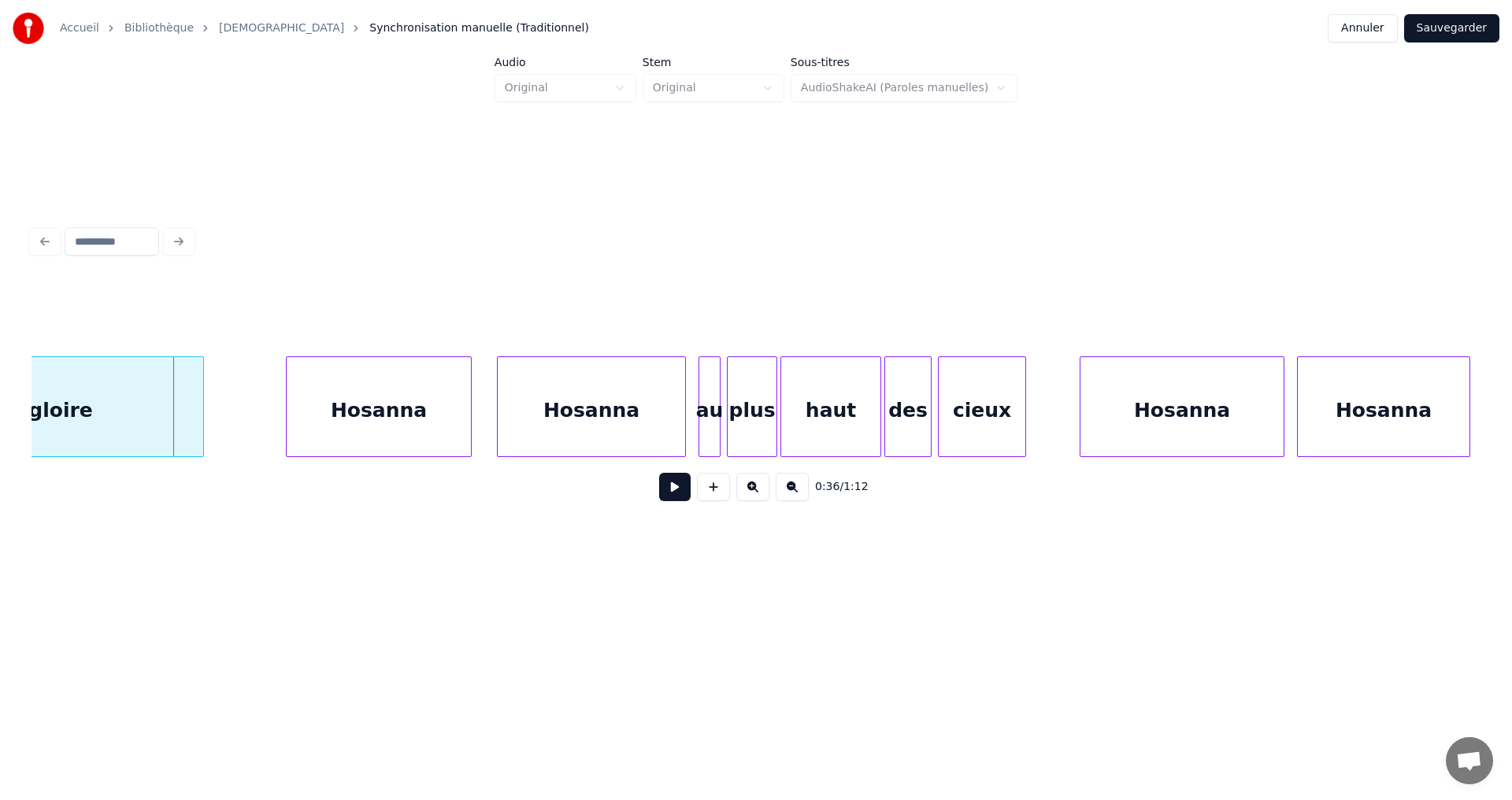
click at [659, 495] on button at bounding box center [675, 487] width 32 height 29
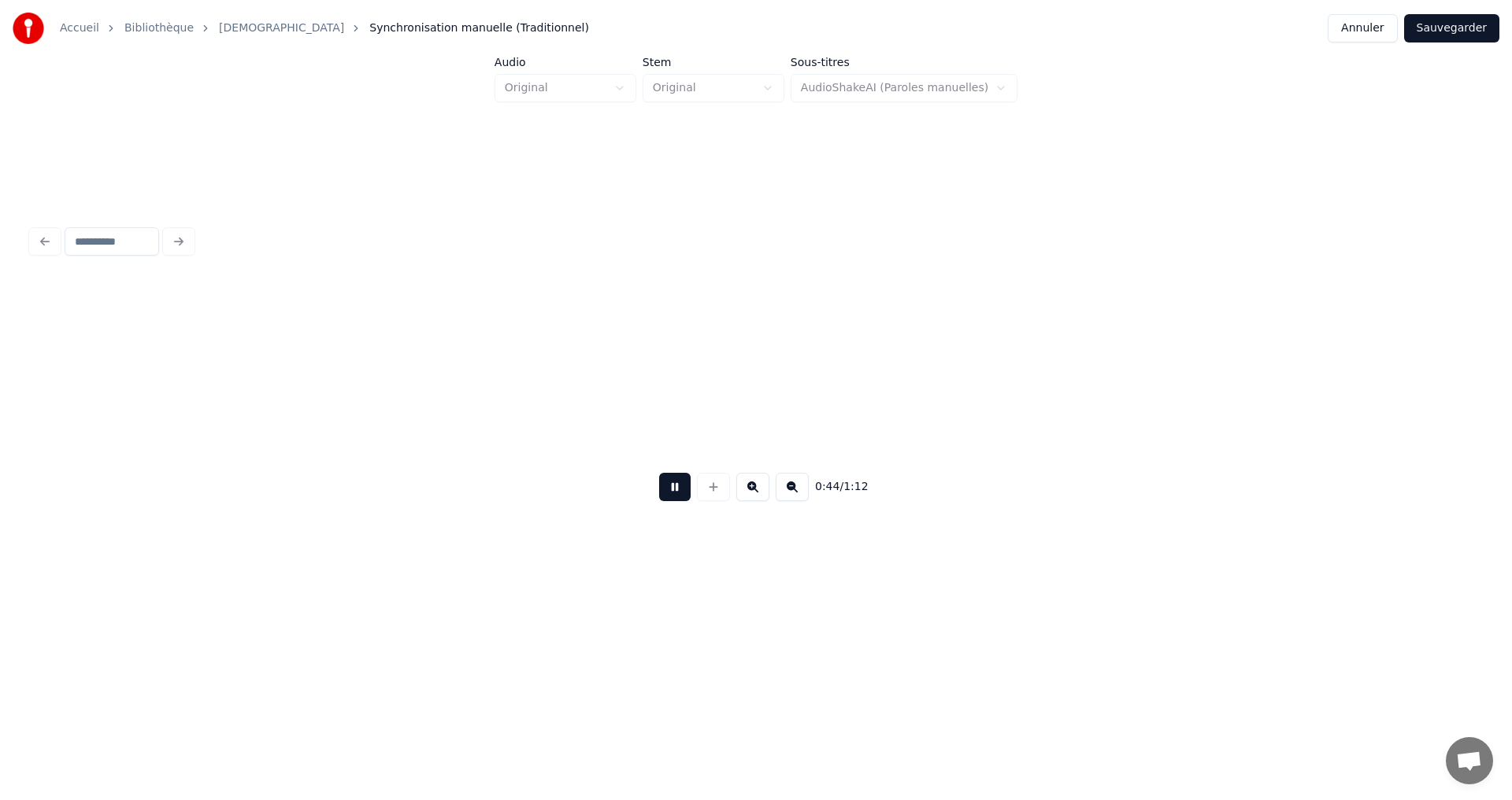
scroll to position [0, 7018]
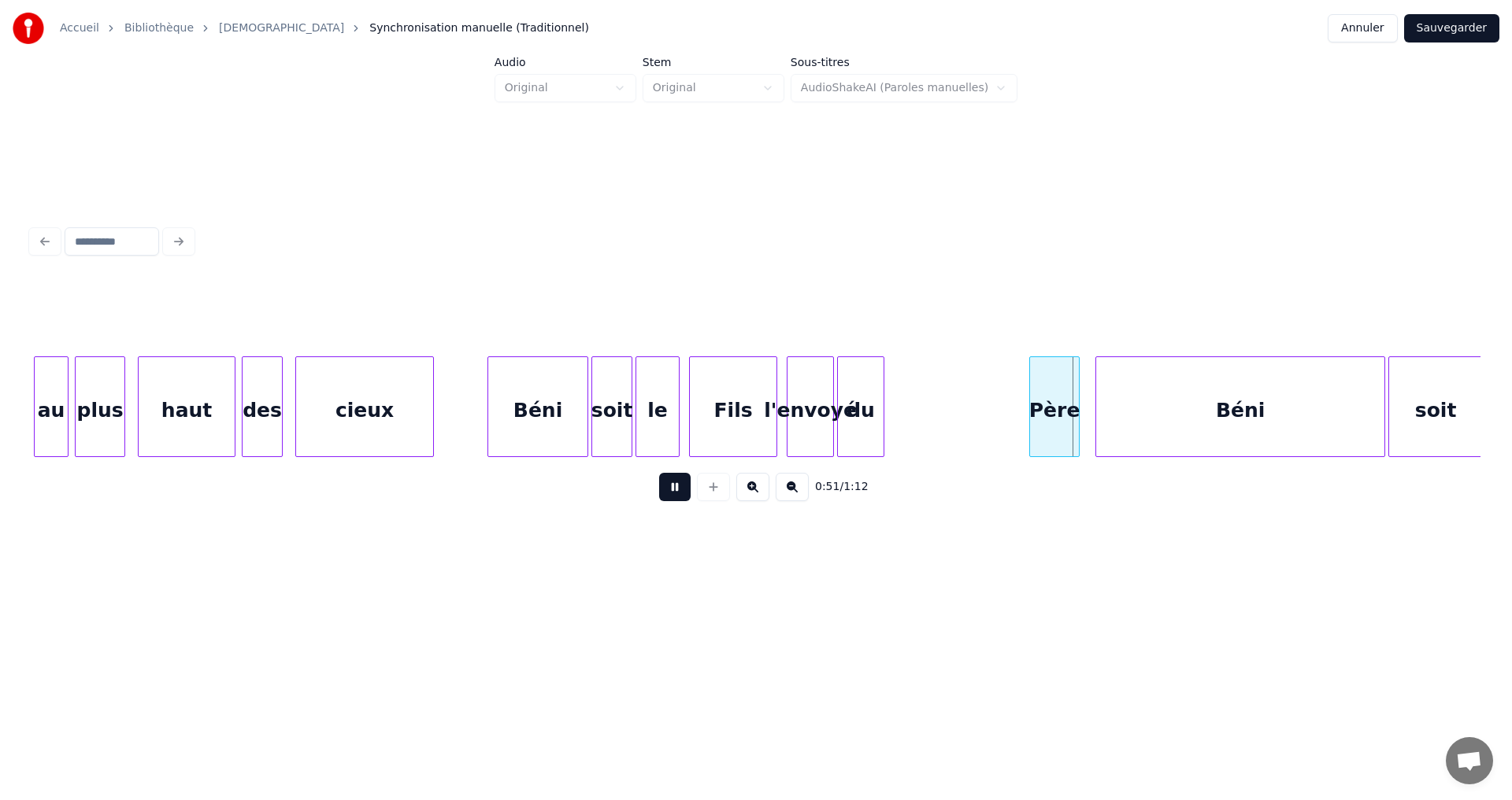
click at [665, 490] on button at bounding box center [675, 487] width 32 height 29
click at [905, 395] on div "du" at bounding box center [907, 411] width 46 height 107
click at [821, 393] on div "l'envoyé" at bounding box center [810, 411] width 46 height 107
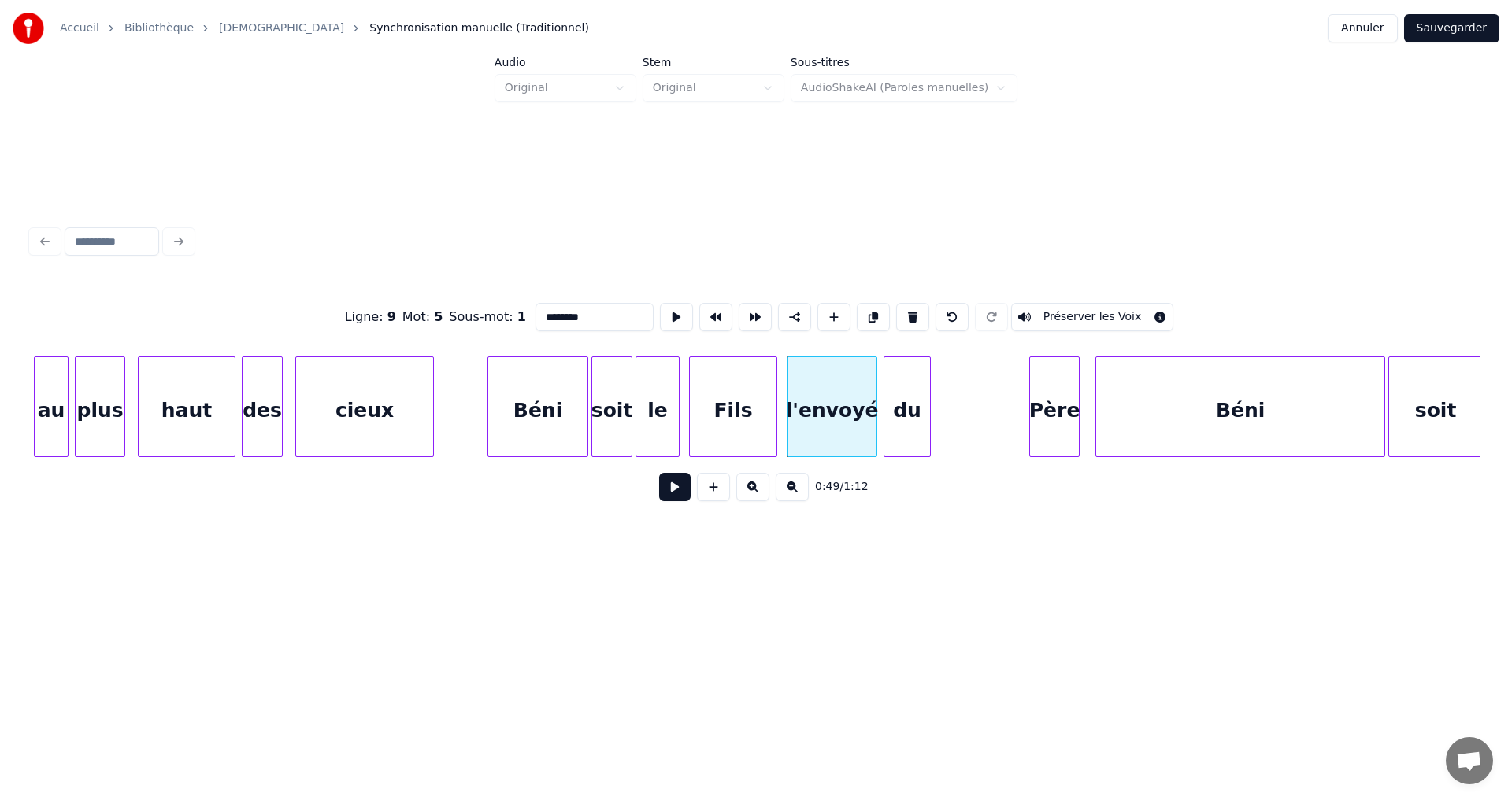
click at [875, 397] on div at bounding box center [874, 407] width 5 height 99
click at [949, 390] on div at bounding box center [946, 407] width 5 height 99
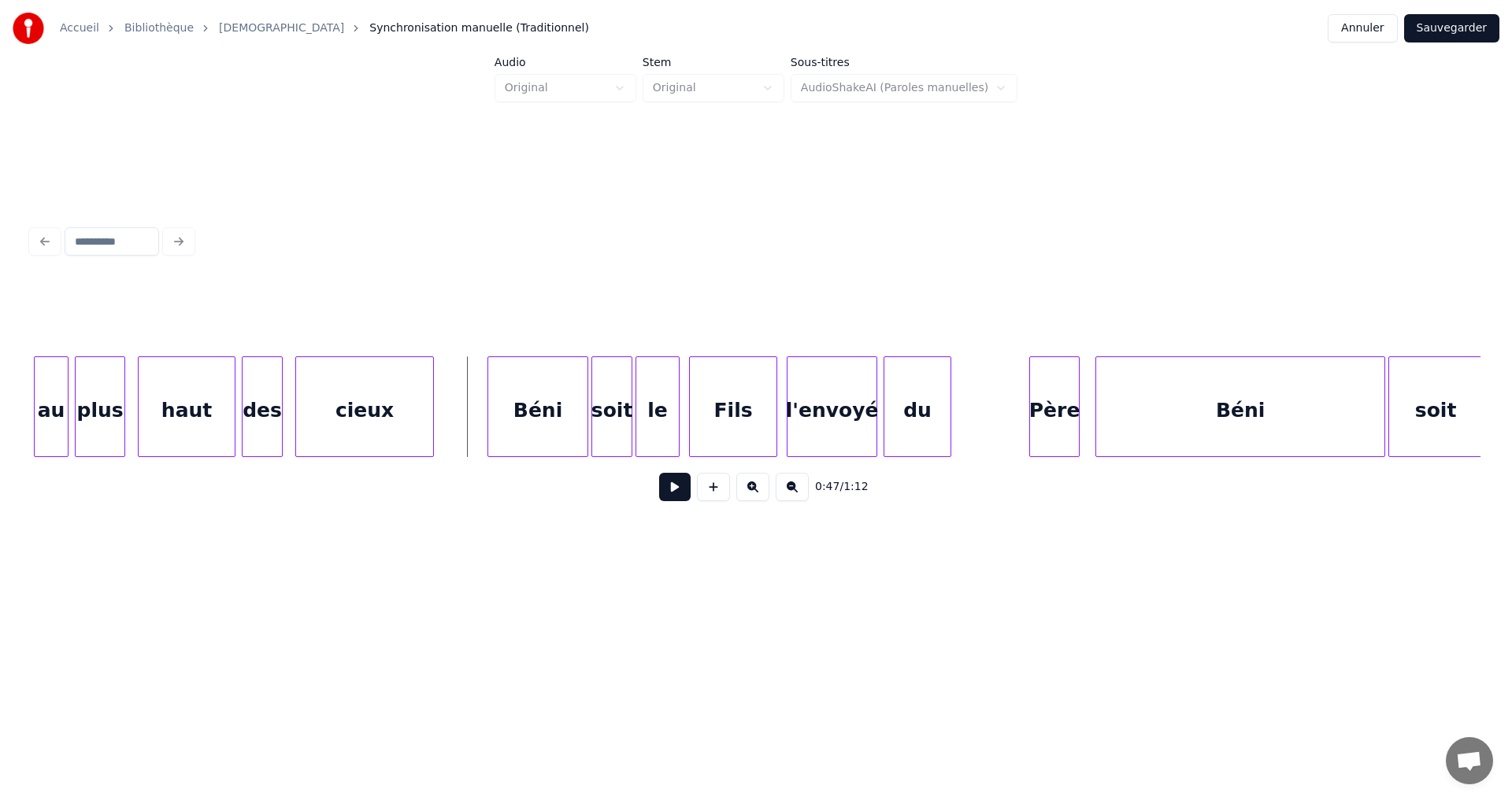
click at [659, 494] on button at bounding box center [675, 487] width 32 height 29
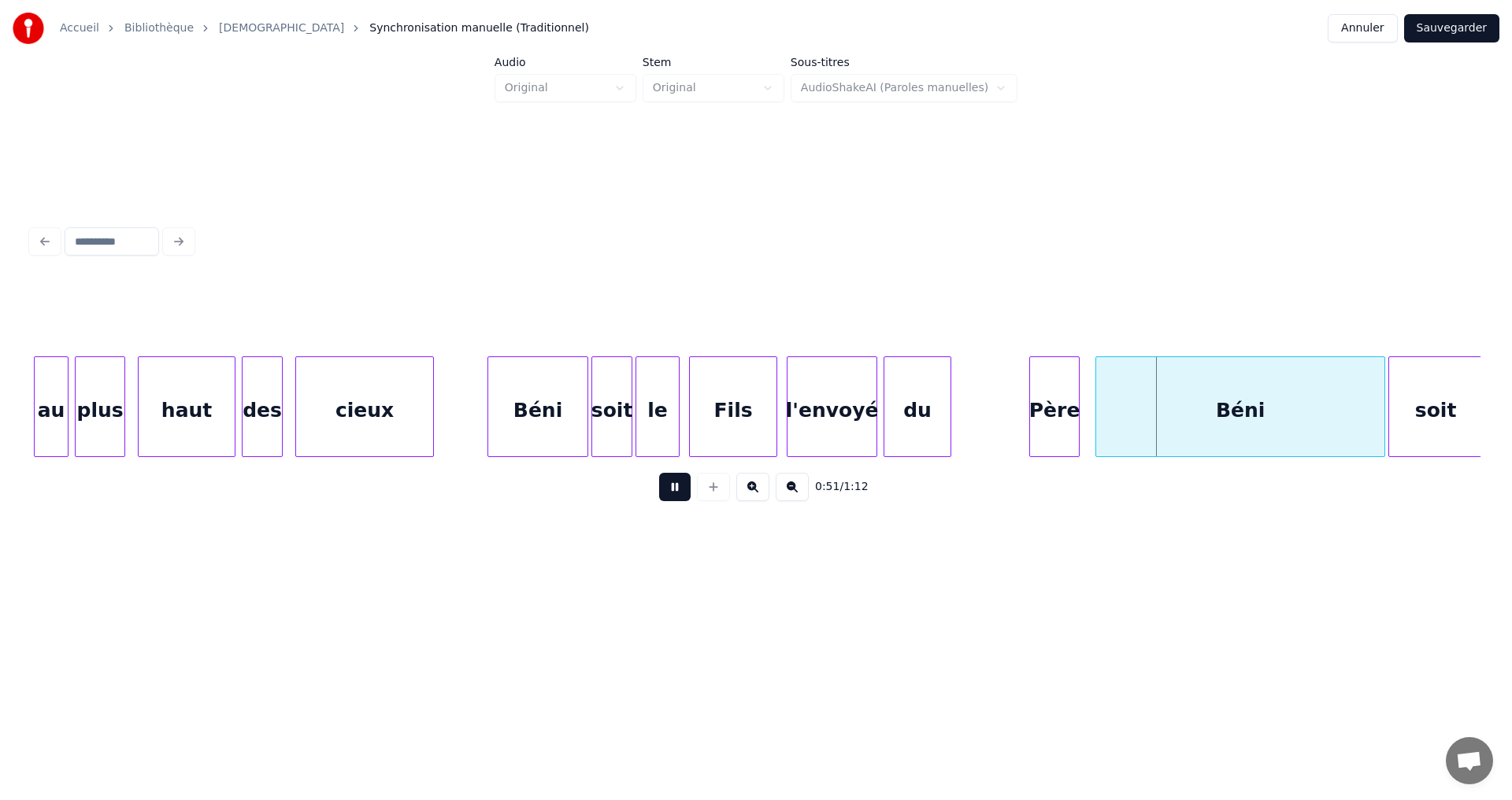
click at [664, 496] on button at bounding box center [675, 487] width 32 height 29
click at [985, 392] on div "du" at bounding box center [990, 411] width 66 height 107
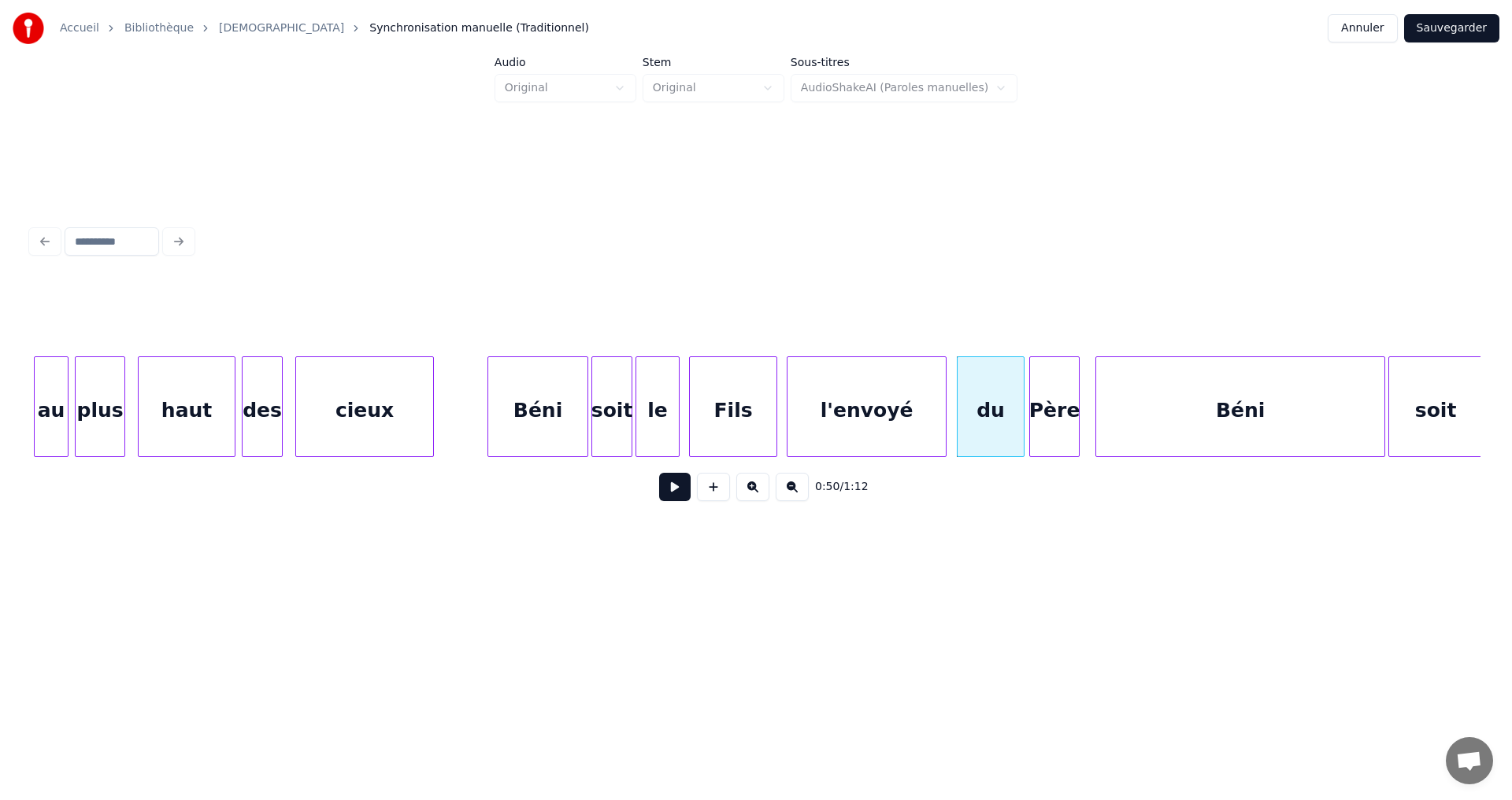
click at [944, 388] on div at bounding box center [943, 407] width 5 height 99
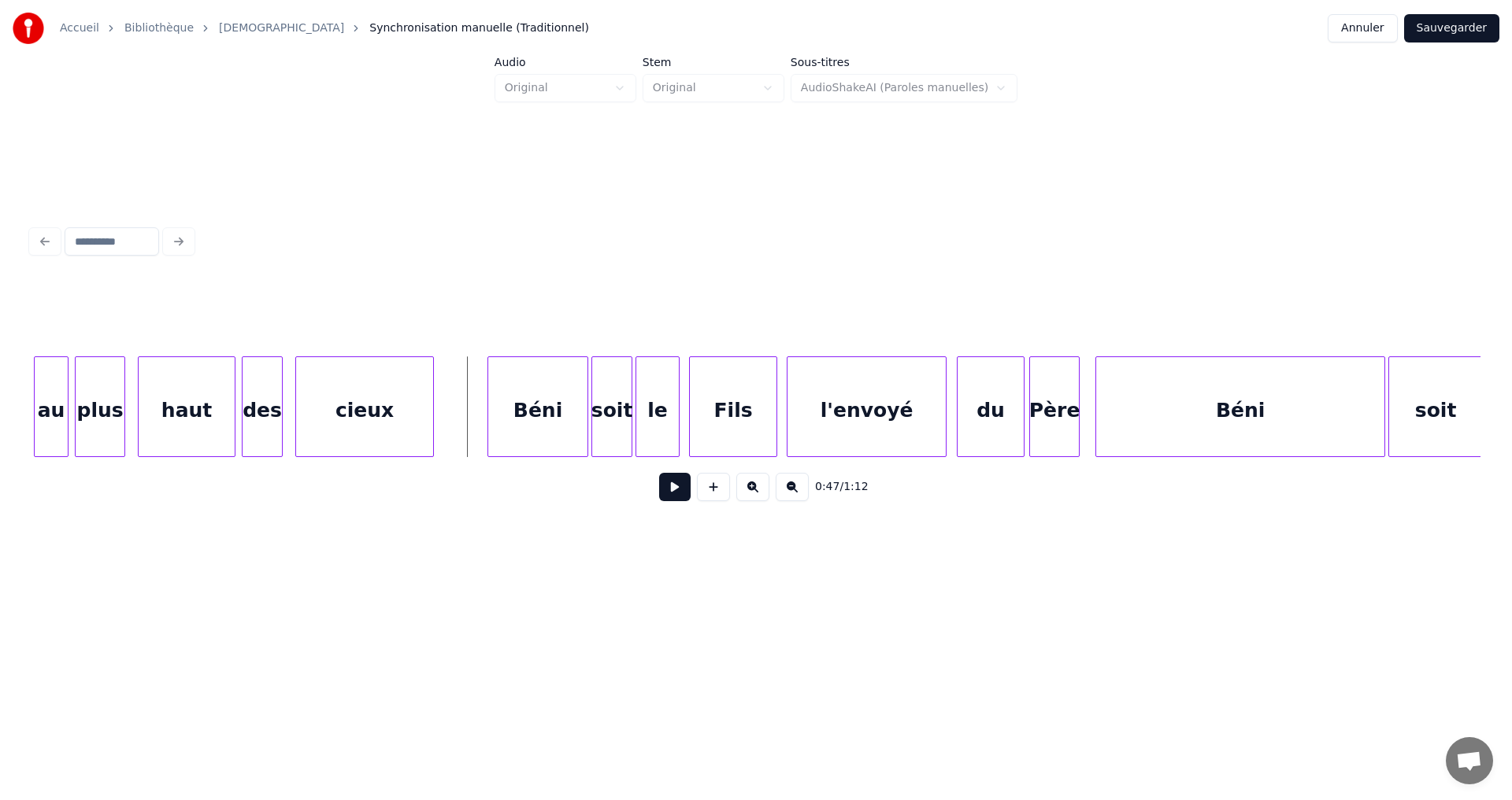
click at [663, 492] on button at bounding box center [675, 487] width 32 height 29
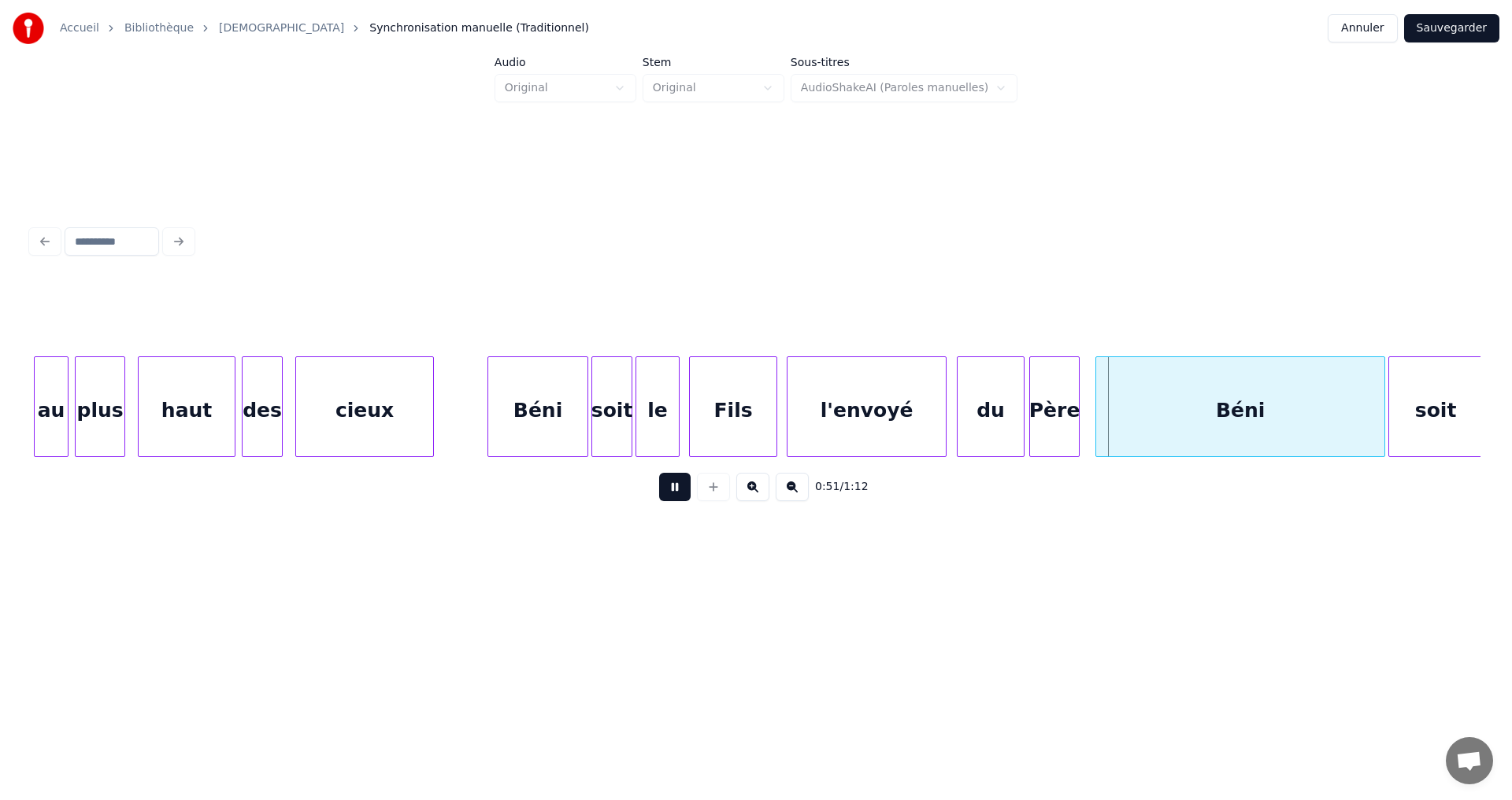
click at [660, 495] on button at bounding box center [675, 487] width 32 height 29
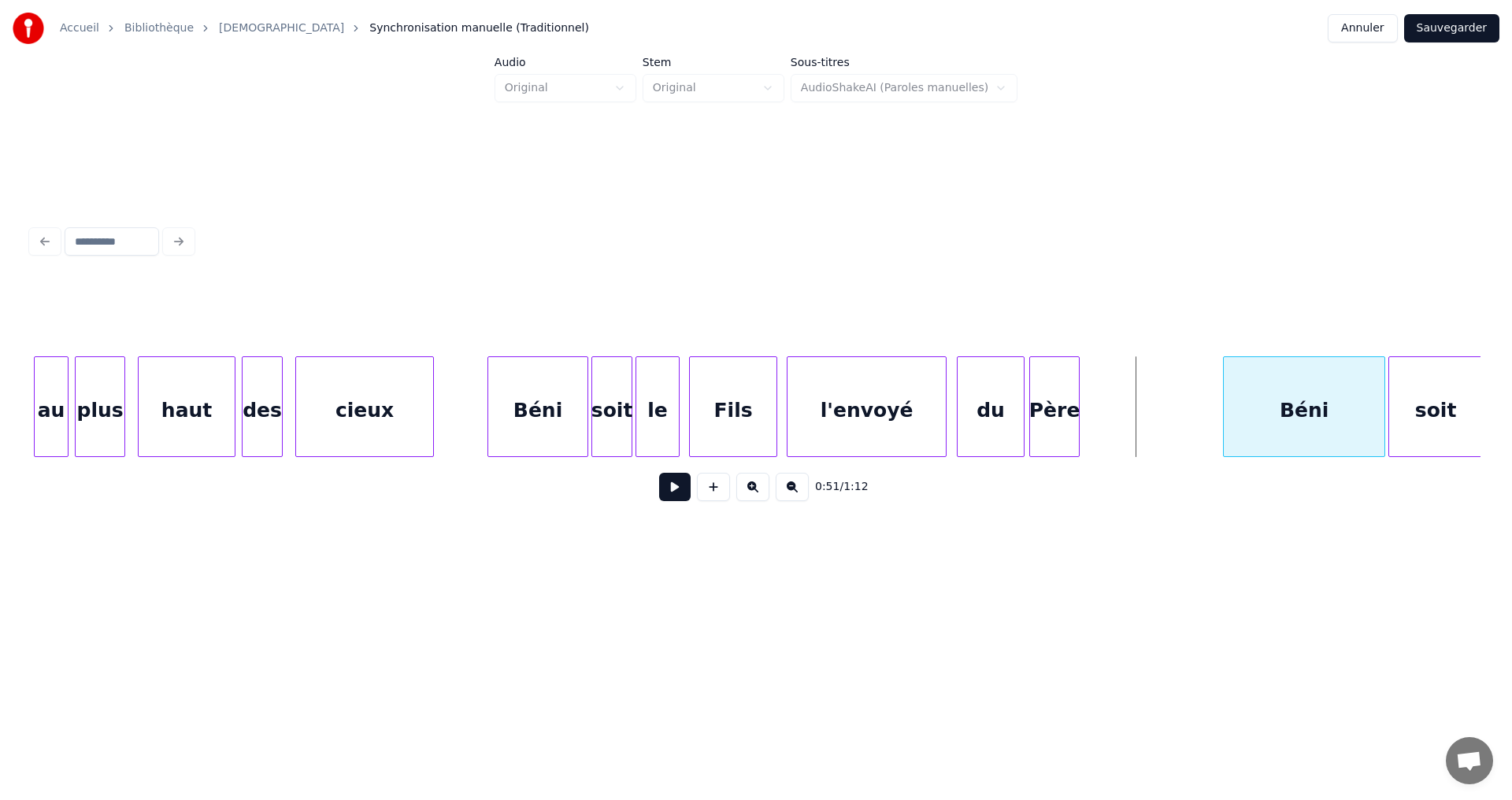
click at [1223, 404] on div at bounding box center [1226, 407] width 5 height 99
click at [1156, 391] on div "Père" at bounding box center [1158, 411] width 49 height 107
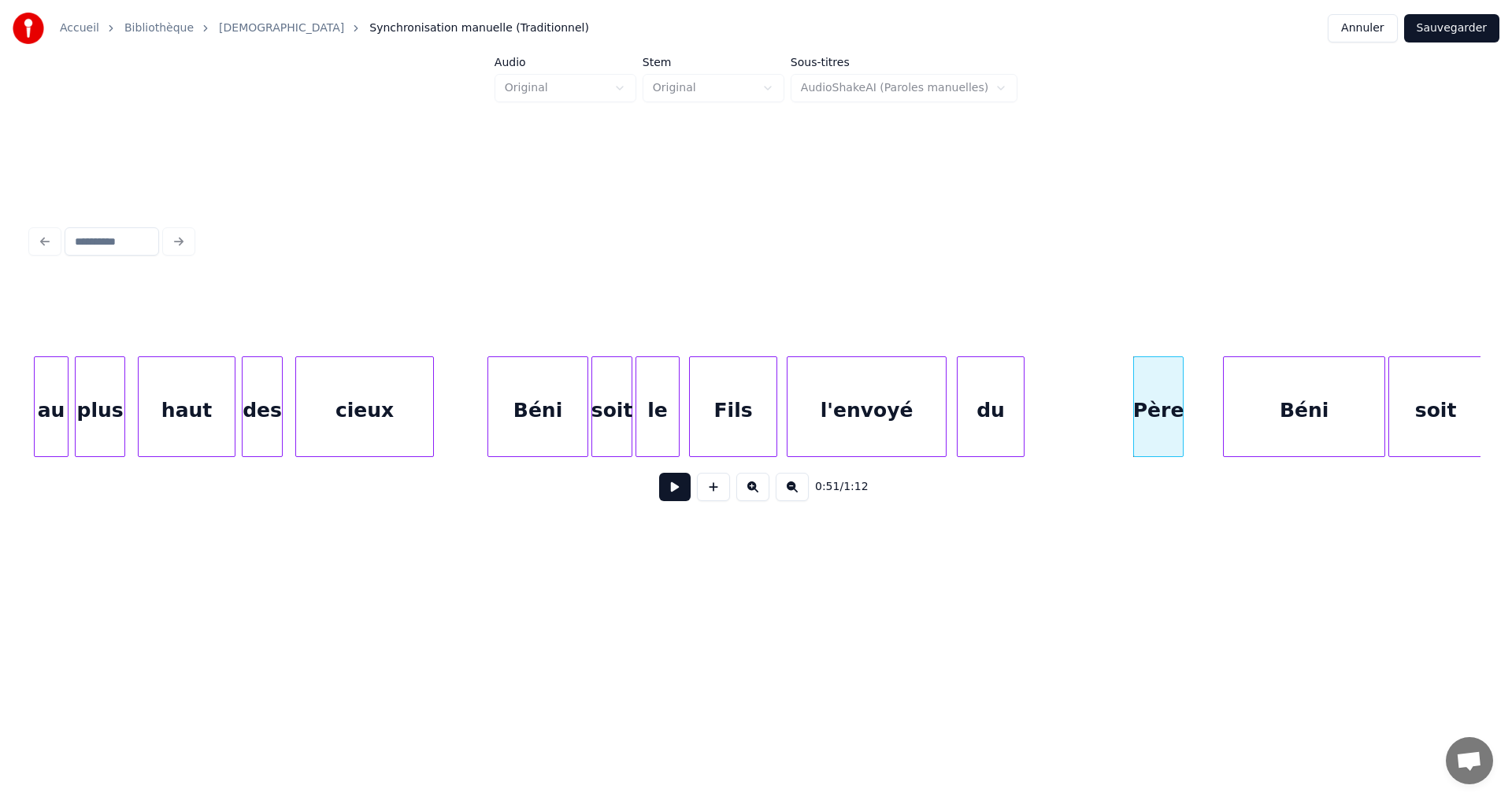
click at [660, 495] on button at bounding box center [675, 487] width 32 height 29
drag, startPoint x: 663, startPoint y: 497, endPoint x: 683, endPoint y: 481, distance: 25.6
click at [665, 497] on button at bounding box center [675, 487] width 32 height 29
click at [1088, 386] on div "du" at bounding box center [1070, 411] width 66 height 107
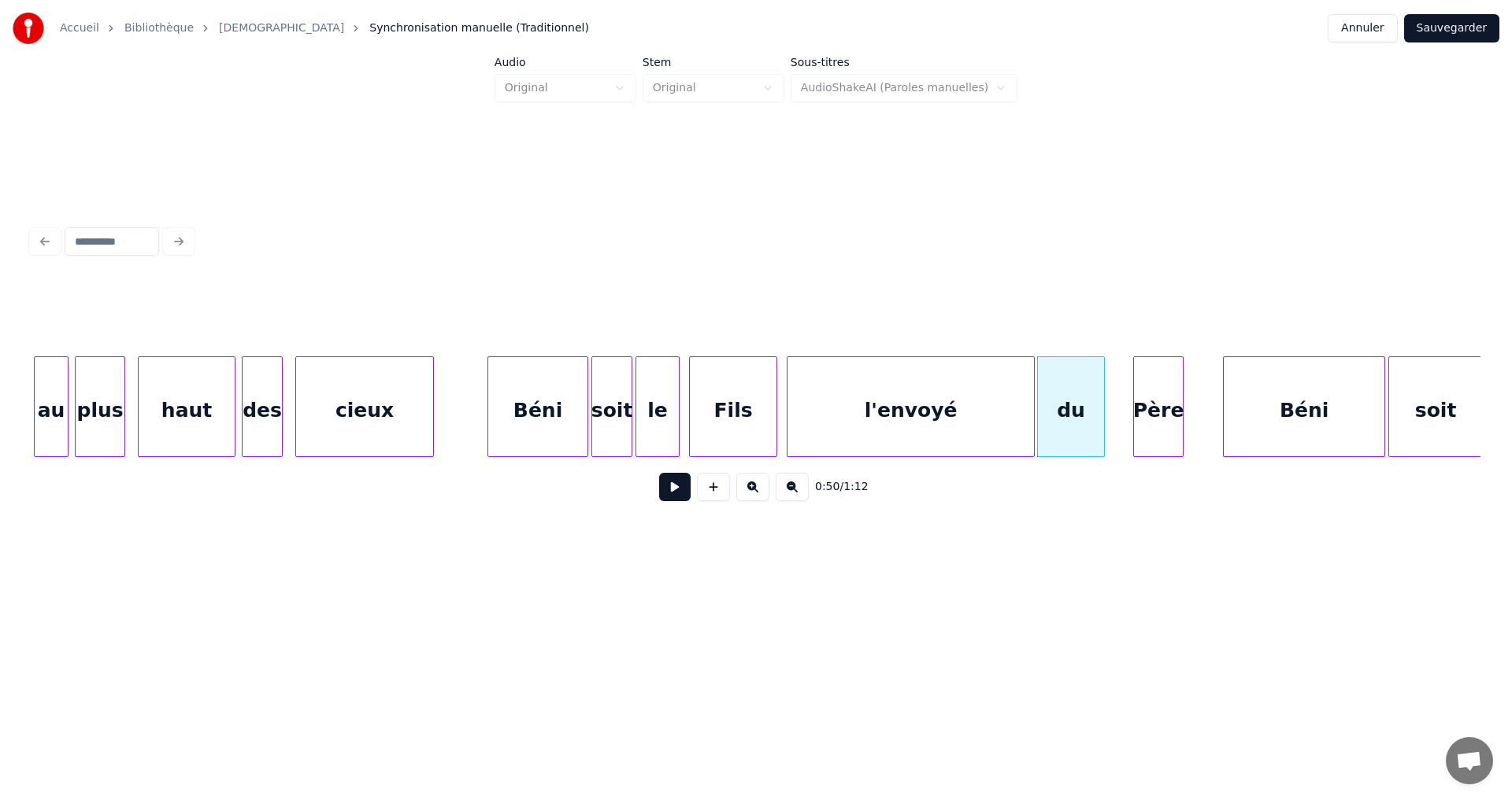
click at [1033, 395] on div at bounding box center [1032, 407] width 5 height 99
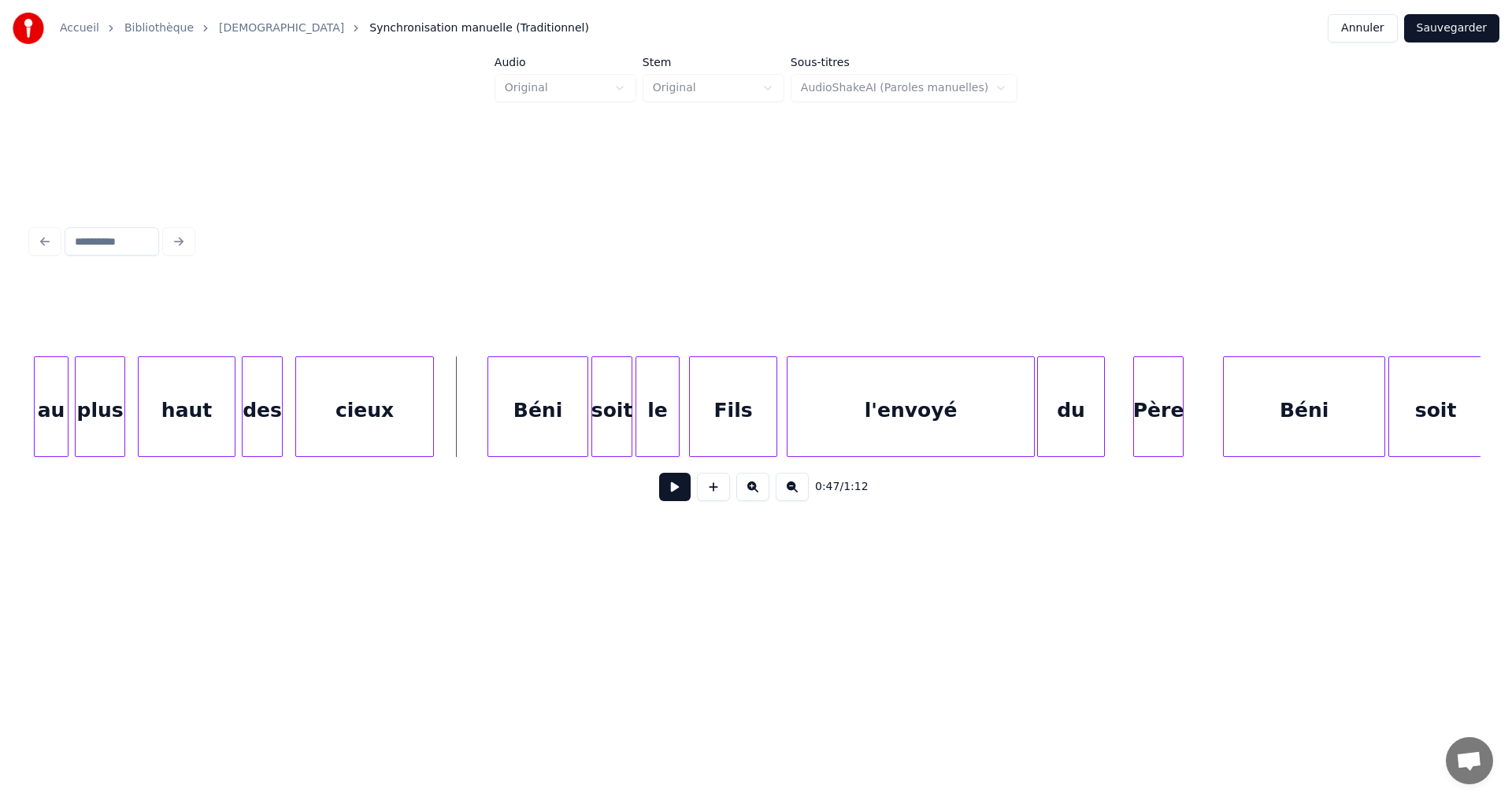
click at [662, 488] on button at bounding box center [675, 487] width 32 height 29
click at [668, 493] on button at bounding box center [675, 487] width 32 height 29
click at [1108, 392] on div at bounding box center [1110, 407] width 5 height 99
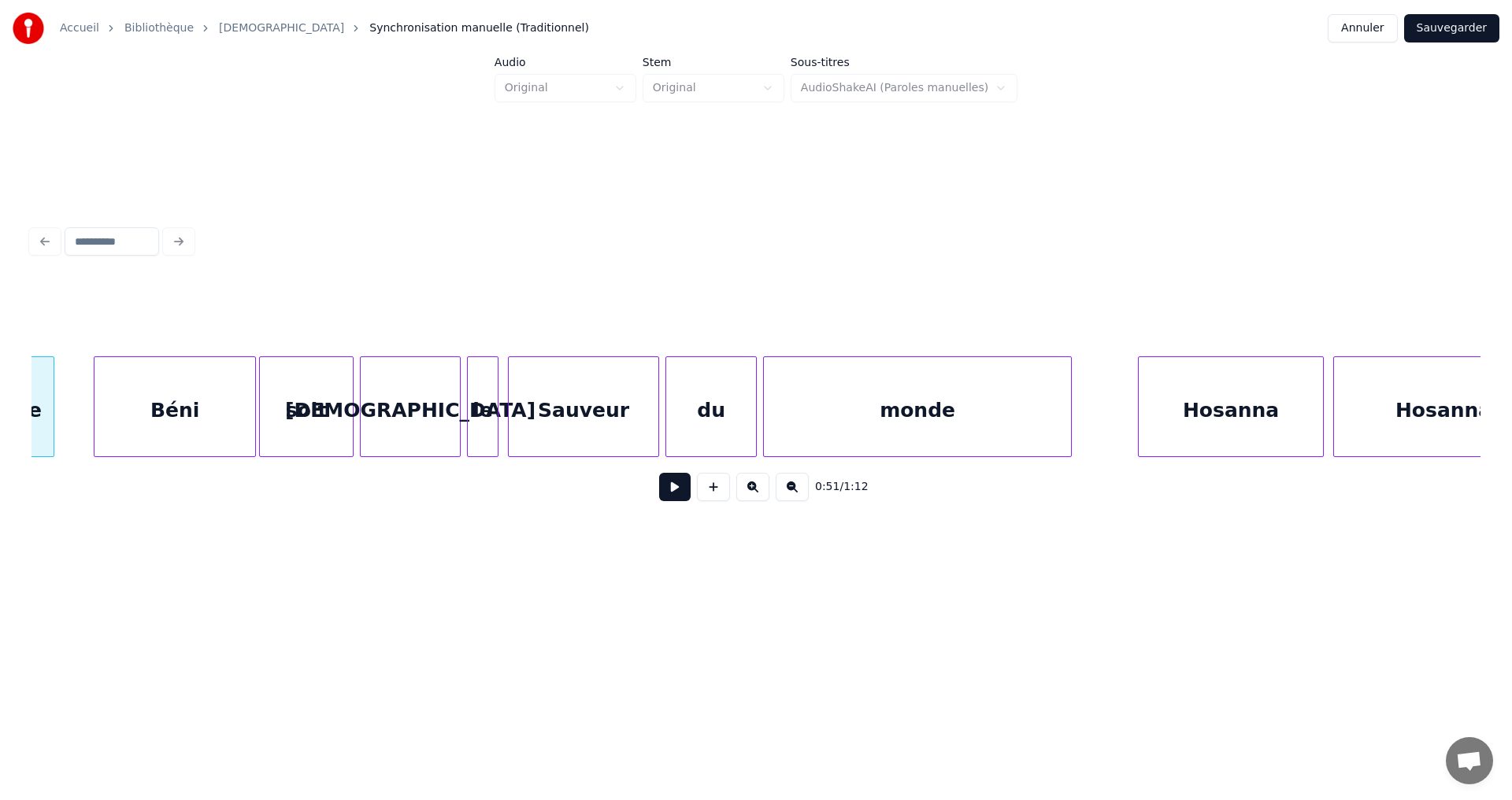
scroll to position [0, 8152]
click at [662, 494] on button at bounding box center [675, 487] width 32 height 29
click at [681, 492] on button at bounding box center [675, 487] width 32 height 29
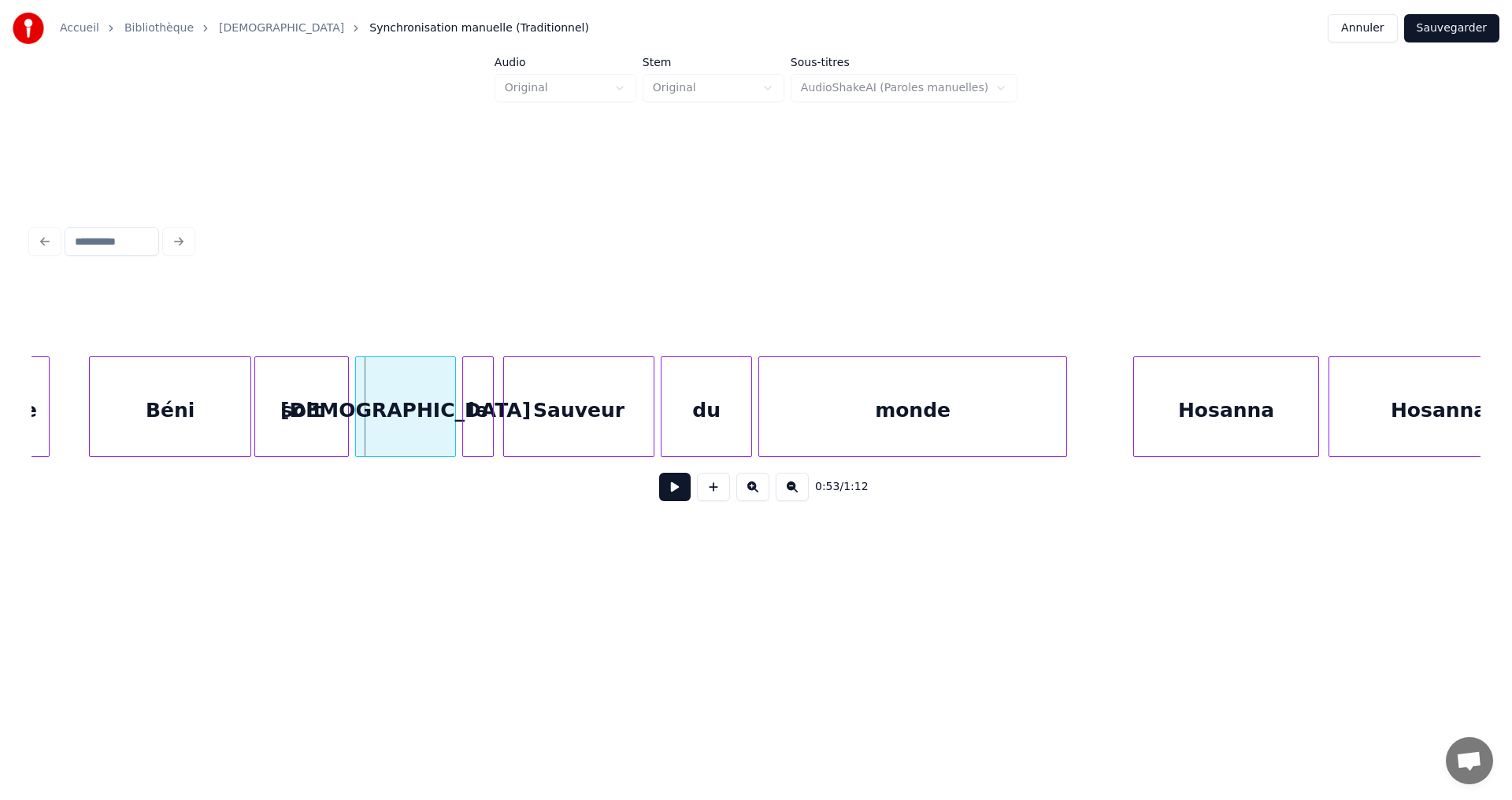
click at [37, 335] on div at bounding box center [756, 317] width 1448 height 79
click at [42, 368] on div "Père" at bounding box center [11, 411] width 75 height 107
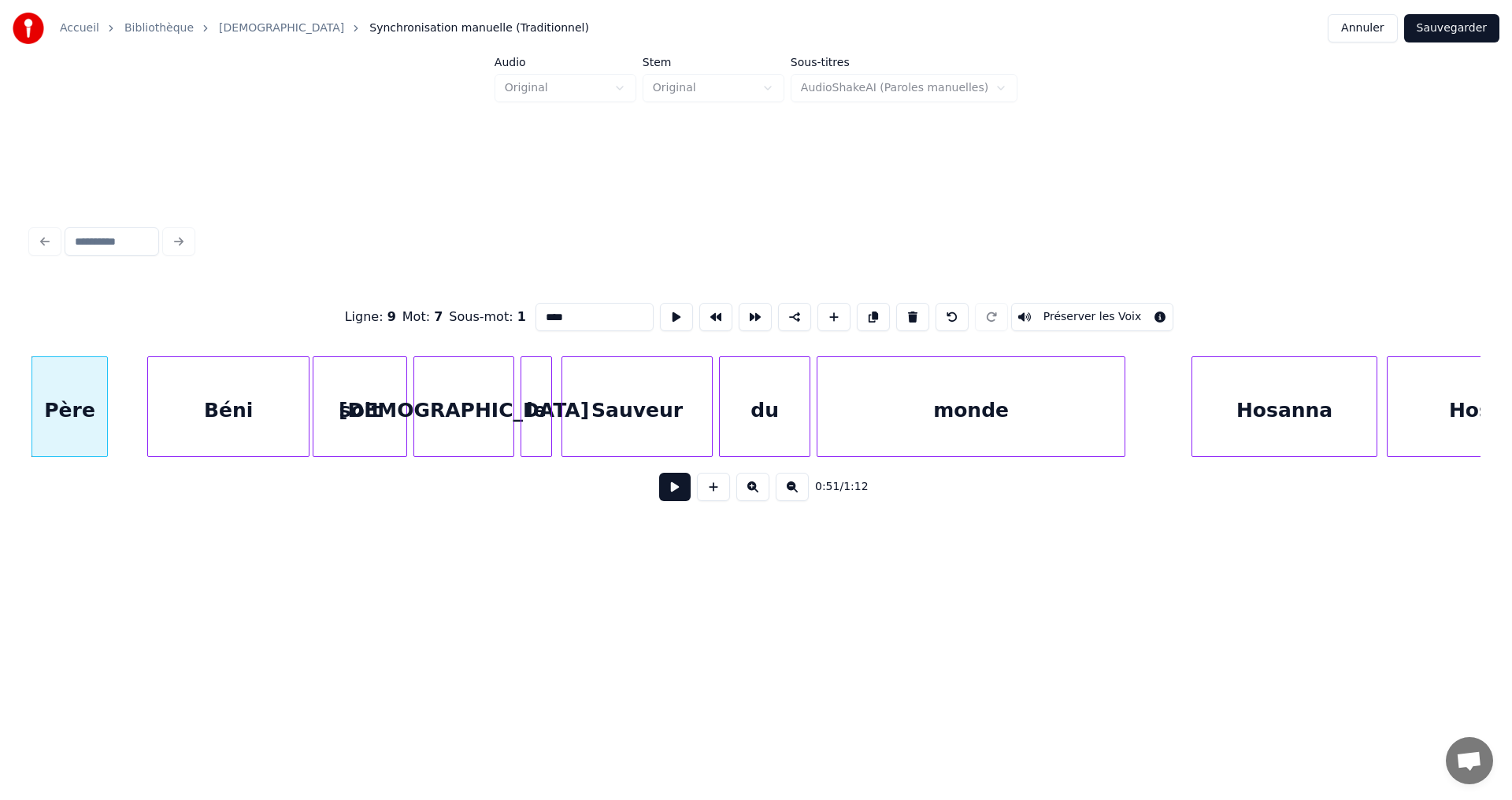
click at [660, 498] on button at bounding box center [675, 487] width 32 height 29
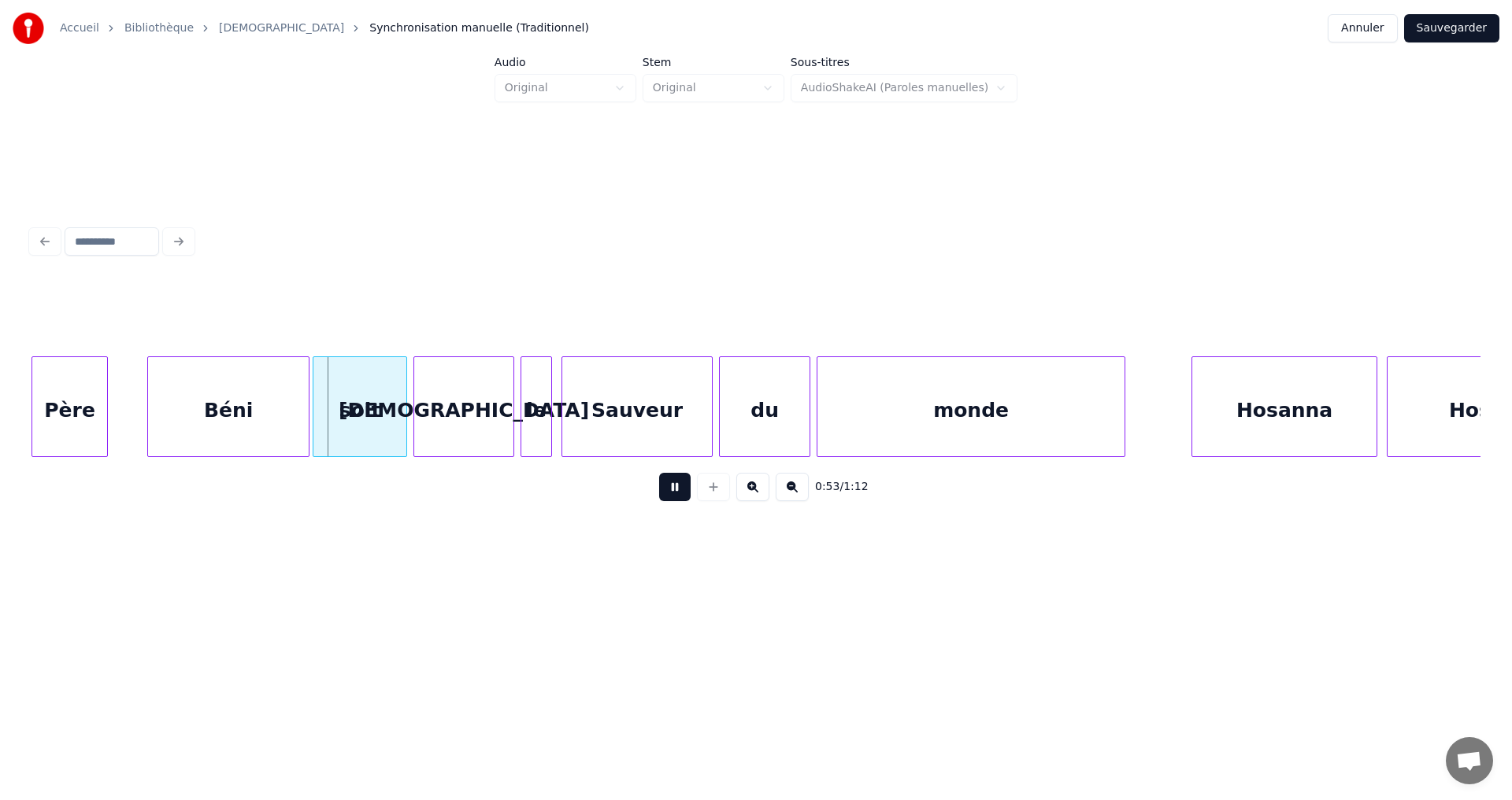
drag, startPoint x: 668, startPoint y: 498, endPoint x: 581, endPoint y: 472, distance: 90.8
click at [667, 497] on button at bounding box center [675, 487] width 32 height 29
click at [204, 402] on div at bounding box center [205, 407] width 5 height 99
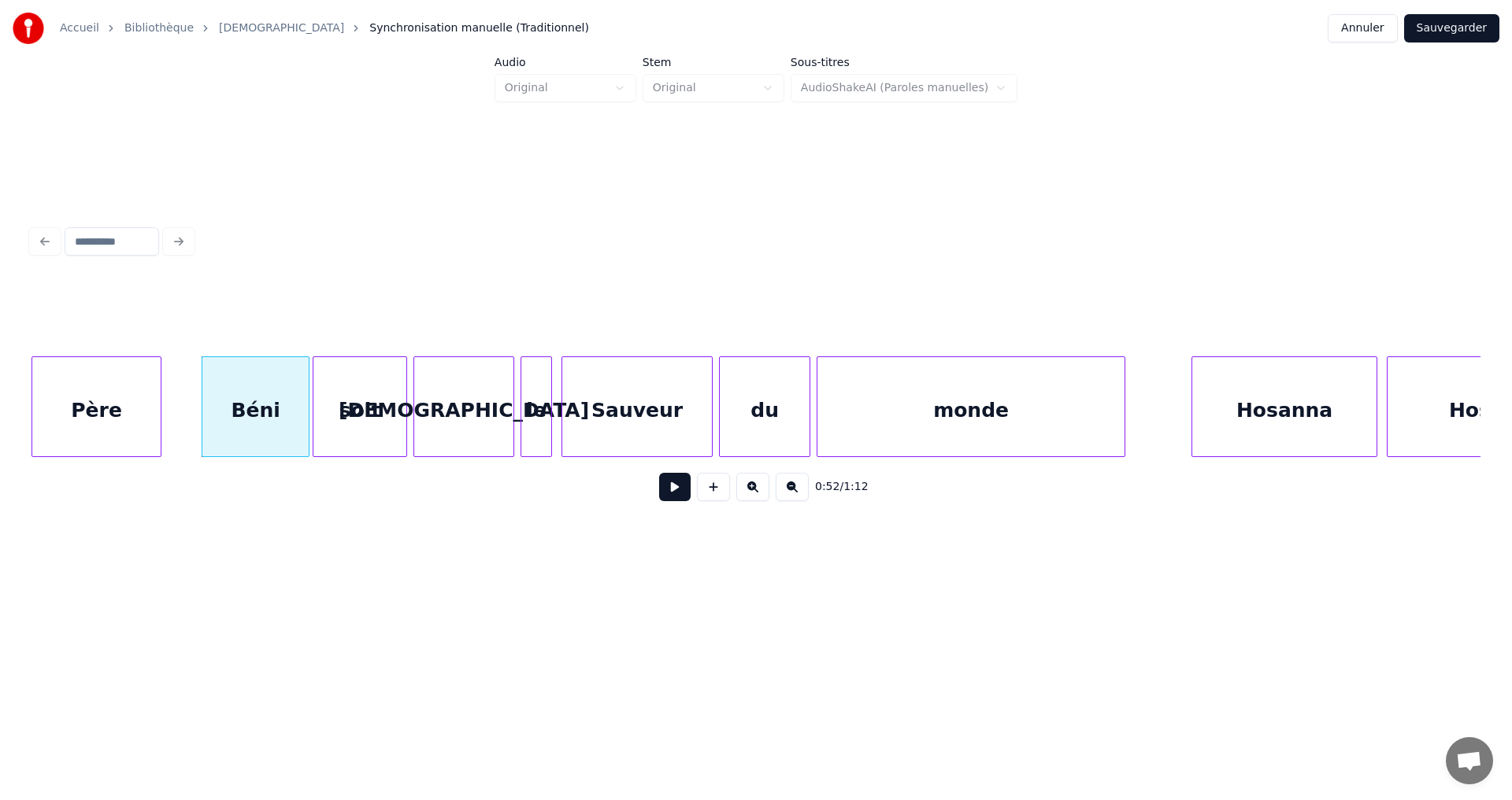
click at [161, 408] on div at bounding box center [158, 407] width 5 height 99
click at [659, 492] on button at bounding box center [675, 487] width 32 height 29
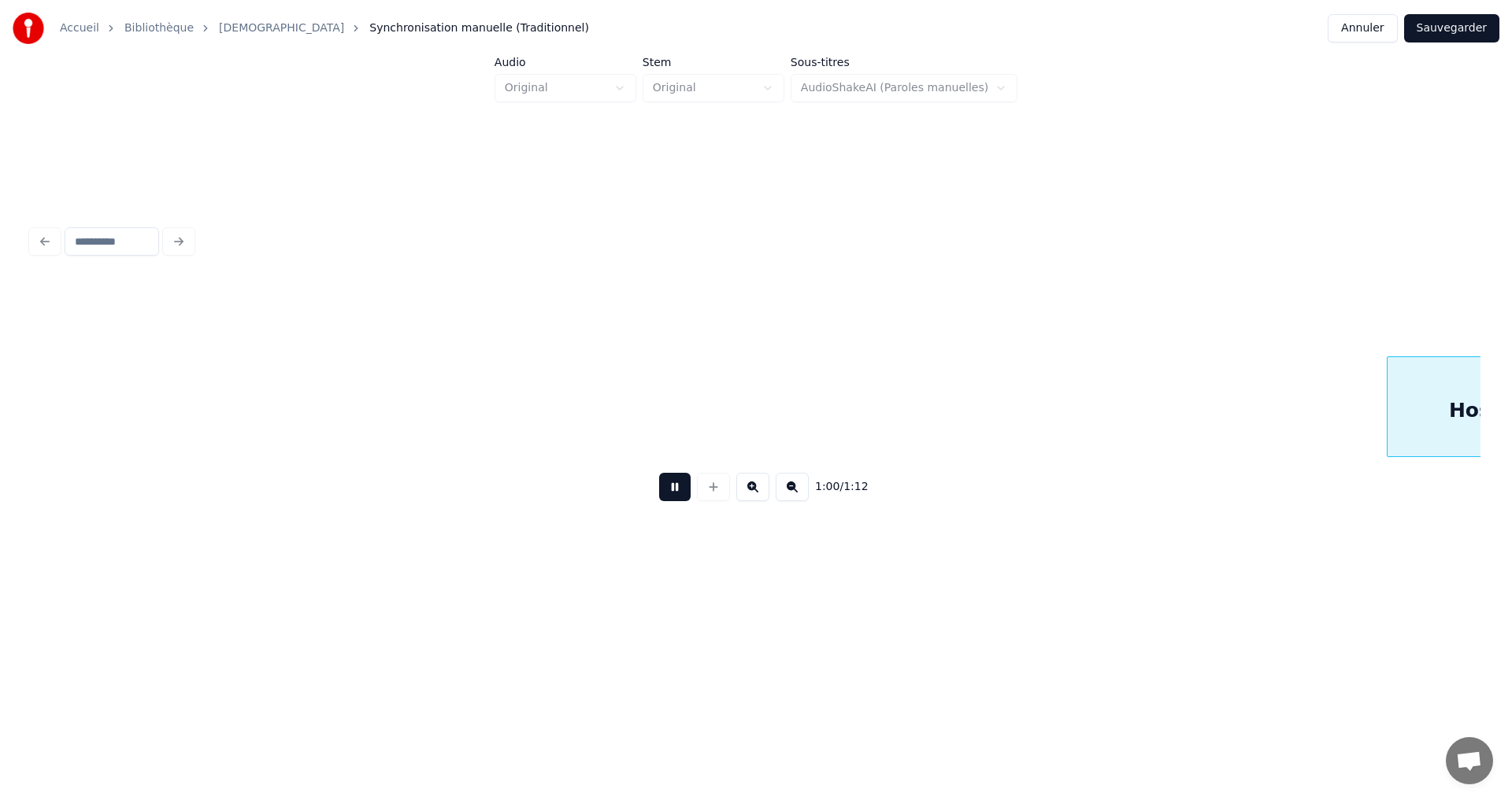
scroll to position [0, 9542]
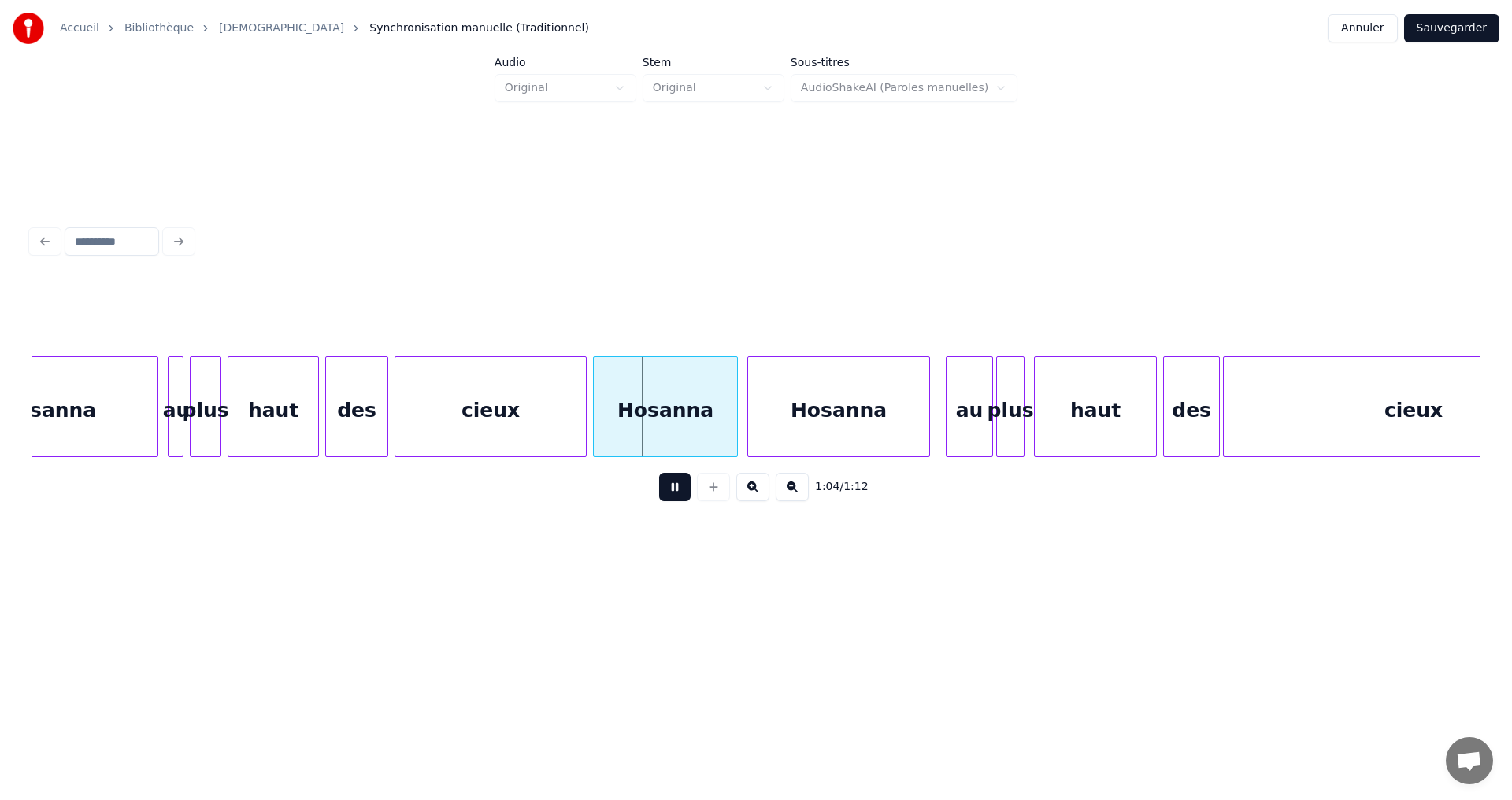
click at [663, 501] on button at bounding box center [675, 487] width 32 height 29
click at [568, 390] on div "cieux" at bounding box center [491, 411] width 191 height 107
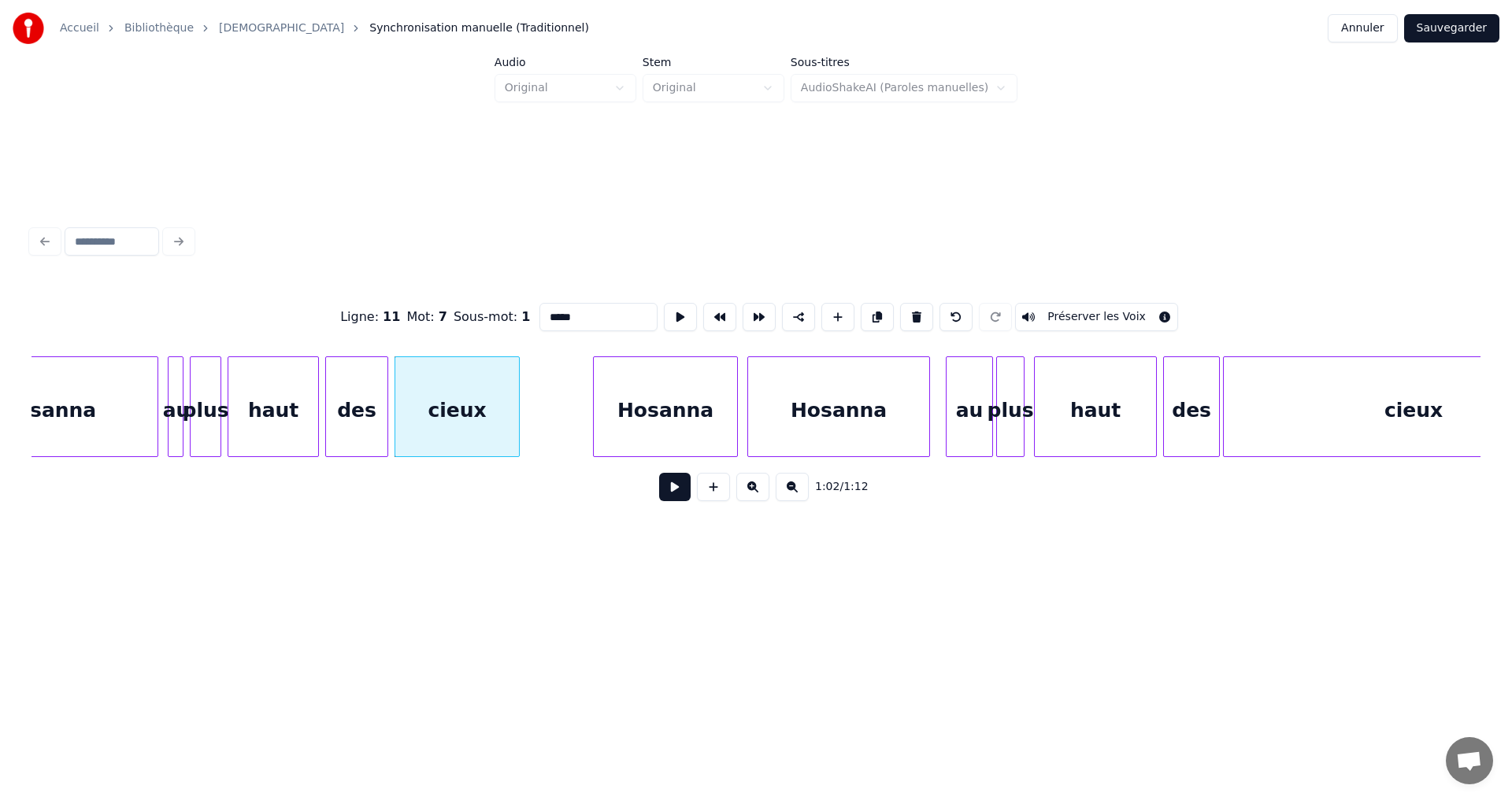
click at [519, 389] on div at bounding box center [517, 407] width 5 height 99
click at [534, 407] on div at bounding box center [536, 407] width 5 height 99
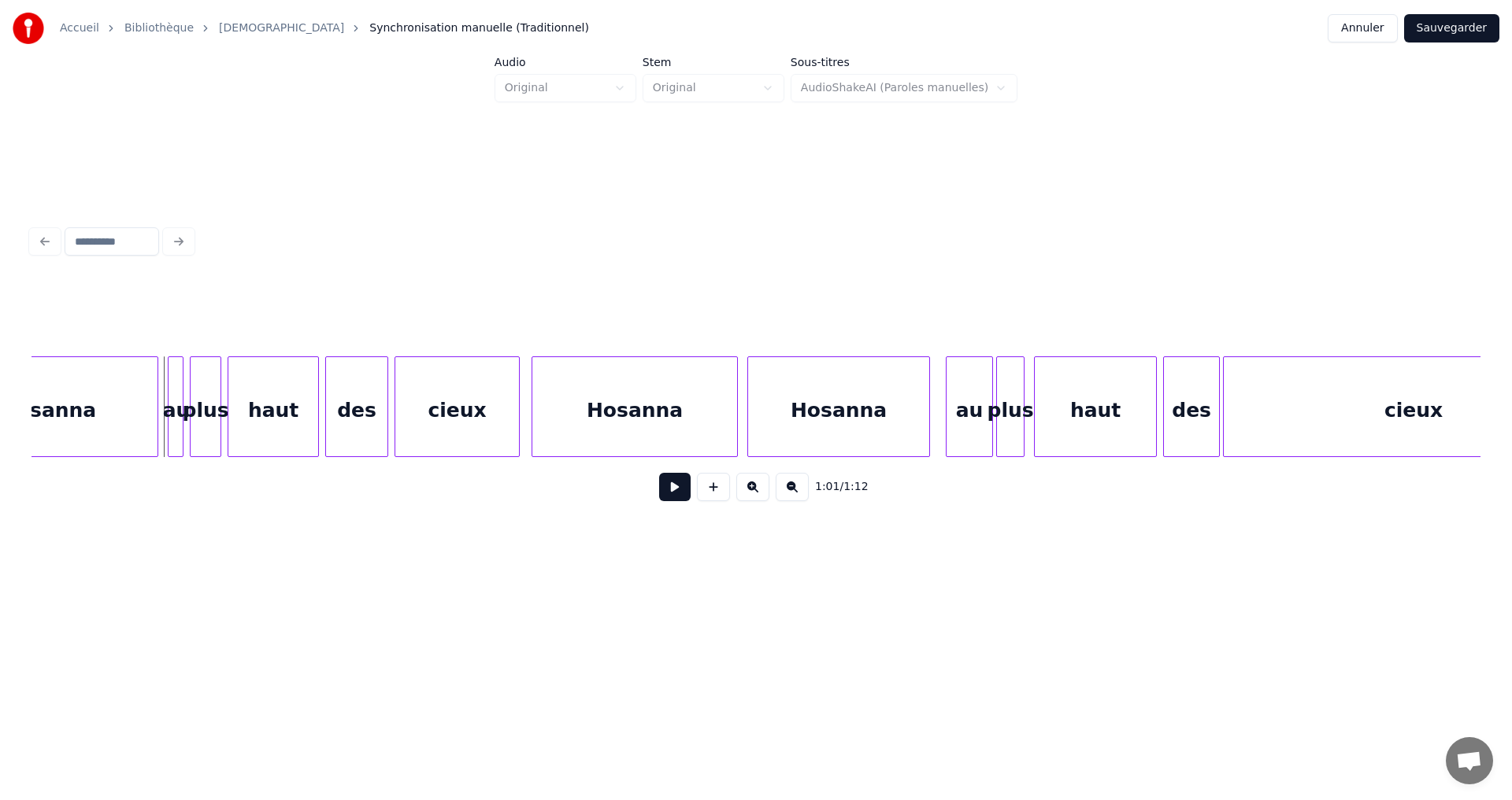
click at [662, 495] on button at bounding box center [675, 487] width 32 height 29
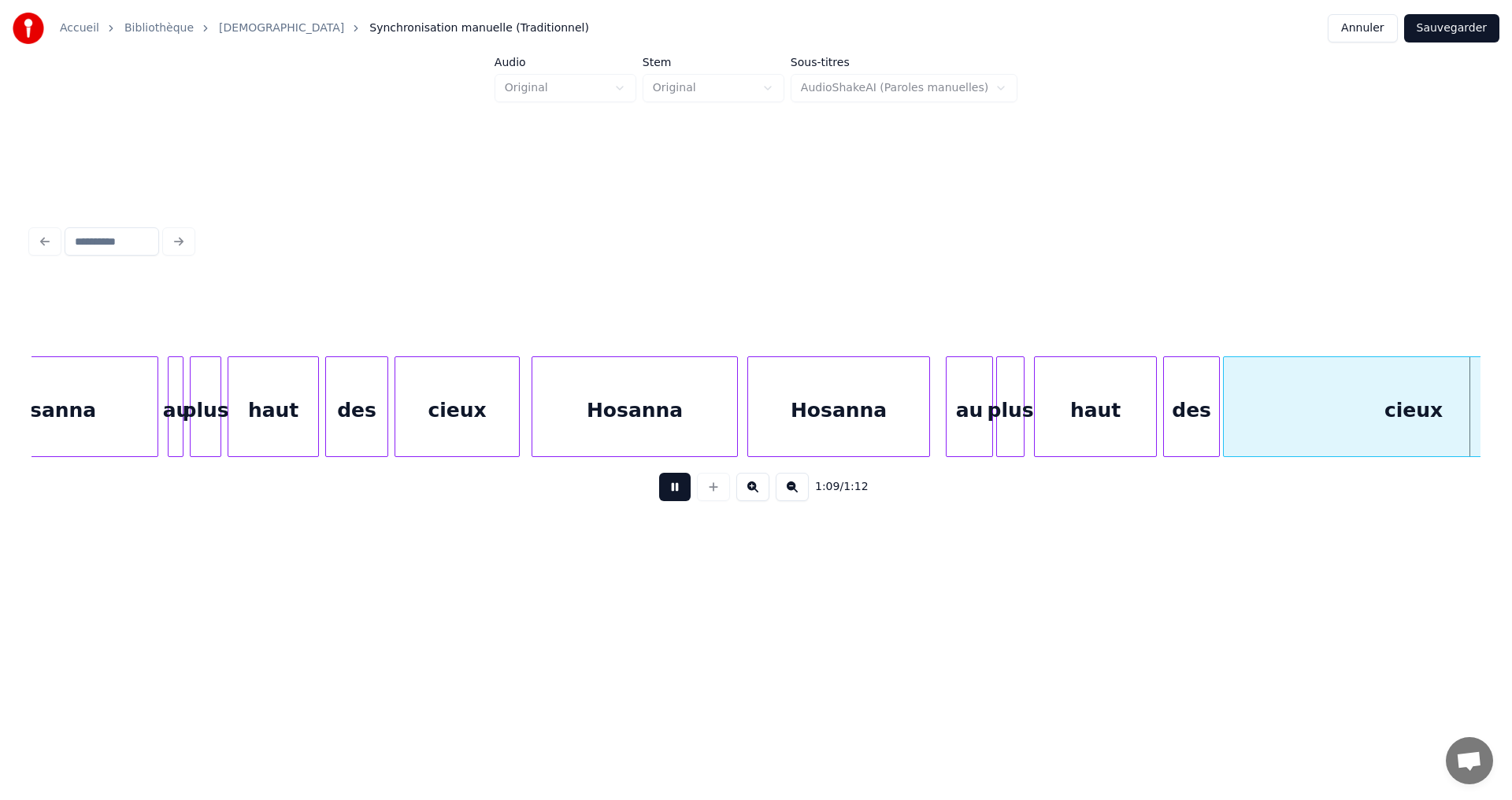
scroll to position [0, 9996]
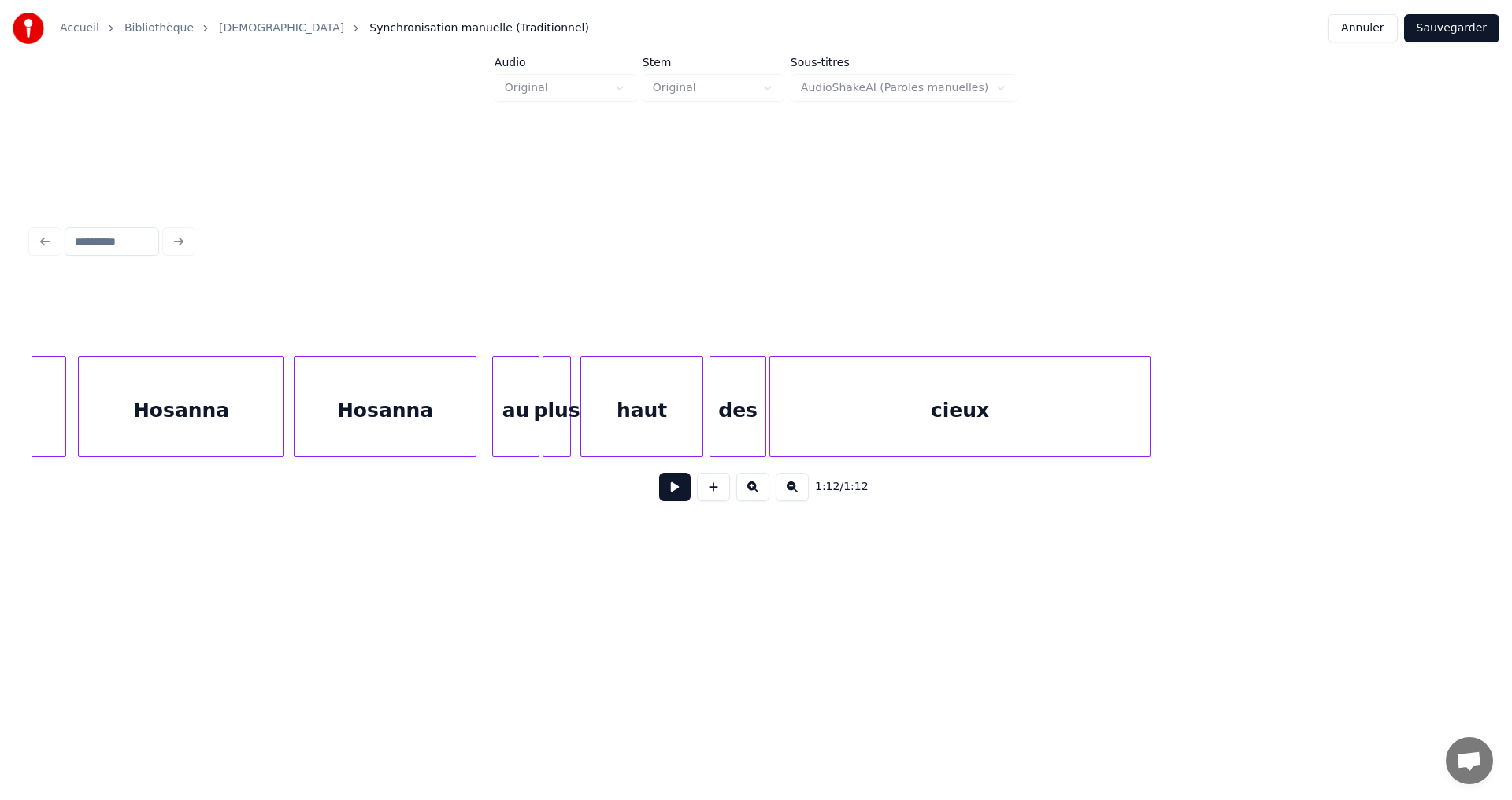
click at [667, 498] on button at bounding box center [675, 487] width 32 height 29
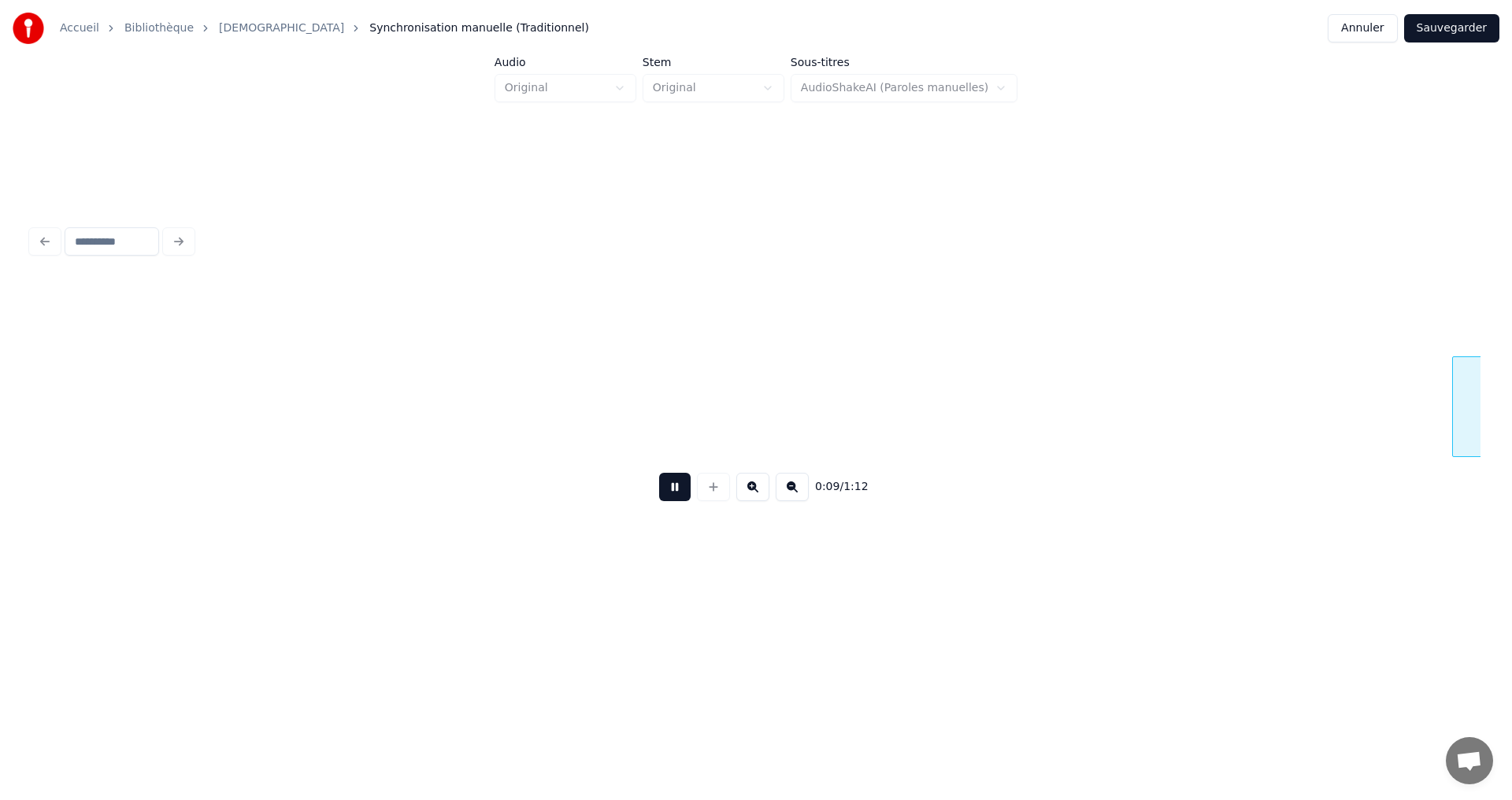
scroll to position [0, 1451]
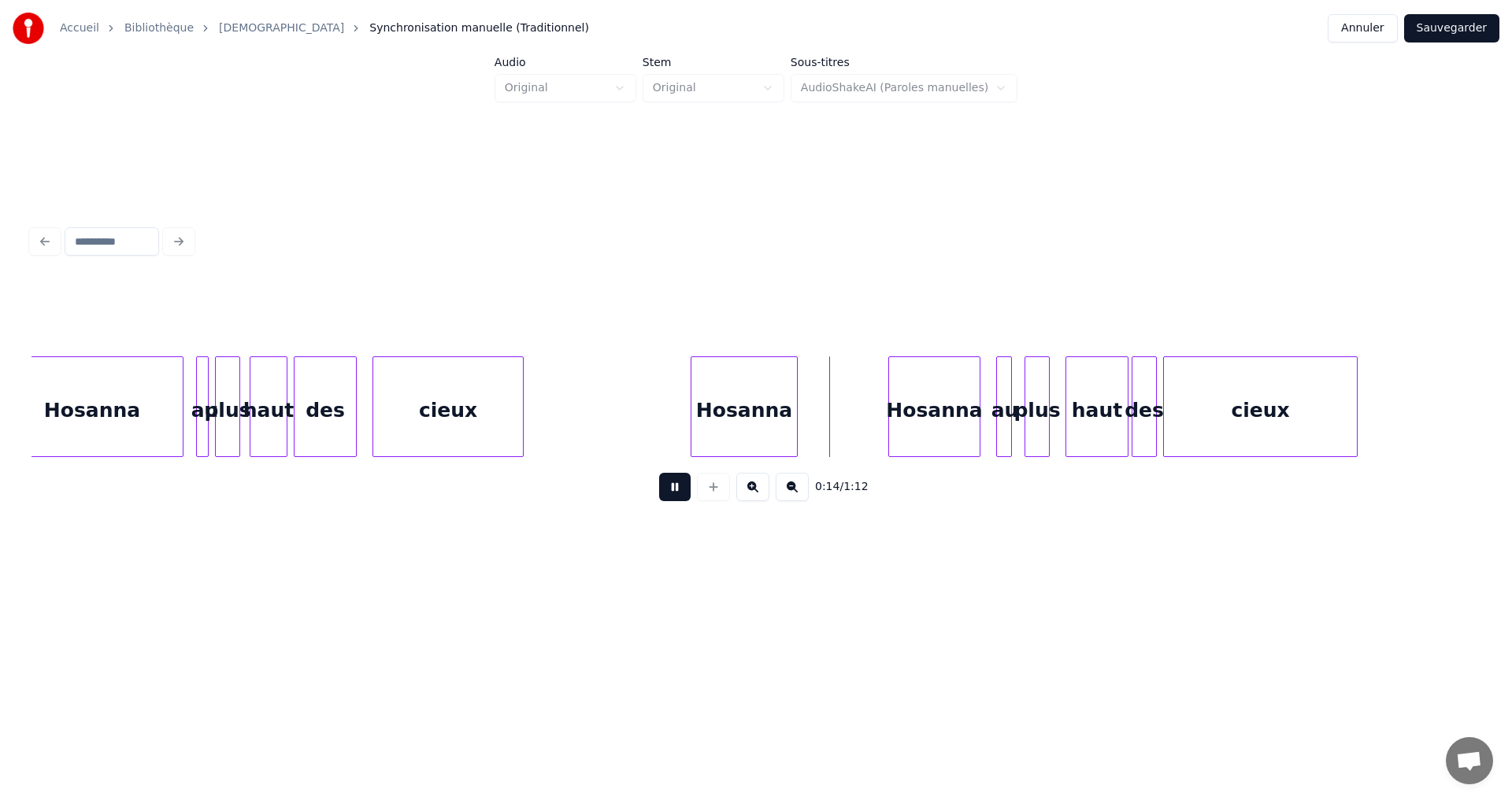
click at [670, 491] on button at bounding box center [675, 487] width 32 height 29
click at [681, 401] on div at bounding box center [682, 407] width 5 height 99
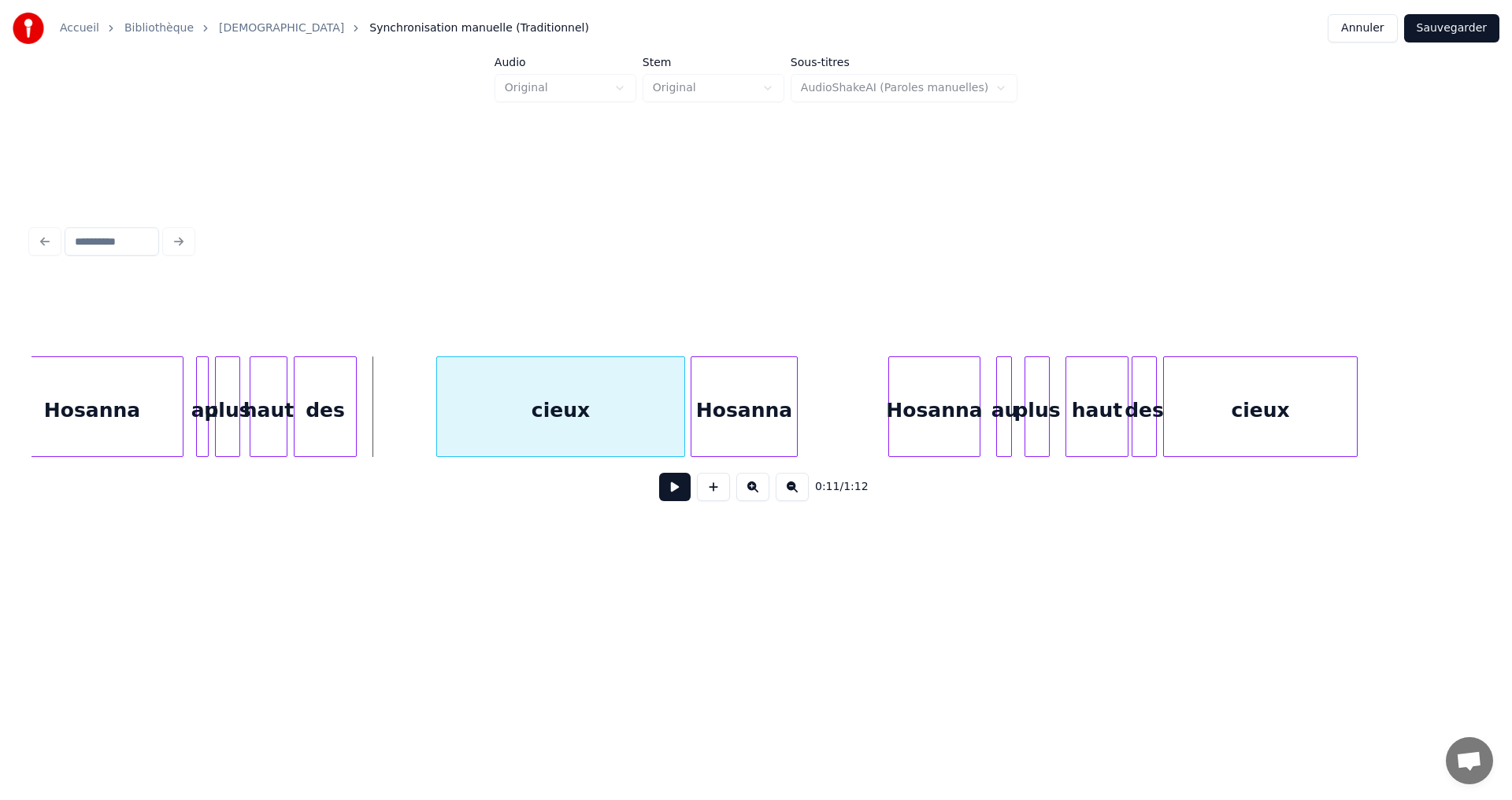
click at [439, 405] on div at bounding box center [439, 407] width 5 height 99
click at [405, 393] on div "des" at bounding box center [395, 411] width 61 height 107
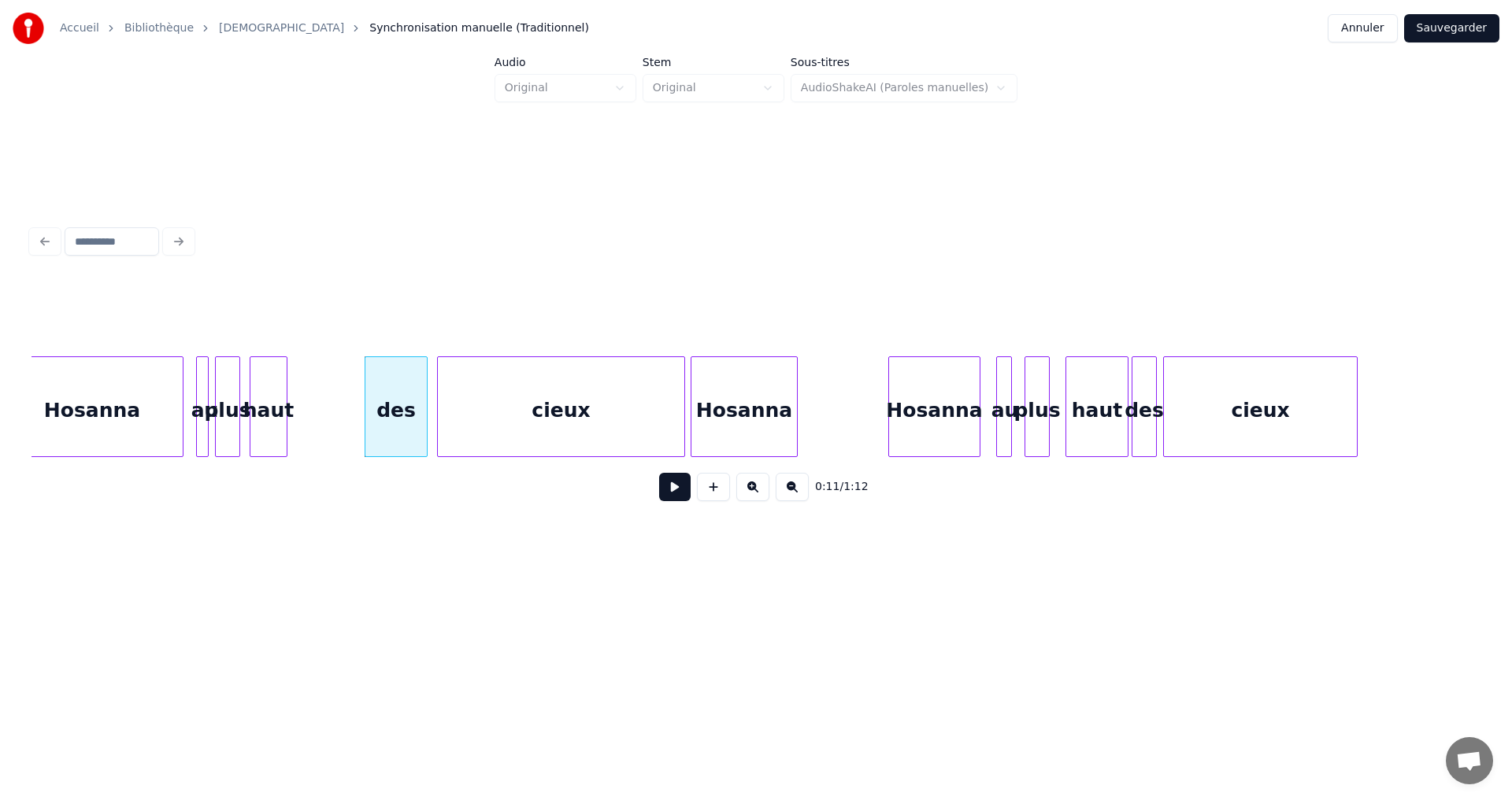
click at [664, 497] on button at bounding box center [675, 487] width 32 height 29
click at [345, 388] on div "haut" at bounding box center [341, 411] width 36 height 107
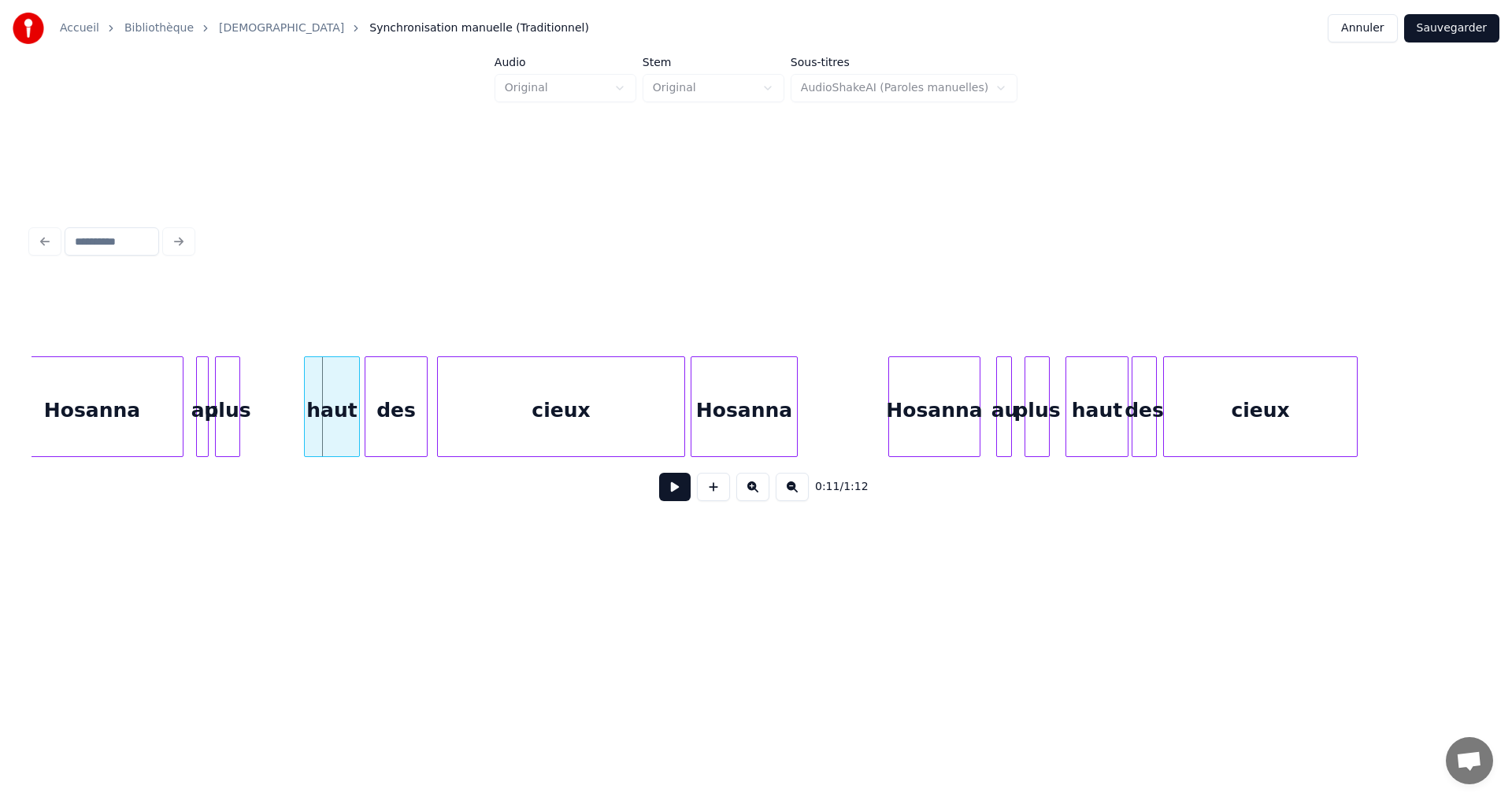
click at [306, 385] on div at bounding box center [307, 407] width 5 height 99
click at [287, 390] on div "plus" at bounding box center [284, 411] width 24 height 107
click at [208, 387] on div at bounding box center [205, 407] width 5 height 99
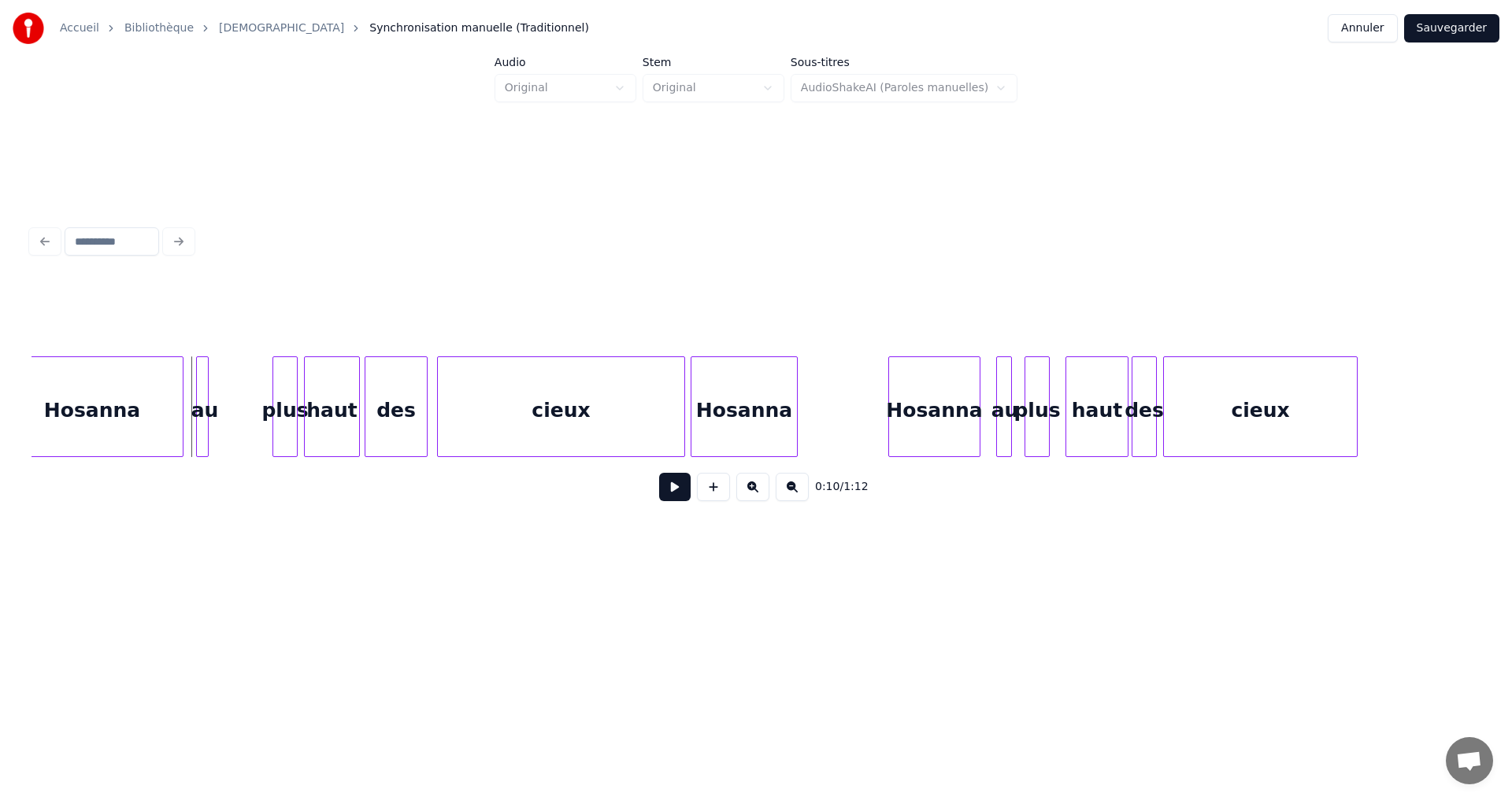
click at [659, 498] on button at bounding box center [675, 487] width 32 height 29
click at [661, 497] on button at bounding box center [675, 487] width 32 height 29
click at [267, 385] on div at bounding box center [267, 407] width 5 height 99
click at [242, 382] on div at bounding box center [244, 407] width 5 height 99
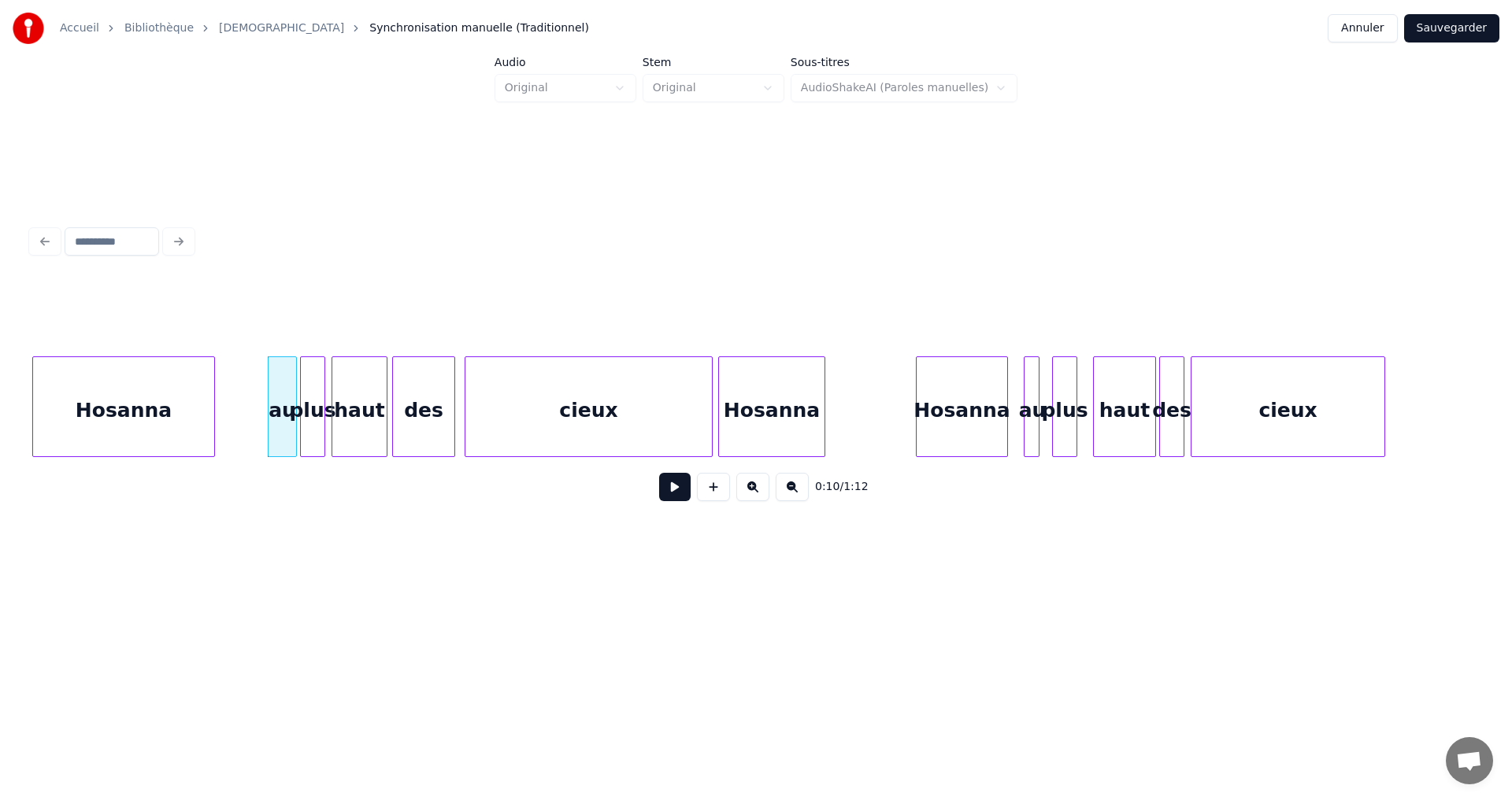
click at [187, 378] on div "Hosanna" at bounding box center [124, 407] width 183 height 101
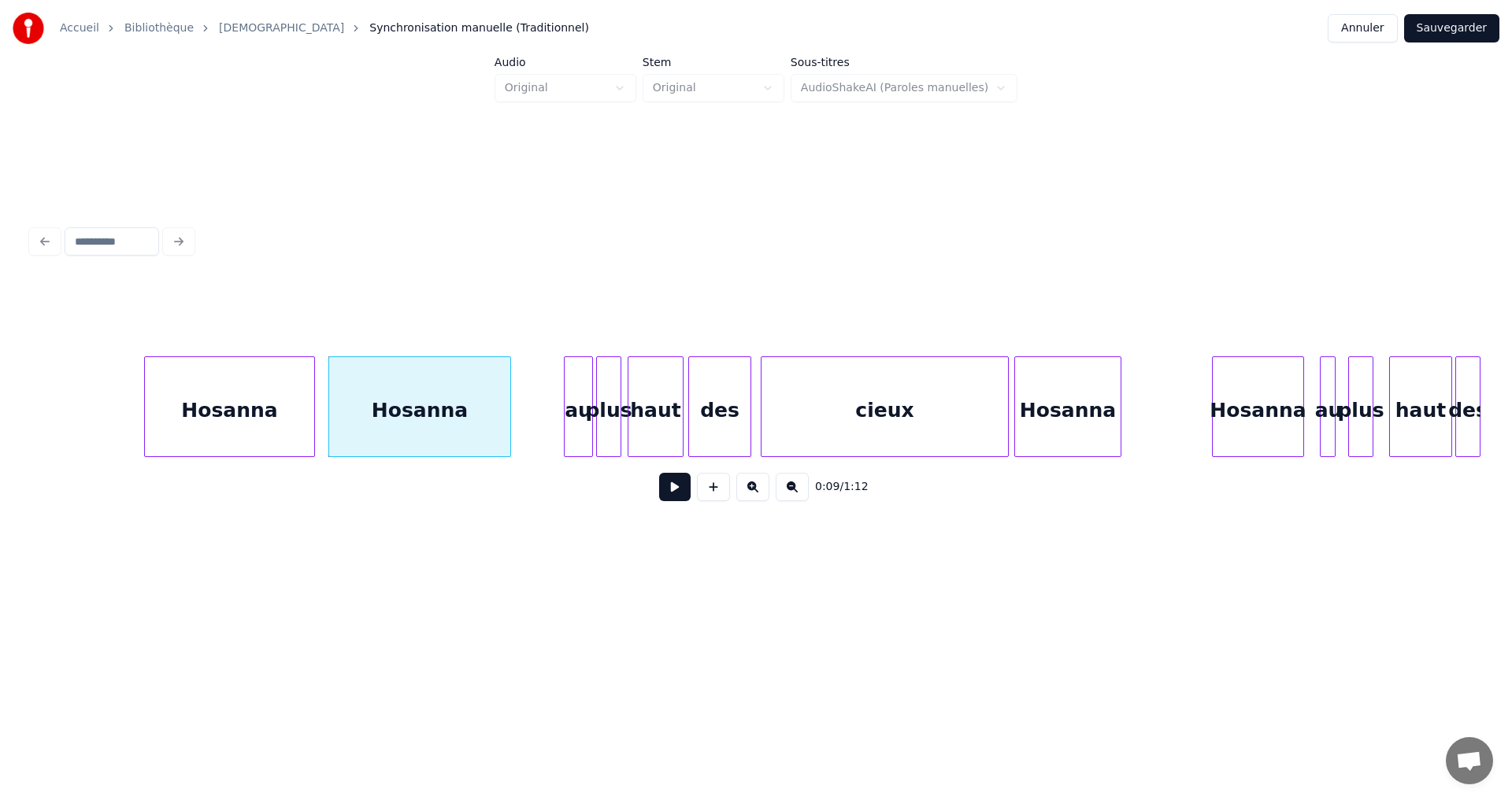
scroll to position [0, 1109]
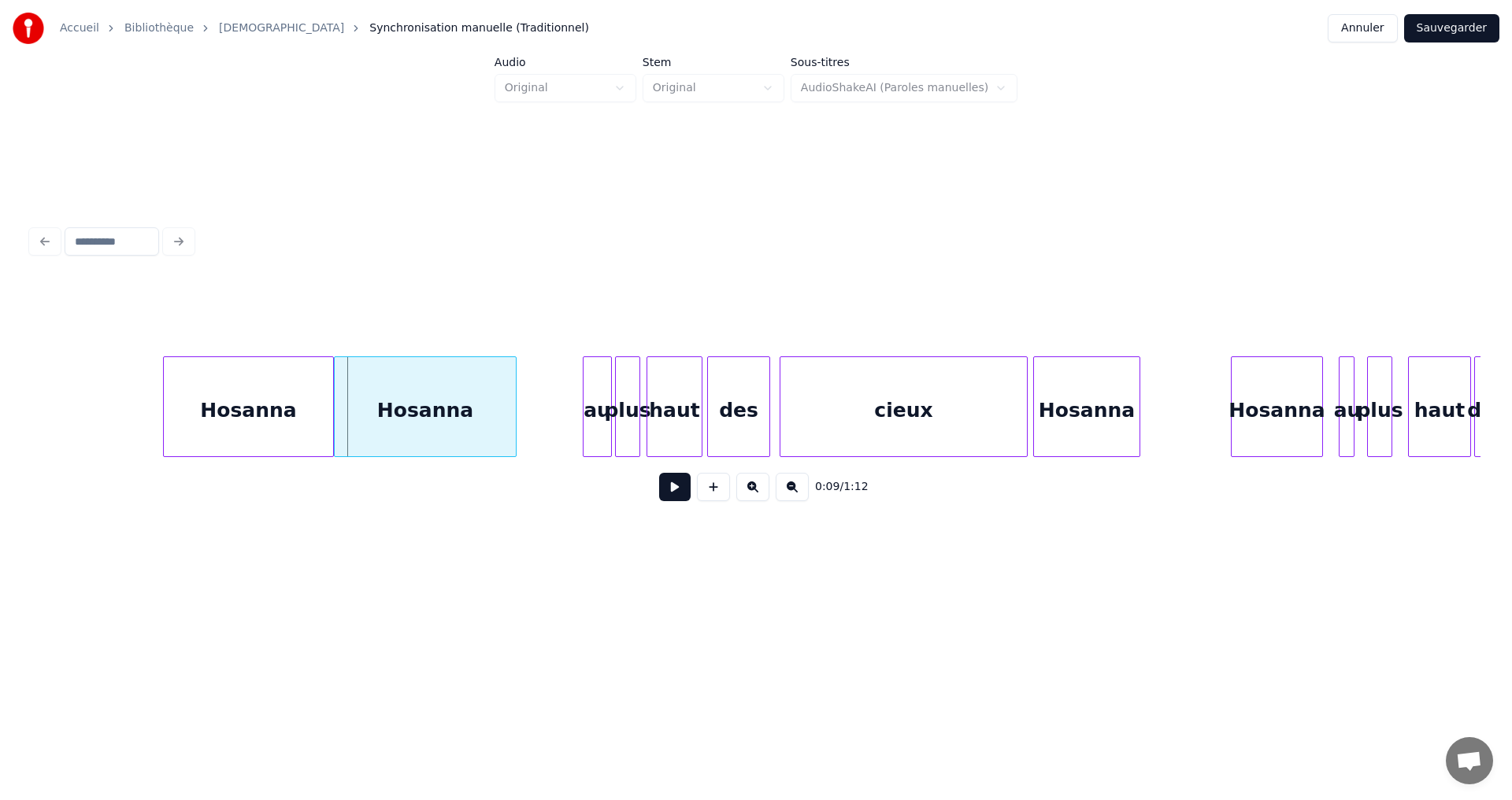
click at [350, 405] on div "Hosanna" at bounding box center [425, 411] width 181 height 107
click at [576, 392] on div at bounding box center [574, 407] width 5 height 99
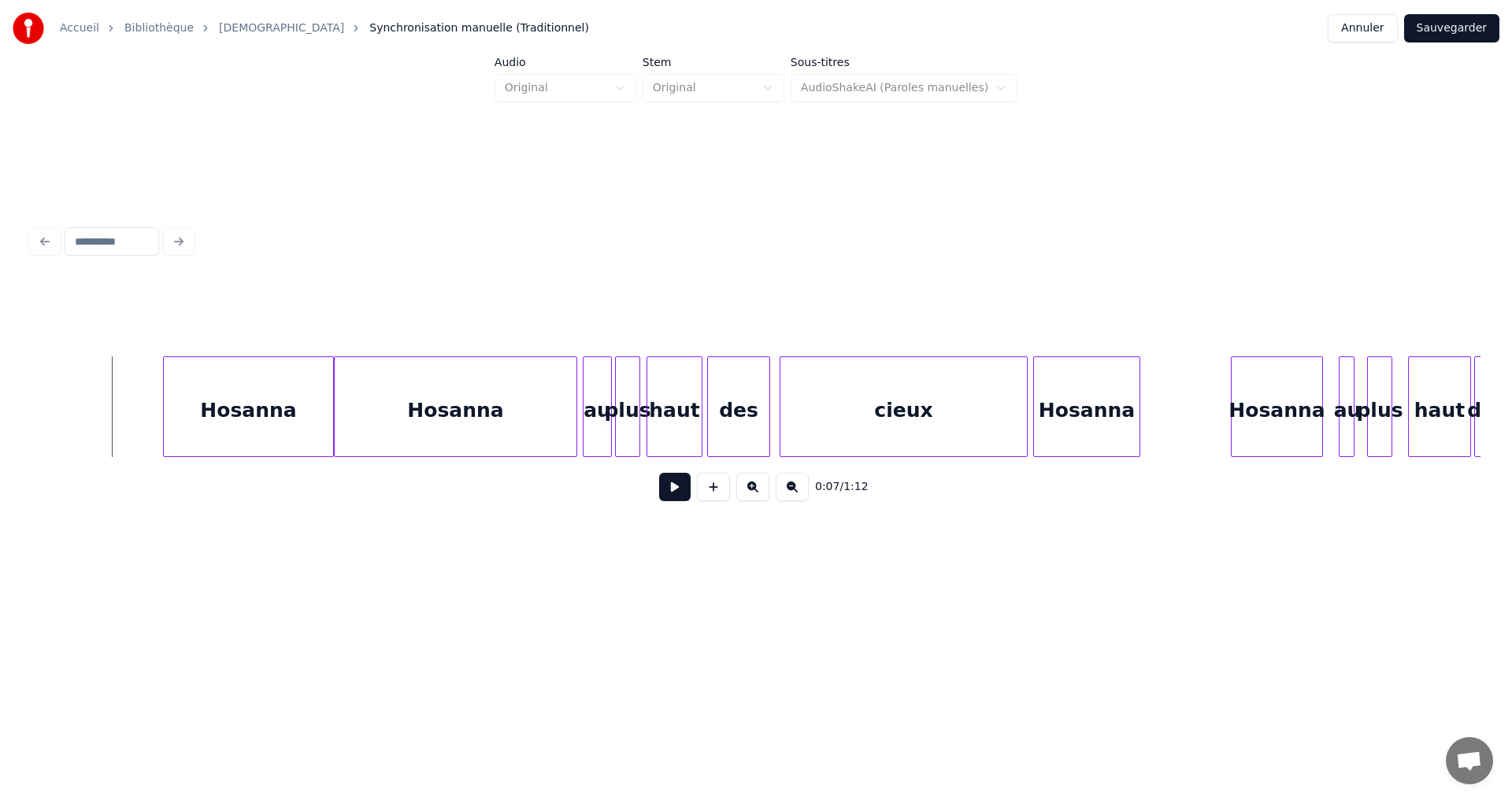
click at [672, 497] on button at bounding box center [675, 487] width 32 height 29
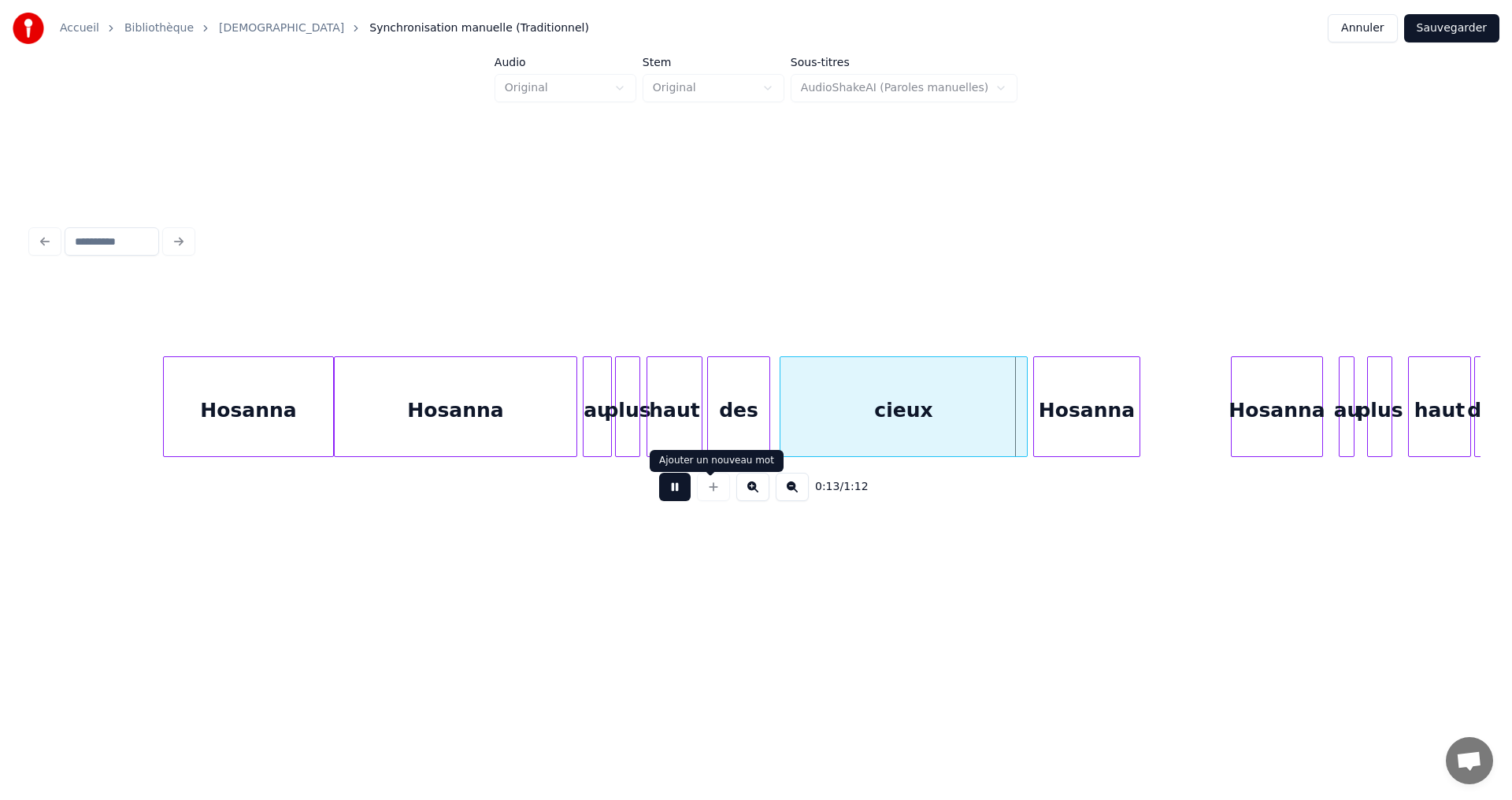
click at [707, 490] on div at bounding box center [713, 487] width 39 height 29
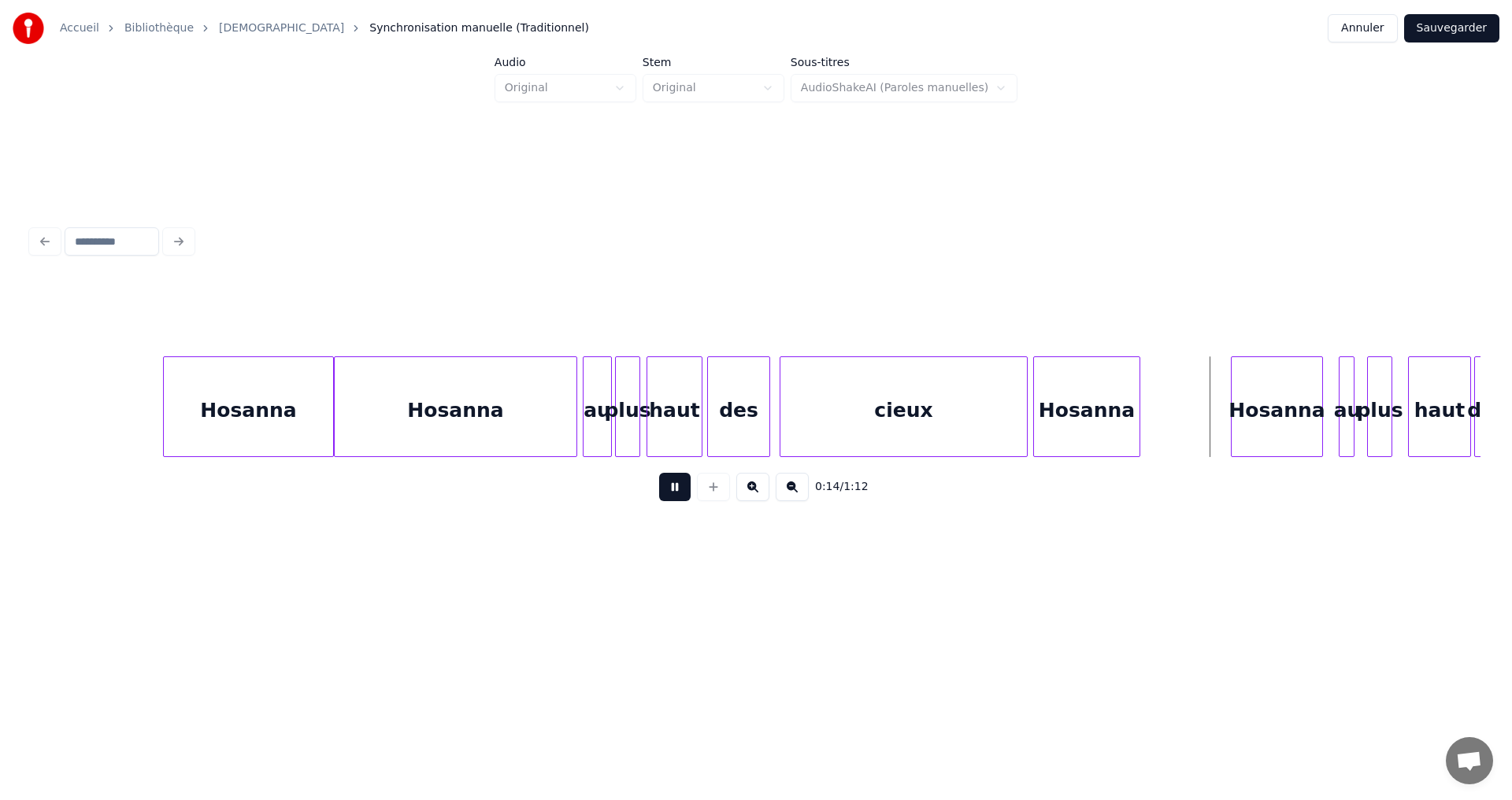
click at [659, 501] on button at bounding box center [675, 487] width 32 height 29
click at [832, 404] on div at bounding box center [834, 407] width 5 height 99
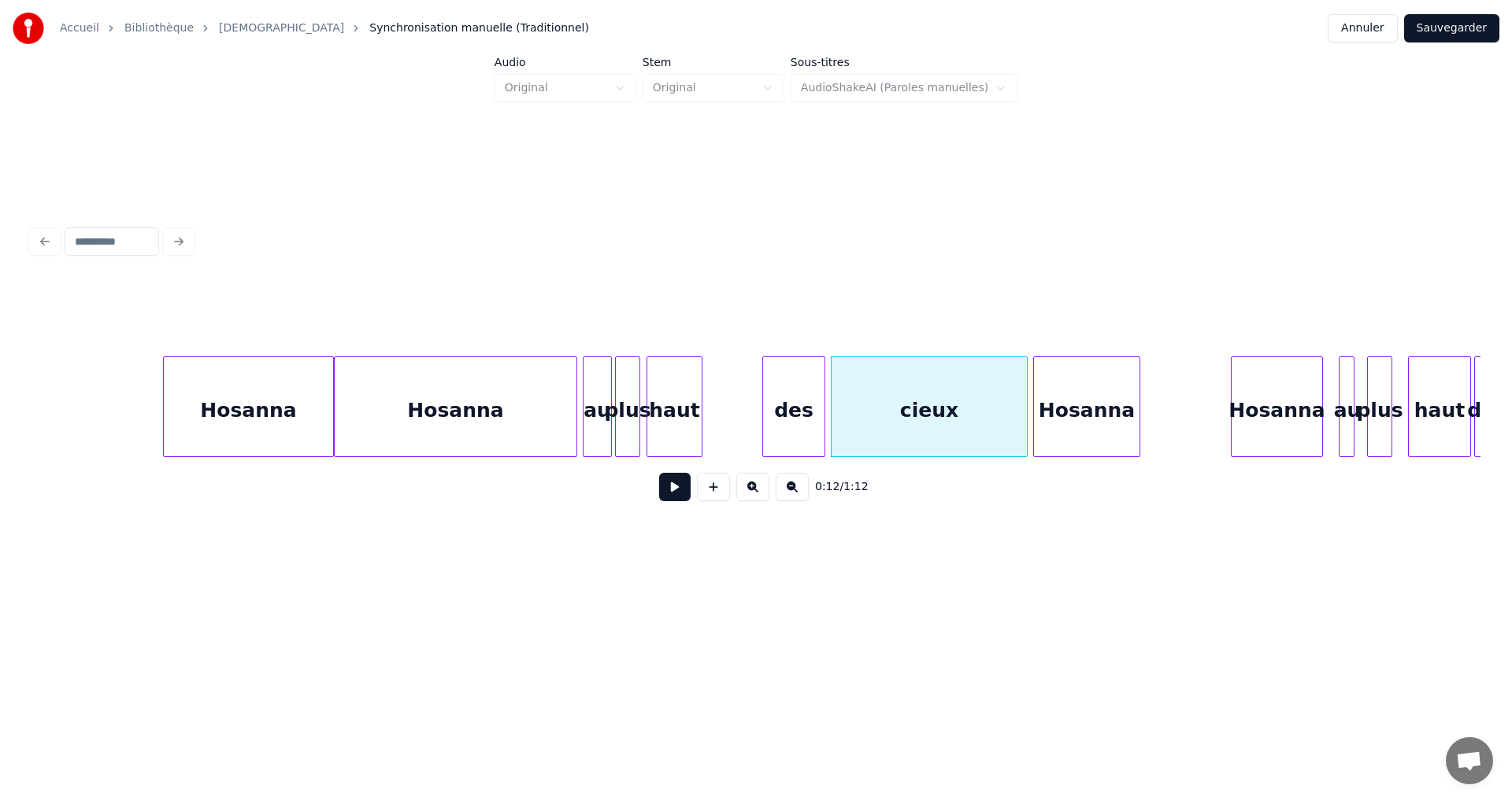
click at [800, 391] on div "des" at bounding box center [793, 411] width 61 height 107
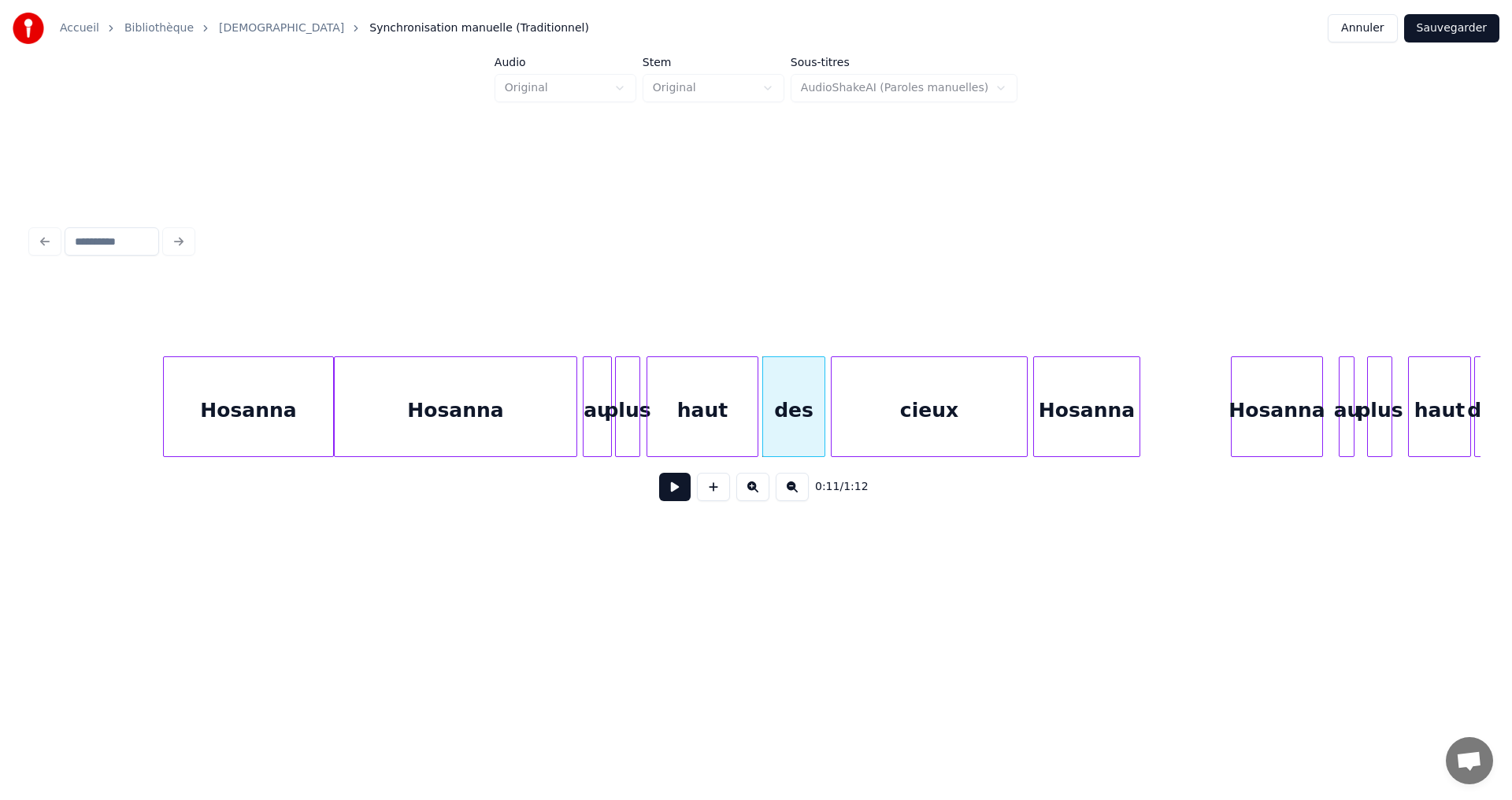
click at [757, 389] on div at bounding box center [756, 407] width 5 height 99
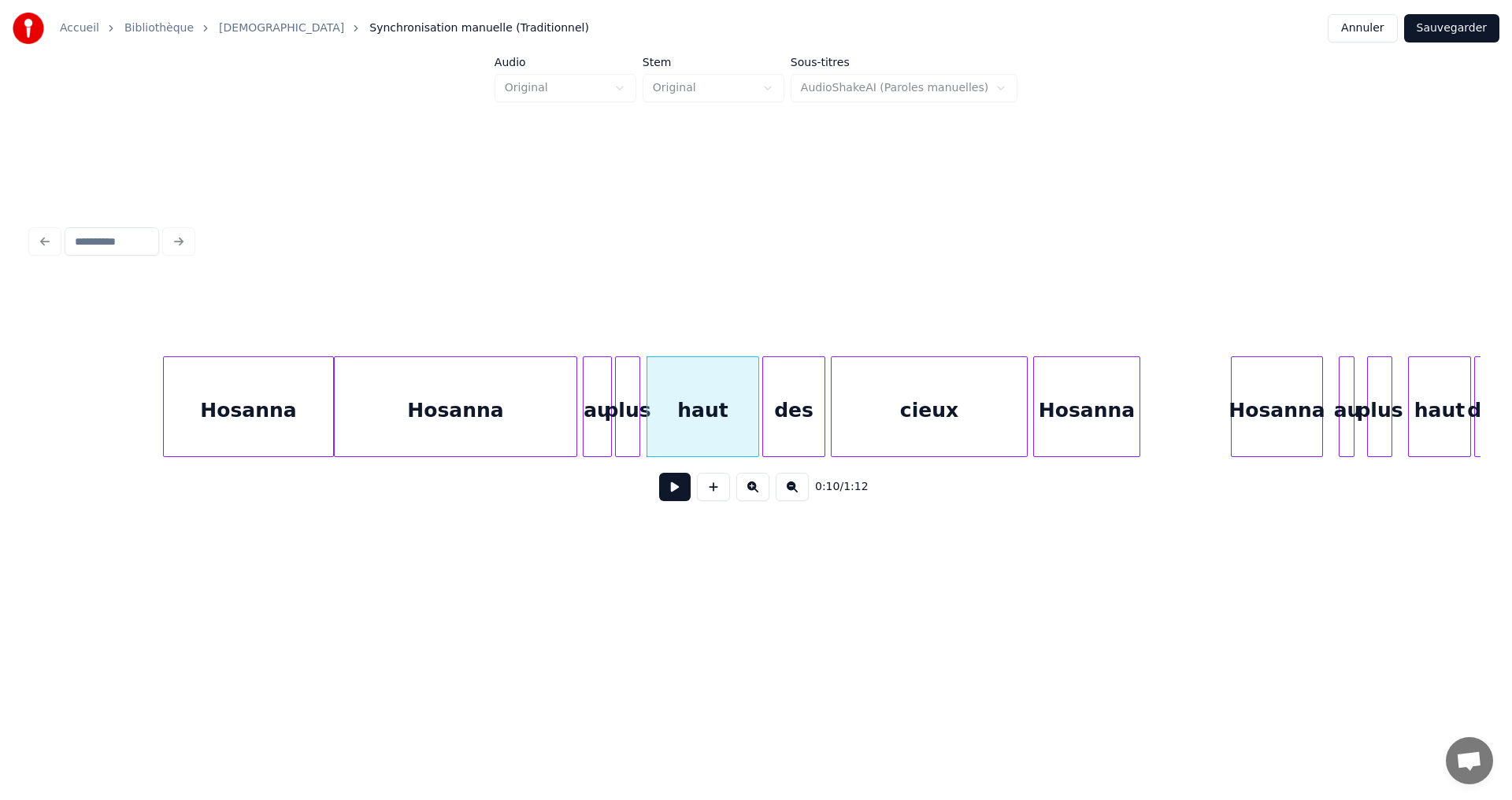
click at [671, 496] on button at bounding box center [675, 487] width 32 height 29
click at [666, 498] on button at bounding box center [675, 487] width 32 height 29
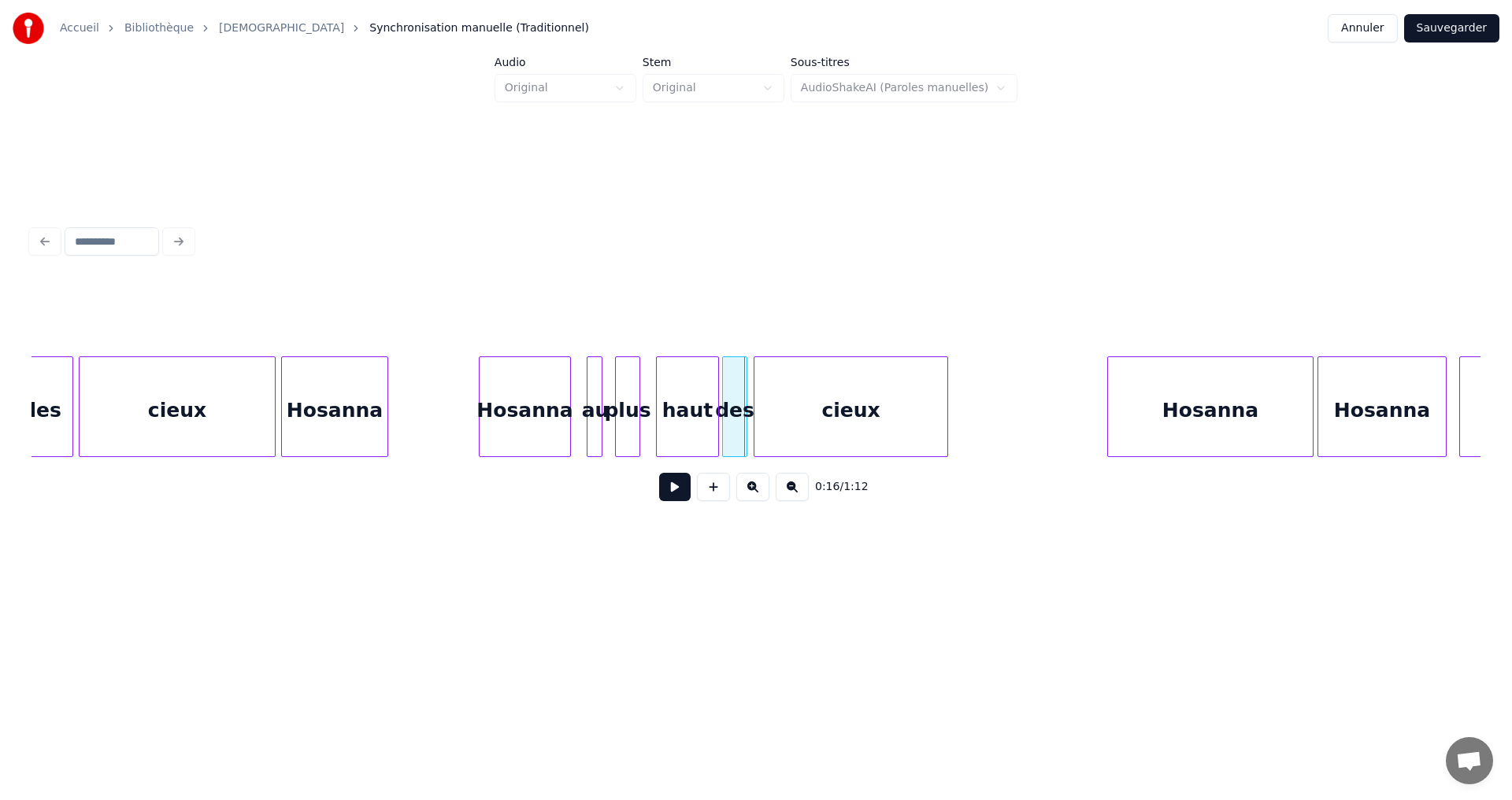
scroll to position [0, 1834]
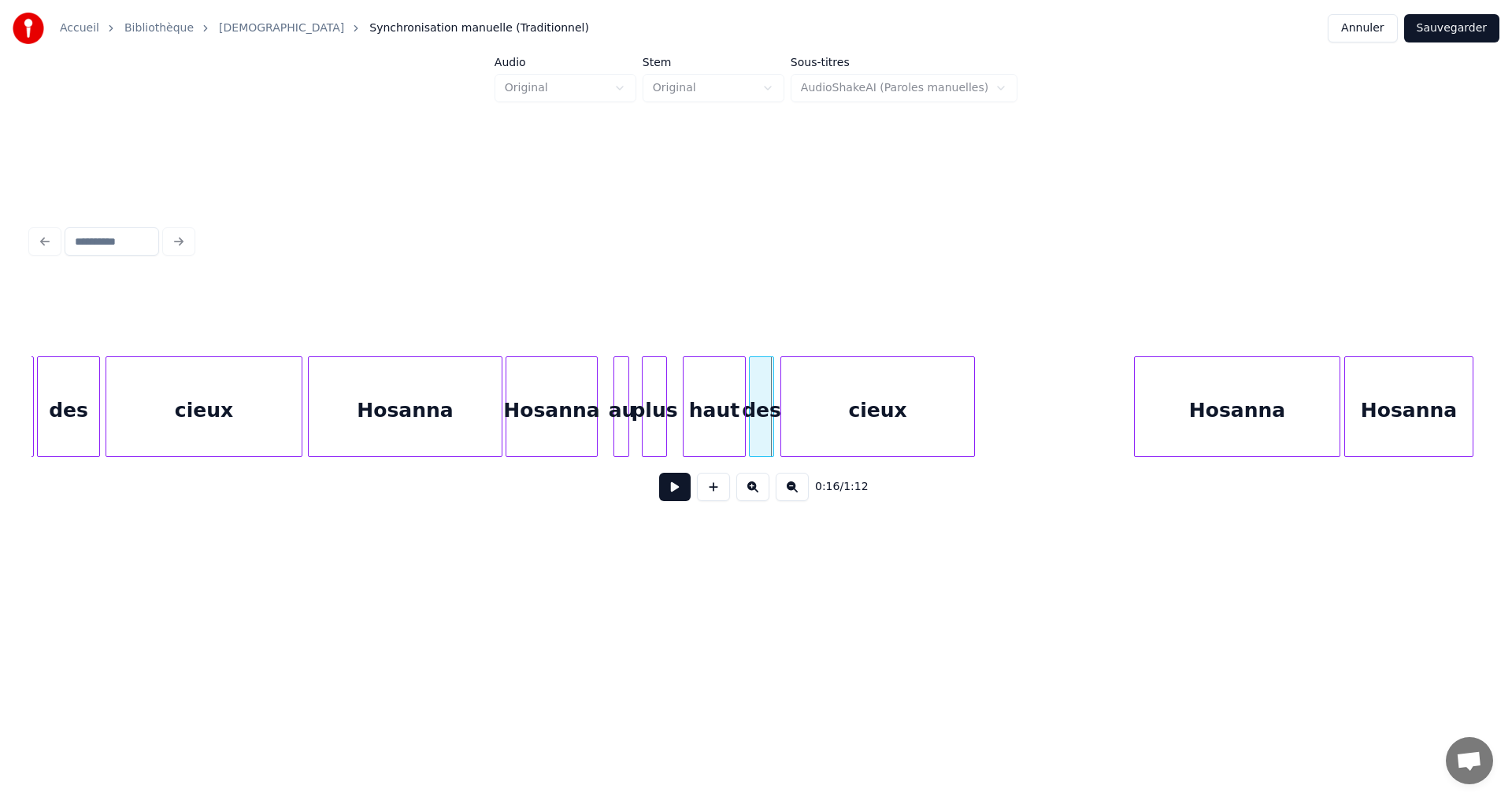
click at [500, 391] on div at bounding box center [500, 407] width 5 height 99
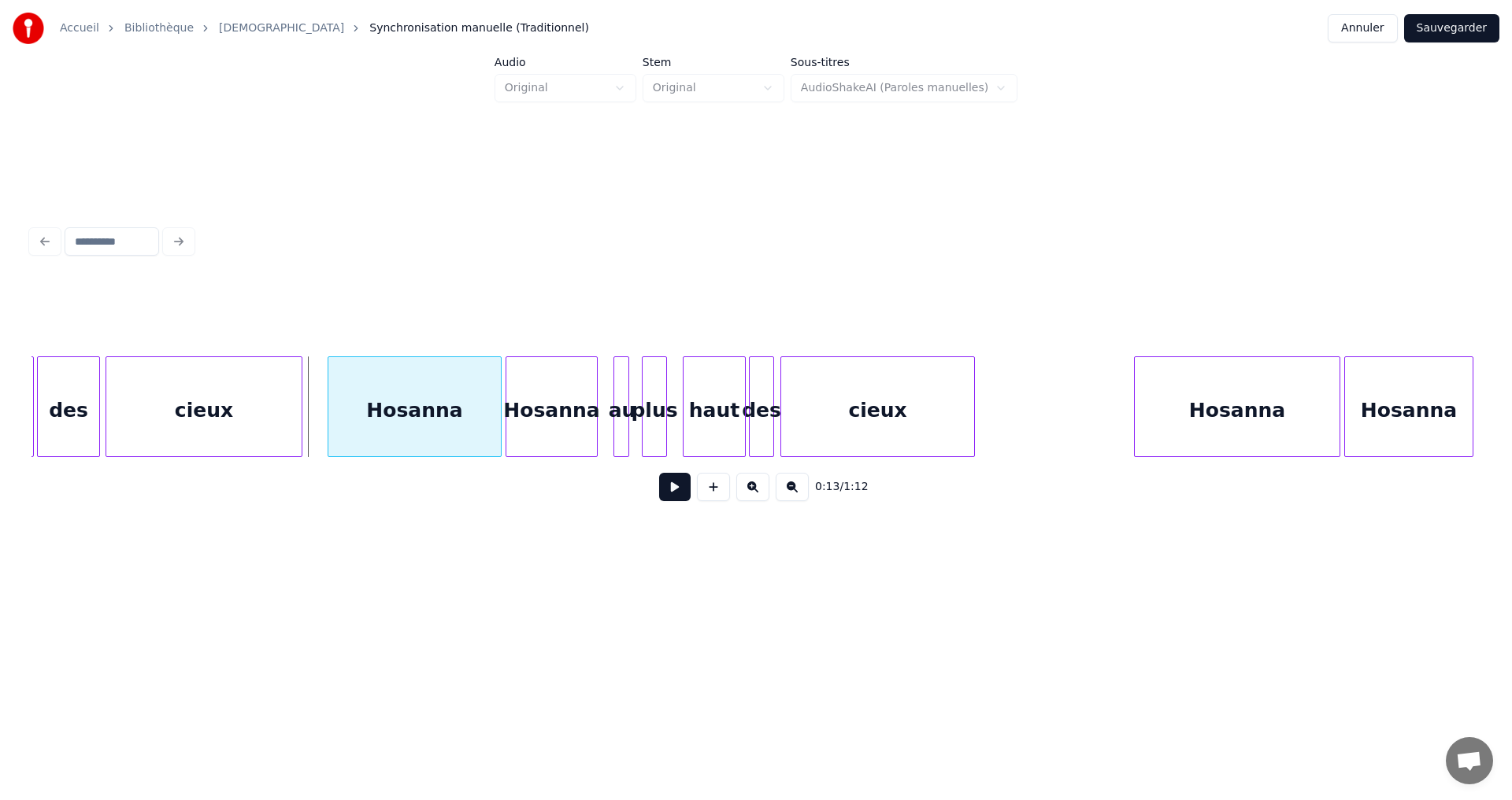
click at [333, 384] on div at bounding box center [331, 407] width 5 height 99
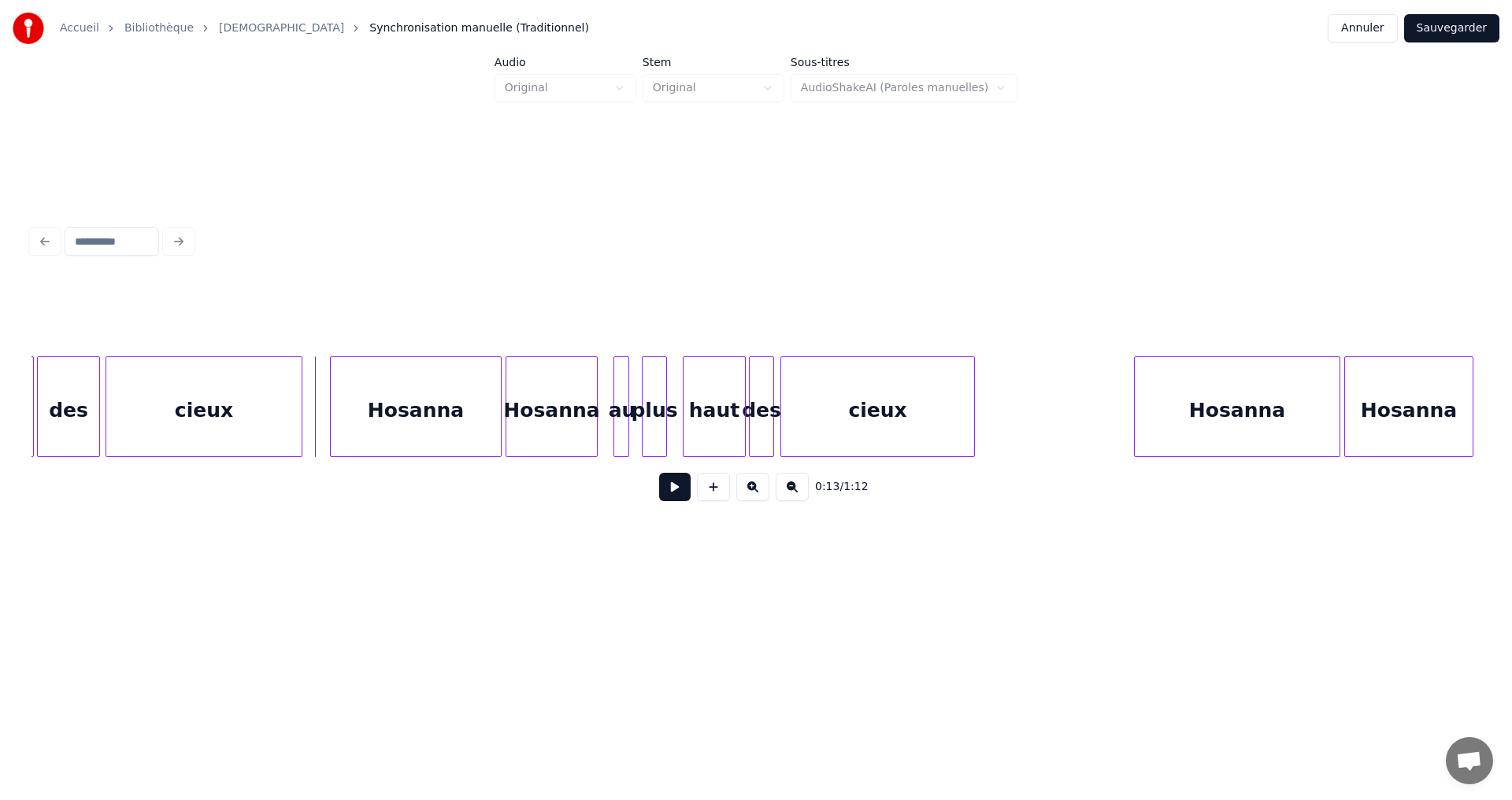
click at [667, 496] on button at bounding box center [675, 487] width 32 height 29
click at [666, 498] on button at bounding box center [675, 487] width 32 height 29
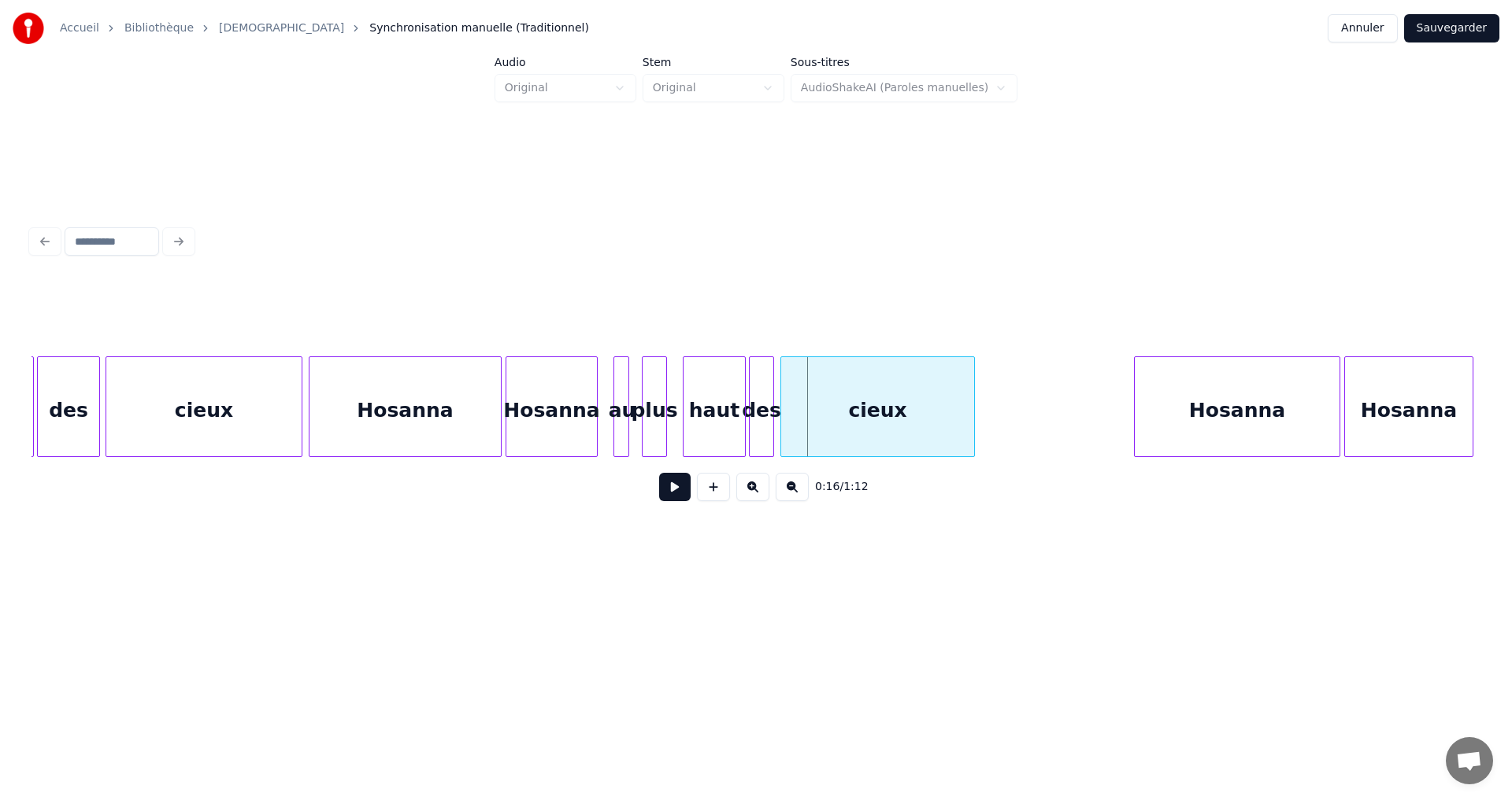
click at [312, 395] on div at bounding box center [312, 407] width 5 height 99
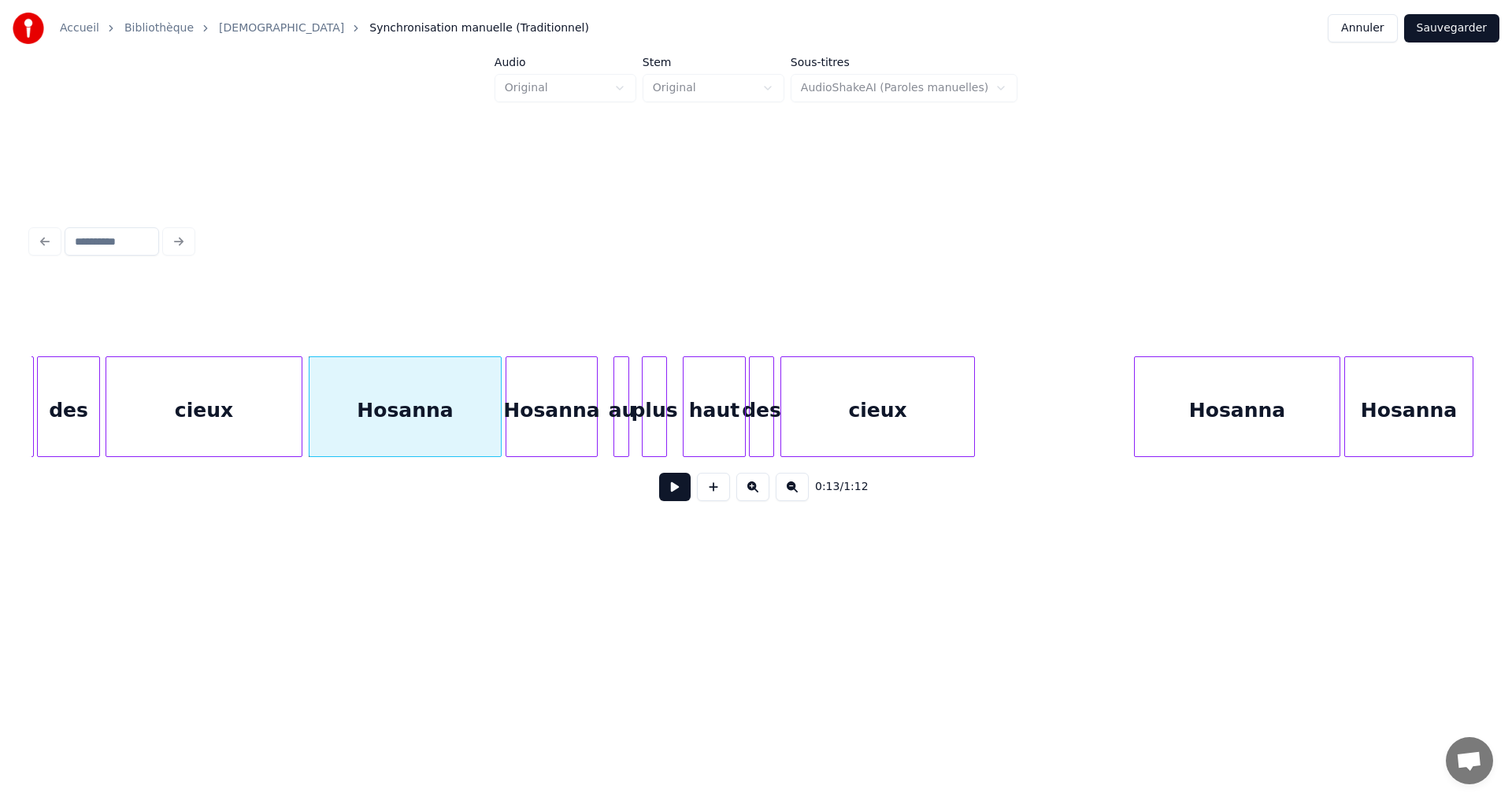
click at [664, 497] on button at bounding box center [675, 487] width 32 height 29
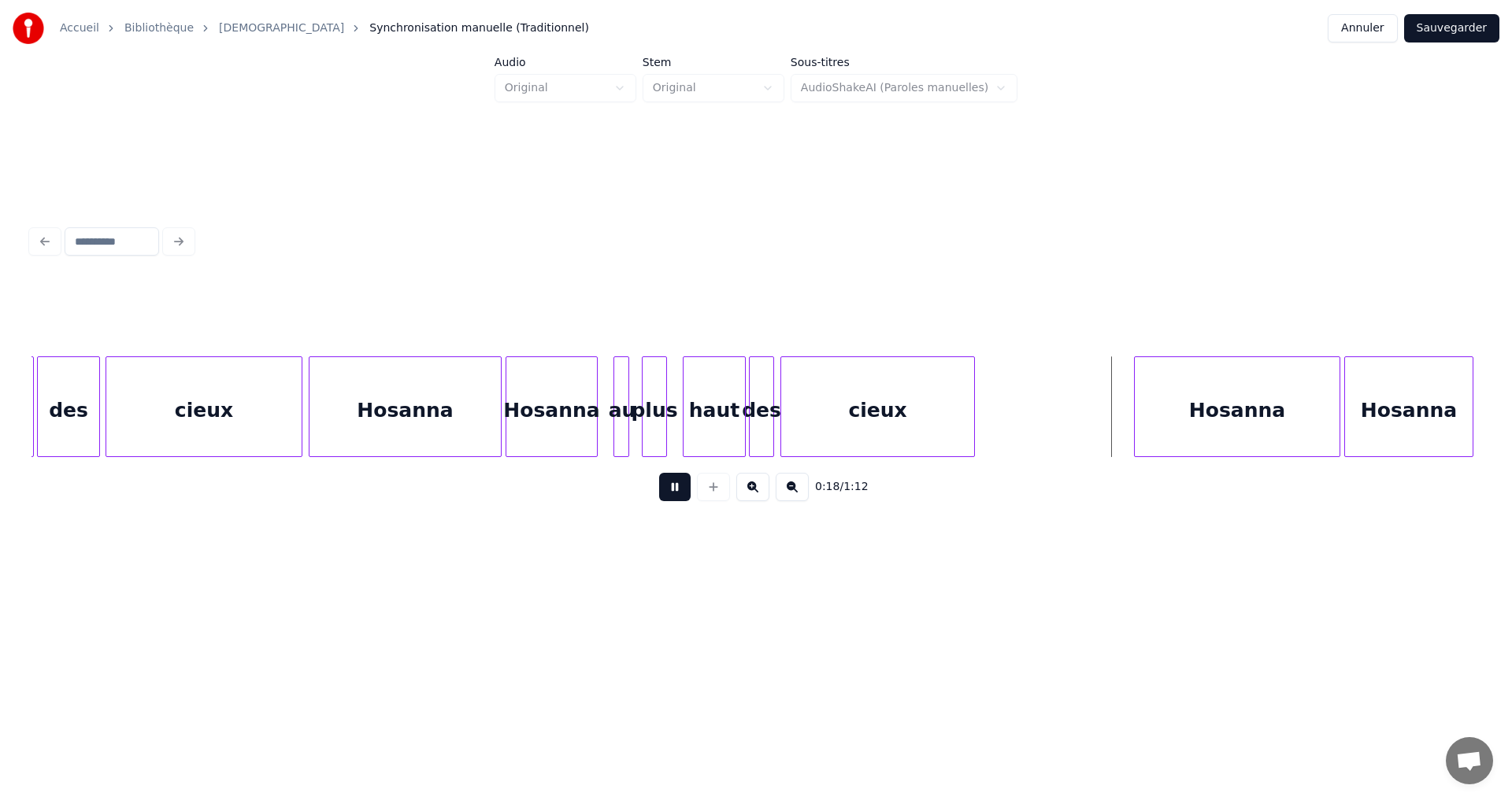
click at [668, 498] on button at bounding box center [675, 487] width 32 height 29
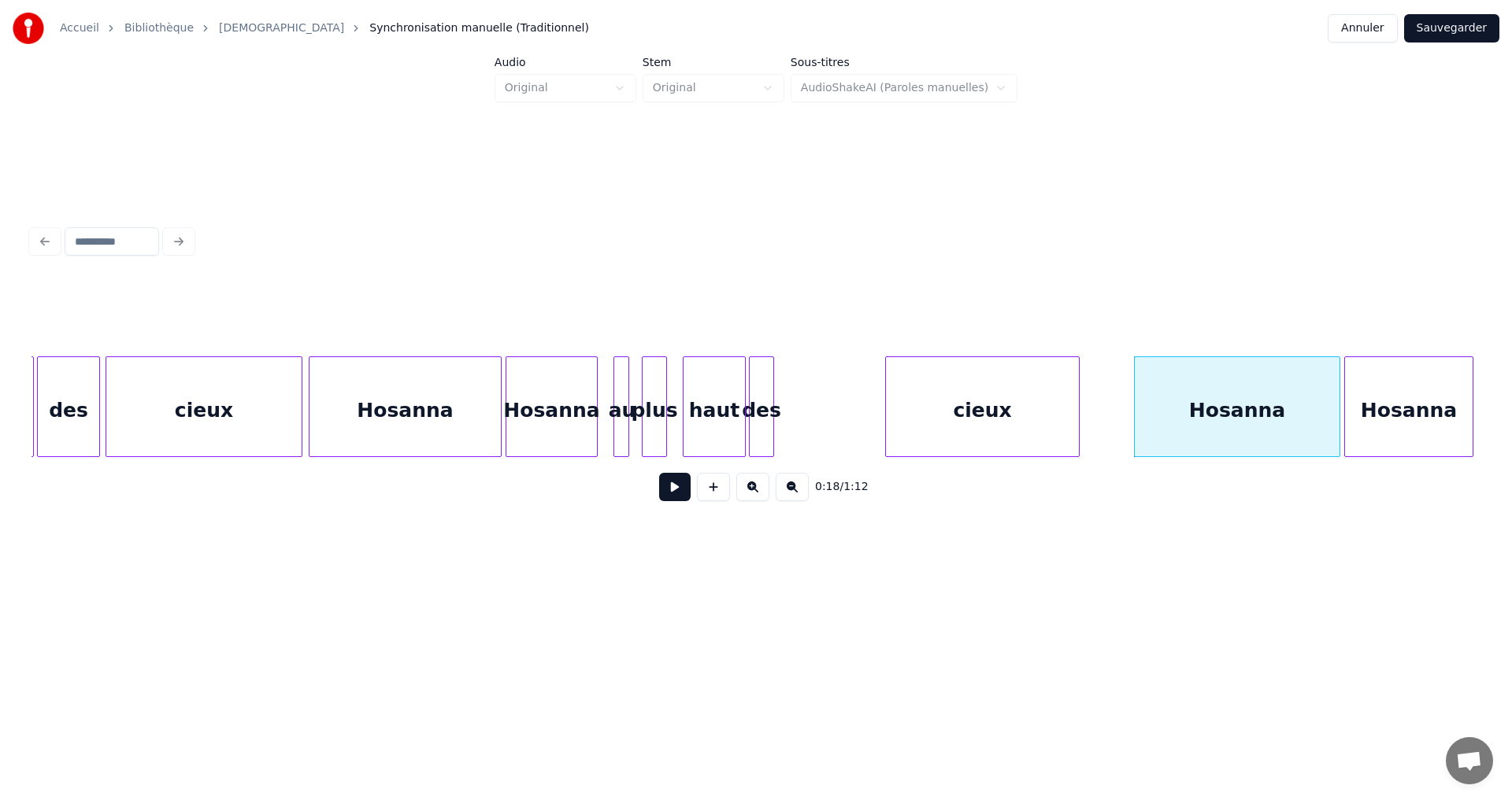
click at [1016, 405] on div "cieux" at bounding box center [982, 411] width 193 height 107
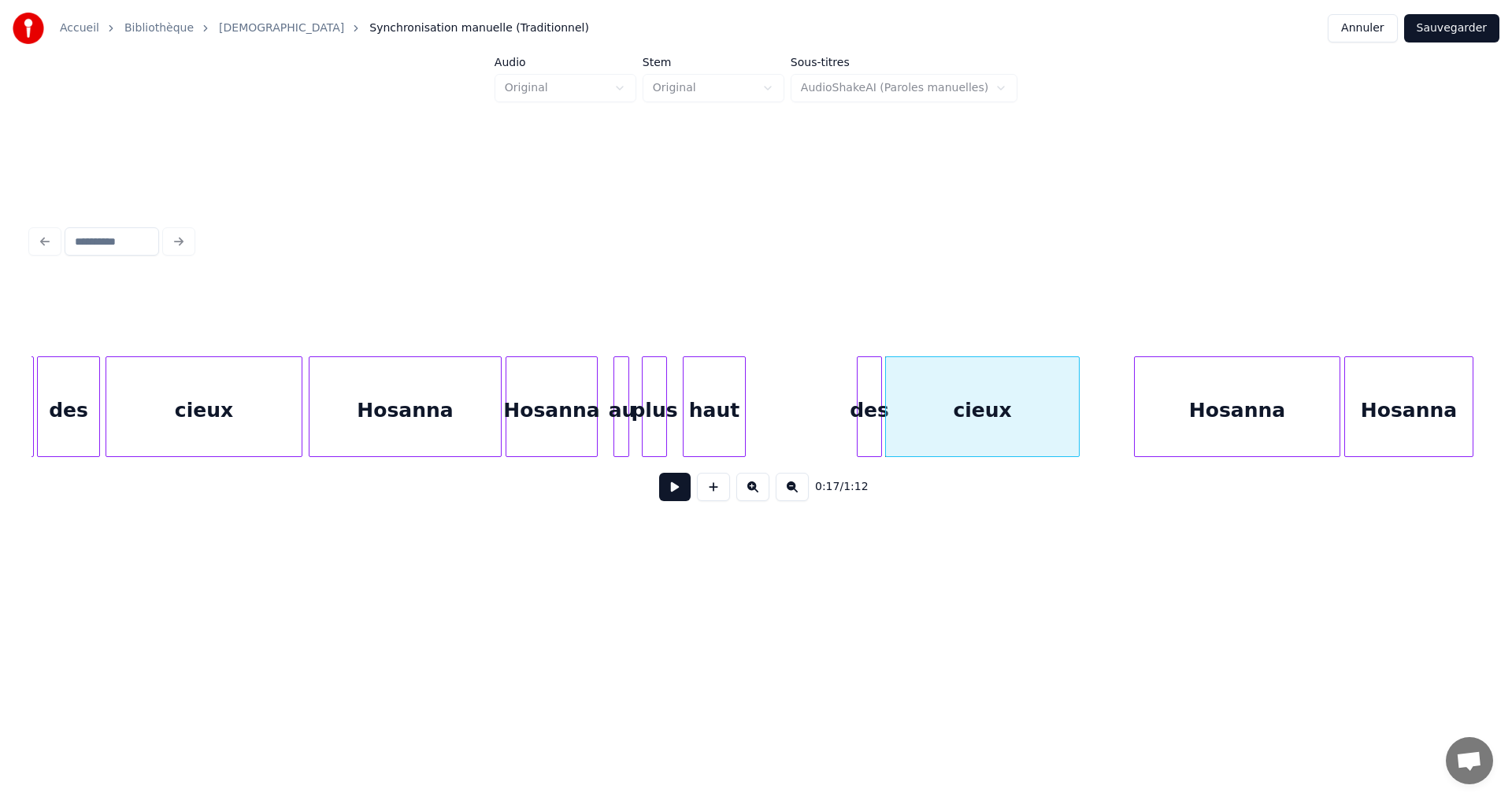
click at [869, 389] on div "des" at bounding box center [869, 411] width 24 height 107
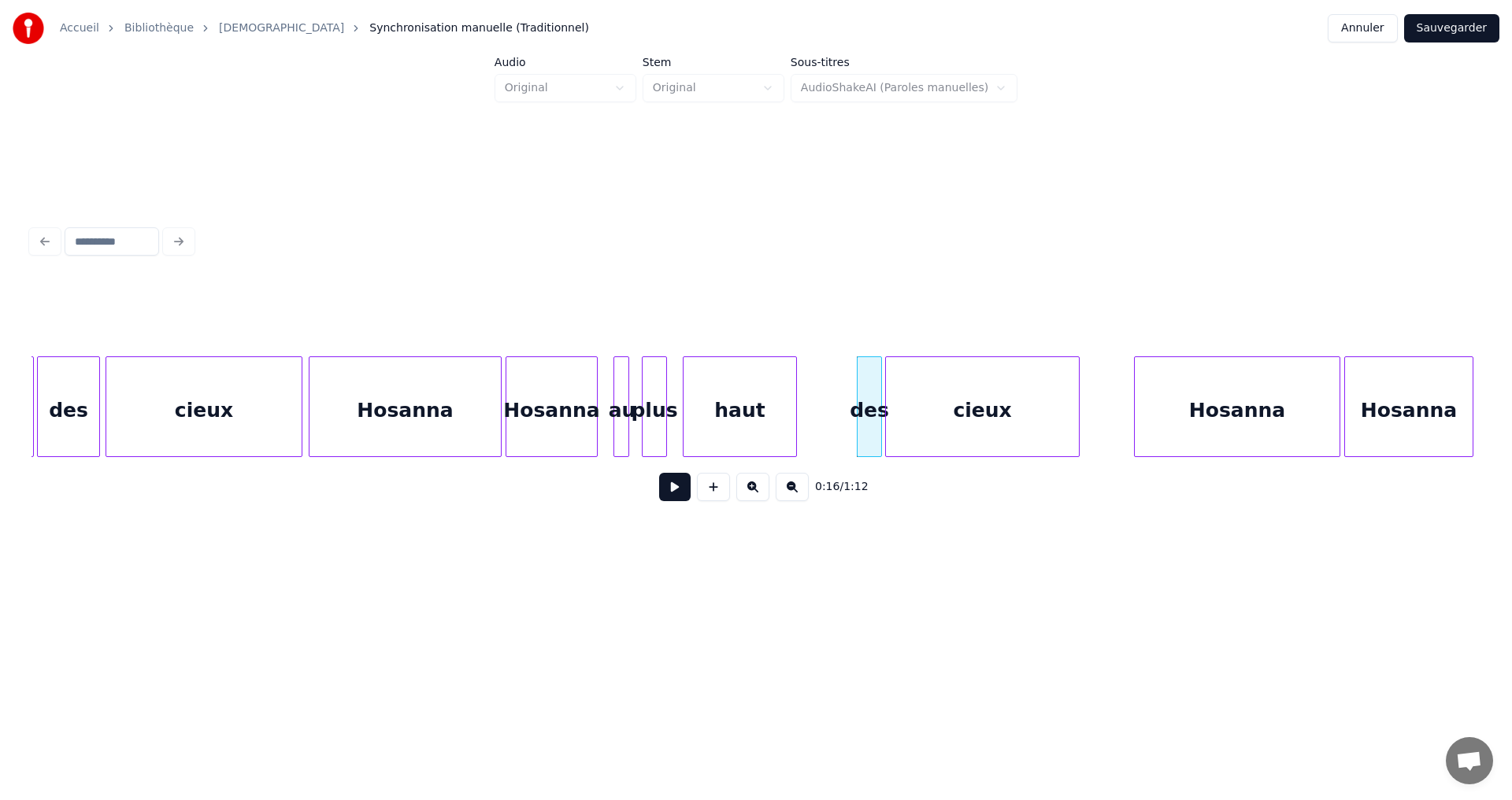
click at [796, 388] on div at bounding box center [794, 407] width 5 height 99
click at [811, 387] on div "haut" at bounding box center [795, 411] width 113 height 107
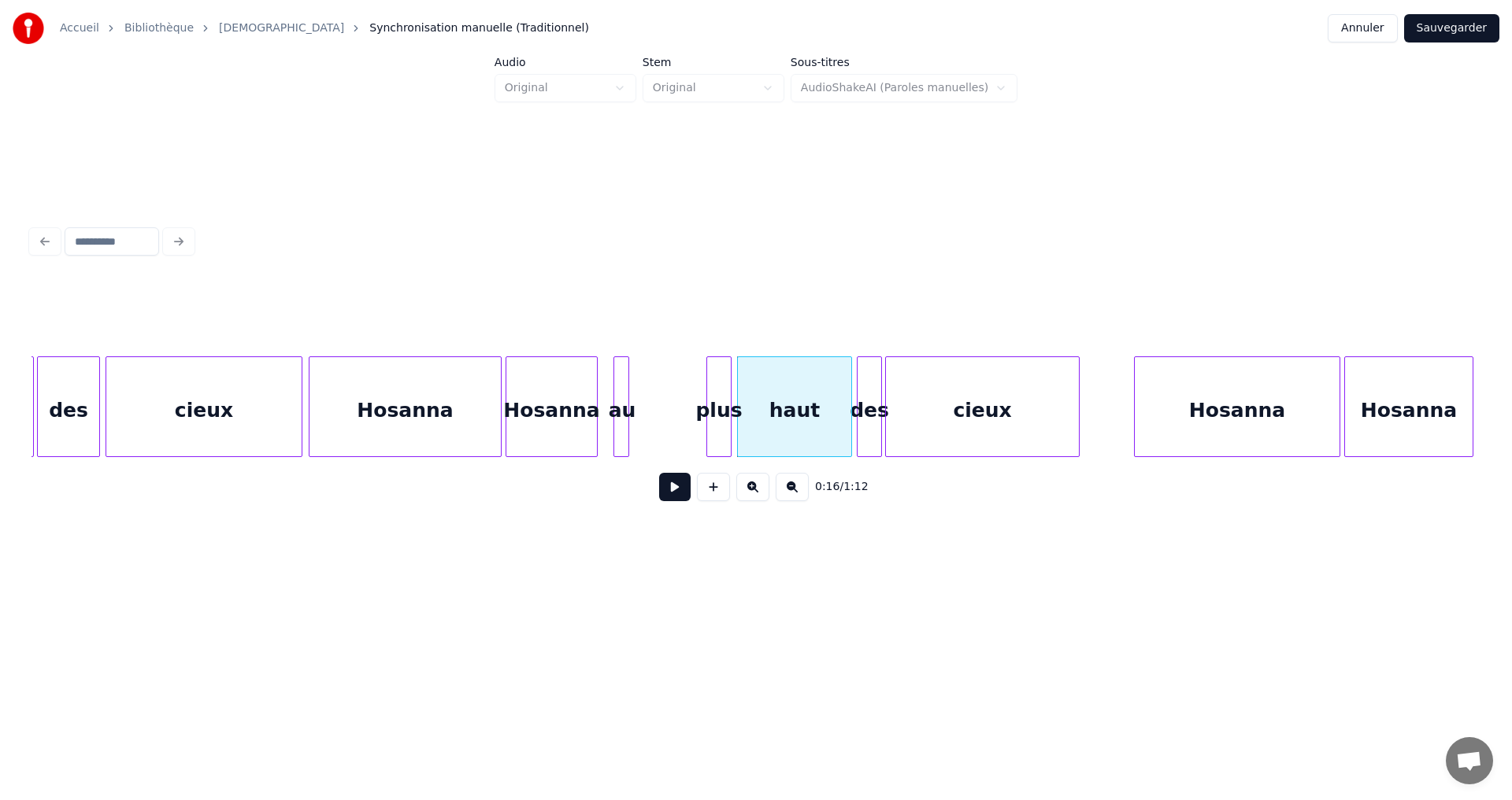
click at [725, 386] on div "plus" at bounding box center [718, 411] width 24 height 107
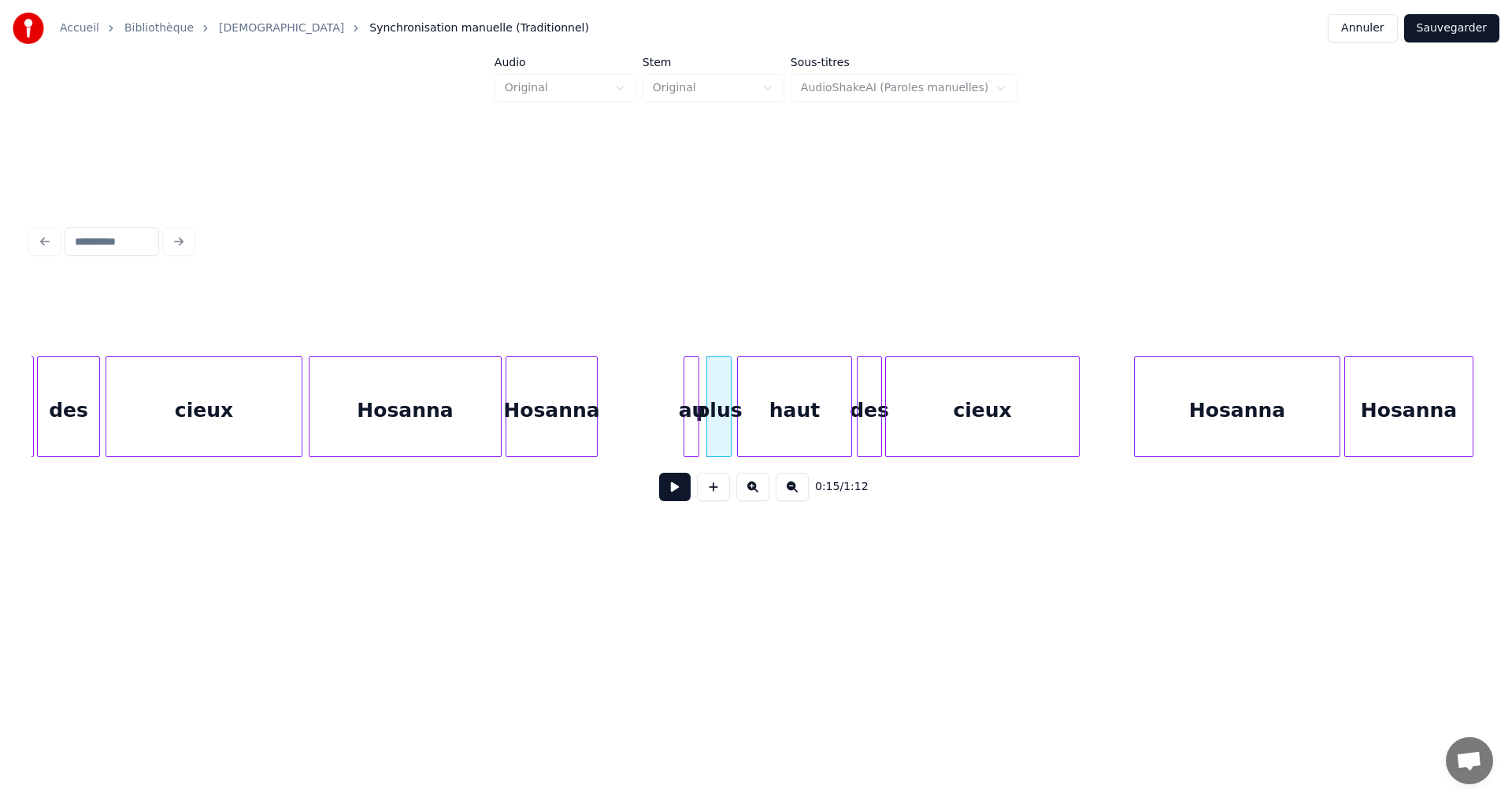
click at [692, 385] on div "au" at bounding box center [691, 411] width 15 height 107
click at [675, 399] on div at bounding box center [677, 407] width 5 height 99
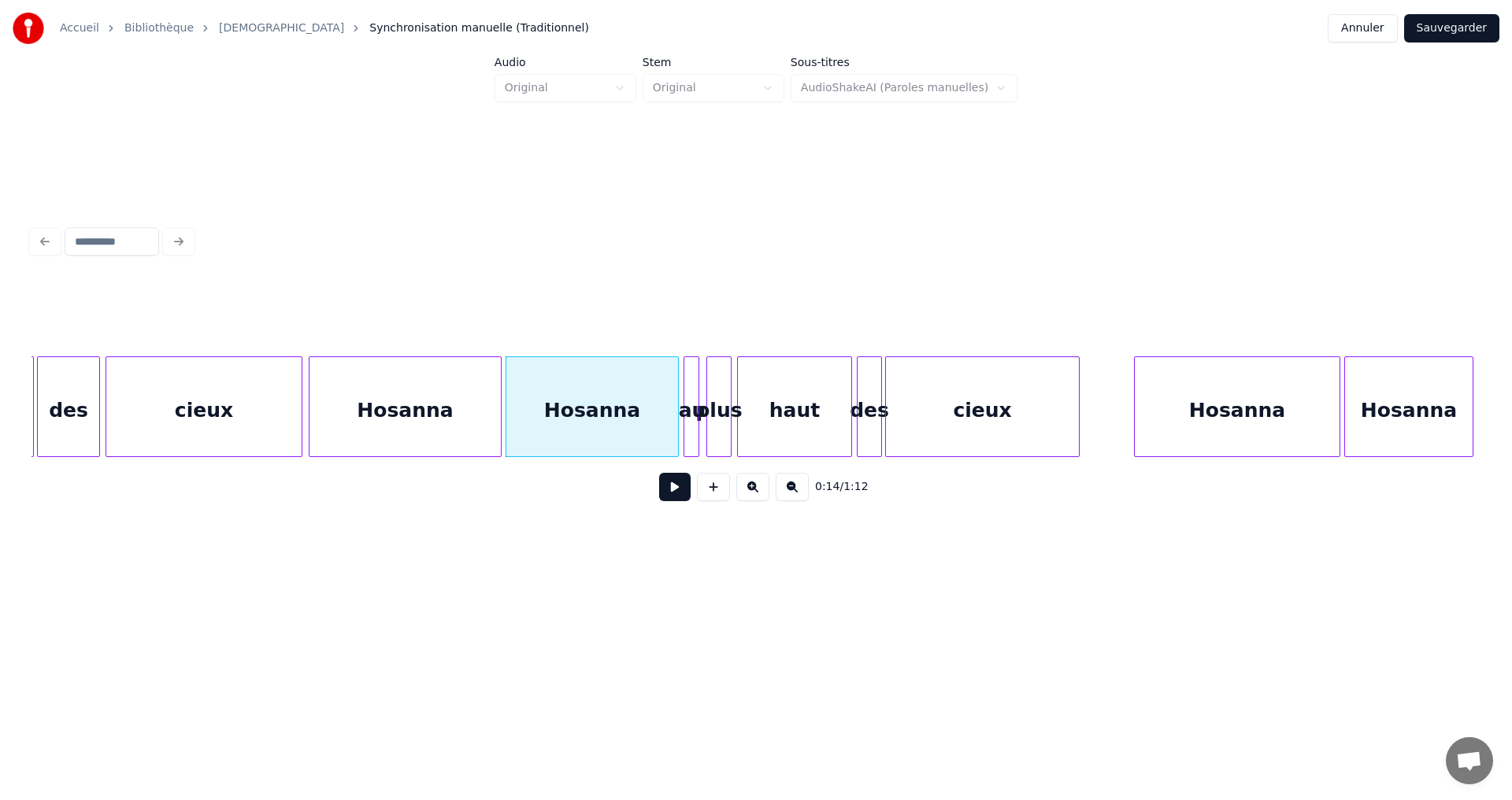
click at [246, 384] on div "cieux" at bounding box center [204, 411] width 196 height 107
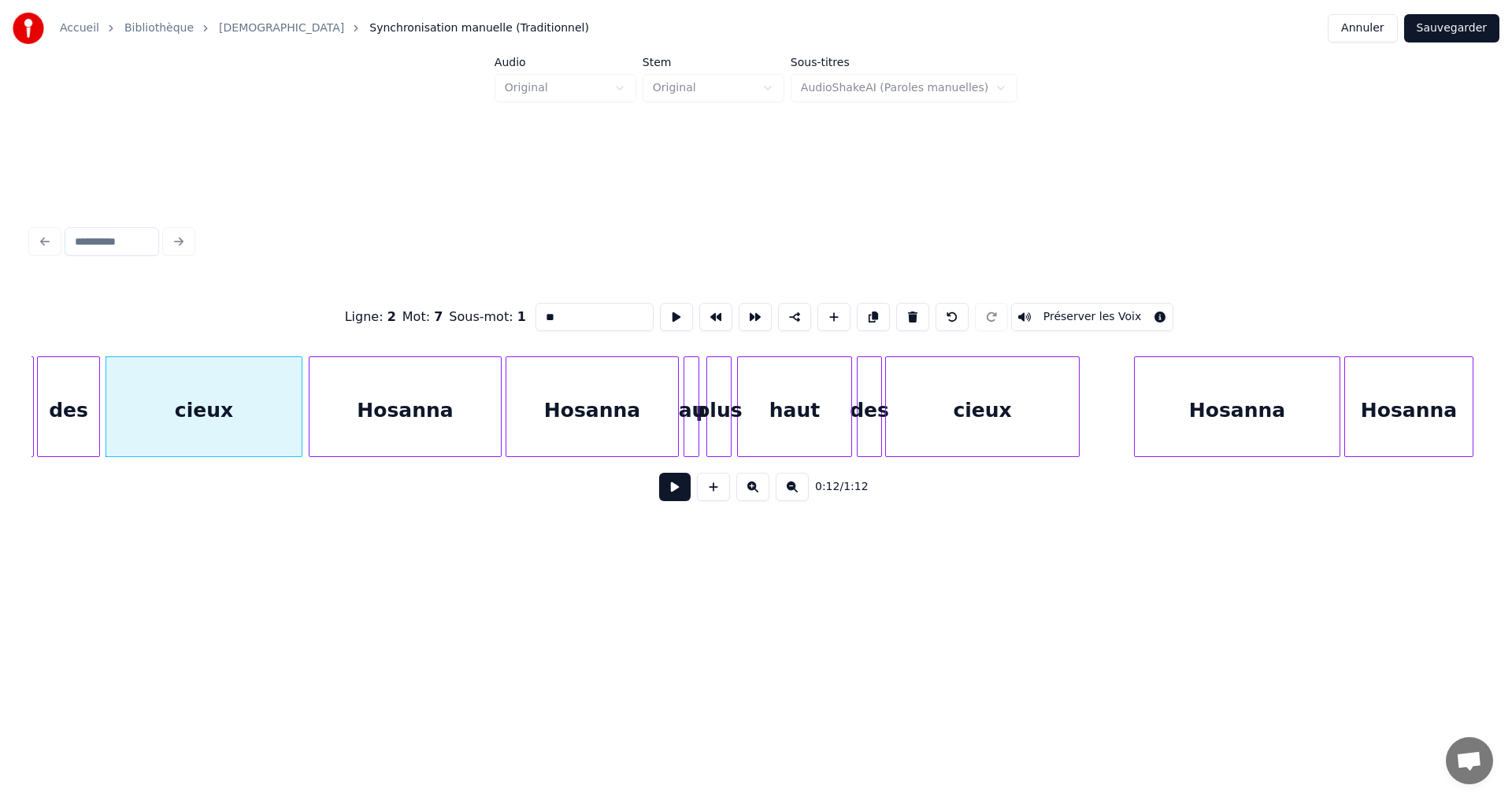
type input "*****"
click at [640, 486] on div "0:12 / 1:12" at bounding box center [756, 487] width 1424 height 35
click at [659, 491] on button at bounding box center [675, 487] width 32 height 29
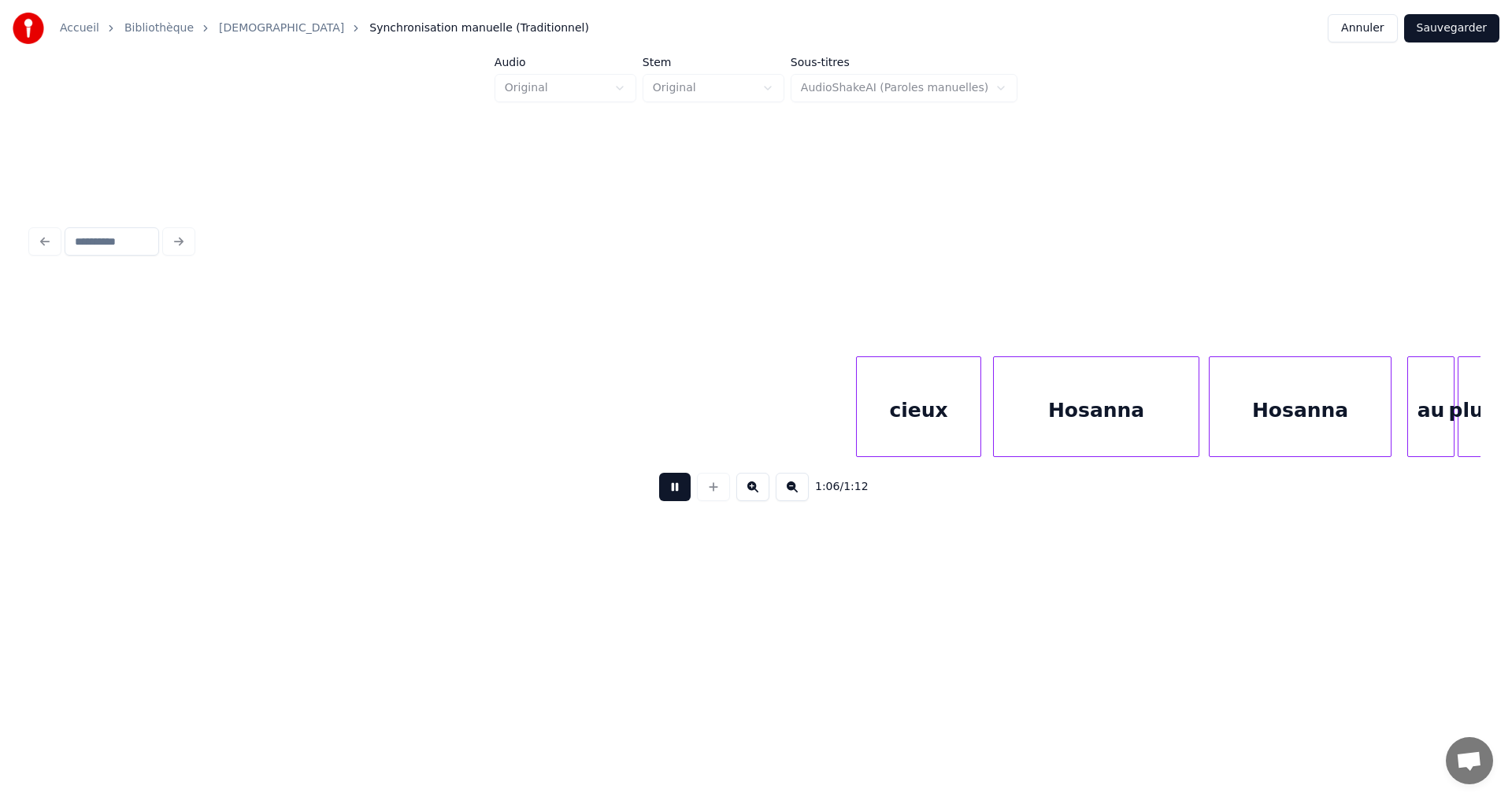
scroll to position [0, 9996]
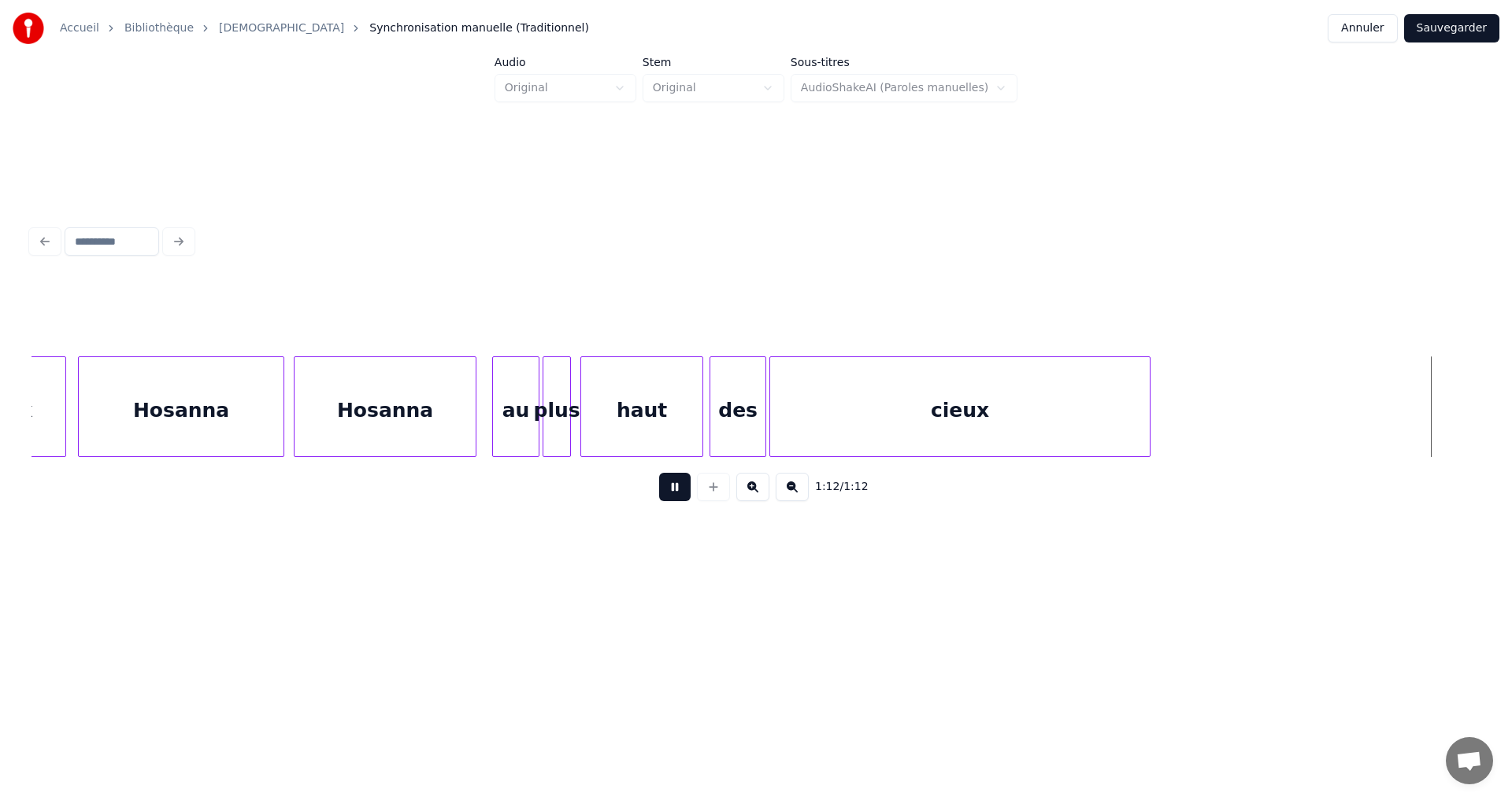
click at [668, 499] on button at bounding box center [675, 487] width 32 height 29
click at [1463, 29] on button "Sauvegarder" at bounding box center [1451, 28] width 95 height 29
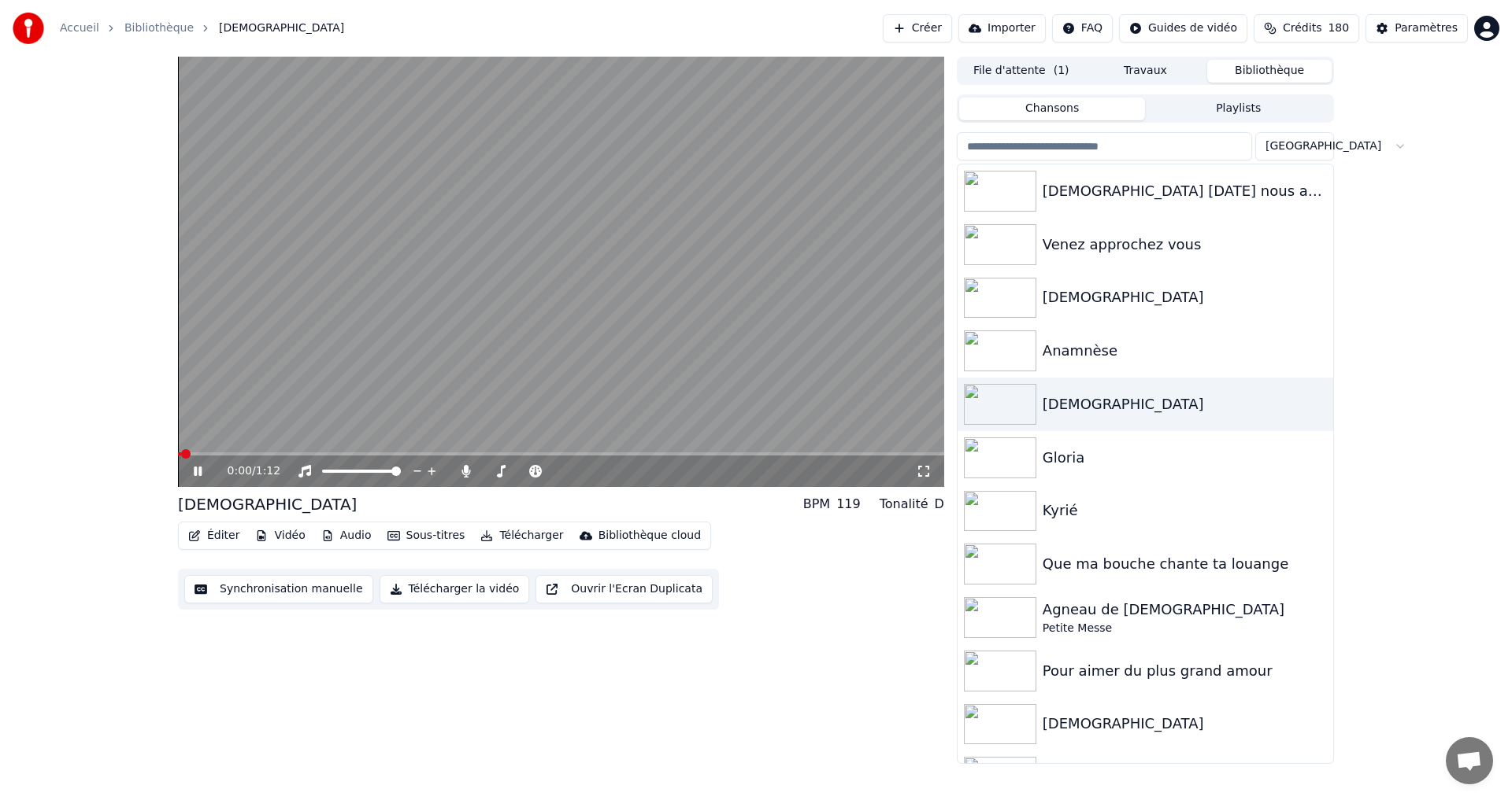
click at [198, 472] on icon at bounding box center [209, 471] width 37 height 12
click at [199, 472] on icon at bounding box center [198, 472] width 10 height 11
click at [197, 474] on icon at bounding box center [198, 472] width 8 height 10
click at [591, 472] on icon at bounding box center [593, 472] width 8 height 8
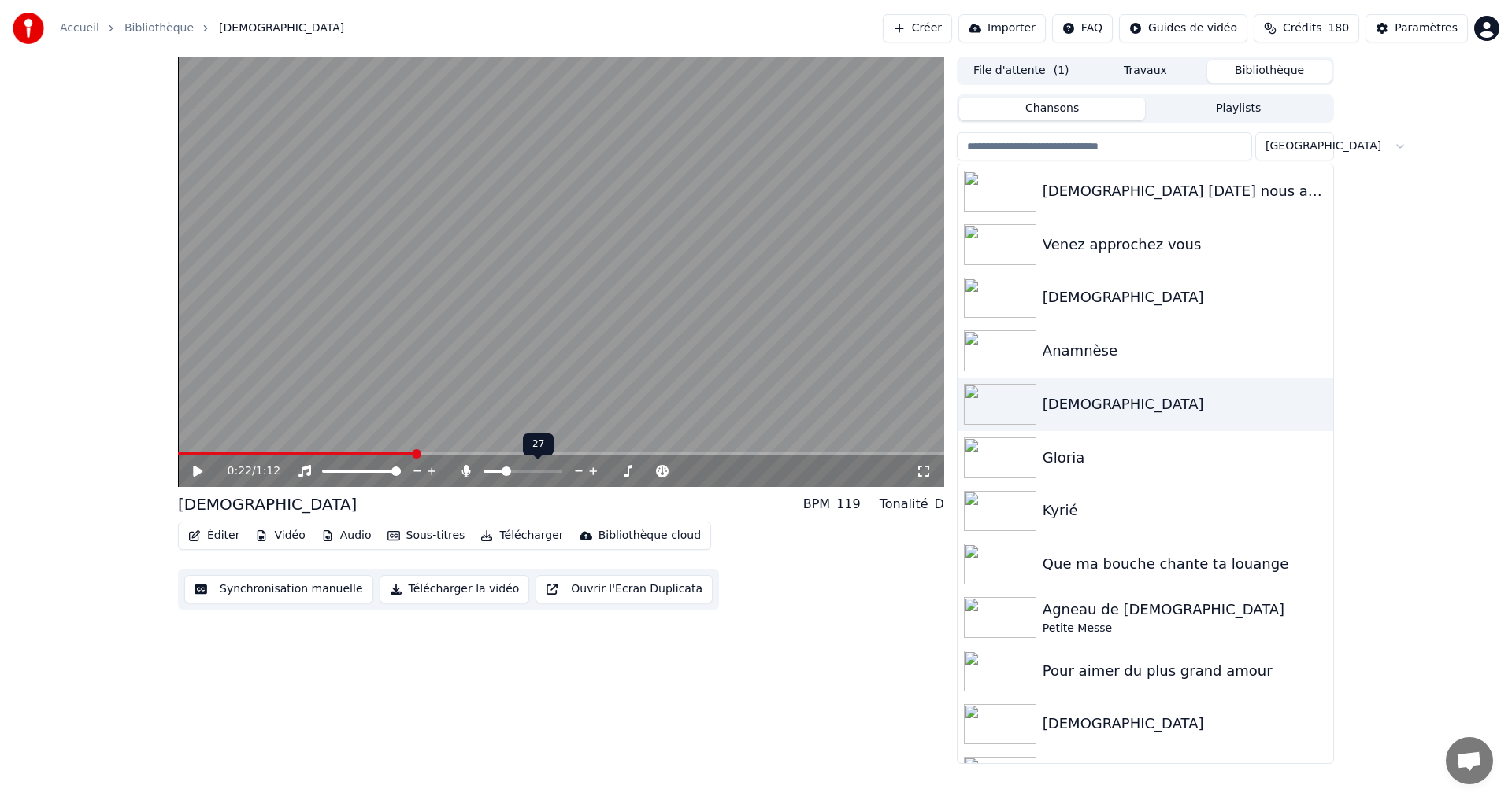
click at [591, 472] on icon at bounding box center [593, 472] width 8 height 8
click at [593, 472] on icon at bounding box center [593, 472] width 8 height 8
click at [592, 470] on icon at bounding box center [593, 471] width 15 height 15
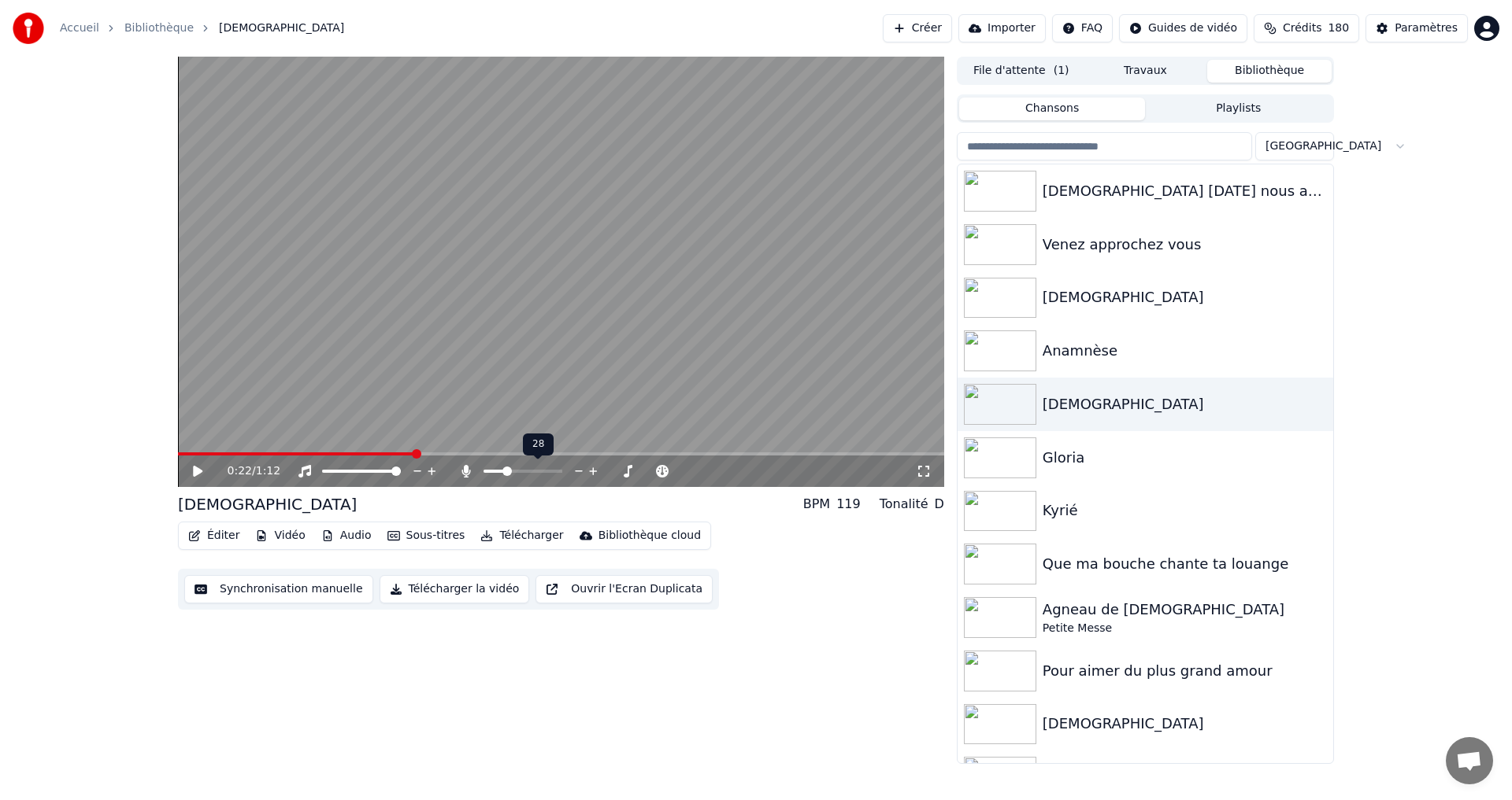
click at [592, 470] on icon at bounding box center [593, 471] width 15 height 15
click at [592, 469] on icon at bounding box center [593, 471] width 15 height 15
click at [179, 454] on span at bounding box center [296, 454] width 237 height 3
click at [465, 473] on icon at bounding box center [465, 471] width 9 height 12
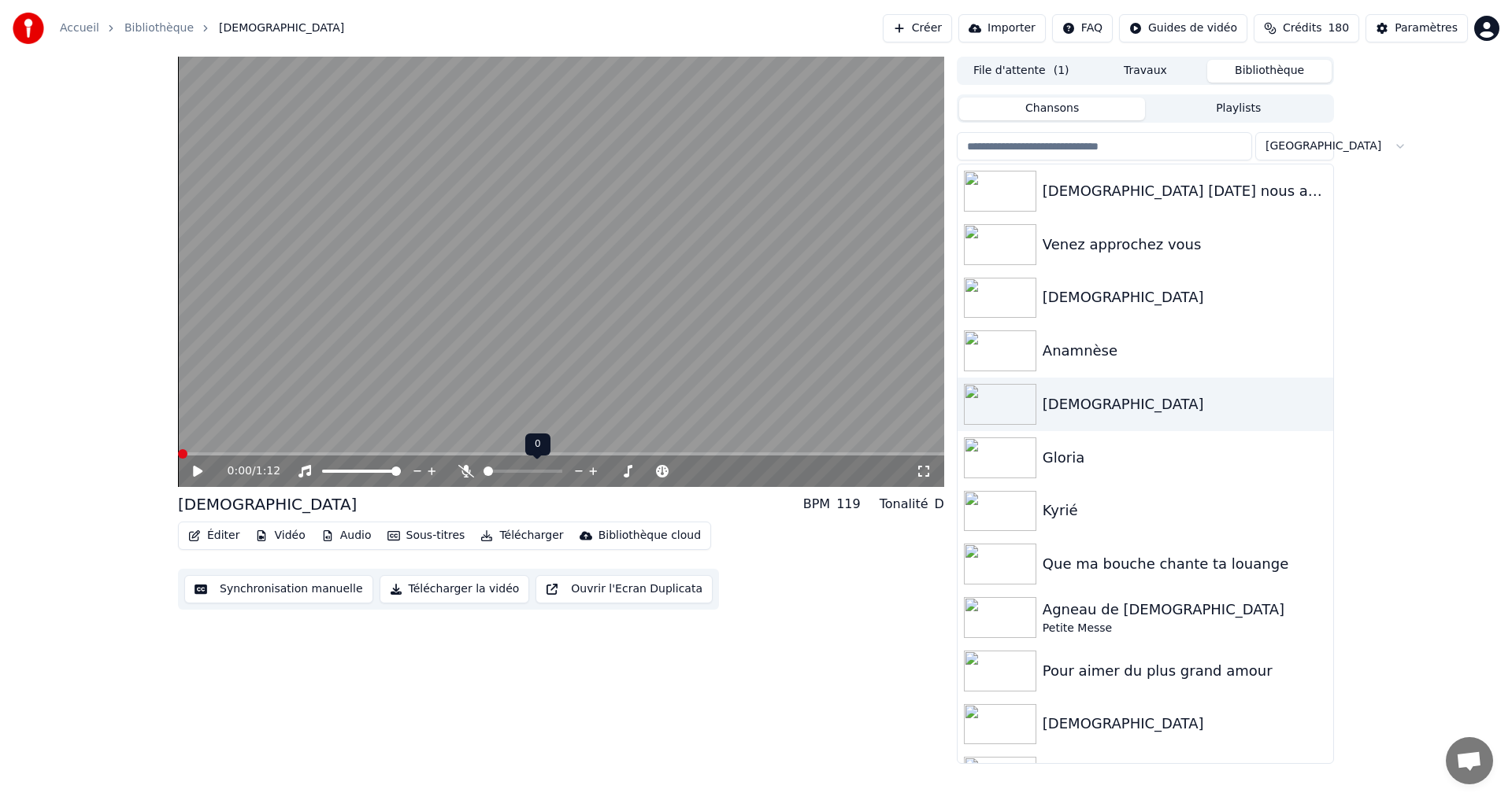
click at [465, 473] on icon at bounding box center [465, 471] width 15 height 12
click at [506, 472] on span at bounding box center [507, 472] width 10 height 10
click at [507, 470] on span at bounding box center [509, 472] width 10 height 10
click at [197, 469] on icon at bounding box center [198, 472] width 10 height 11
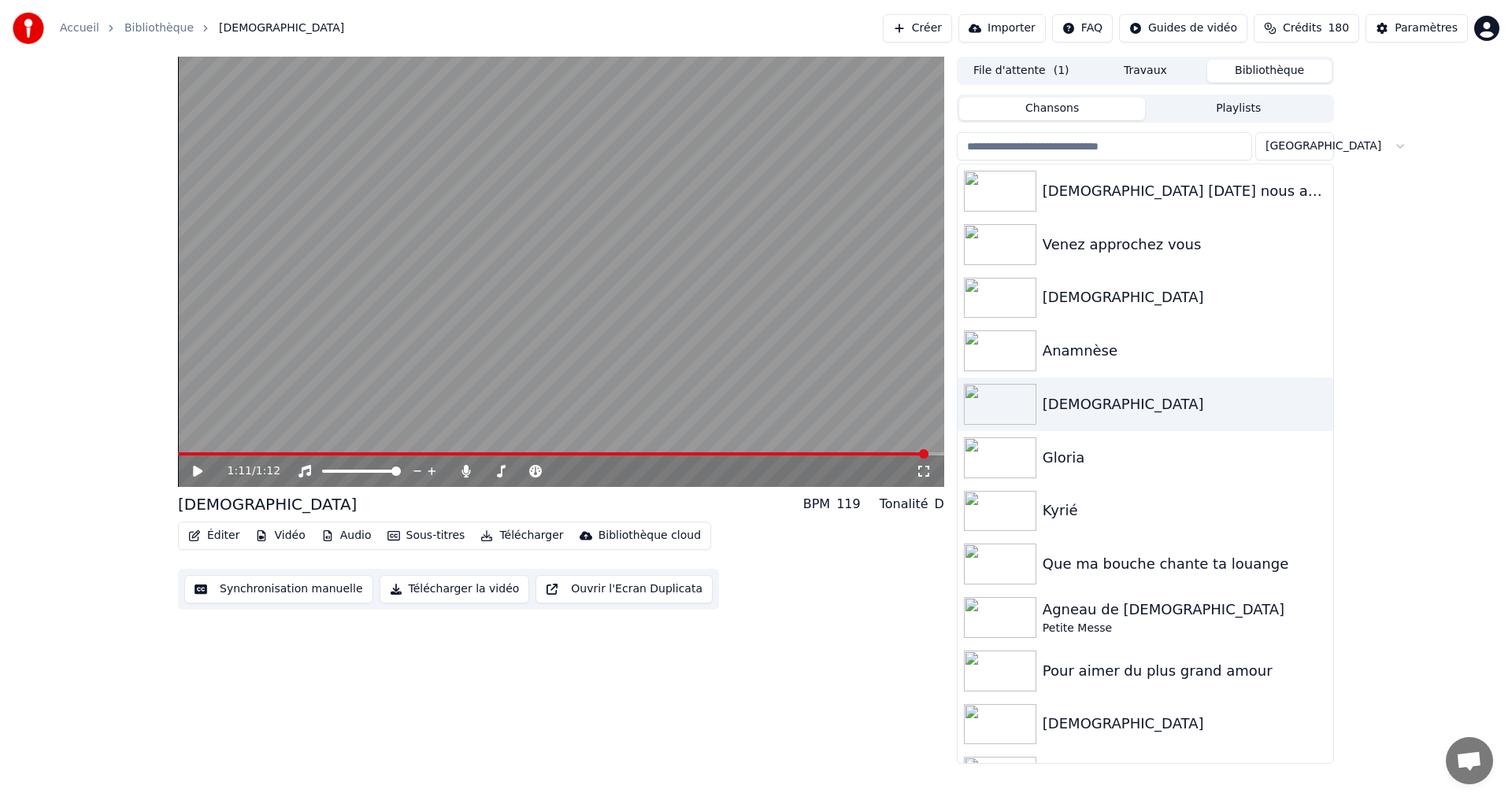
click at [514, 539] on button "Télécharger" at bounding box center [522, 535] width 95 height 22
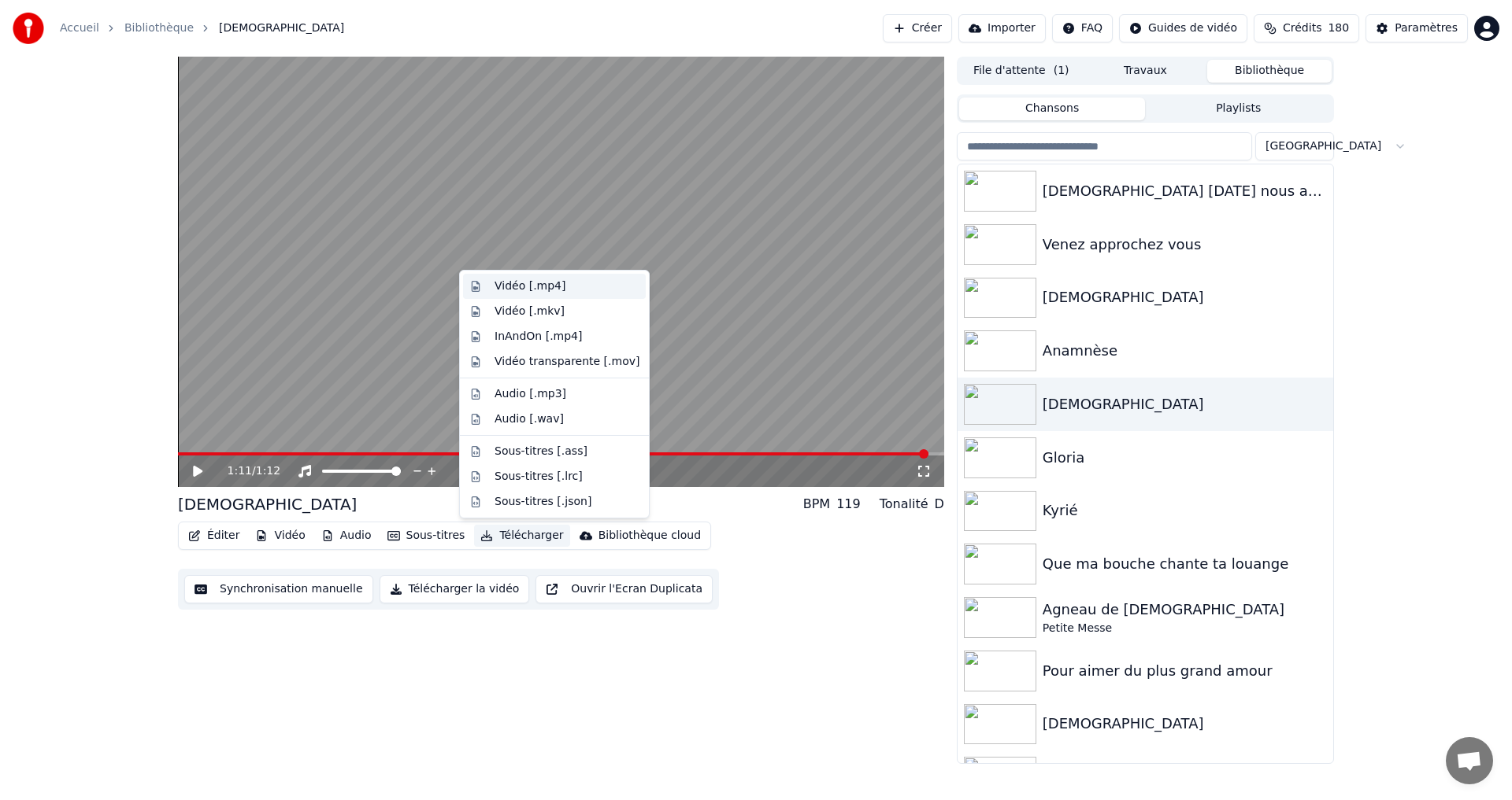
click at [516, 285] on div "Vidéo [.mp4]" at bounding box center [530, 286] width 71 height 15
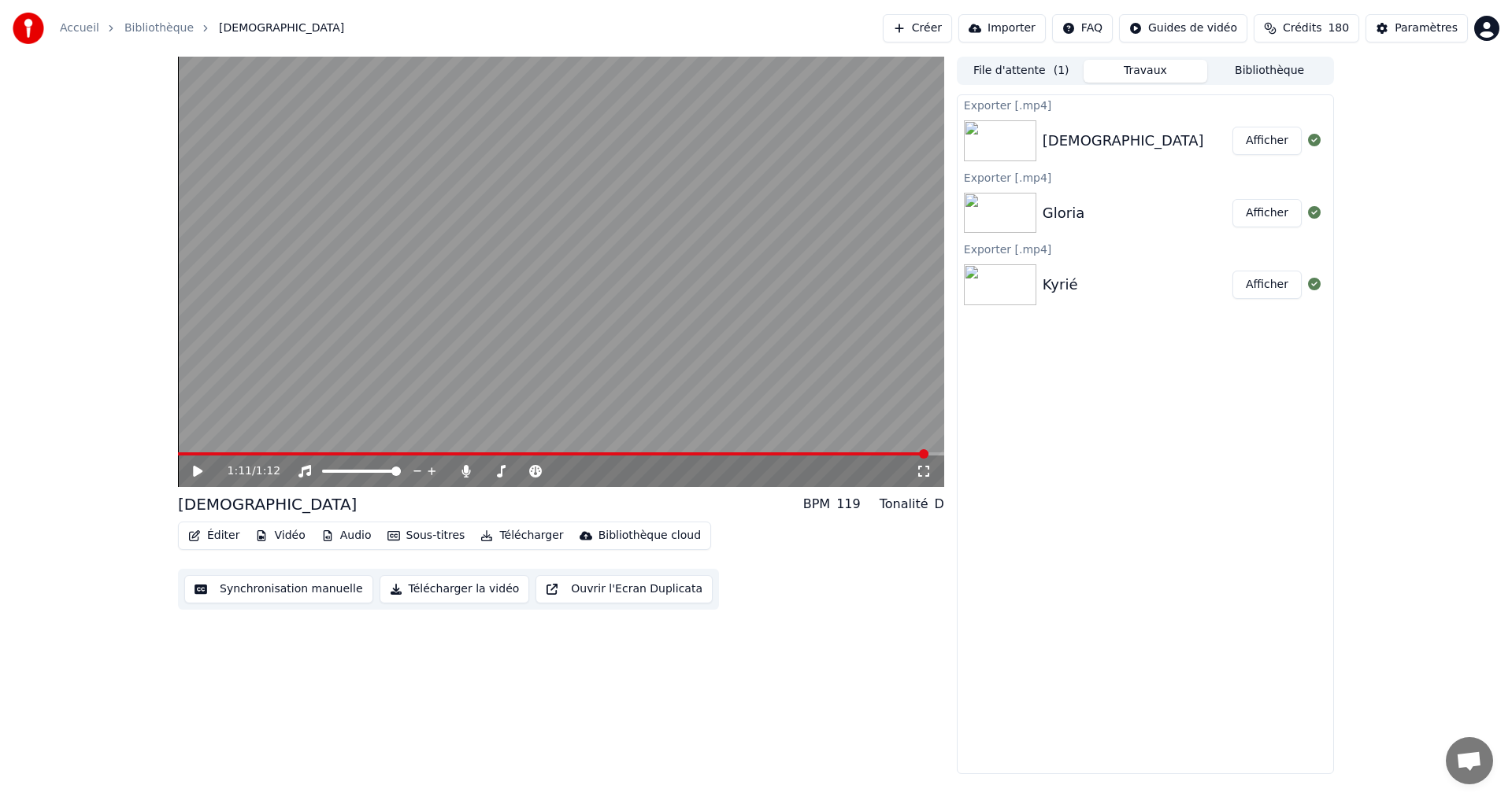
click at [1241, 146] on button "Afficher" at bounding box center [1267, 141] width 69 height 29
click at [1243, 73] on button "Bibliothèque" at bounding box center [1269, 71] width 125 height 23
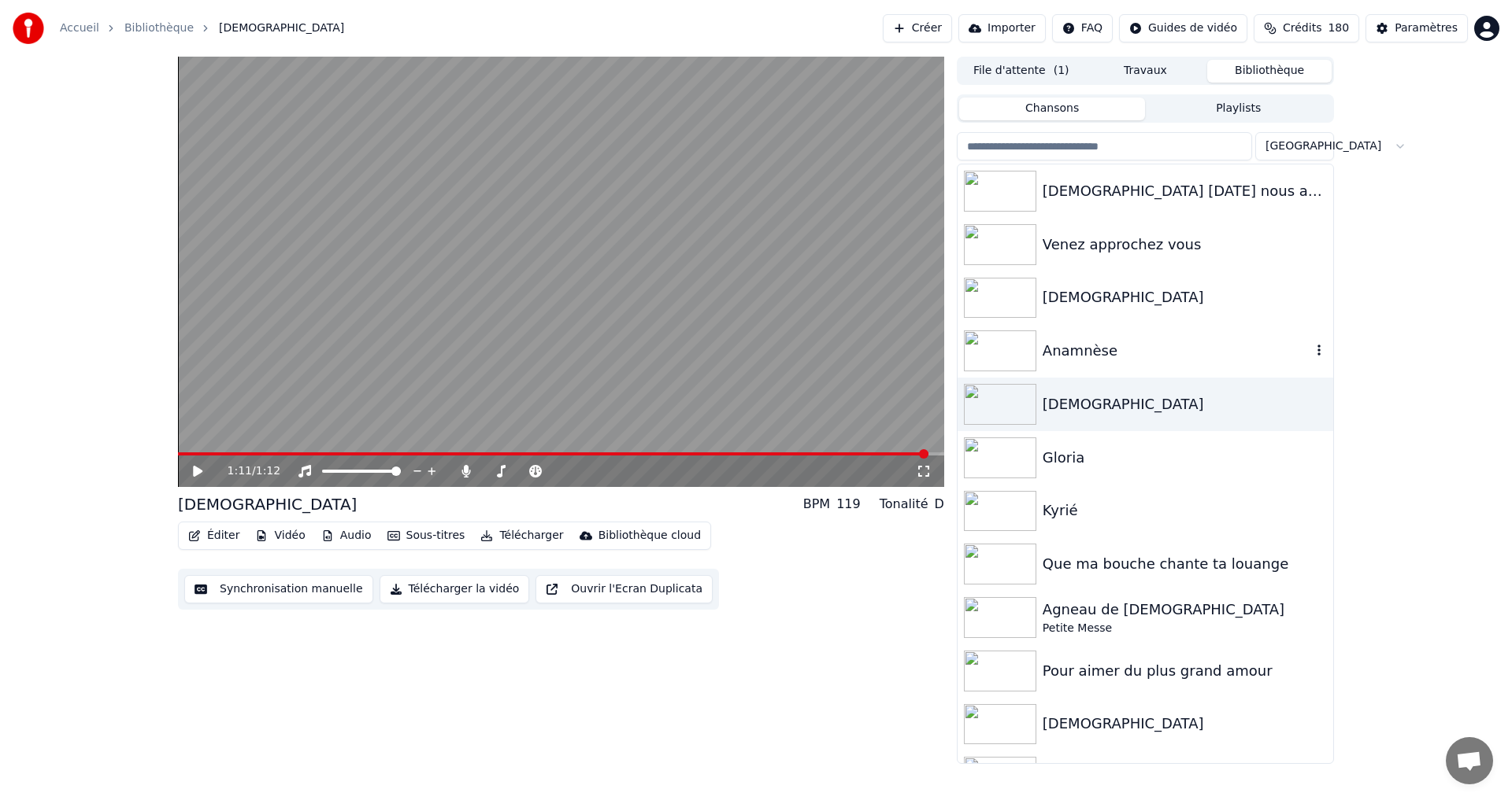
click at [1080, 350] on div "Anamnèse" at bounding box center [1176, 350] width 268 height 22
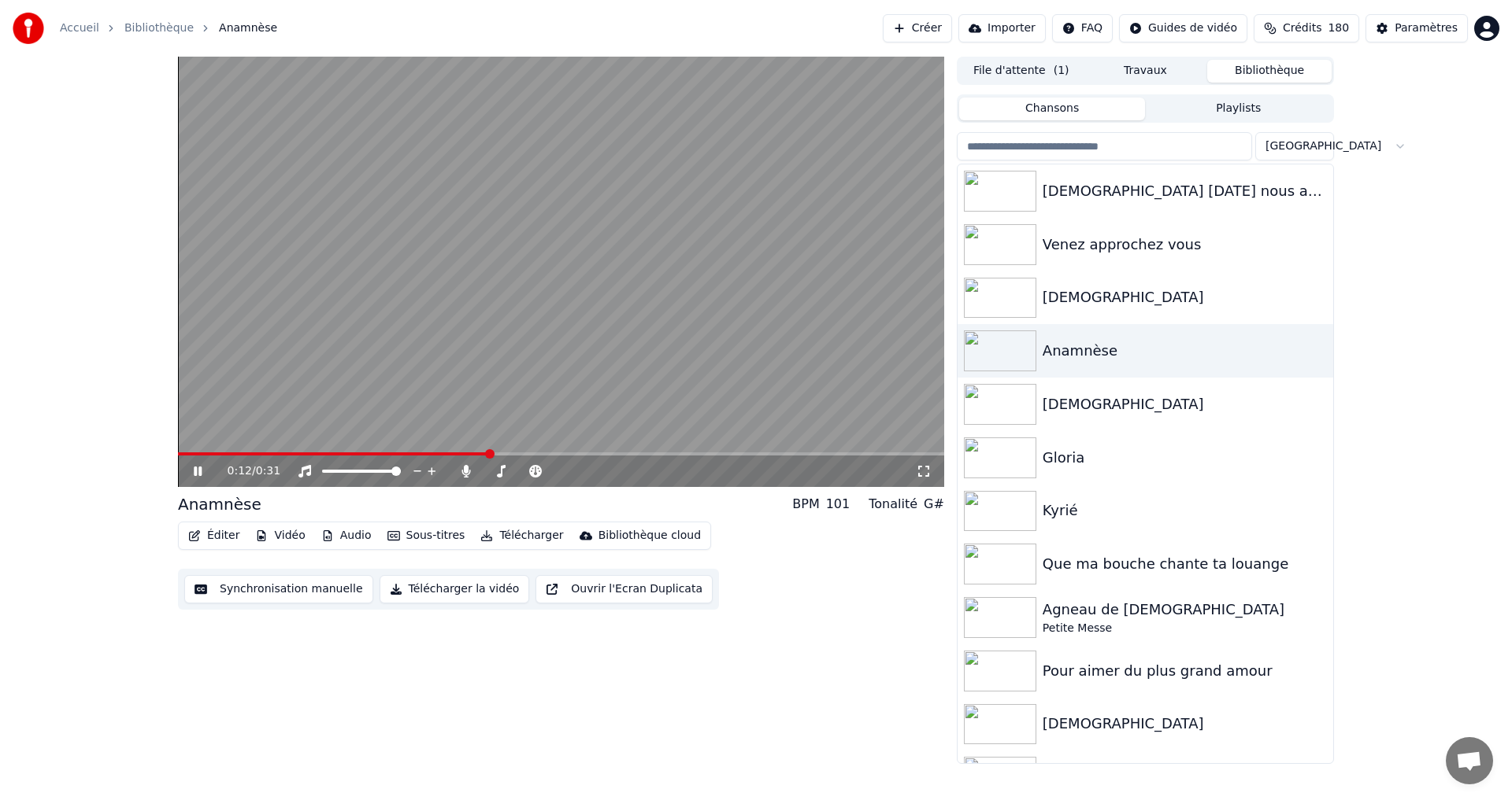
click at [196, 475] on icon at bounding box center [198, 472] width 8 height 10
drag, startPoint x: 489, startPoint y: 455, endPoint x: 199, endPoint y: 451, distance: 290.0
click at [180, 453] on span at bounding box center [333, 454] width 311 height 3
click at [198, 473] on icon at bounding box center [198, 472] width 10 height 11
click at [197, 469] on icon at bounding box center [198, 472] width 8 height 10
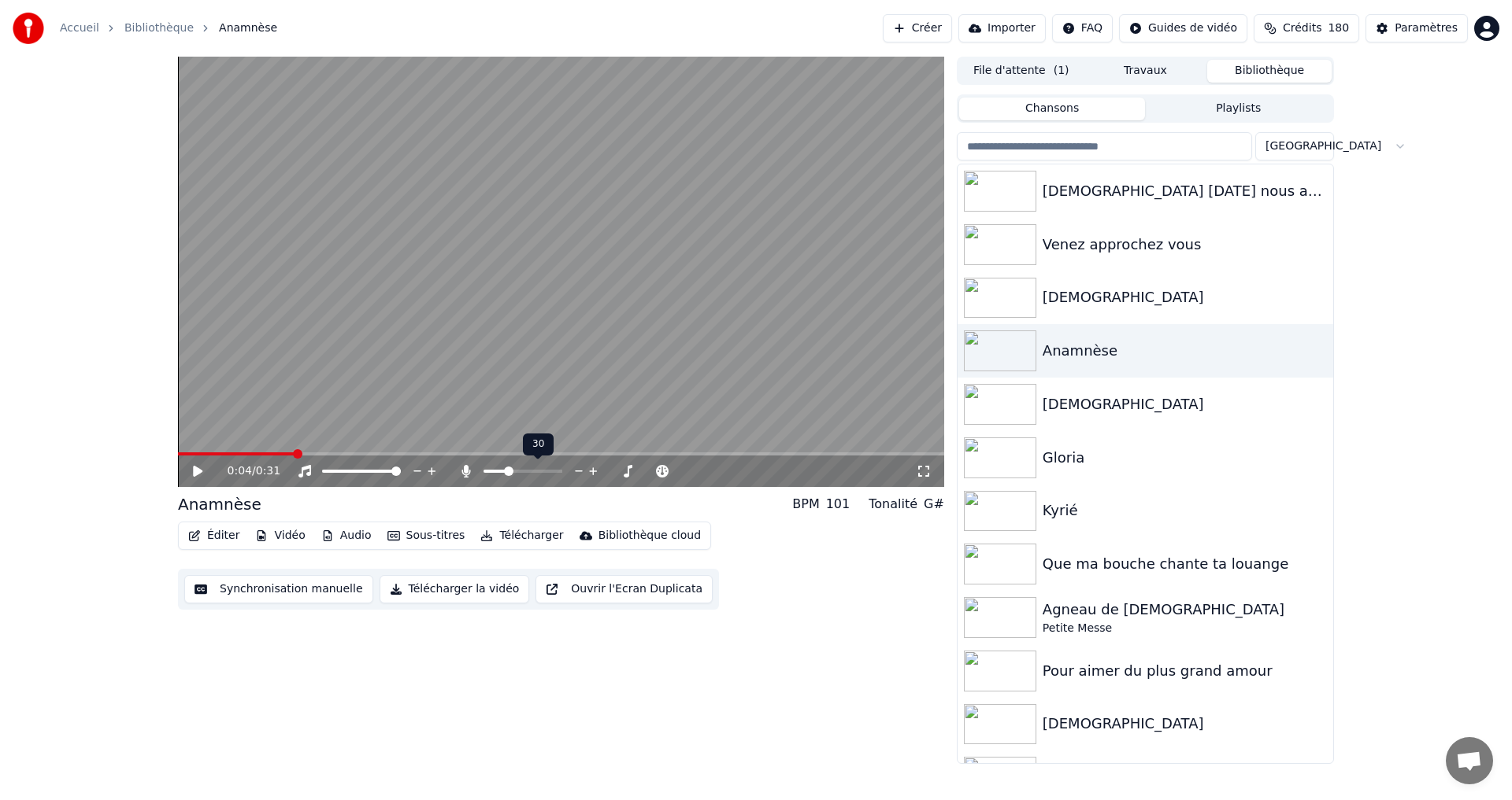
click at [591, 474] on icon at bounding box center [593, 471] width 15 height 15
click at [591, 473] on icon at bounding box center [593, 471] width 15 height 15
click at [590, 473] on icon at bounding box center [593, 471] width 15 height 15
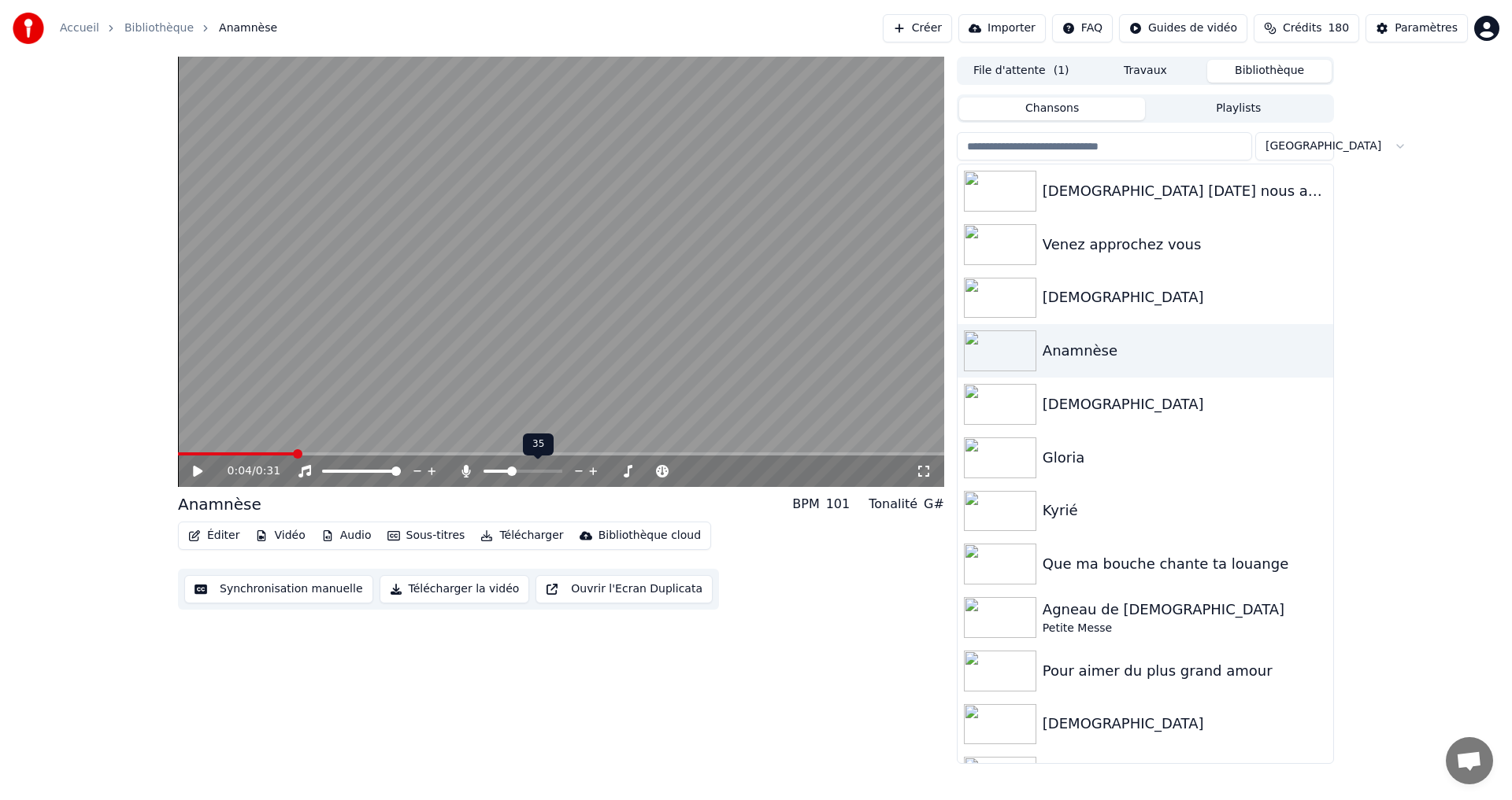
click at [590, 473] on icon at bounding box center [593, 471] width 15 height 15
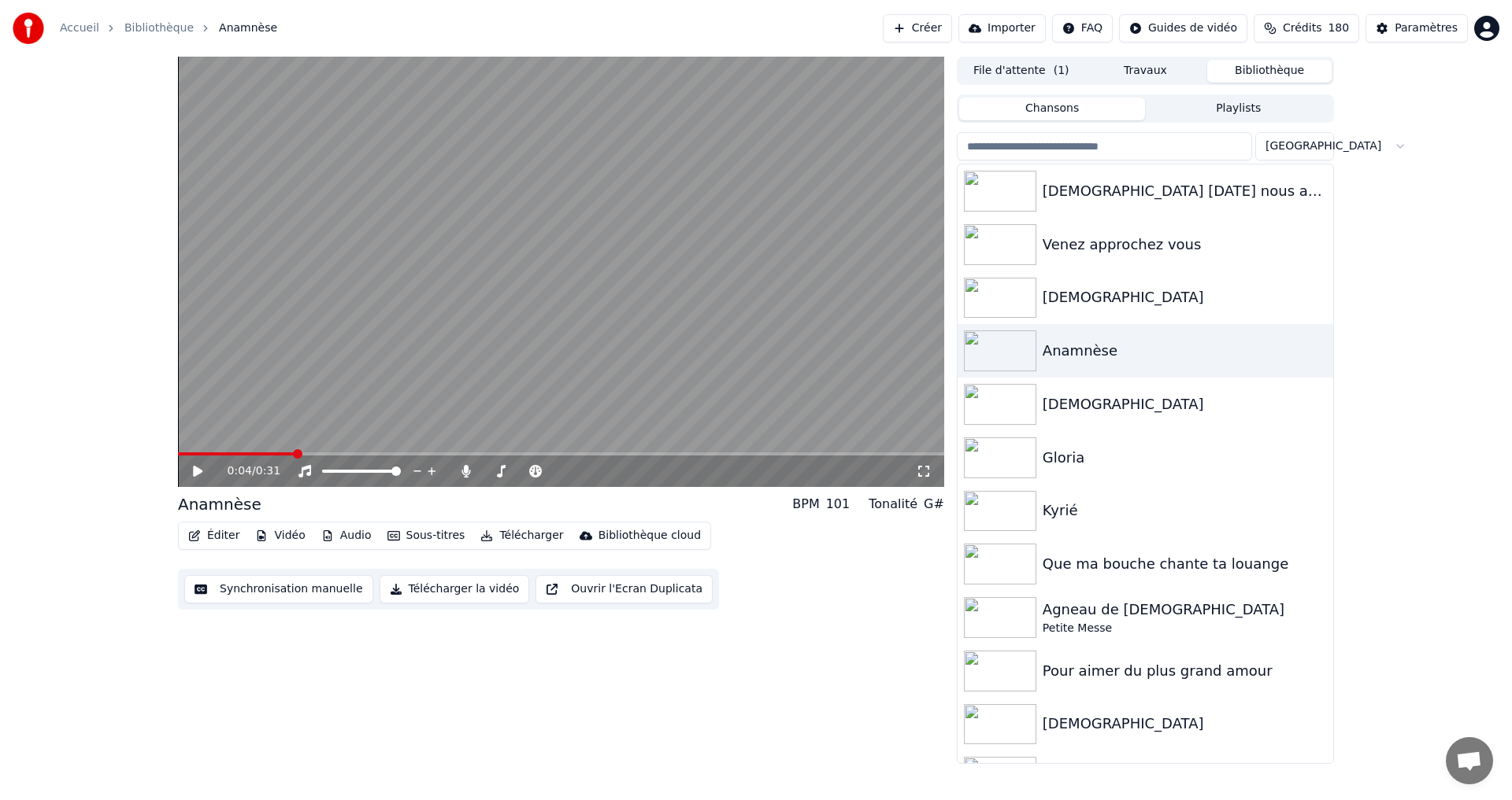
click at [180, 455] on span at bounding box center [236, 454] width 117 height 3
click at [196, 470] on icon at bounding box center [198, 472] width 10 height 11
click at [200, 470] on icon at bounding box center [198, 472] width 8 height 10
click at [205, 541] on button "Éditer" at bounding box center [214, 535] width 64 height 22
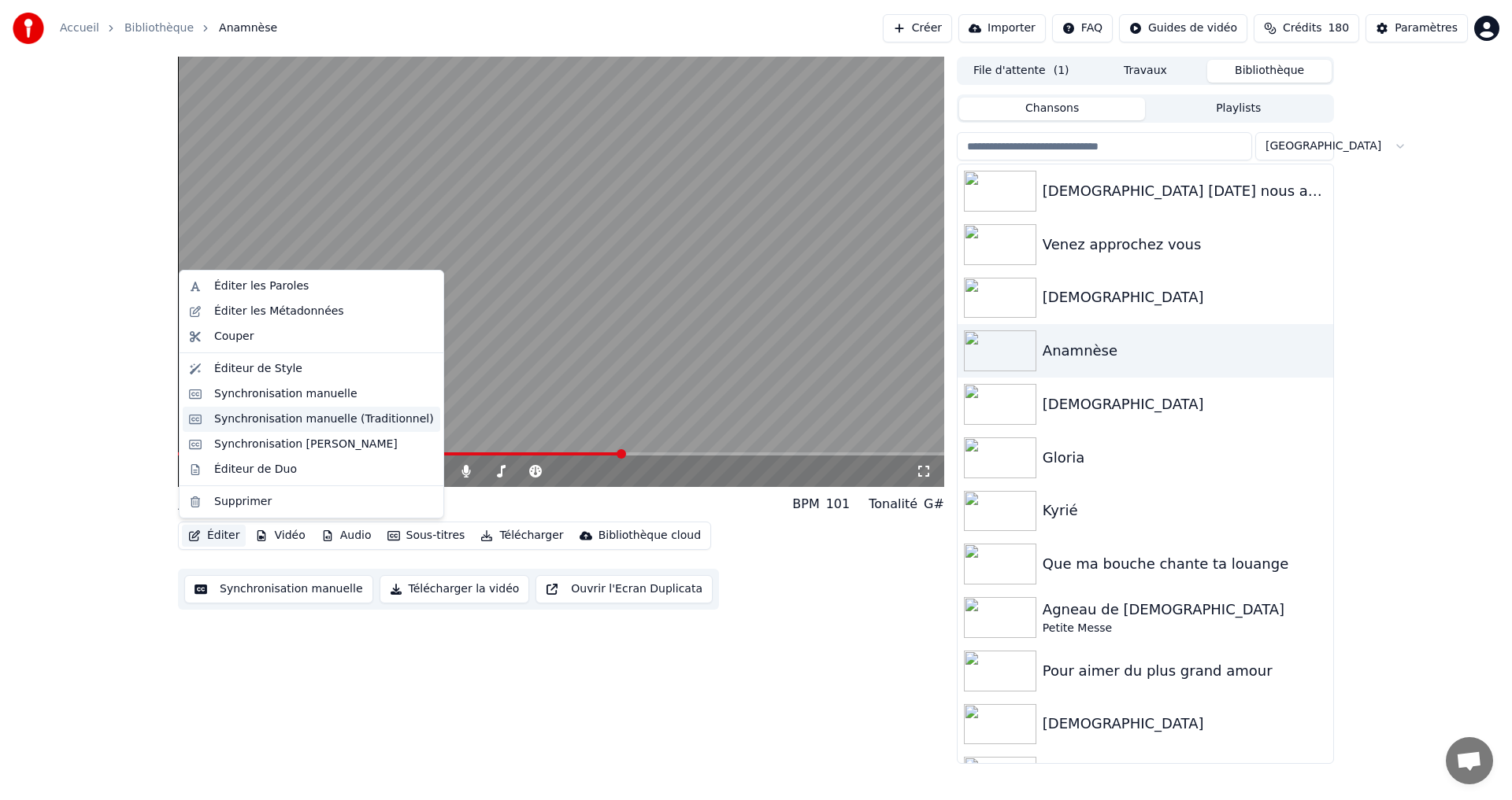
click at [275, 420] on div "Synchronisation manuelle (Traditionnel)" at bounding box center [324, 419] width 220 height 15
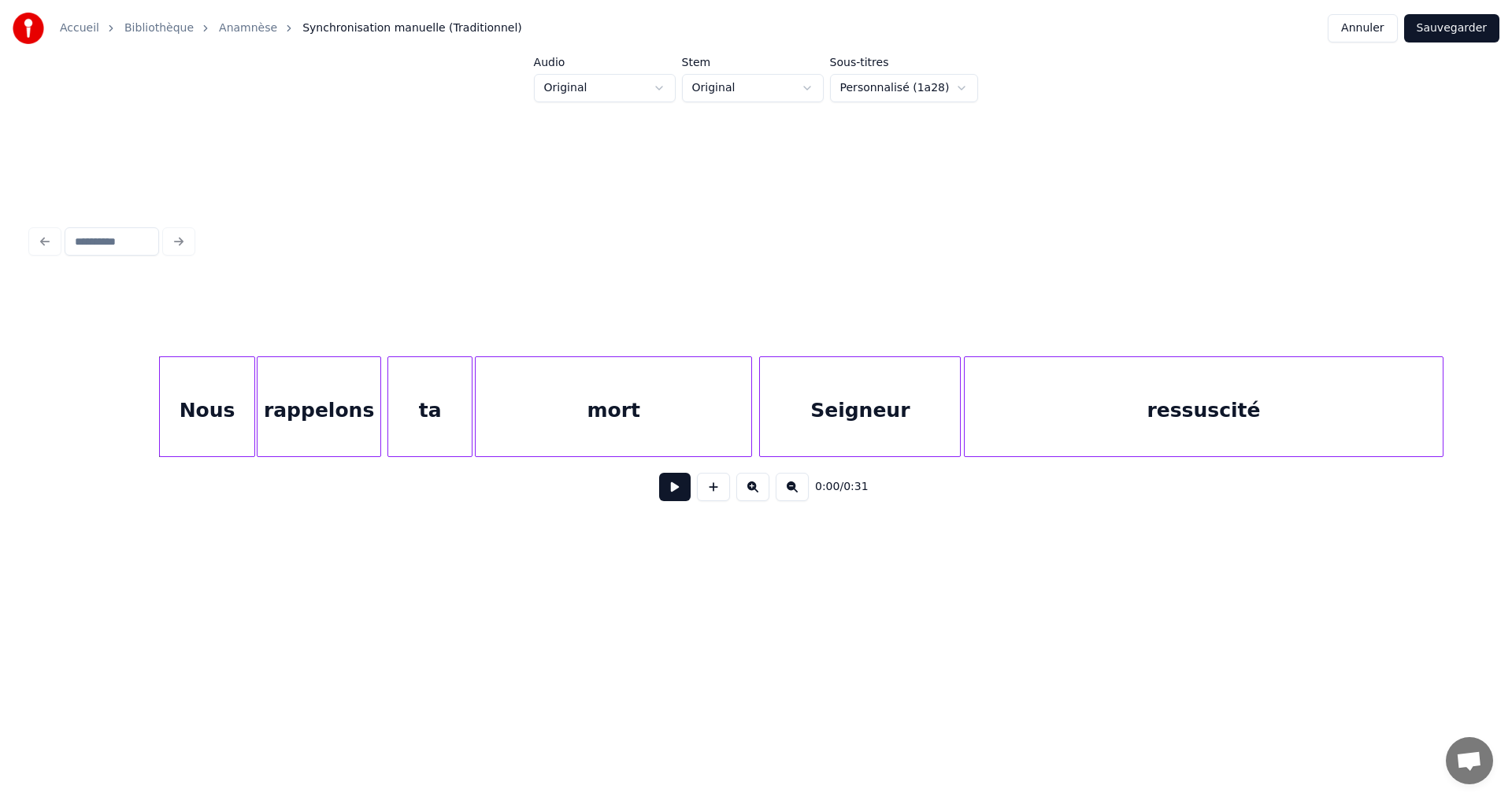
click at [665, 499] on button at bounding box center [675, 487] width 32 height 29
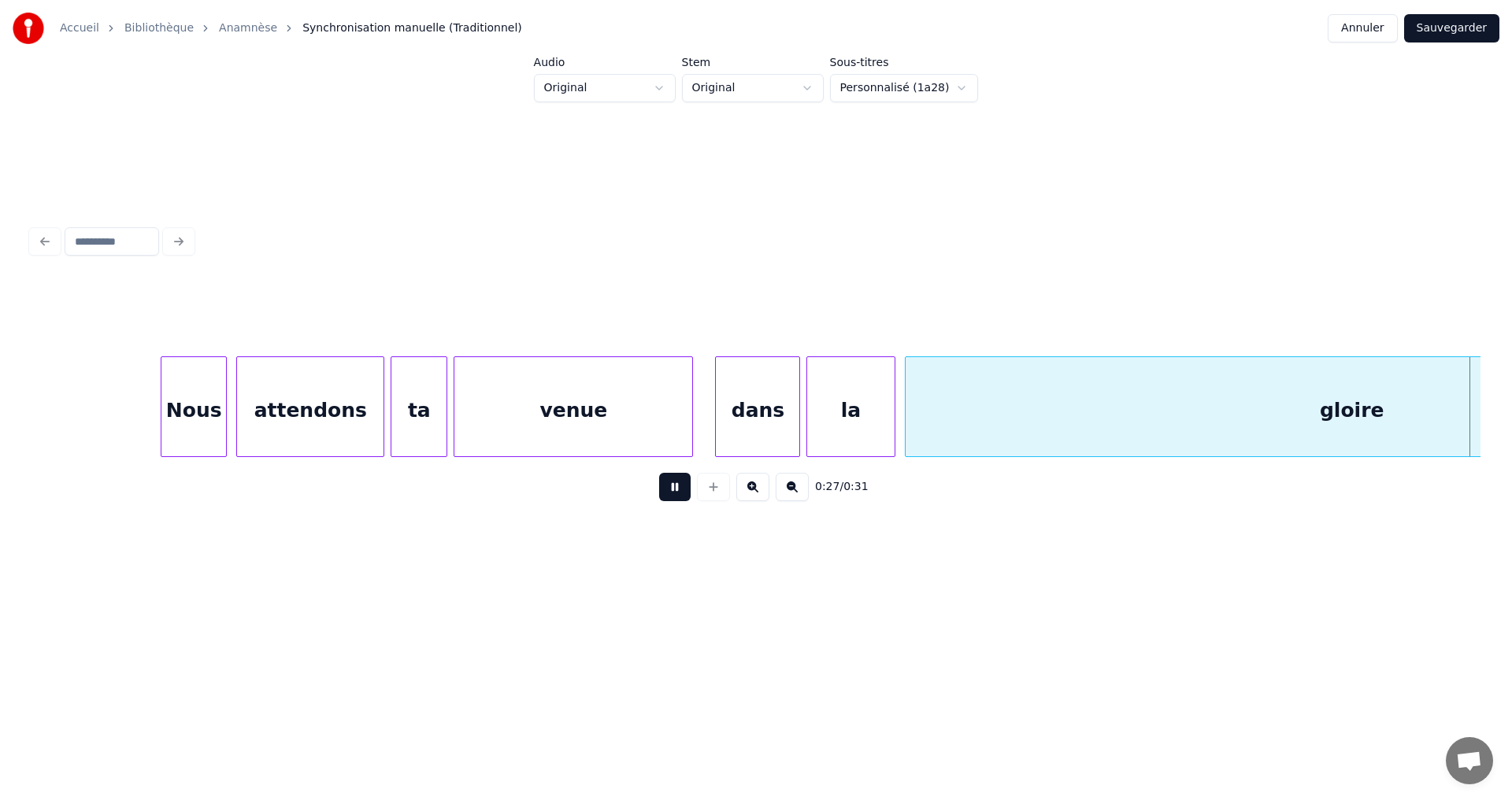
scroll to position [0, 3488]
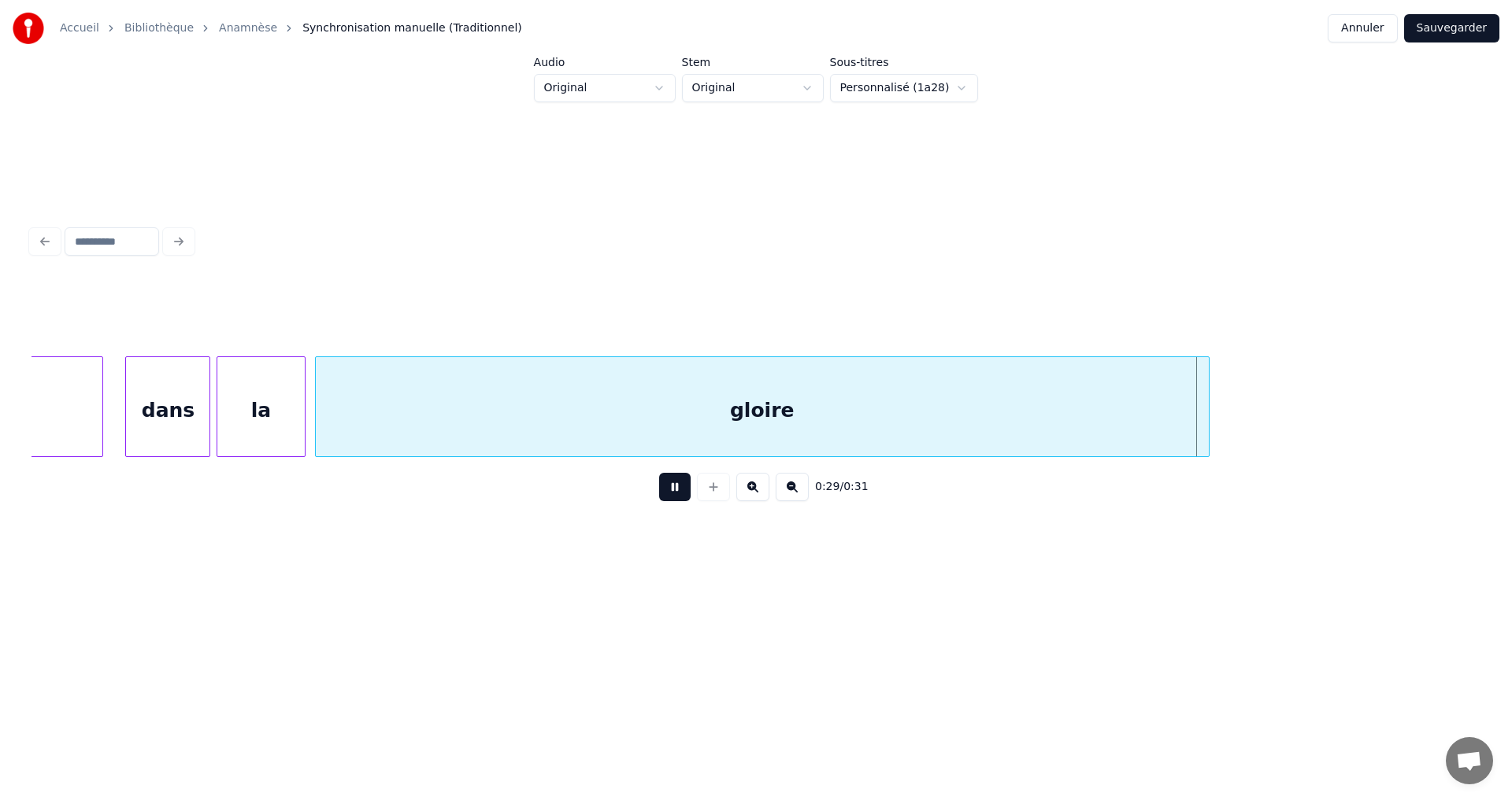
click at [659, 495] on button at bounding box center [675, 487] width 32 height 29
click at [1443, 29] on button "Sauvegarder" at bounding box center [1451, 28] width 95 height 29
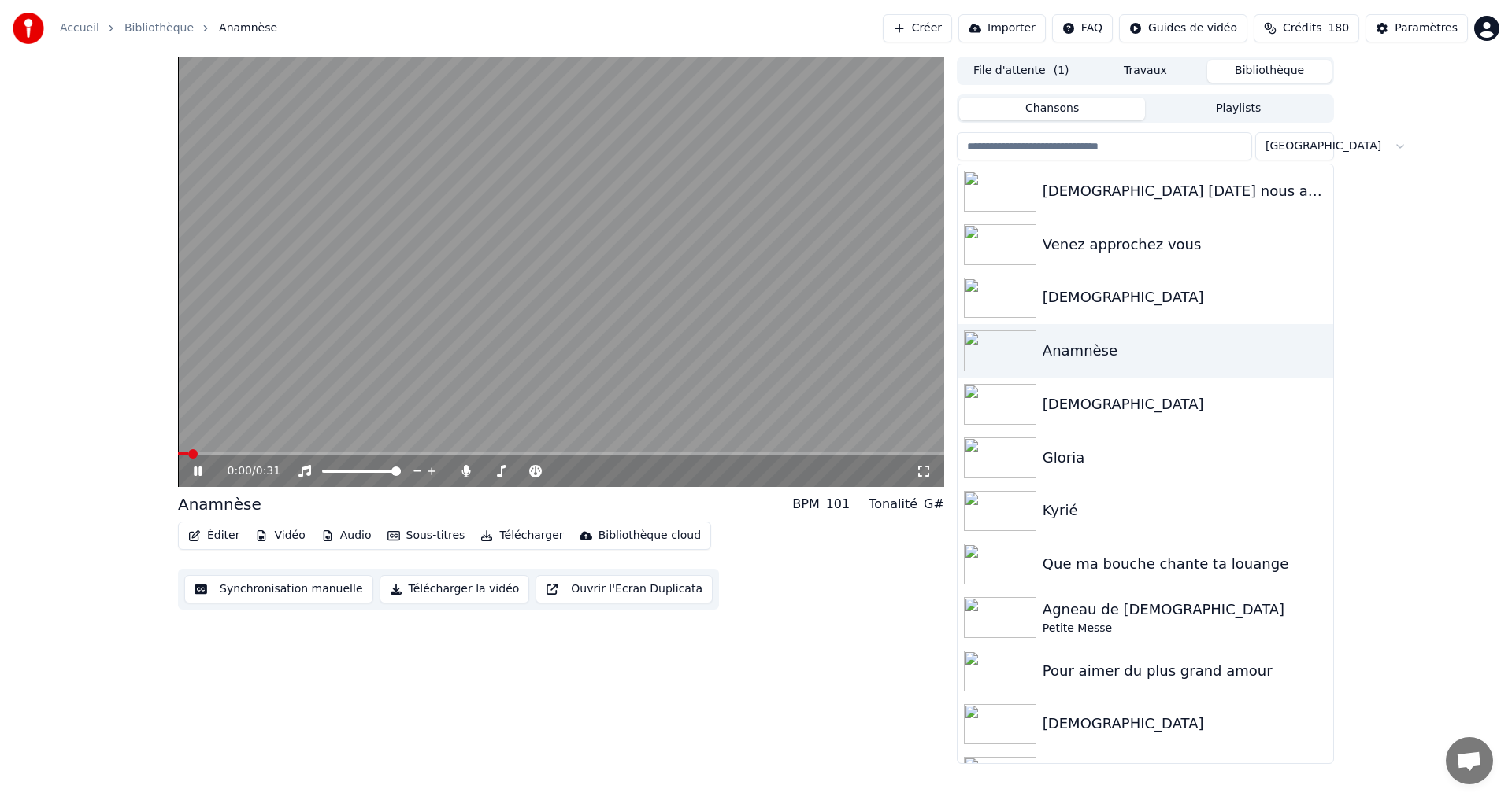
click at [197, 471] on icon at bounding box center [198, 472] width 8 height 10
click at [501, 537] on button "Télécharger" at bounding box center [522, 535] width 95 height 22
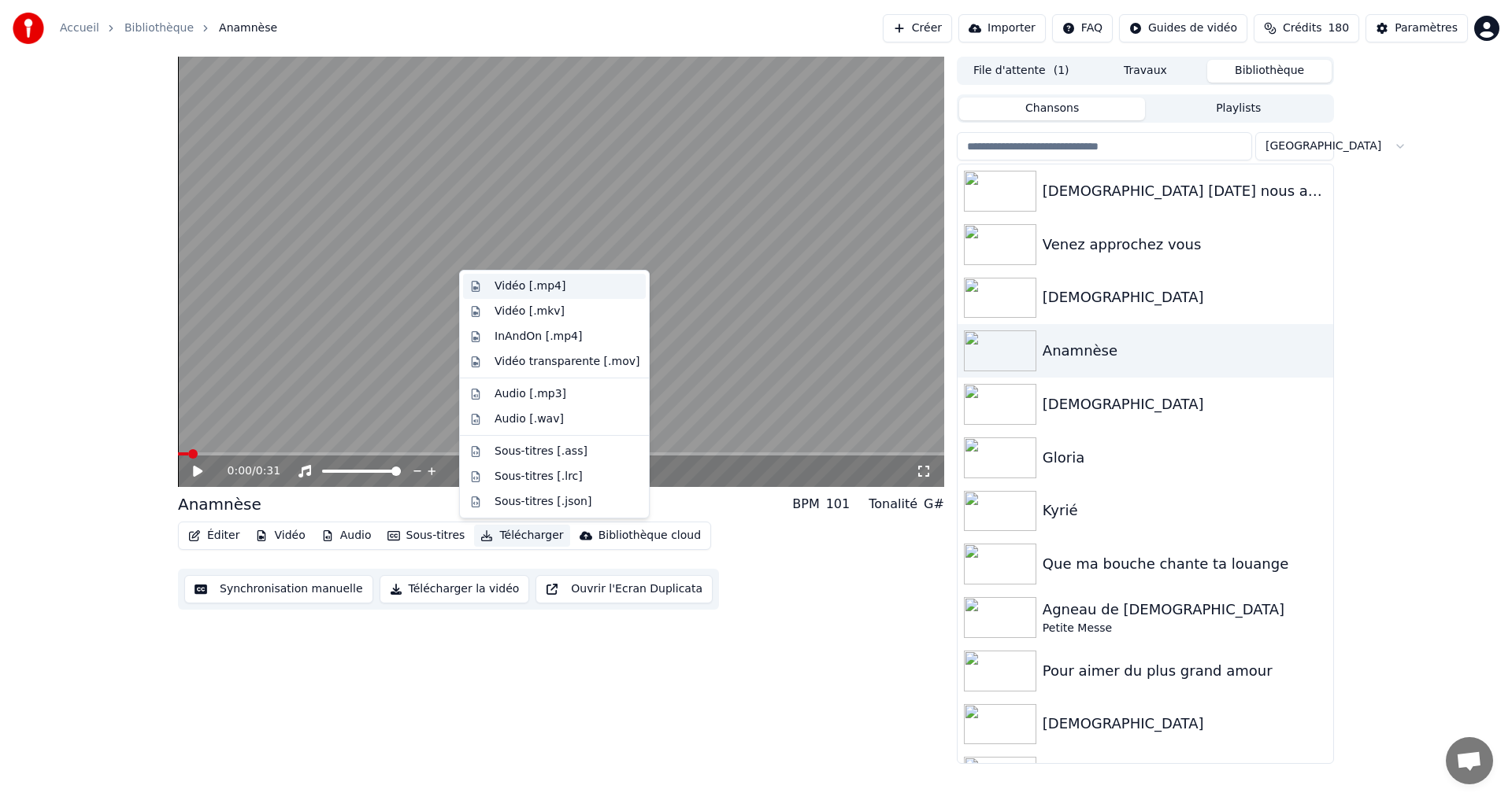
click at [518, 287] on div "Vidéo [.mp4]" at bounding box center [530, 286] width 71 height 15
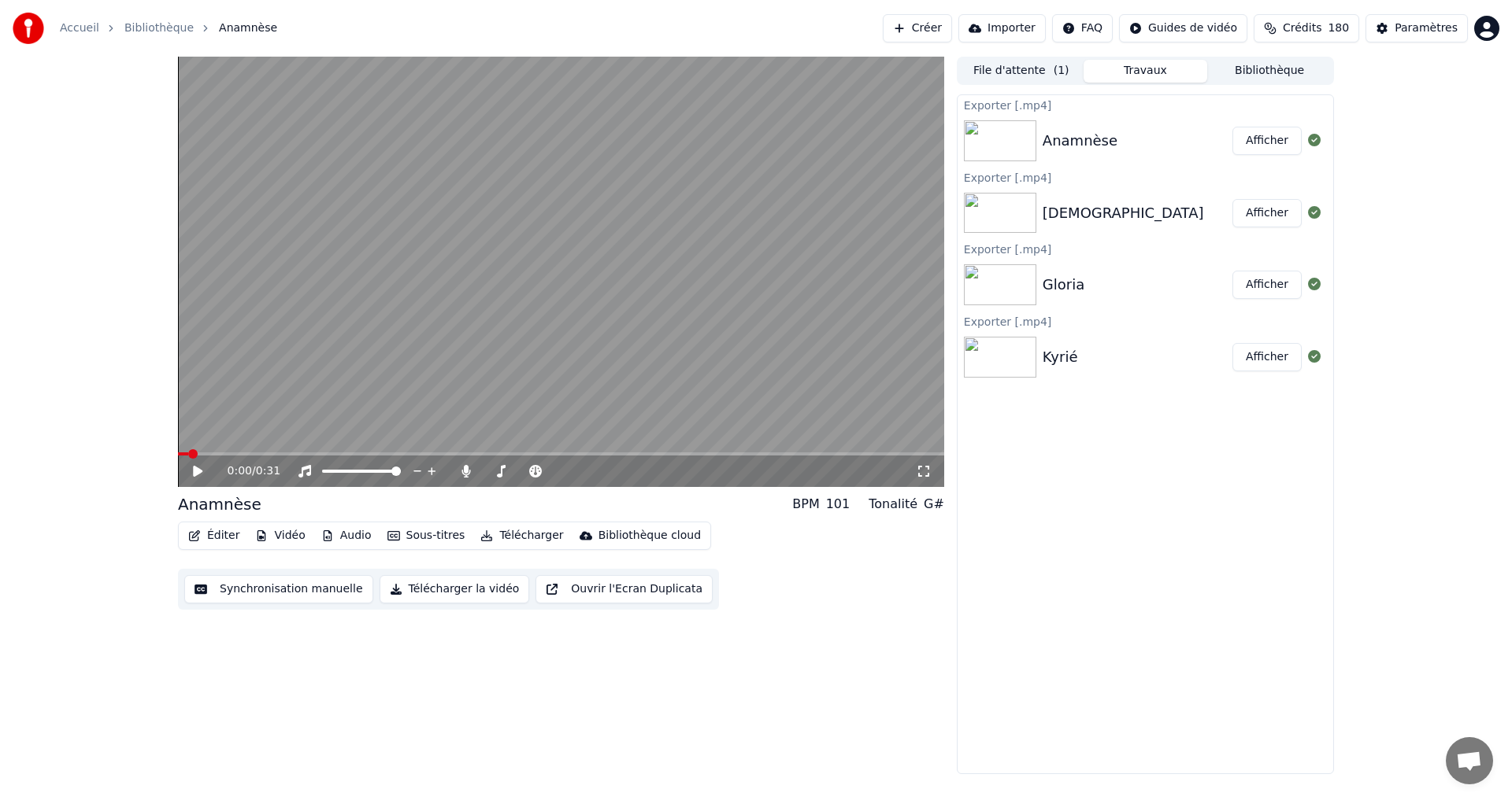
click at [1261, 143] on button "Afficher" at bounding box center [1267, 141] width 69 height 29
click at [1256, 73] on button "Bibliothèque" at bounding box center [1269, 71] width 125 height 23
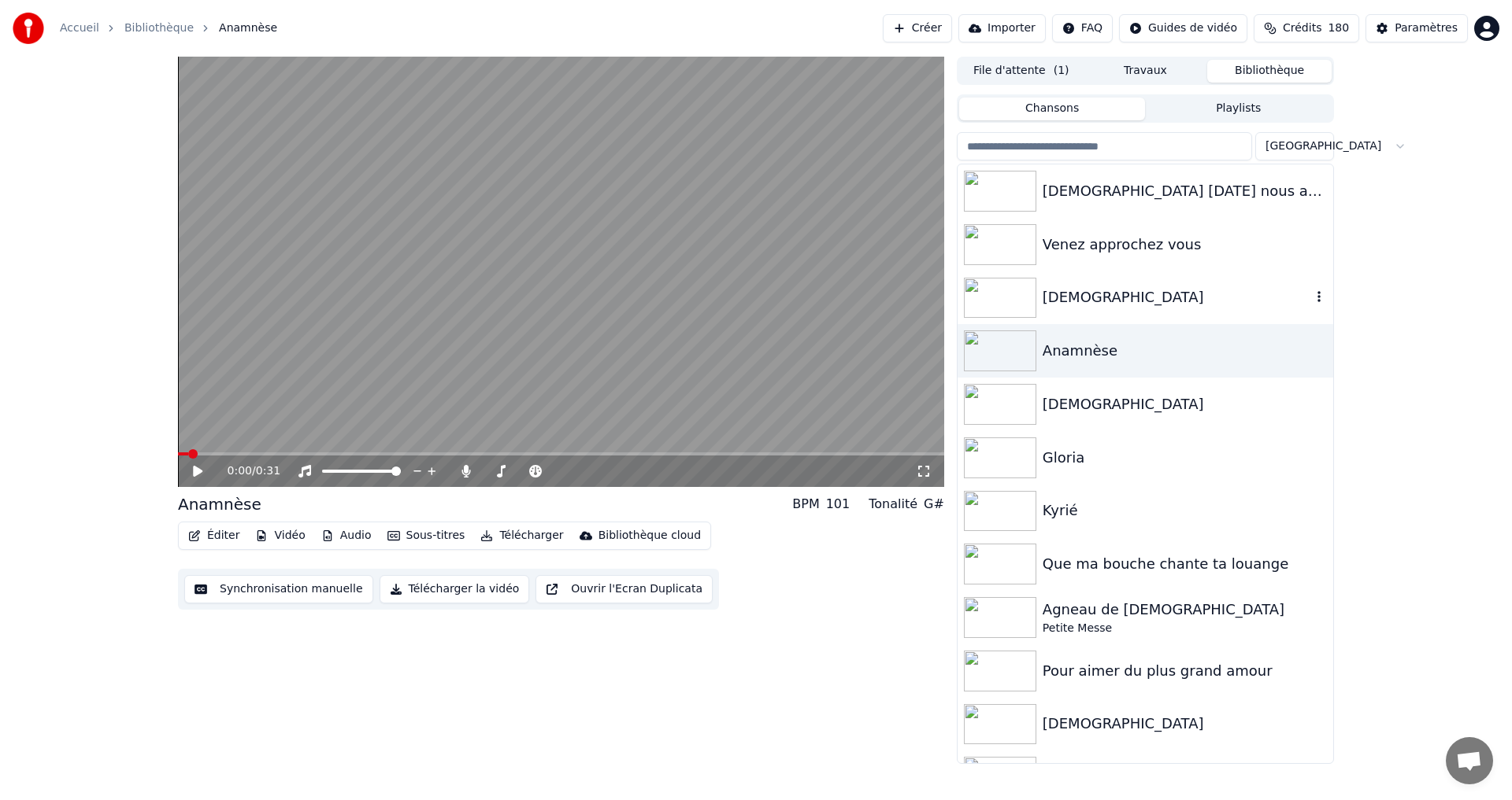
click at [1078, 301] on div "[DEMOGRAPHIC_DATA]" at bounding box center [1176, 297] width 268 height 22
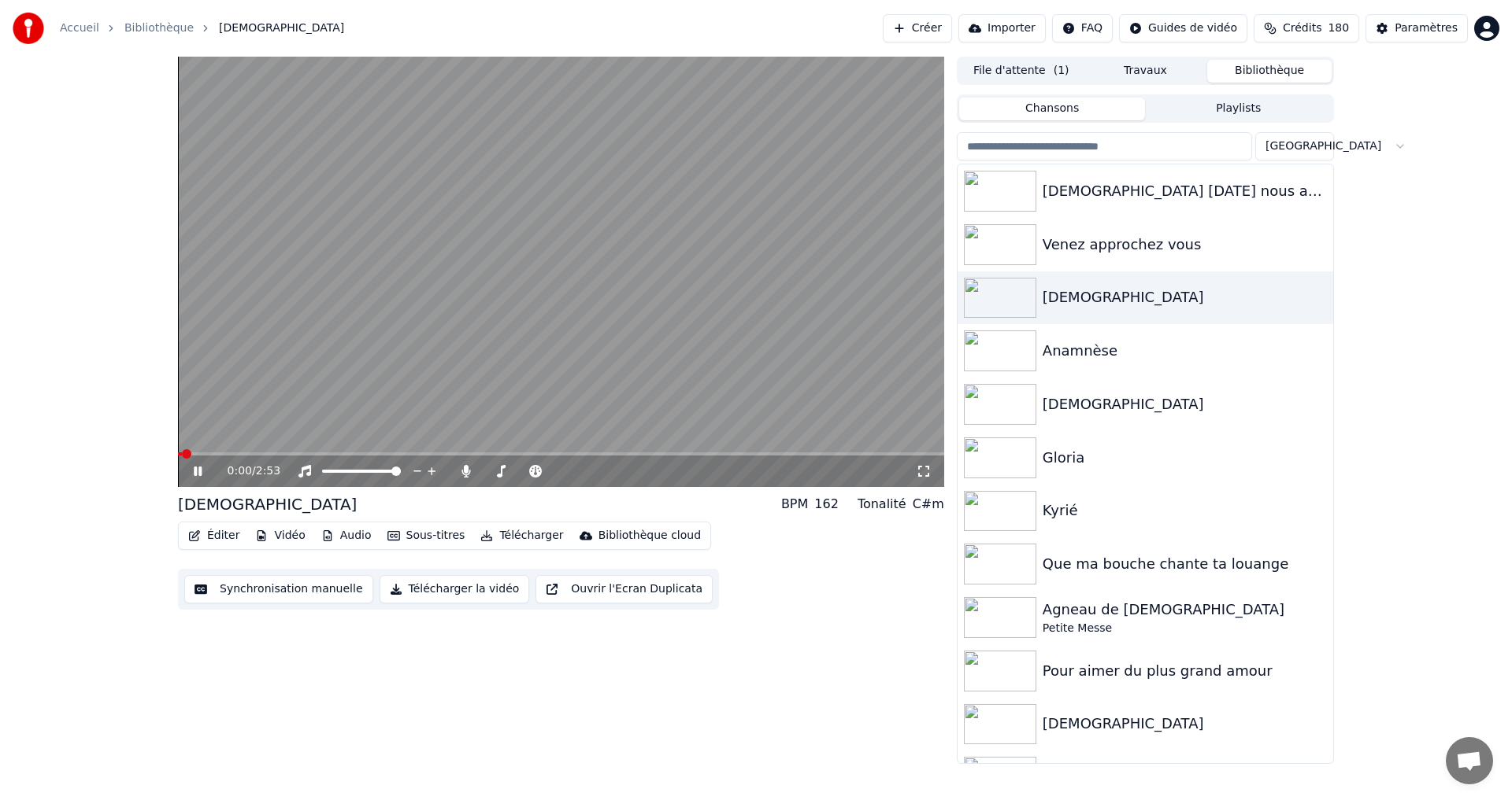
click at [196, 470] on icon at bounding box center [198, 472] width 8 height 10
click at [661, 472] on icon at bounding box center [663, 472] width 8 height 8
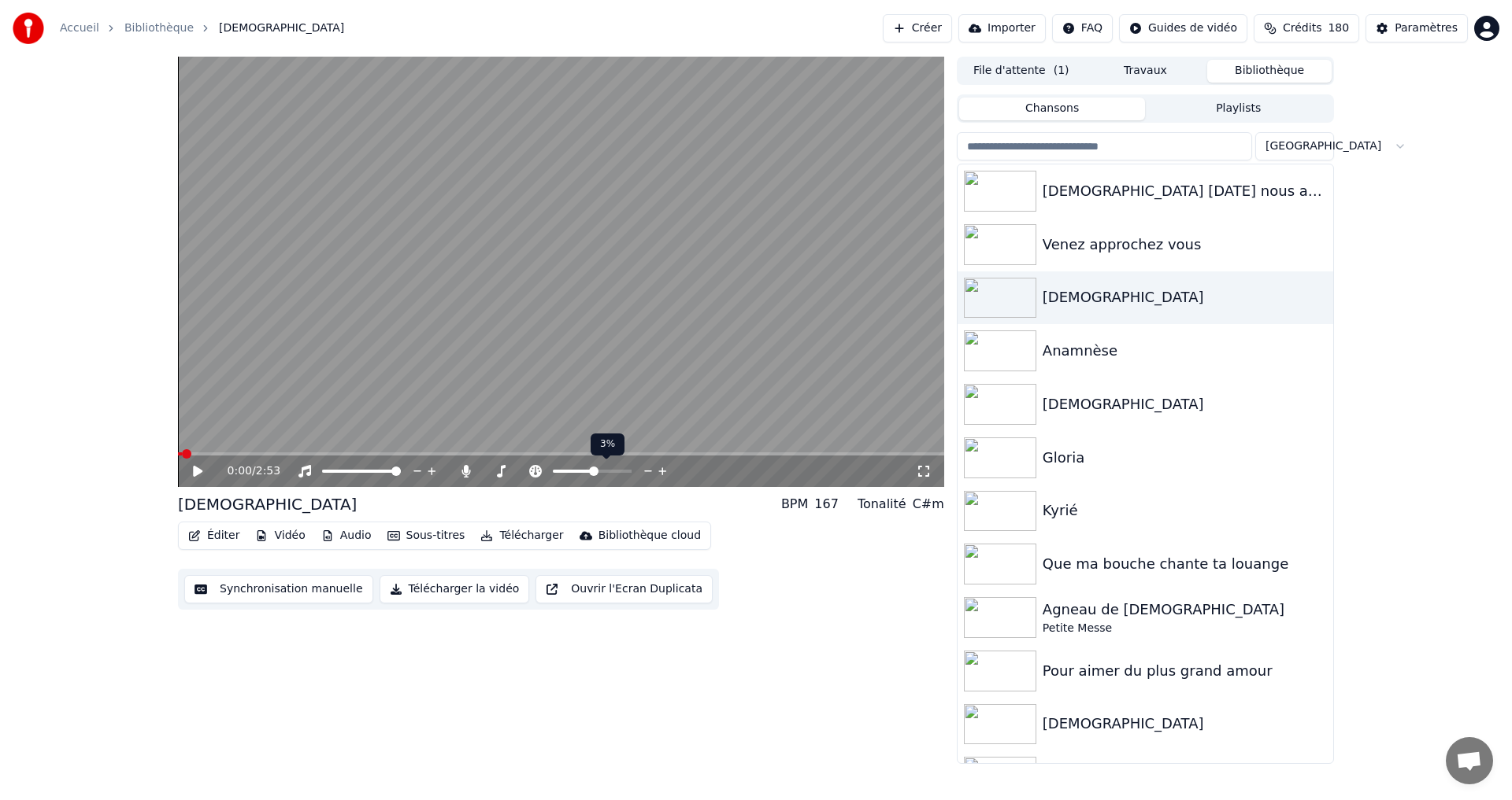
click at [661, 472] on icon at bounding box center [663, 472] width 8 height 8
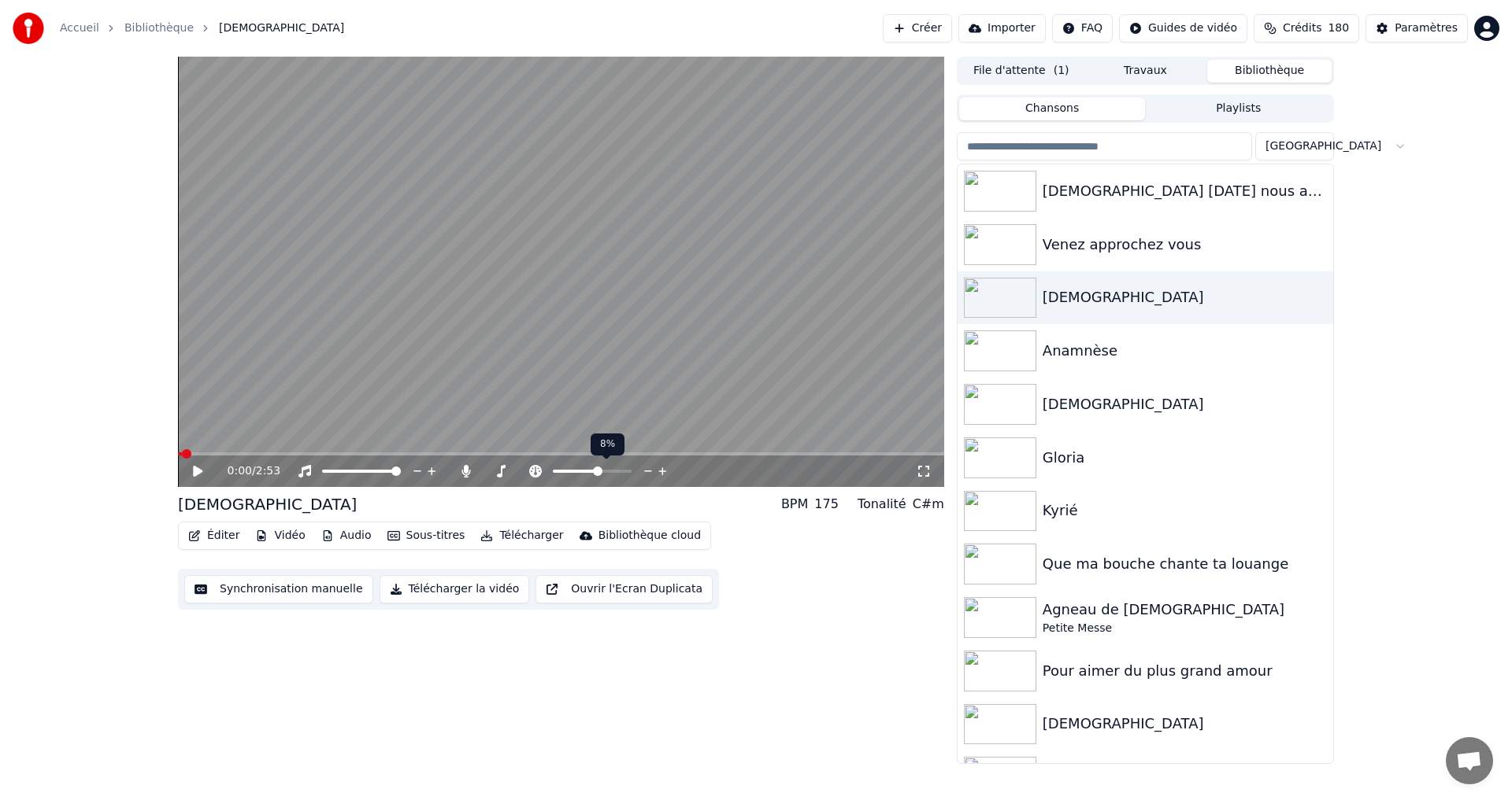
click at [661, 472] on icon at bounding box center [663, 472] width 8 height 8
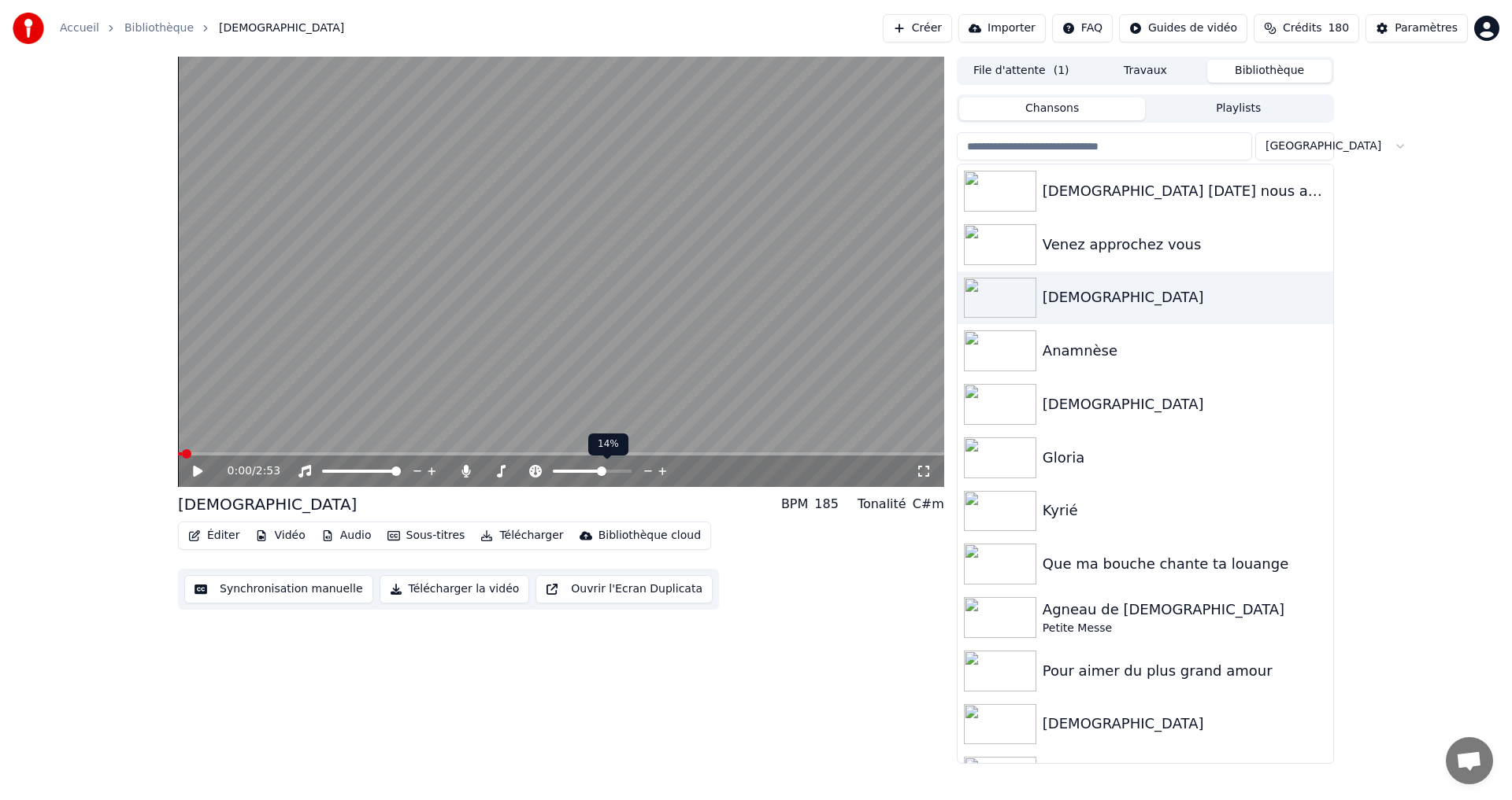
click at [661, 472] on icon at bounding box center [663, 472] width 8 height 8
click at [178, 452] on span at bounding box center [183, 455] width 10 height 10
click at [196, 471] on icon at bounding box center [198, 472] width 10 height 11
click at [194, 471] on icon at bounding box center [209, 471] width 37 height 12
click at [465, 474] on icon at bounding box center [465, 471] width 9 height 12
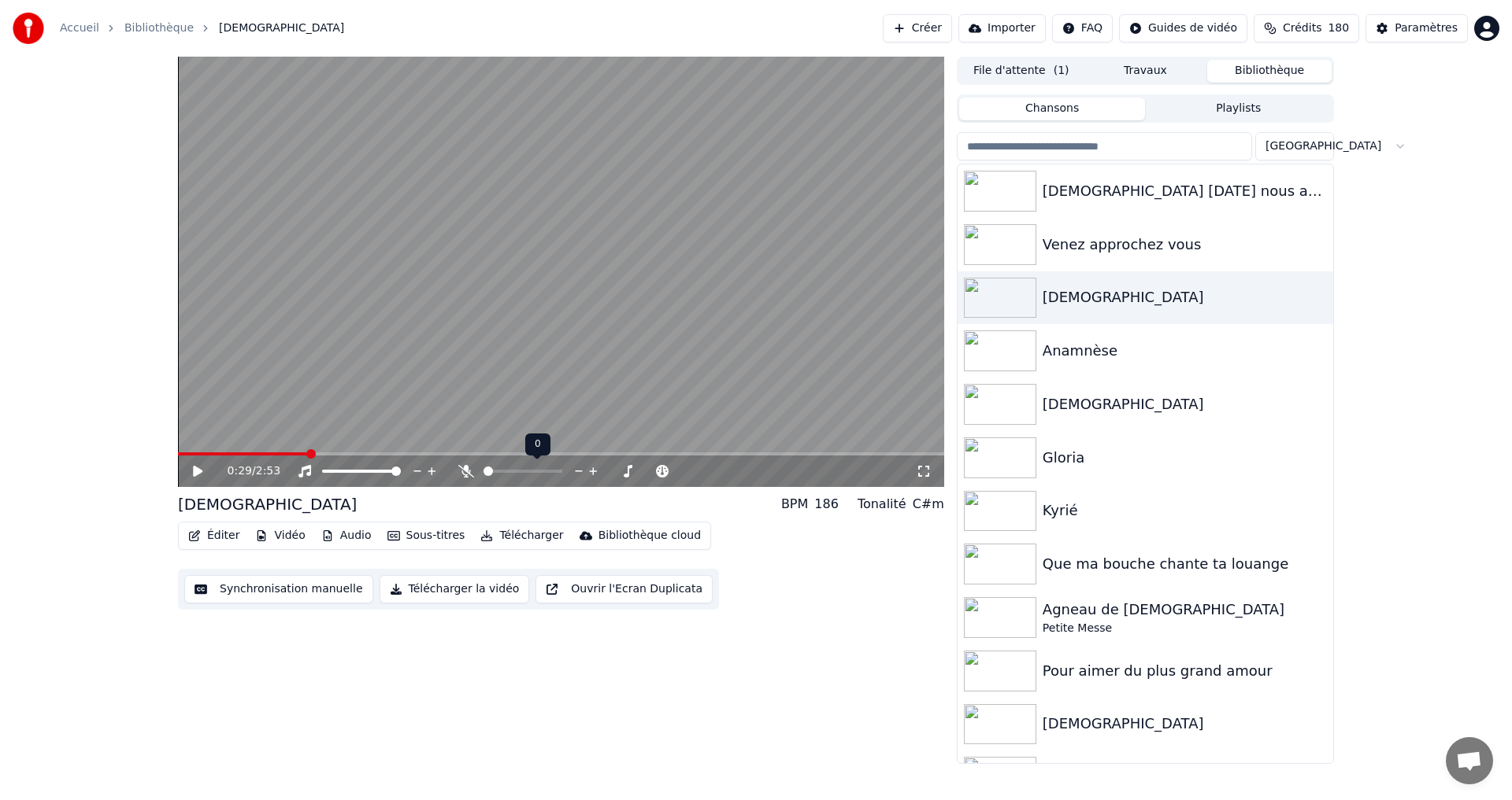
click at [466, 473] on icon at bounding box center [465, 471] width 15 height 12
click at [507, 473] on span at bounding box center [509, 472] width 10 height 10
click at [193, 470] on icon at bounding box center [209, 471] width 37 height 12
click at [201, 473] on icon at bounding box center [198, 472] width 8 height 10
click at [464, 473] on icon at bounding box center [465, 471] width 9 height 12
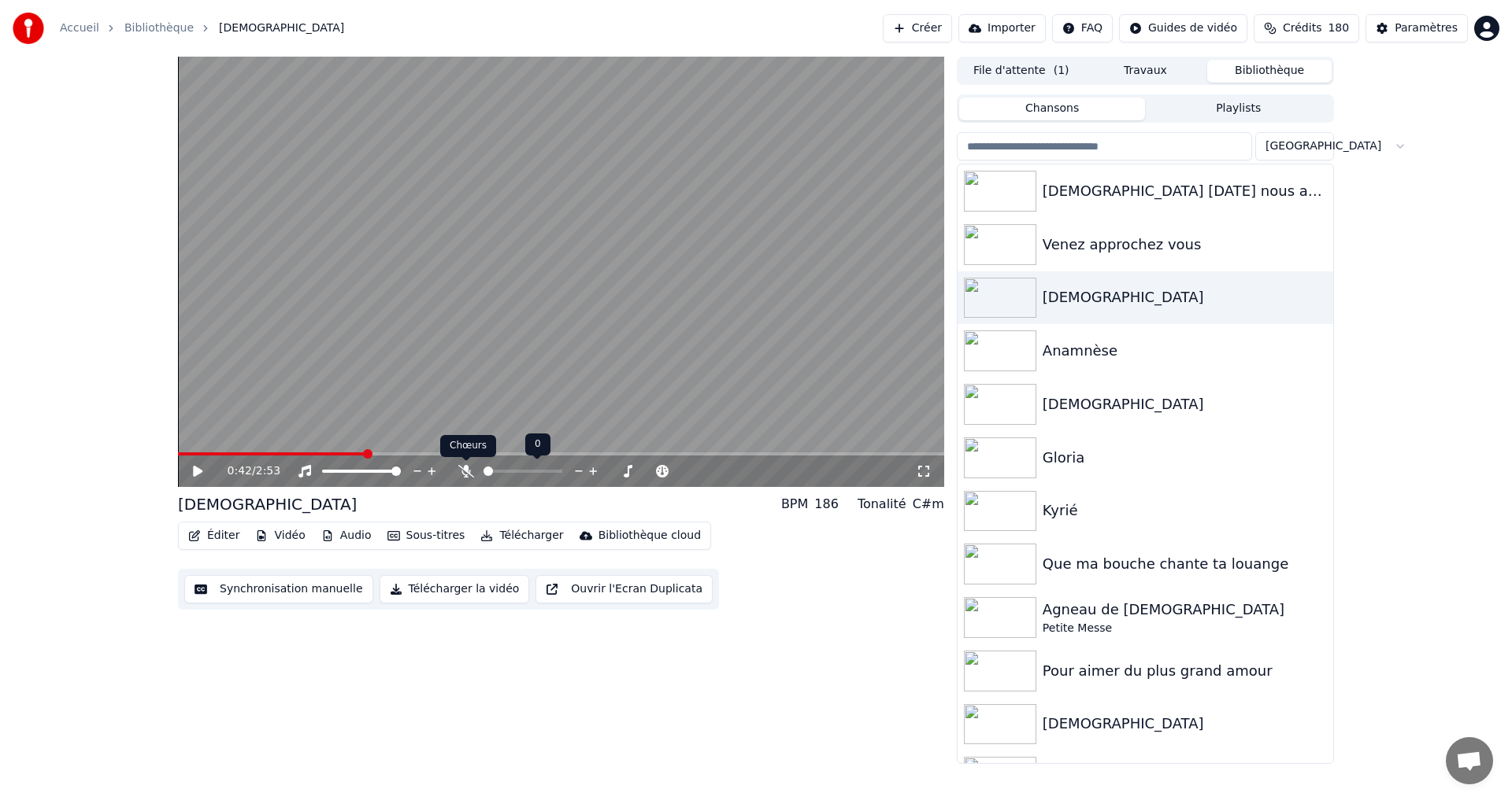
click at [465, 473] on icon at bounding box center [465, 471] width 15 height 12
click at [503, 472] on span at bounding box center [505, 472] width 10 height 10
click at [191, 471] on icon at bounding box center [209, 471] width 37 height 12
click at [199, 475] on icon at bounding box center [198, 472] width 8 height 10
click at [178, 457] on span at bounding box center [183, 455] width 10 height 10
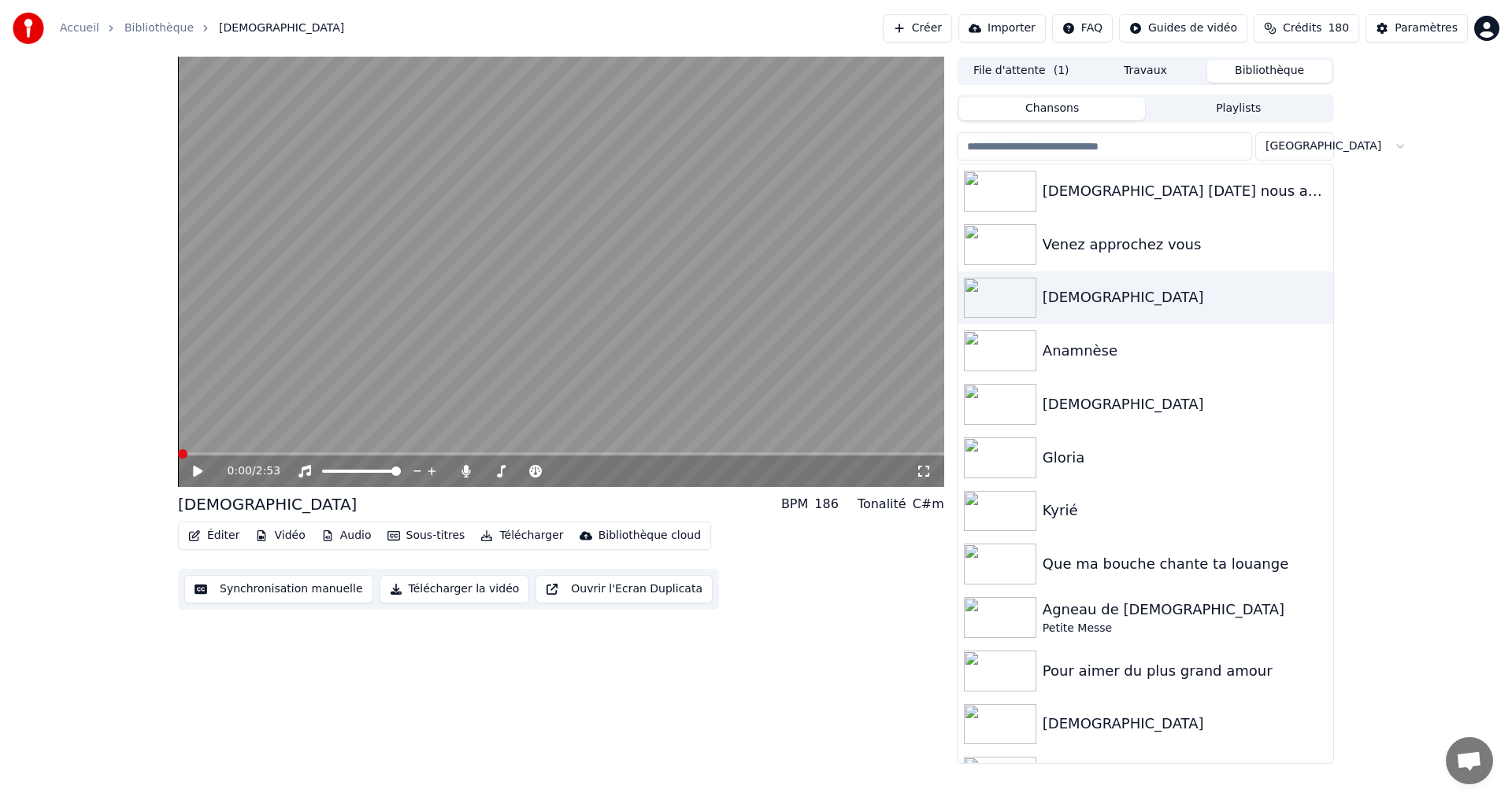
click at [522, 538] on button "Télécharger" at bounding box center [522, 535] width 95 height 22
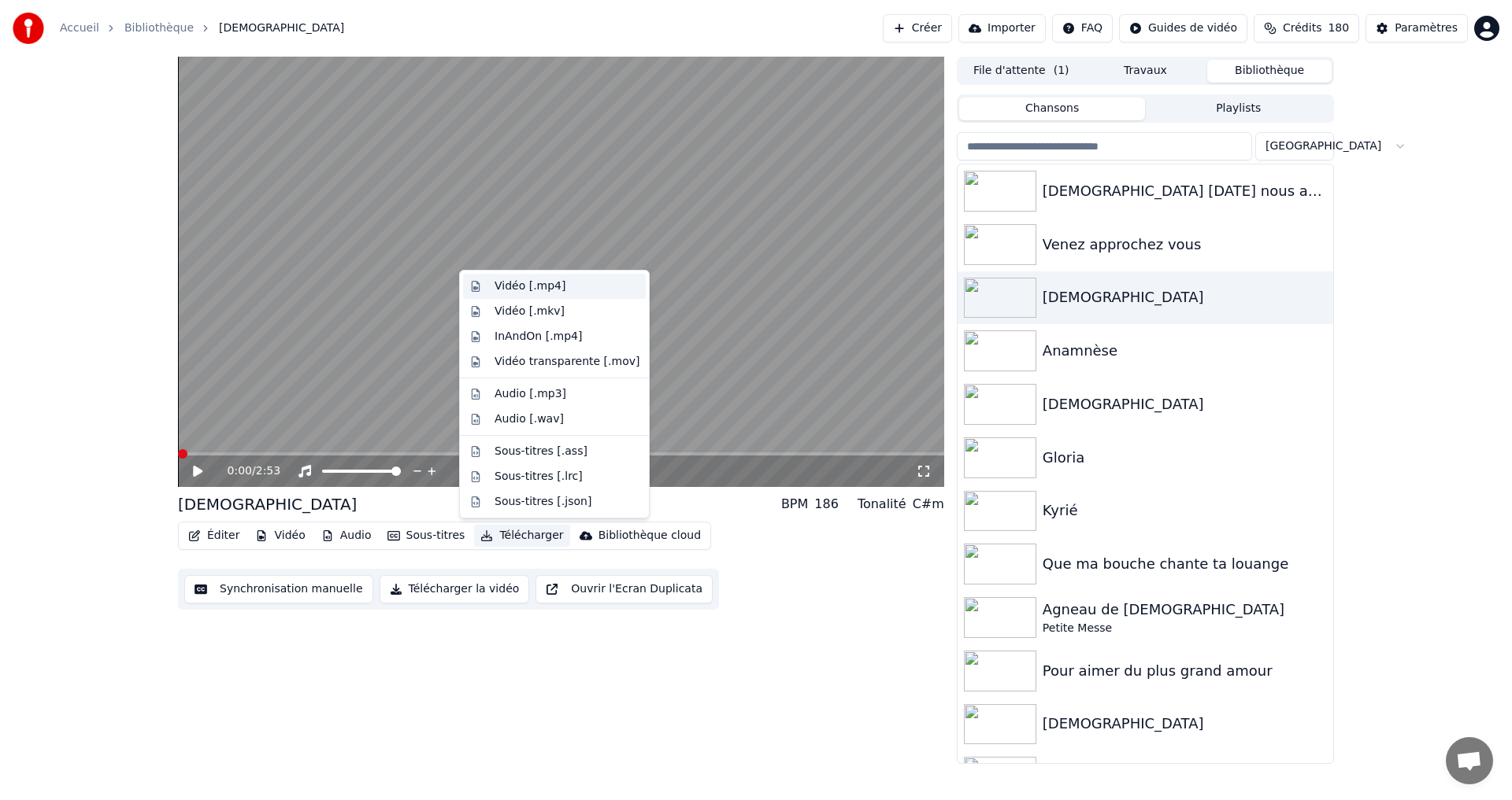
click at [515, 286] on div "Vidéo [.mp4]" at bounding box center [530, 286] width 71 height 15
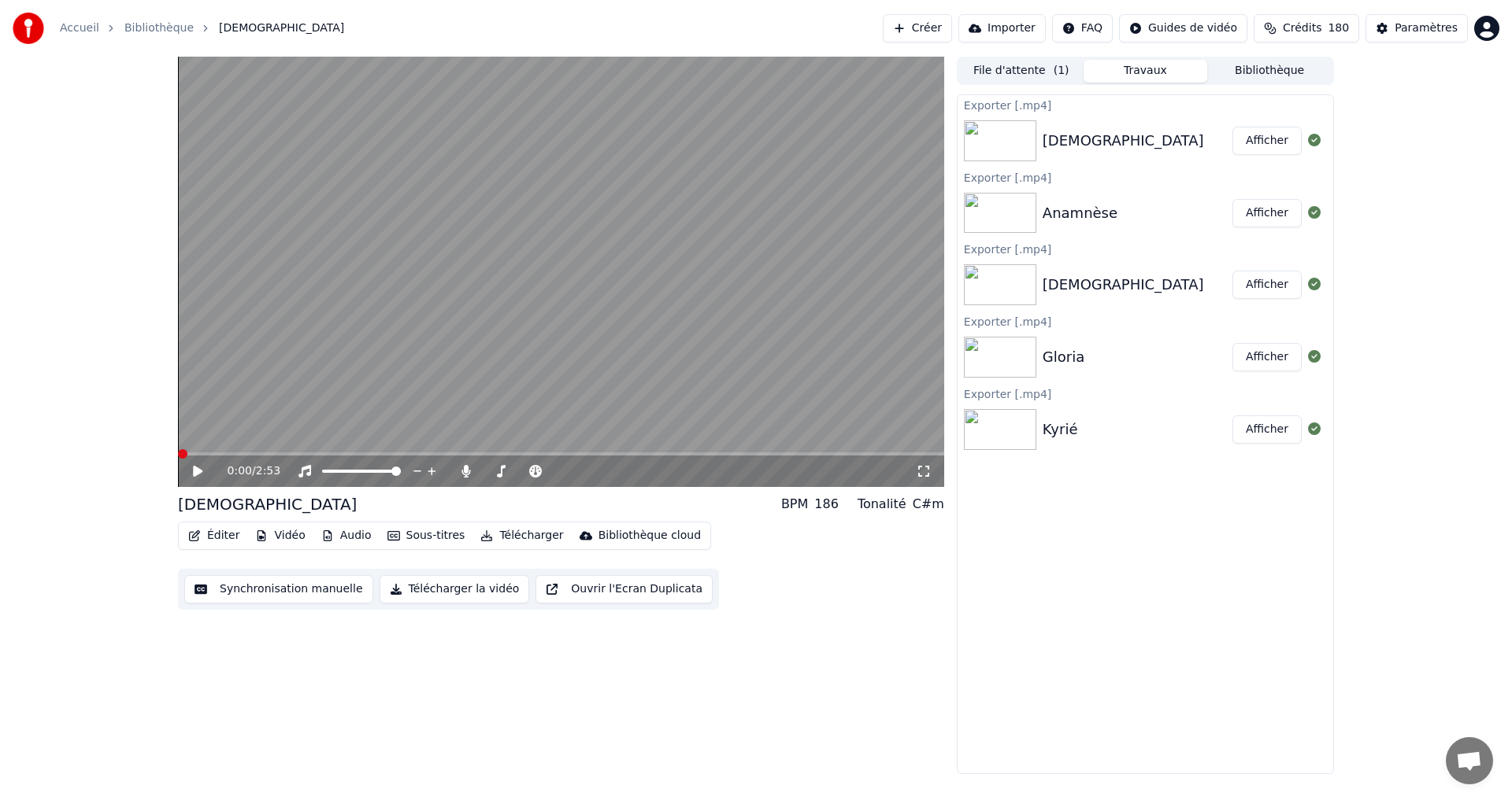
click at [1259, 136] on button "Afficher" at bounding box center [1267, 141] width 69 height 29
click at [1492, 24] on html "Accueil Bibliothèque Agnus Dei Créer Importer FAQ Guides de vidéo Crédits 180 P…" at bounding box center [756, 400] width 1512 height 800
click at [1395, 158] on span "Se Déconnecter" at bounding box center [1402, 165] width 88 height 15
